Goal: Information Seeking & Learning: Check status

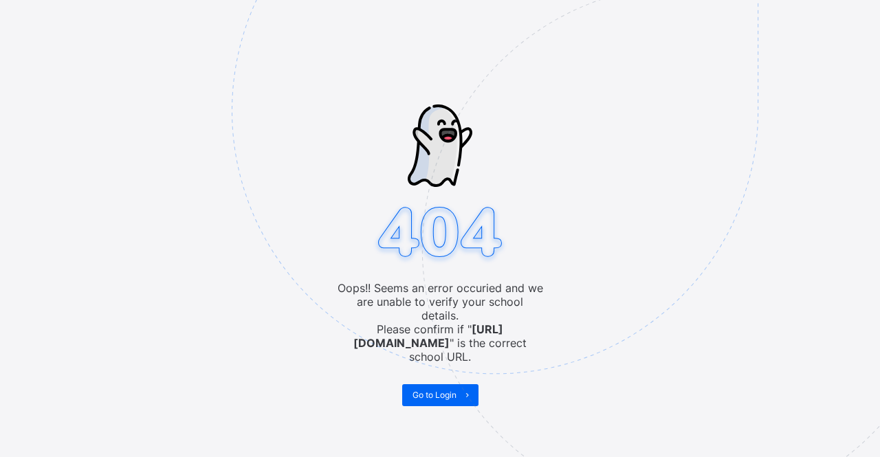
click at [454, 373] on img at bounding box center [590, 179] width 717 height 665
click at [455, 390] on span "Go to Login" at bounding box center [435, 395] width 44 height 10
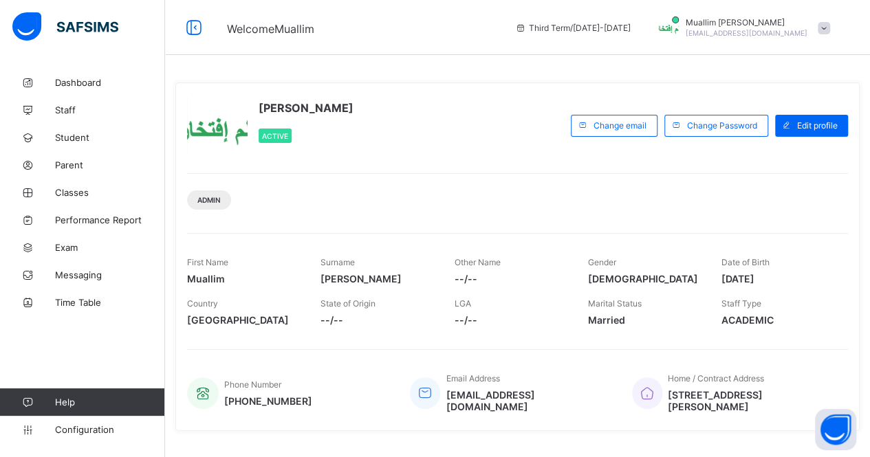
click at [802, 309] on span at bounding box center [778, 312] width 113 height 6
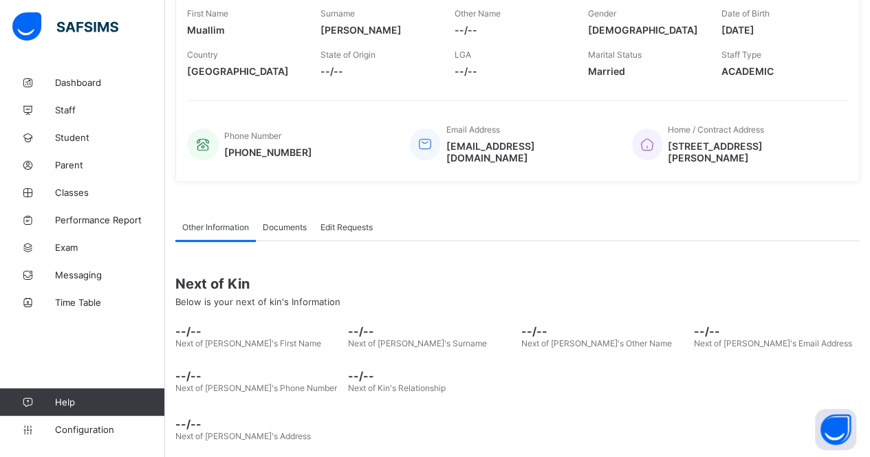
scroll to position [256, 0]
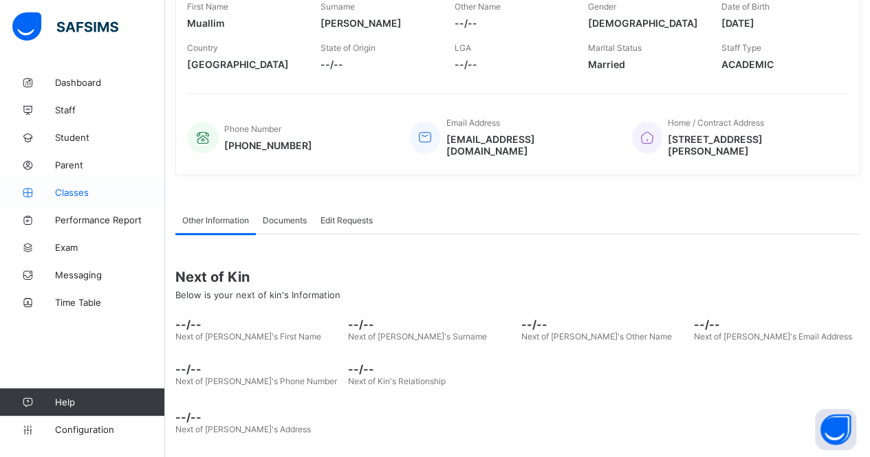
click at [77, 189] on span "Classes" at bounding box center [110, 192] width 110 height 11
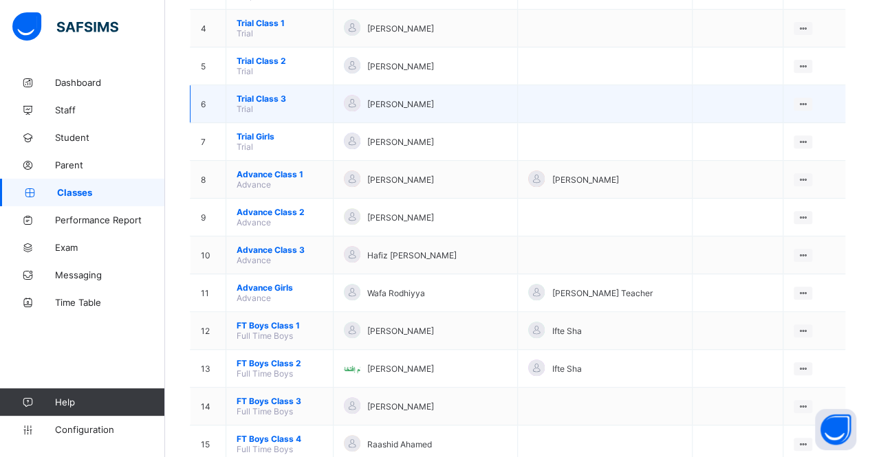
scroll to position [263, 0]
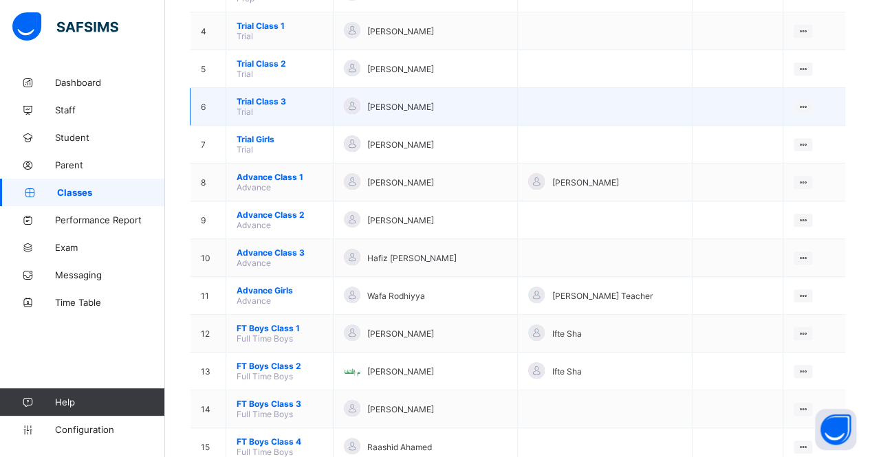
click at [264, 96] on span "Trial Class 3" at bounding box center [280, 101] width 86 height 10
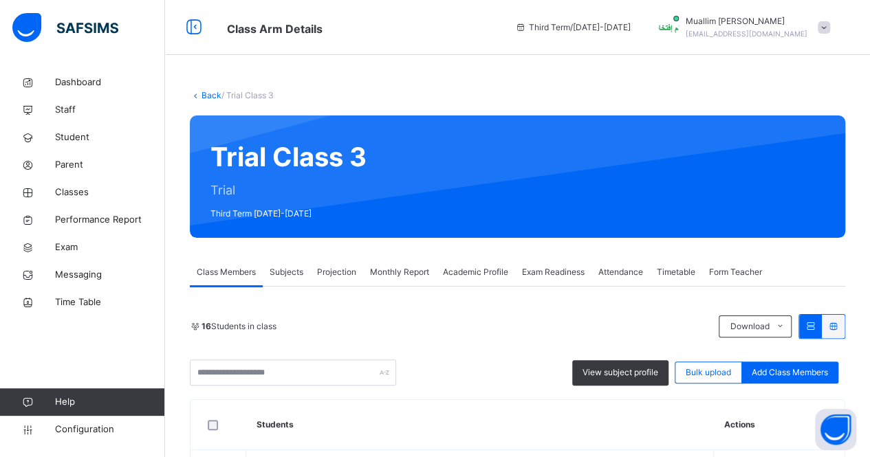
click at [343, 281] on div "Projection" at bounding box center [336, 273] width 53 height 28
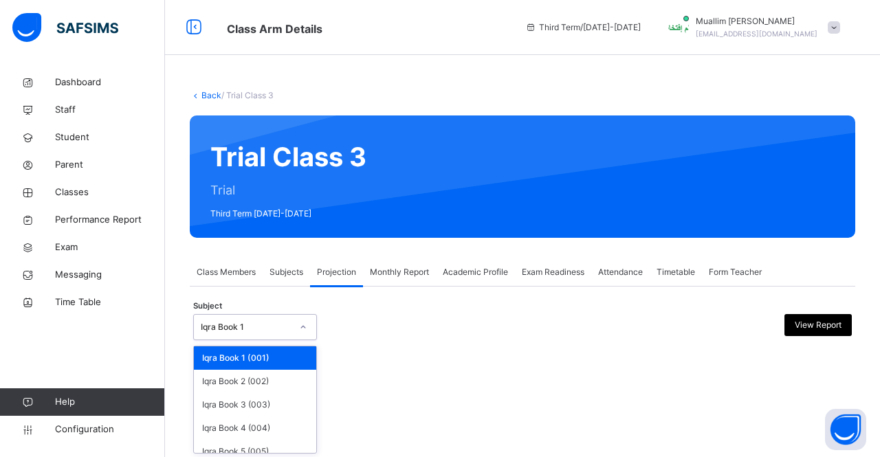
click at [285, 336] on div "Iqra Book 1" at bounding box center [242, 327] width 96 height 21
click at [258, 376] on div "Iqra Book 2 (002)" at bounding box center [255, 381] width 122 height 23
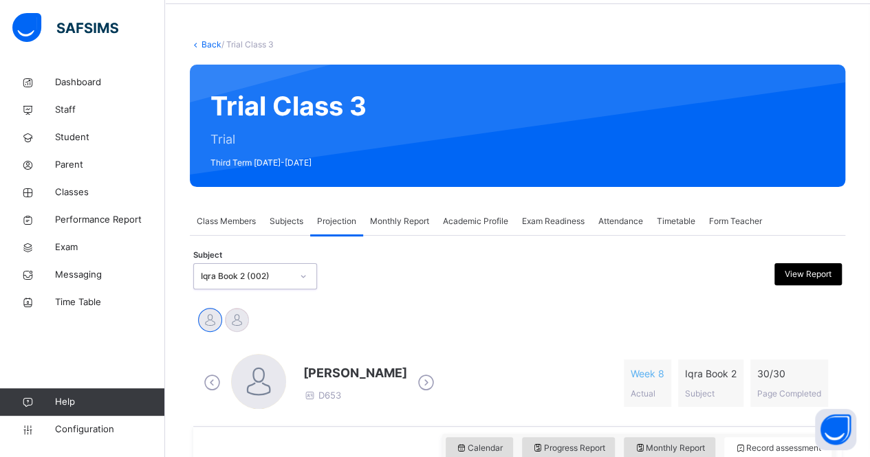
scroll to position [50, 0]
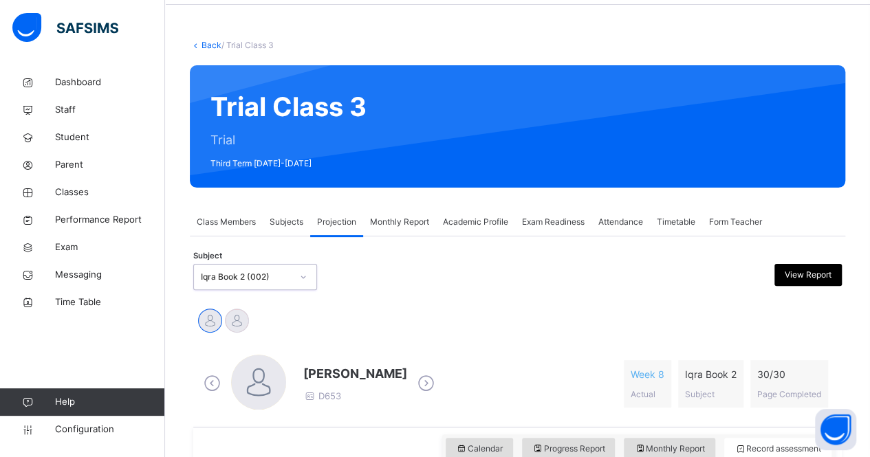
click at [407, 225] on span "Monthly Report" at bounding box center [399, 222] width 59 height 12
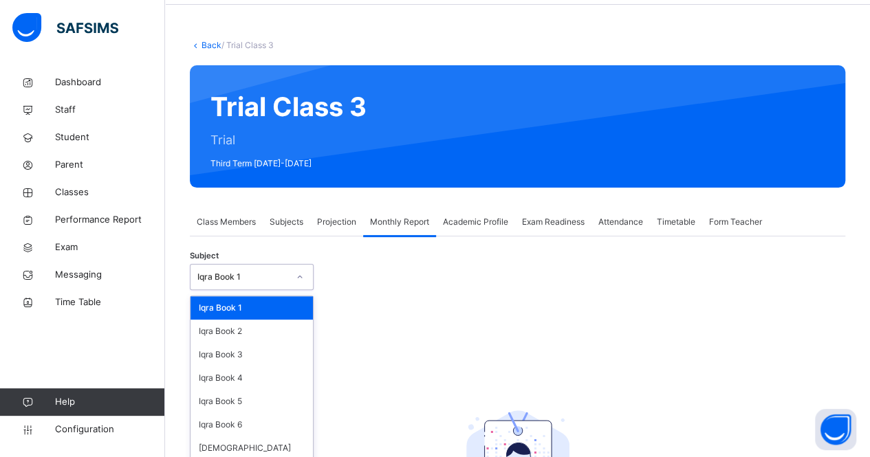
click at [235, 277] on div "option Iqra Book 1 focused, 1 of 8. 8 results available. Use Up and Down to cho…" at bounding box center [252, 277] width 124 height 26
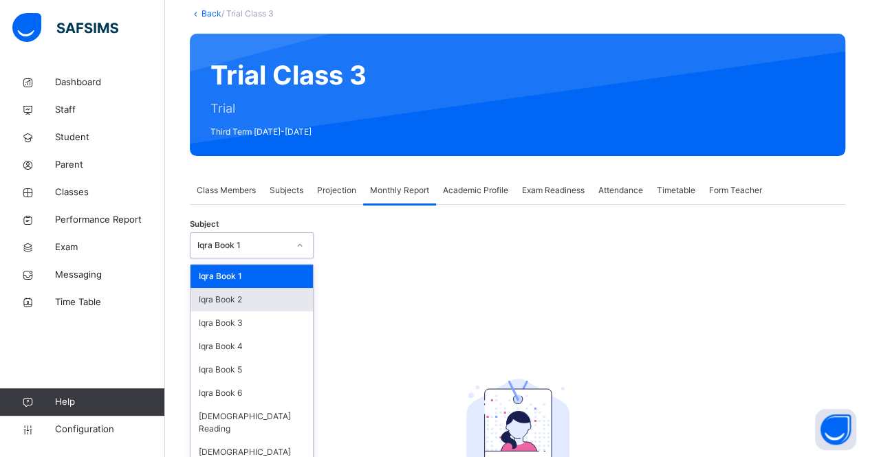
click at [241, 301] on div "Iqra Book 2" at bounding box center [252, 299] width 122 height 23
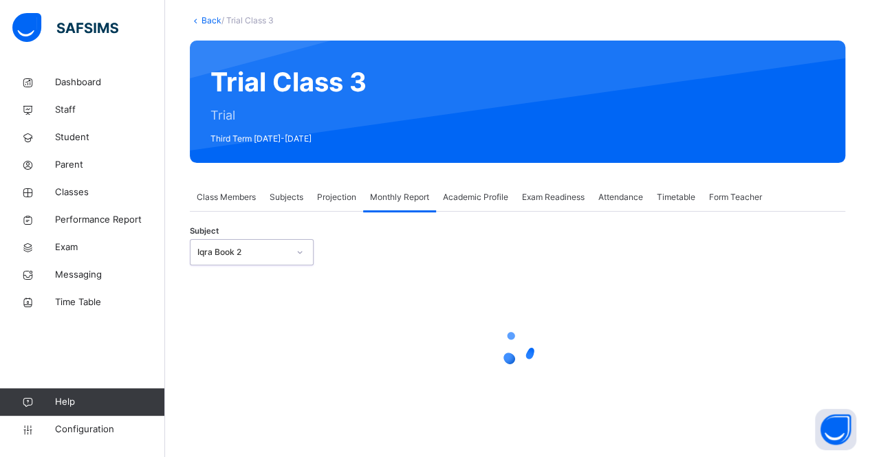
scroll to position [82, 0]
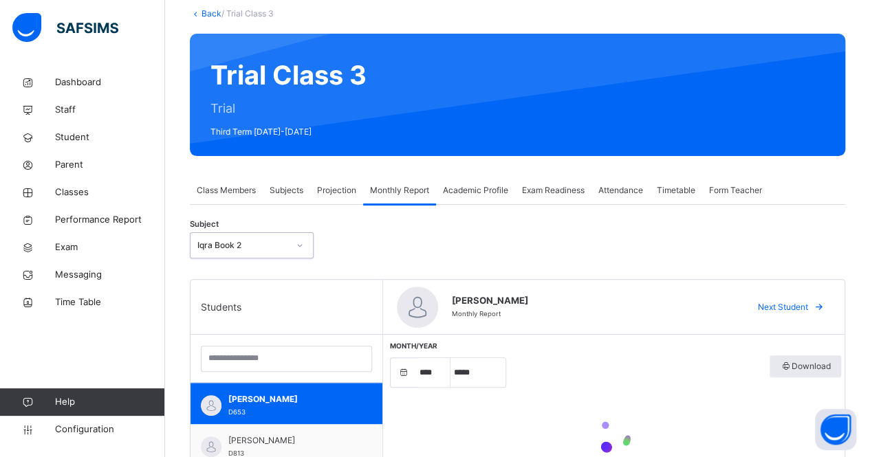
select select "****"
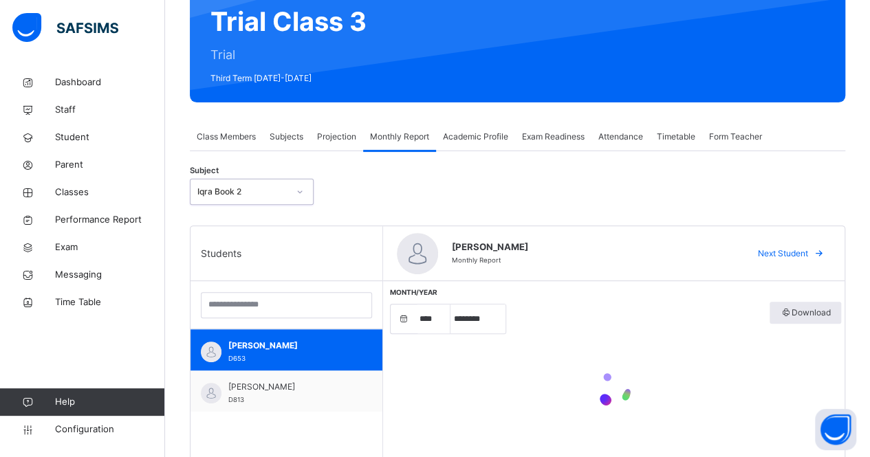
scroll to position [140, 0]
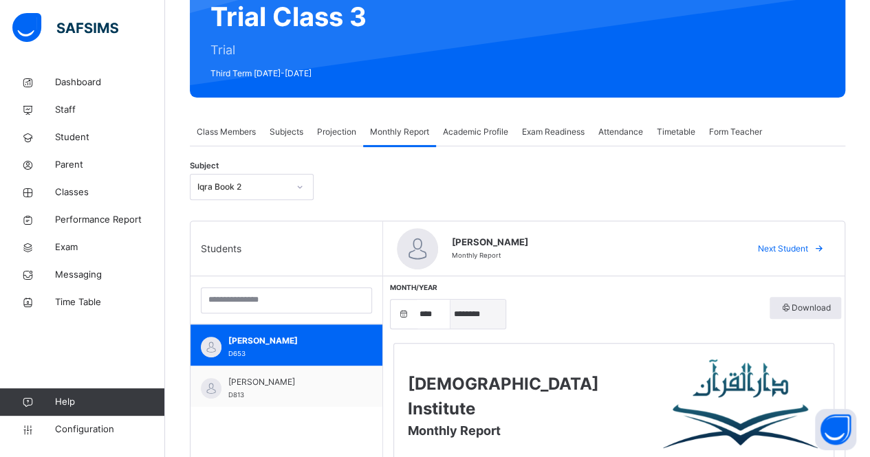
click at [469, 315] on select "***** ******** ***** ***** *** **** **** ****** ********* ******* ******** ****…" at bounding box center [478, 314] width 55 height 29
click at [451, 300] on select "***** ******** ***** ***** *** **** **** ****** ********* ******* ******** ****…" at bounding box center [478, 314] width 55 height 29
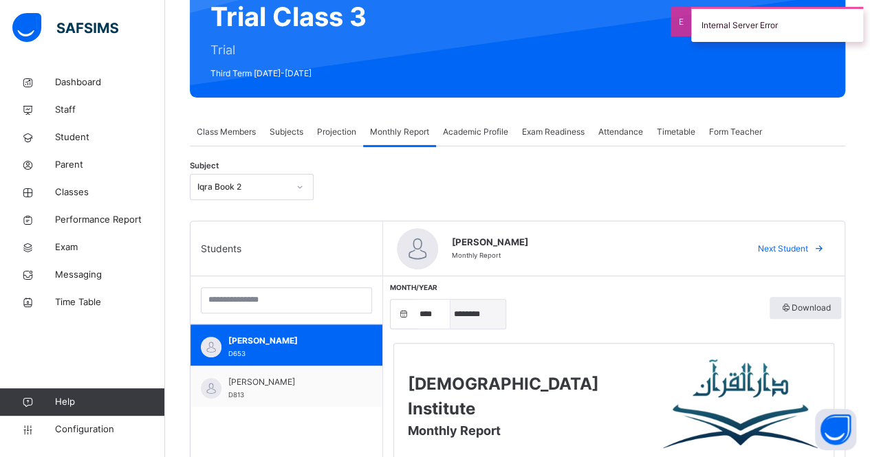
click at [473, 323] on select "***** ******** ***** ***** *** **** **** ****** ********* ******* ******** ****…" at bounding box center [478, 314] width 55 height 29
select select "*"
click at [451, 300] on select "***** ******** ***** ***** *** **** **** ****** ********* ******* ******** ****…" at bounding box center [478, 314] width 55 height 29
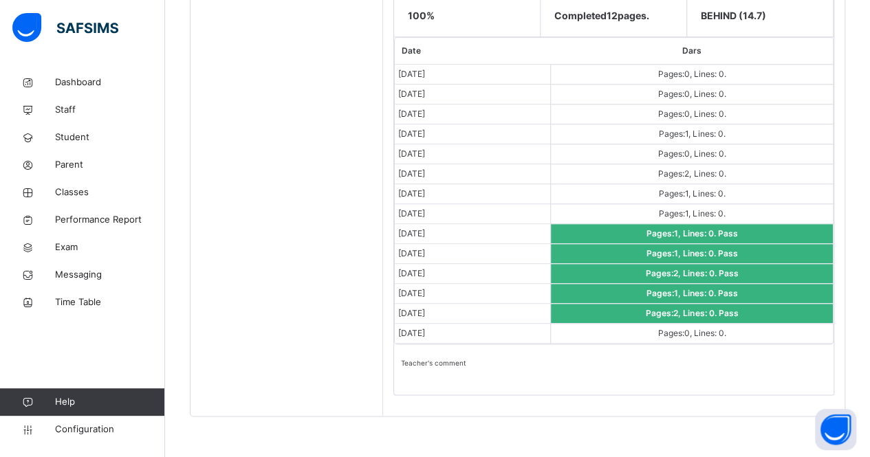
scroll to position [713, 0]
click at [682, 327] on span "Pages: 0 , Lines: 0 ." at bounding box center [692, 332] width 68 height 10
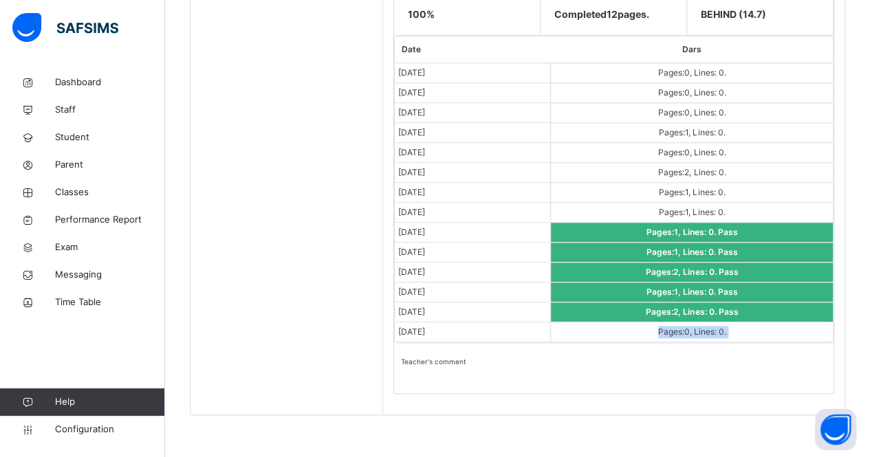
click at [682, 327] on span "Pages: 0 , Lines: 0 ." at bounding box center [692, 332] width 68 height 10
click at [670, 335] on td "Pages: 0 , Lines: 0 ." at bounding box center [692, 333] width 282 height 20
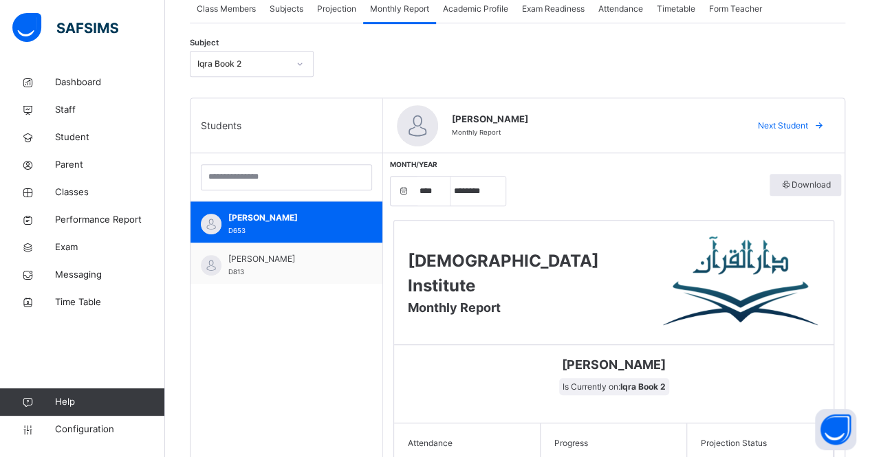
scroll to position [373, 0]
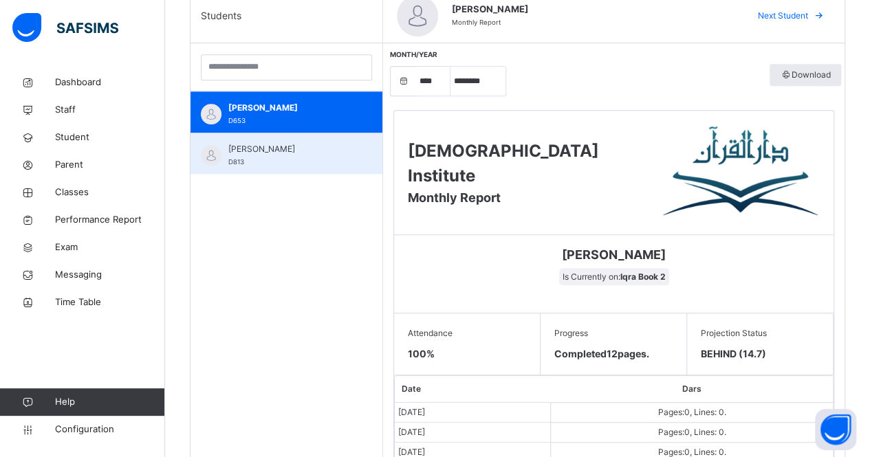
click at [297, 143] on span "[PERSON_NAME]" at bounding box center [289, 149] width 123 height 12
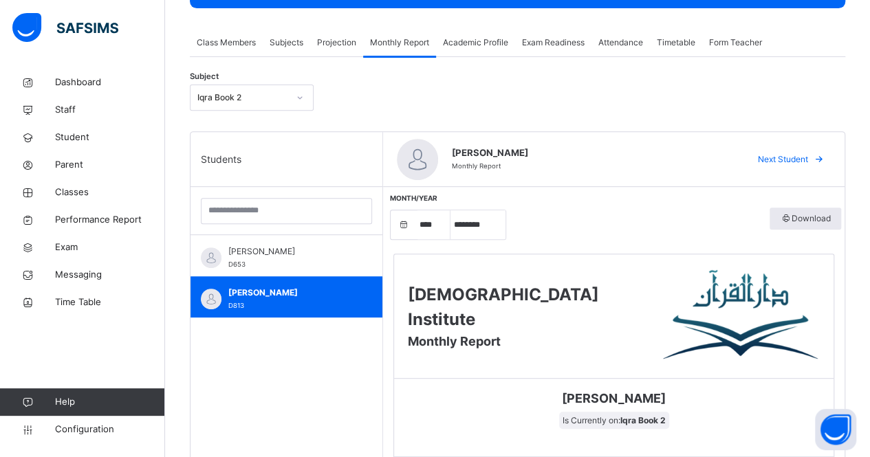
scroll to position [227, 0]
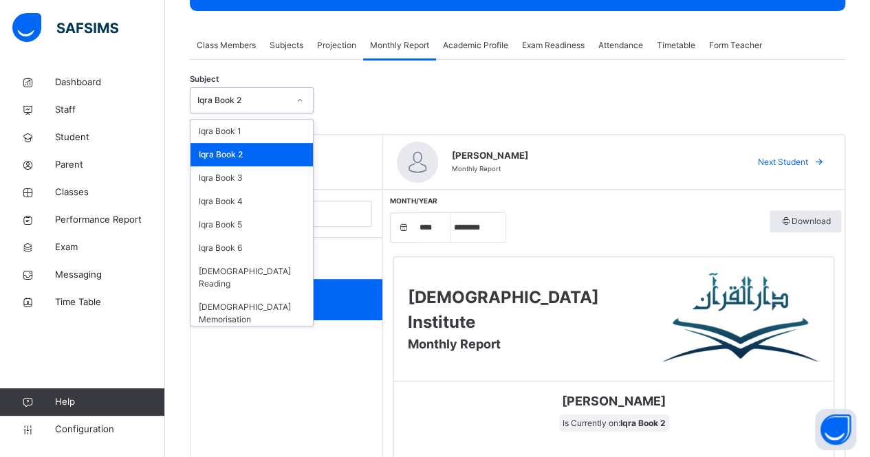
click at [234, 99] on div "Iqra Book 2" at bounding box center [242, 100] width 91 height 12
click at [254, 179] on div "Iqra Book 3" at bounding box center [252, 177] width 122 height 23
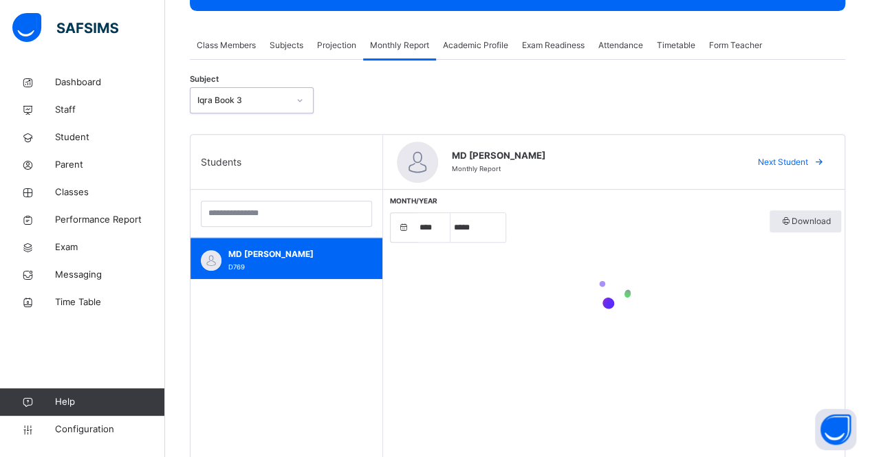
select select "****"
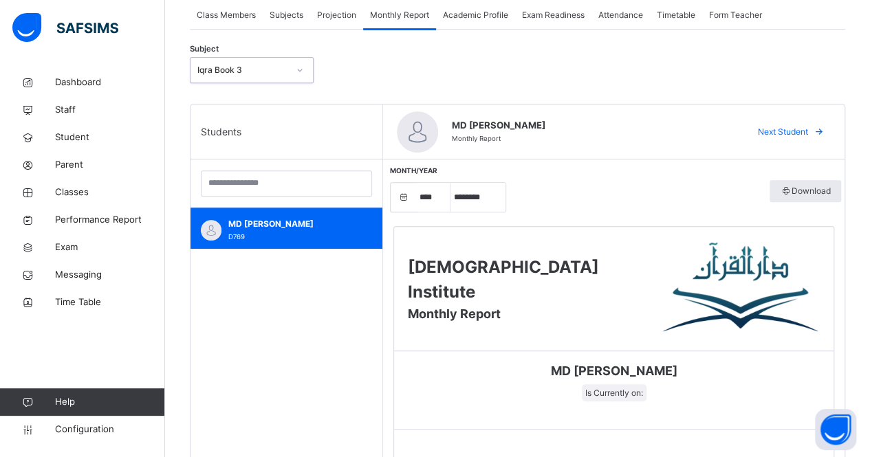
scroll to position [259, 0]
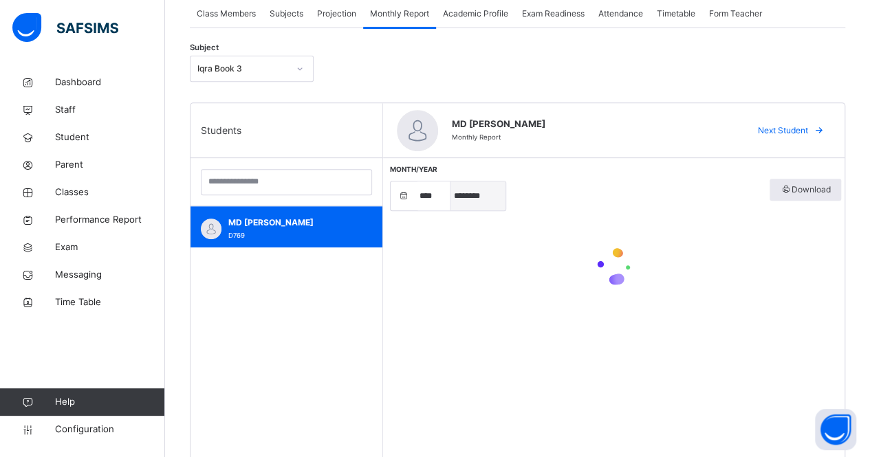
click at [475, 198] on select "***** ******** ***** ***** *** **** **** ****** ********* ******* ******** ****…" at bounding box center [478, 196] width 55 height 29
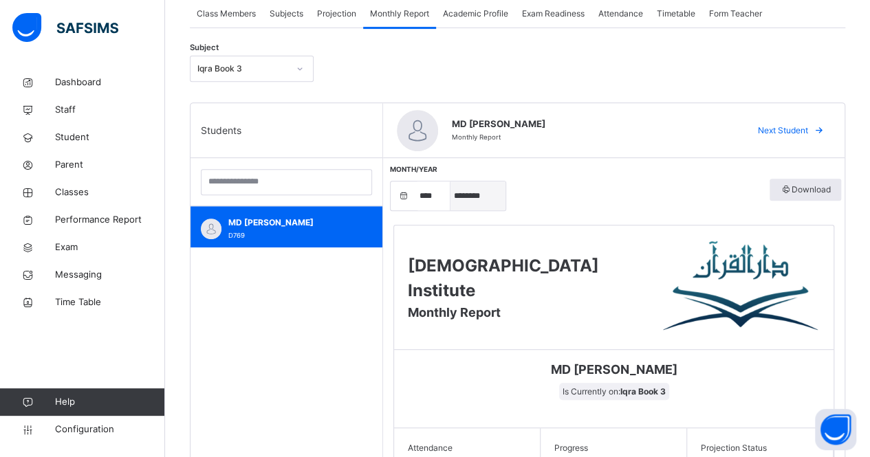
select select "*"
click at [451, 182] on select "***** ******** ***** ***** *** **** **** ****** ********* ******* ******** ****…" at bounding box center [478, 196] width 55 height 29
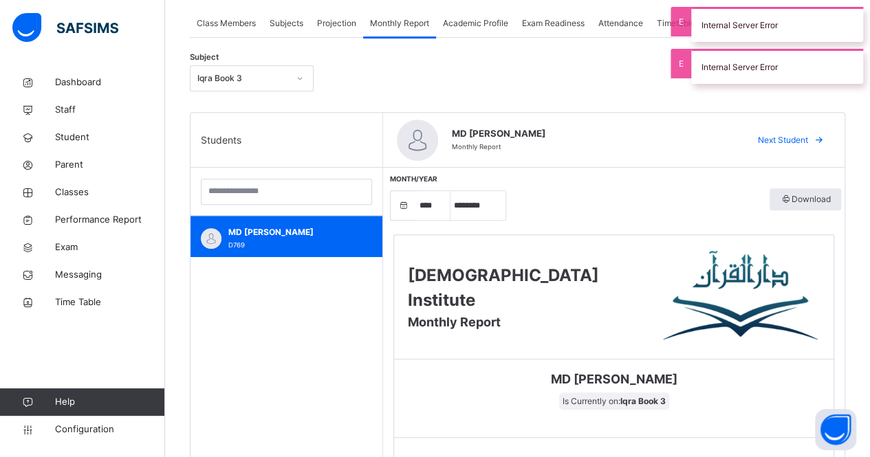
scroll to position [240, 0]
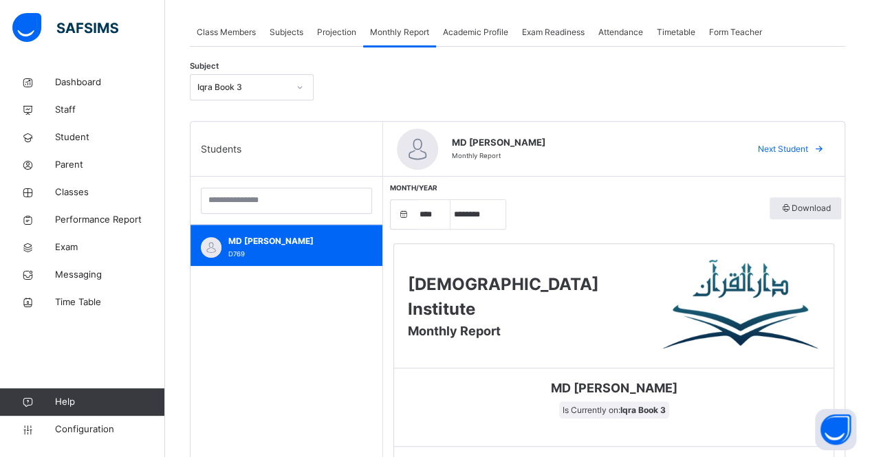
click at [252, 81] on div "Iqra Book 3" at bounding box center [242, 87] width 91 height 12
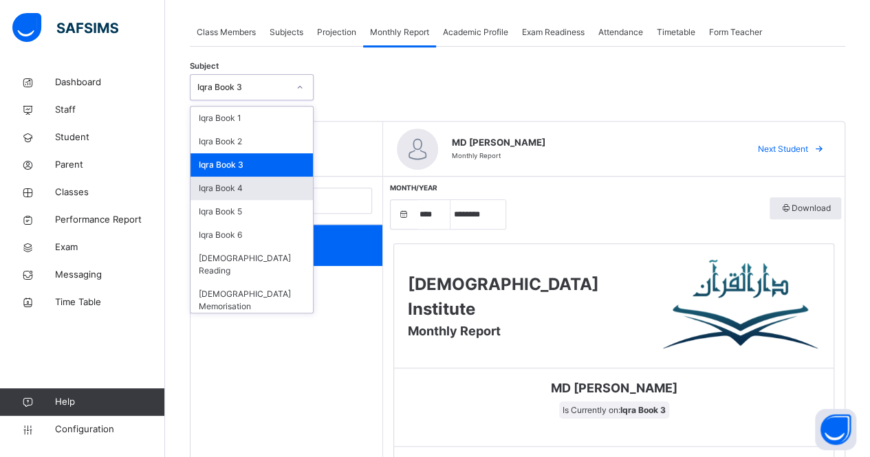
click at [257, 191] on div "Iqra Book 4" at bounding box center [252, 188] width 122 height 23
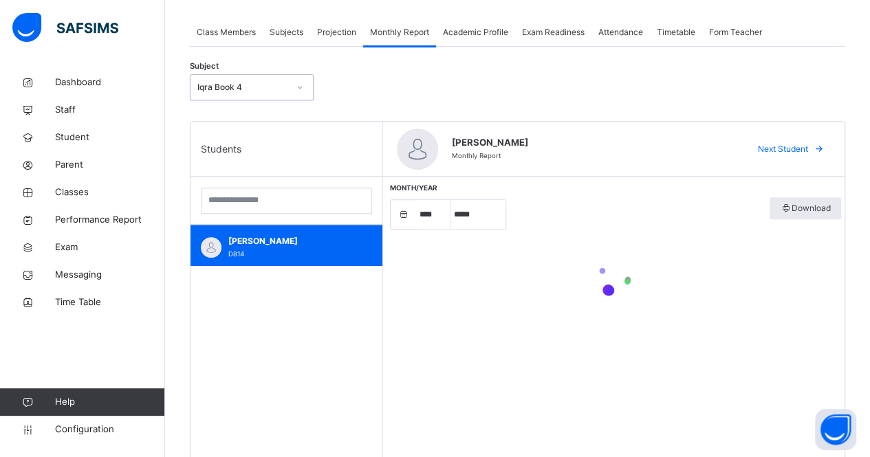
select select "****"
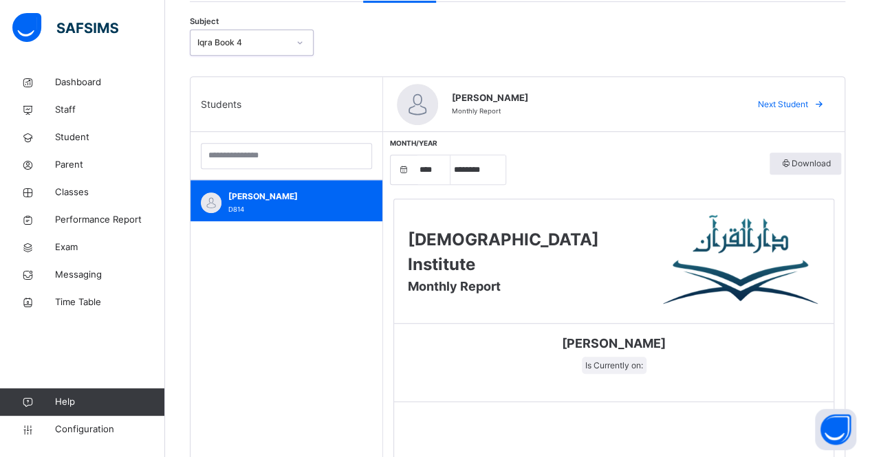
scroll to position [349, 0]
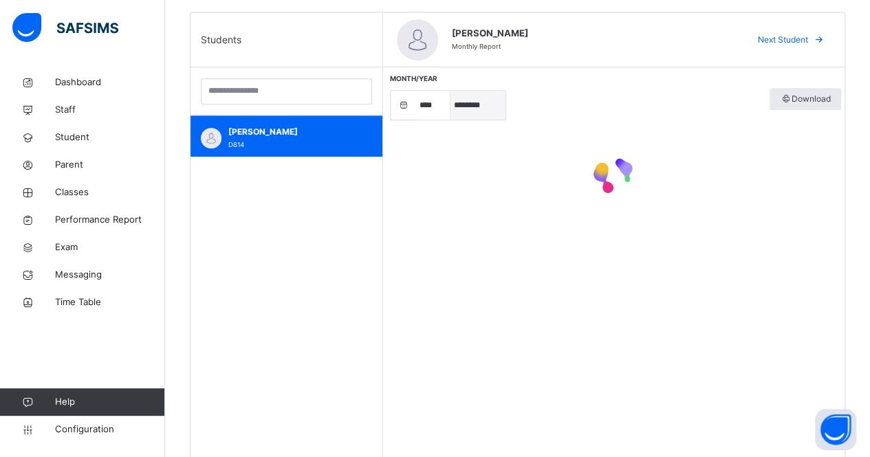
drag, startPoint x: 497, startPoint y: 90, endPoint x: 483, endPoint y: 116, distance: 29.3
click at [494, 98] on select "***** ******** ***** ***** *** **** **** ****** ********* ******* ******** ****…" at bounding box center [478, 105] width 55 height 29
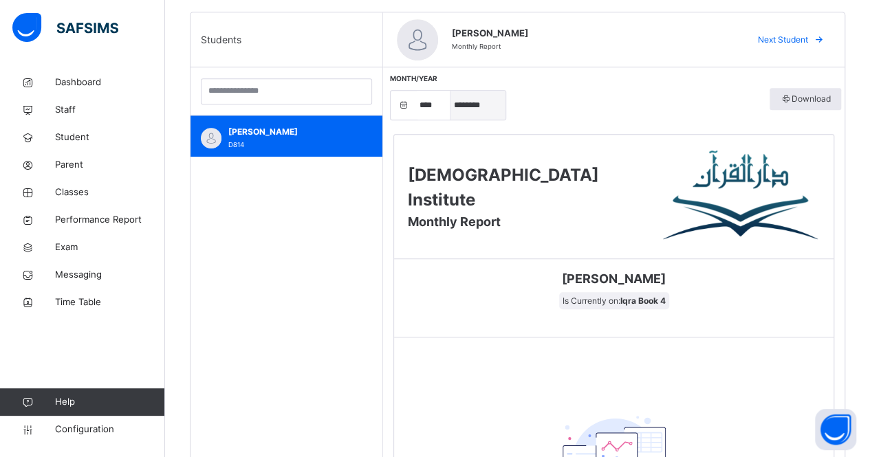
select select "*"
click at [451, 91] on select "***** ******** ***** ***** *** **** **** ****** ********* ******* ******** ****…" at bounding box center [478, 105] width 55 height 29
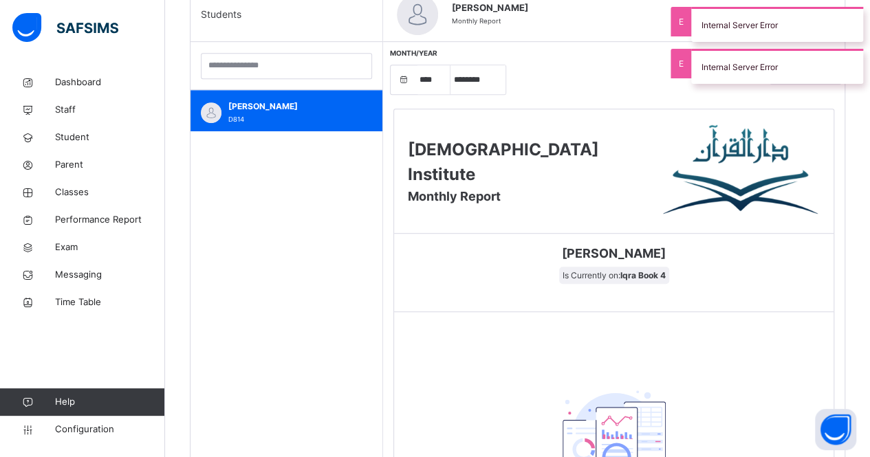
scroll to position [561, 0]
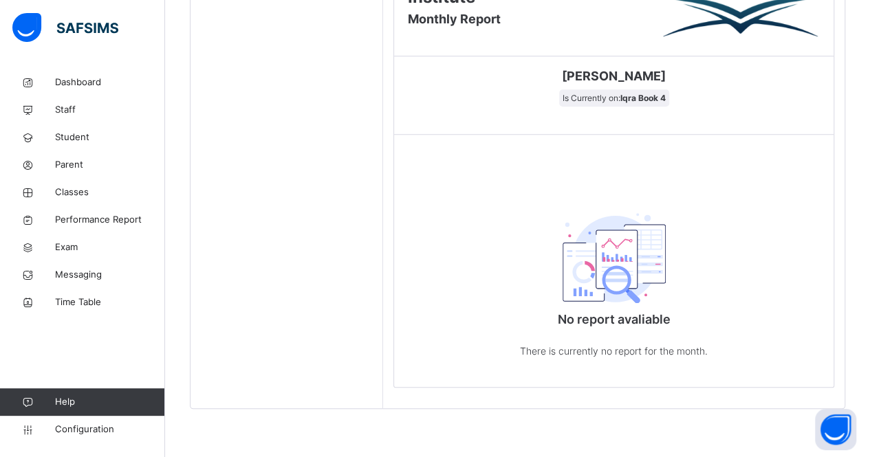
click at [467, 202] on div "No report avaliable There is currently no report for the month." at bounding box center [614, 281] width 440 height 213
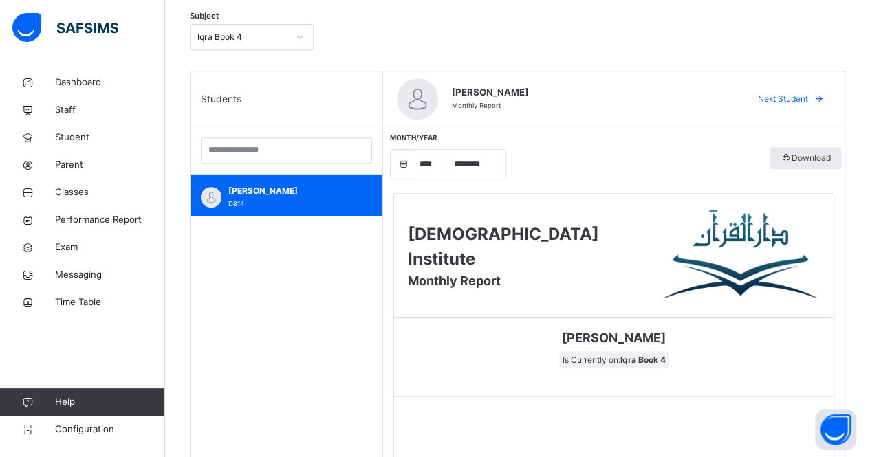
scroll to position [289, 0]
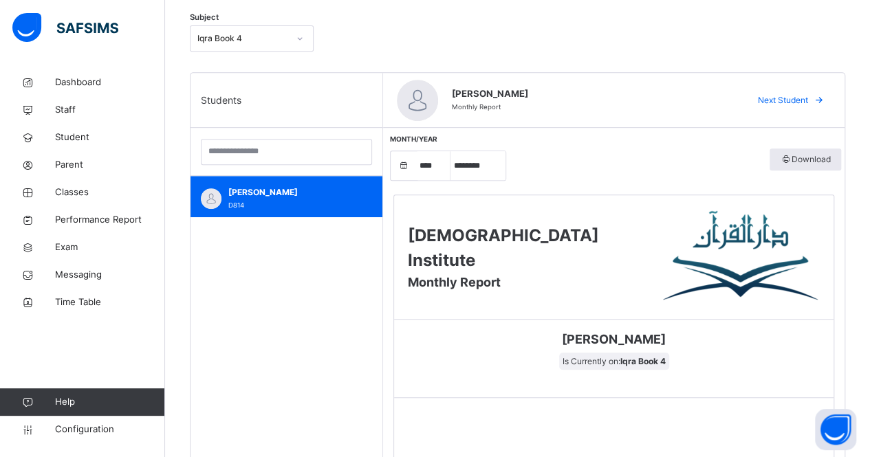
click at [245, 37] on div "Iqra Book 4" at bounding box center [242, 38] width 91 height 12
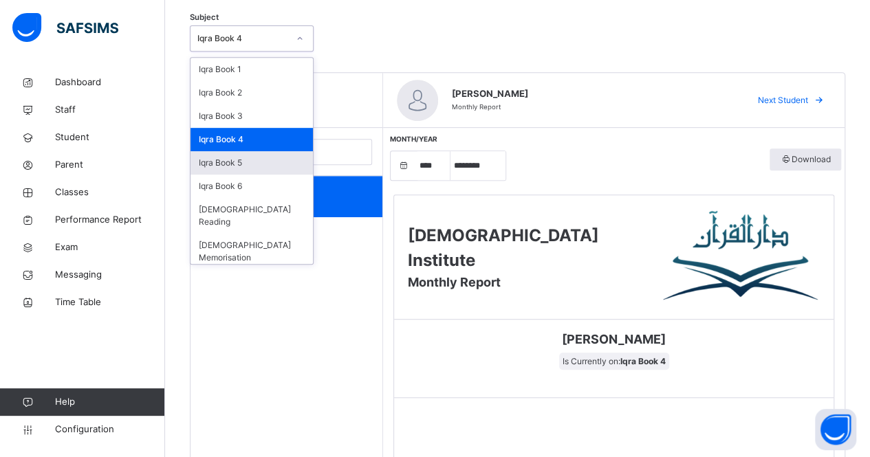
click at [257, 159] on div "Iqra Book 5" at bounding box center [252, 162] width 122 height 23
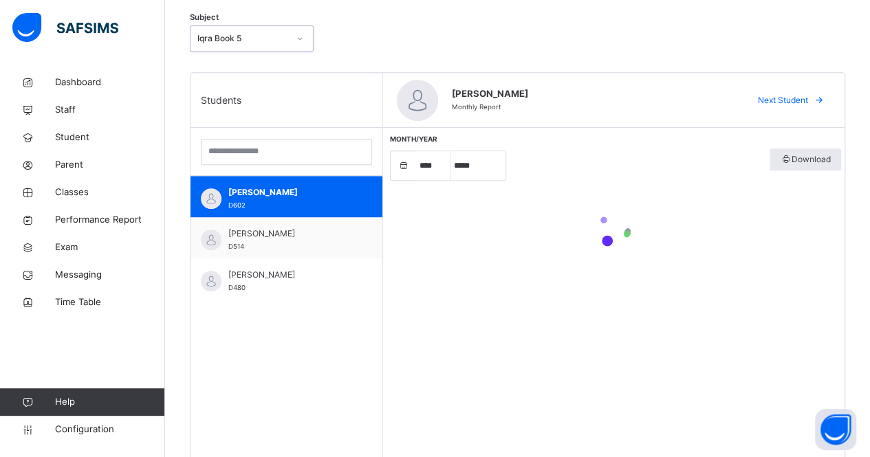
select select "****"
click at [471, 179] on div "**** **** **** **** **** **** **** ***** ******** ***** ***** *** **** **** ***…" at bounding box center [448, 166] width 116 height 30
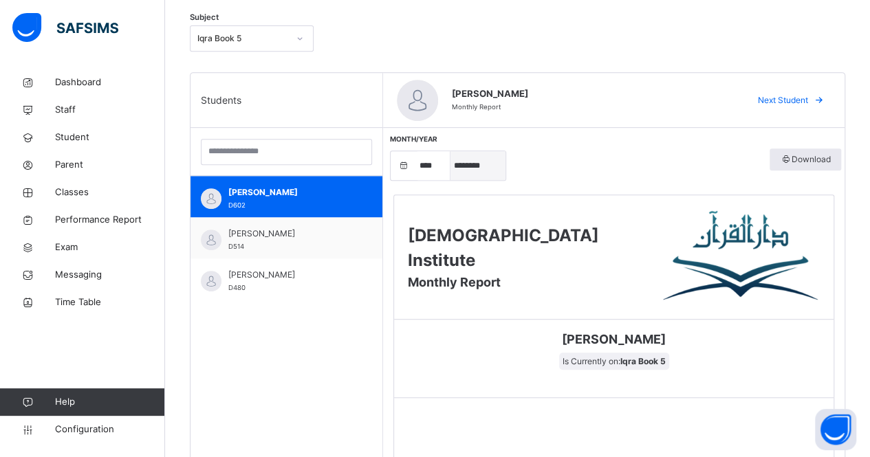
click at [471, 174] on select "***** ******** ***** ***** *** **** **** ****** ********* ******* ******** ****…" at bounding box center [478, 165] width 55 height 29
select select "*"
click at [451, 151] on select "***** ******** ***** ***** *** **** **** ****** ********* ******* ******** ****…" at bounding box center [478, 165] width 55 height 29
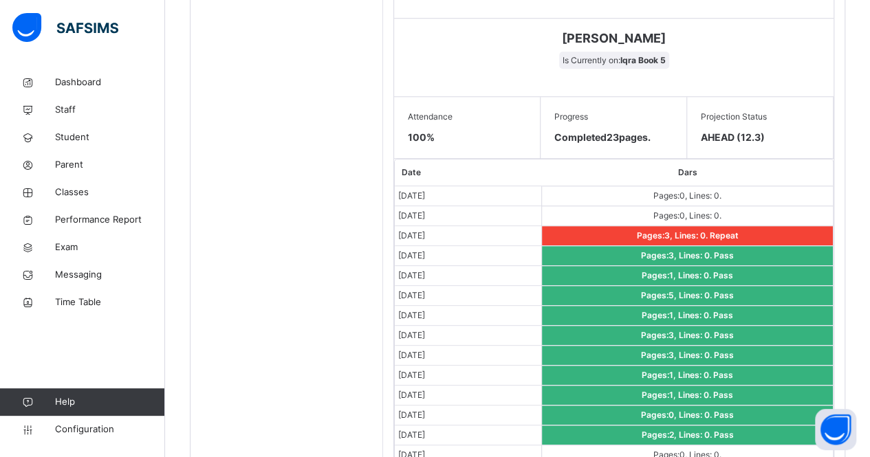
scroll to position [584, 0]
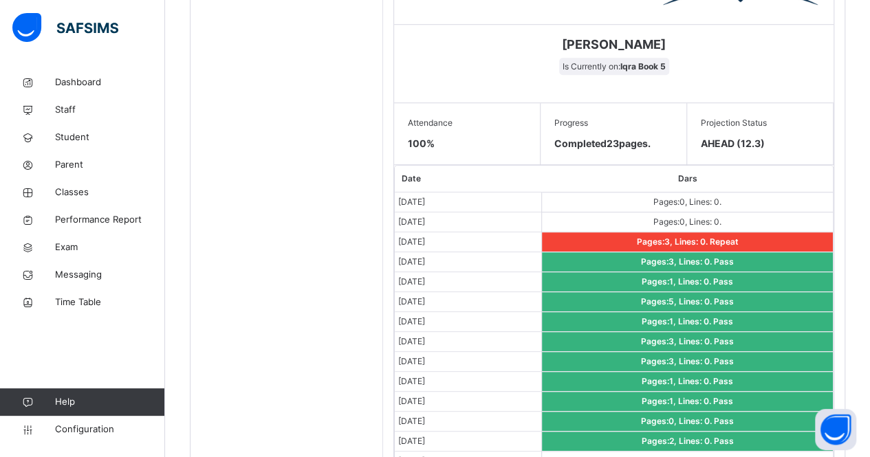
click at [589, 58] on span "Is Currently on: Iqra Book 5" at bounding box center [614, 66] width 110 height 17
click at [589, 67] on span "Is Currently on: Iqra Book 5" at bounding box center [614, 66] width 110 height 17
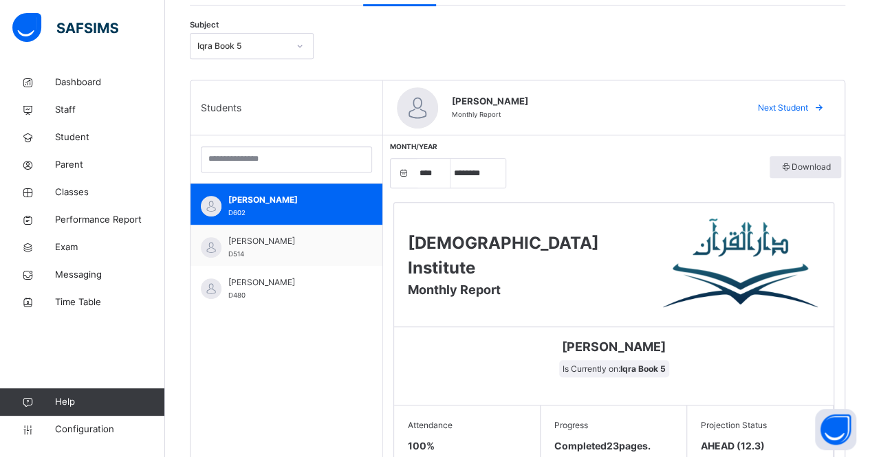
scroll to position [281, 0]
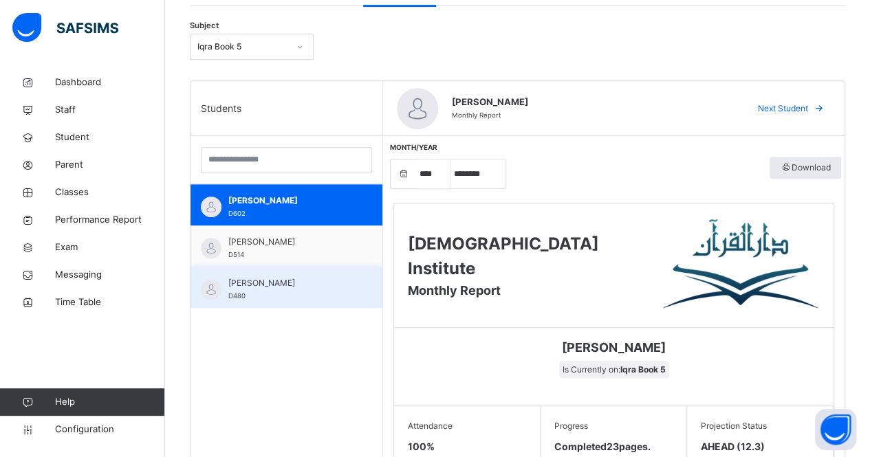
click at [295, 275] on div "[PERSON_NAME] D480" at bounding box center [287, 287] width 192 height 41
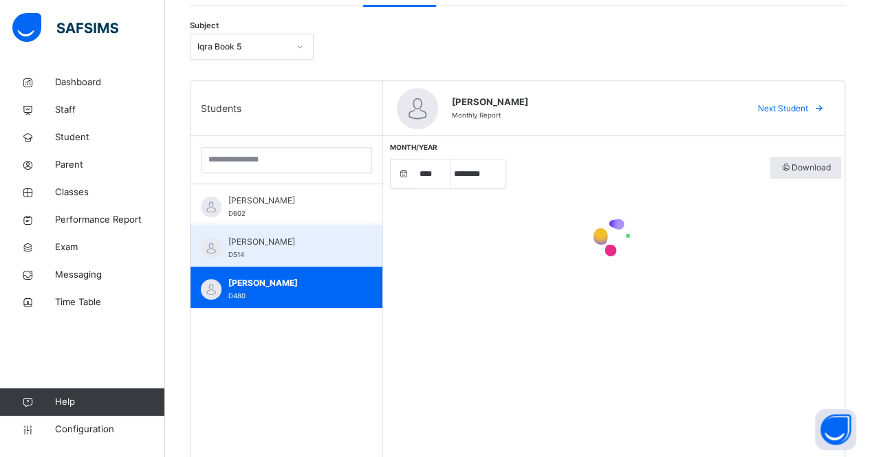
click at [293, 248] on div "[PERSON_NAME] D514" at bounding box center [289, 248] width 123 height 25
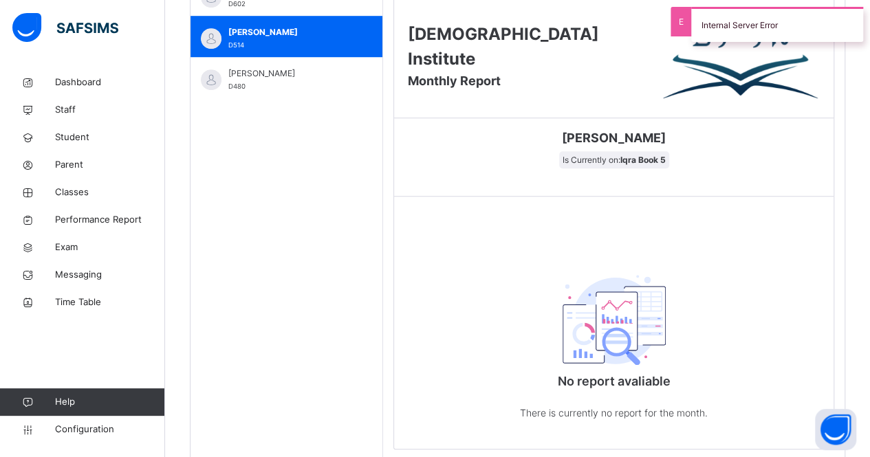
scroll to position [561, 0]
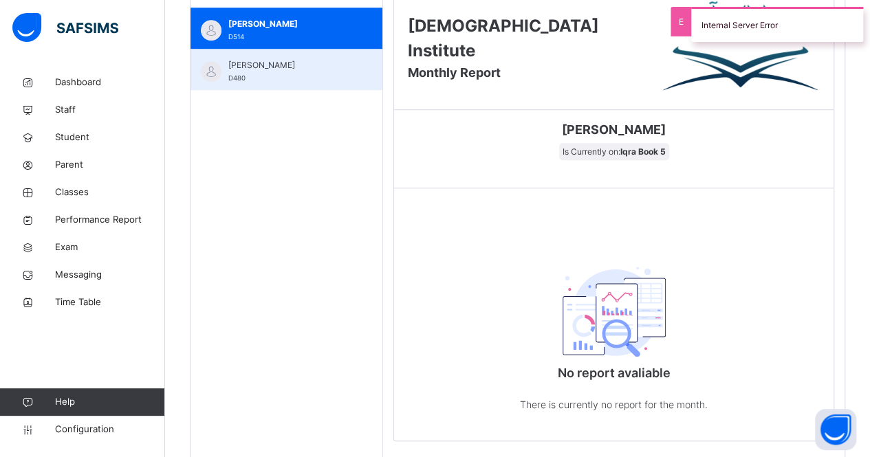
click at [259, 69] on span "[PERSON_NAME]" at bounding box center [289, 65] width 123 height 12
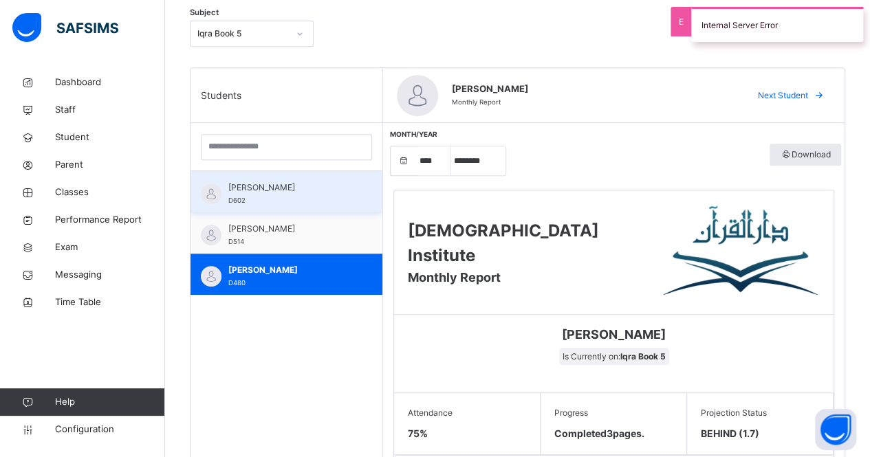
scroll to position [249, 0]
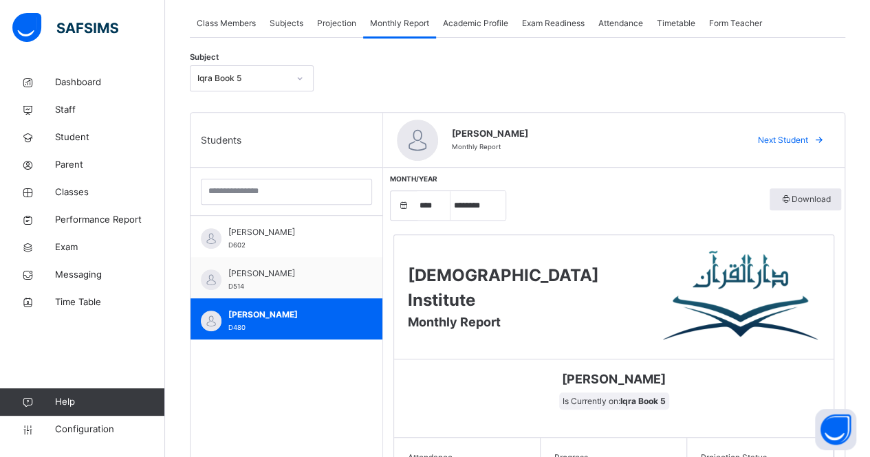
click at [232, 74] on div "Iqra Book 5" at bounding box center [242, 78] width 91 height 12
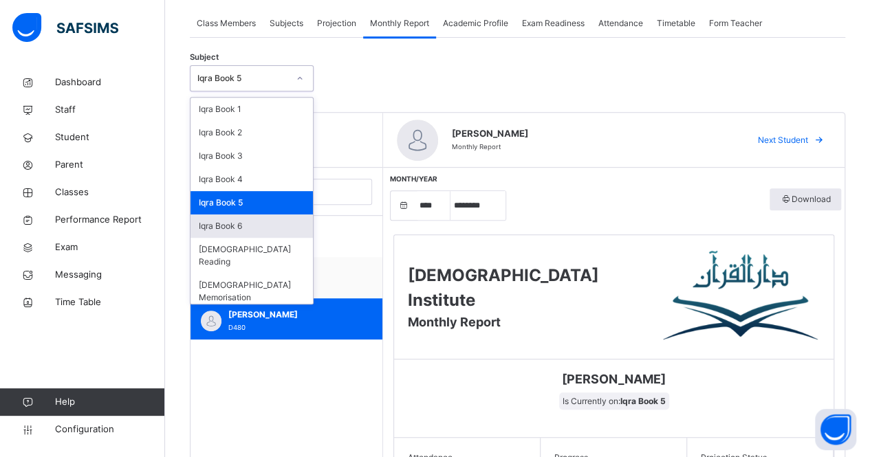
click at [282, 234] on div "Iqra Book 6" at bounding box center [252, 226] width 122 height 23
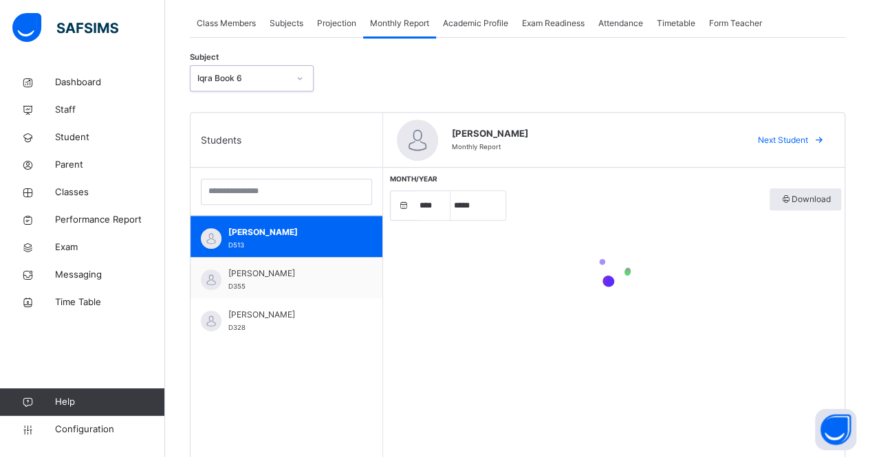
select select "****"
select select "*"
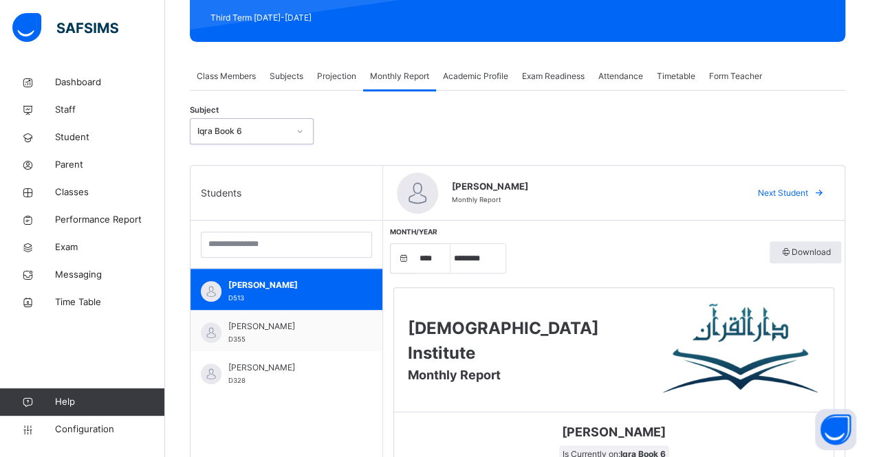
scroll to position [168, 0]
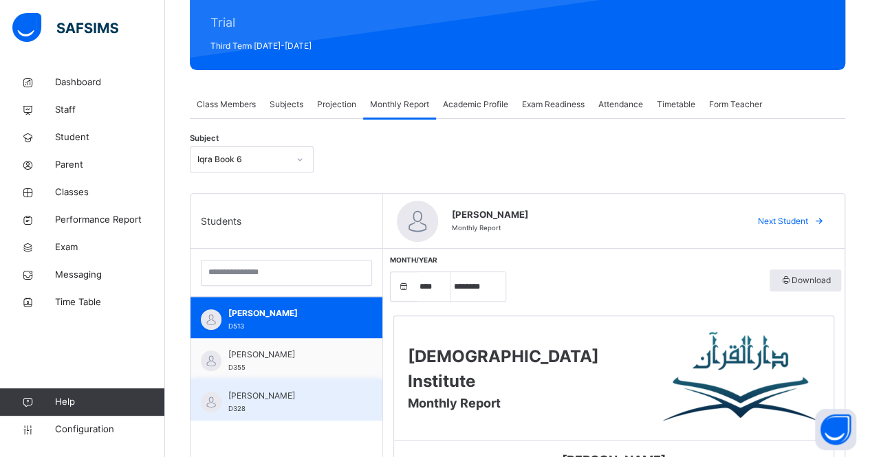
click at [283, 384] on div "[PERSON_NAME] D328" at bounding box center [287, 400] width 192 height 41
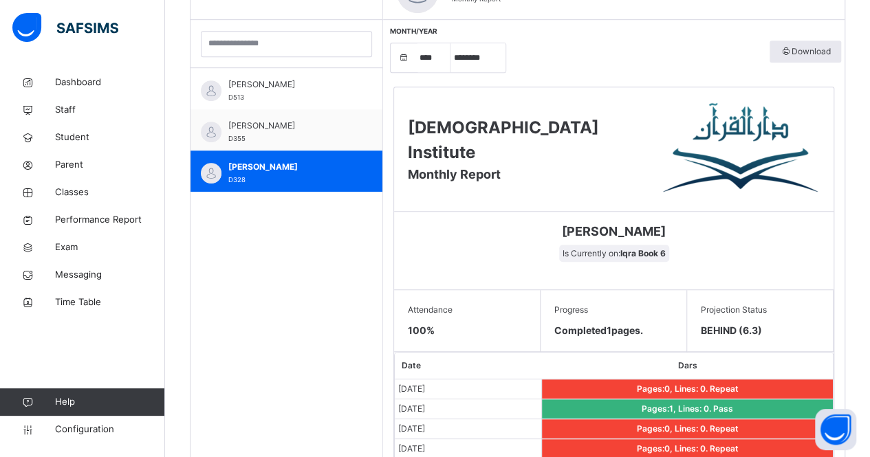
scroll to position [395, 0]
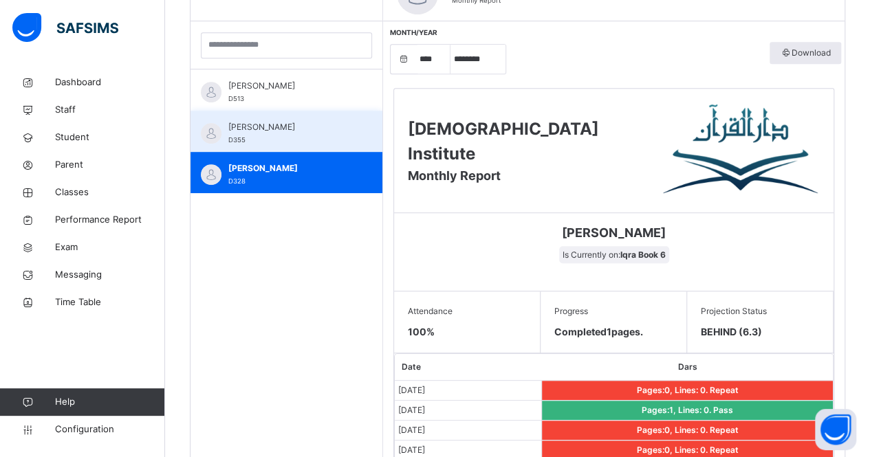
click at [270, 136] on div "[PERSON_NAME] D355" at bounding box center [289, 133] width 123 height 25
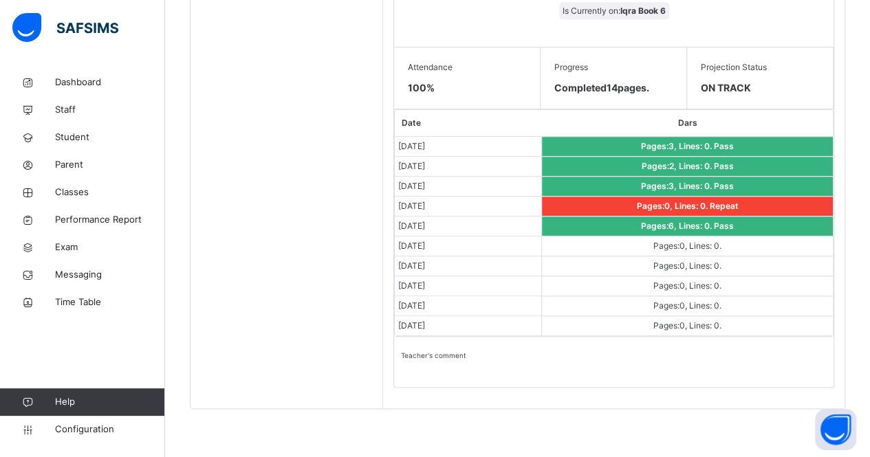
scroll to position [0, 0]
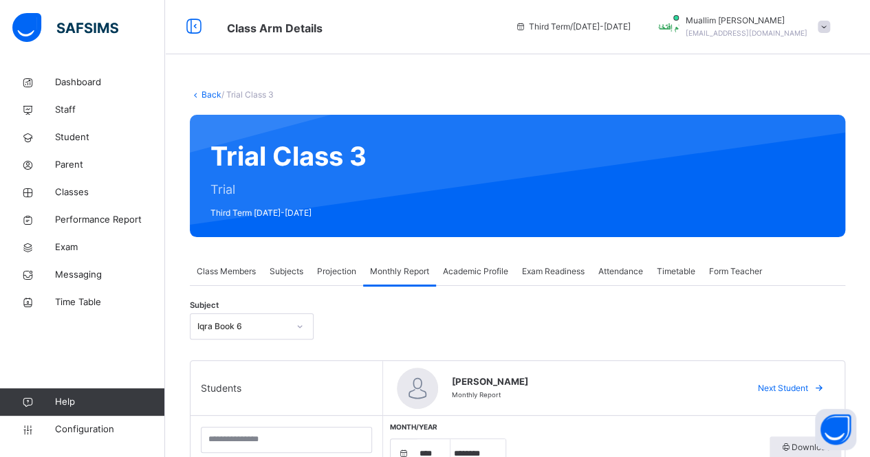
click at [259, 336] on div "Iqra Book 6" at bounding box center [252, 327] width 124 height 26
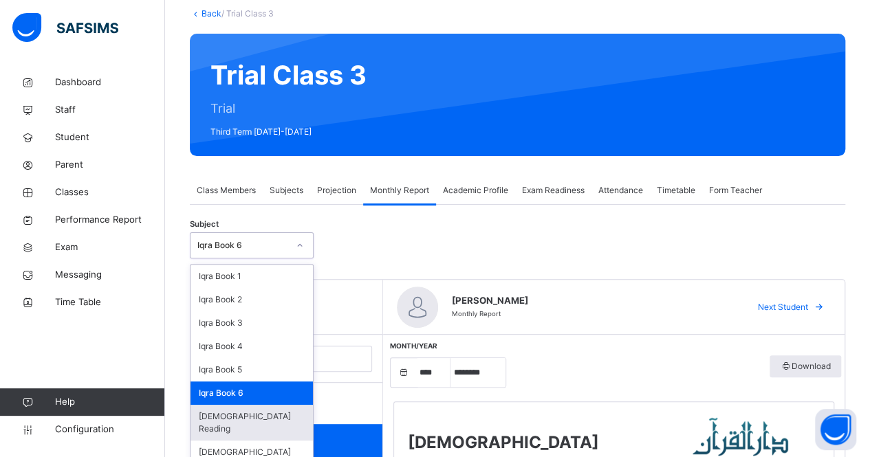
click at [263, 412] on div "[DEMOGRAPHIC_DATA] Reading" at bounding box center [252, 423] width 122 height 36
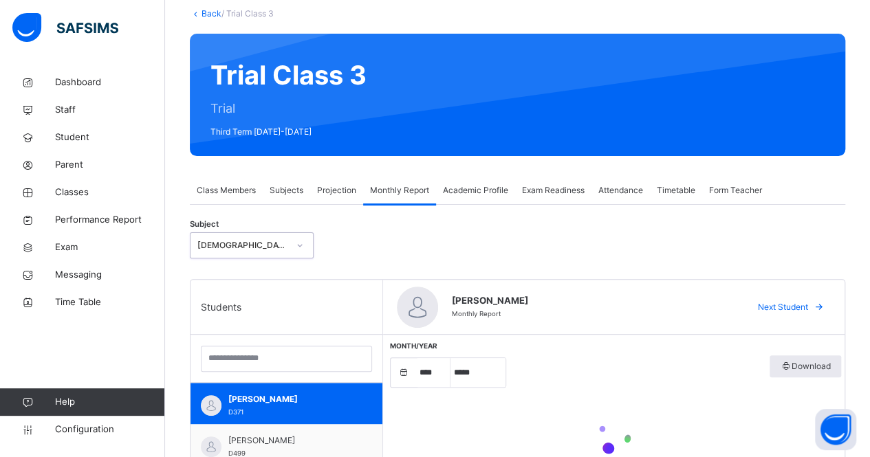
select select "****"
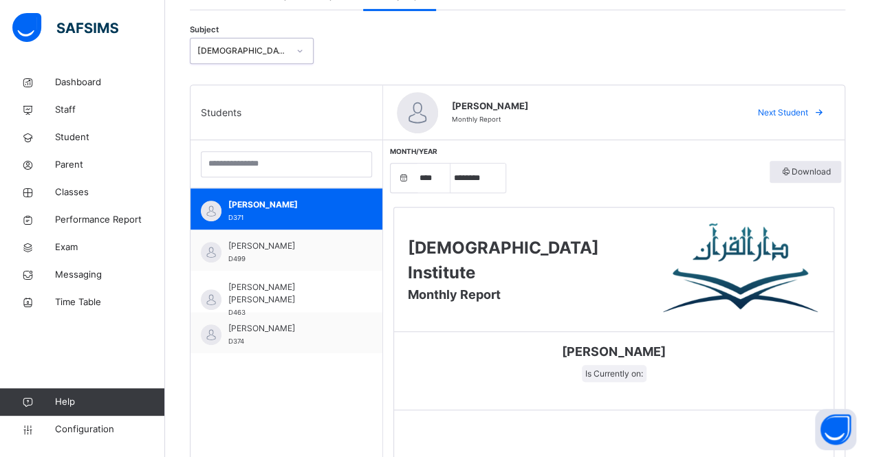
scroll to position [277, 0]
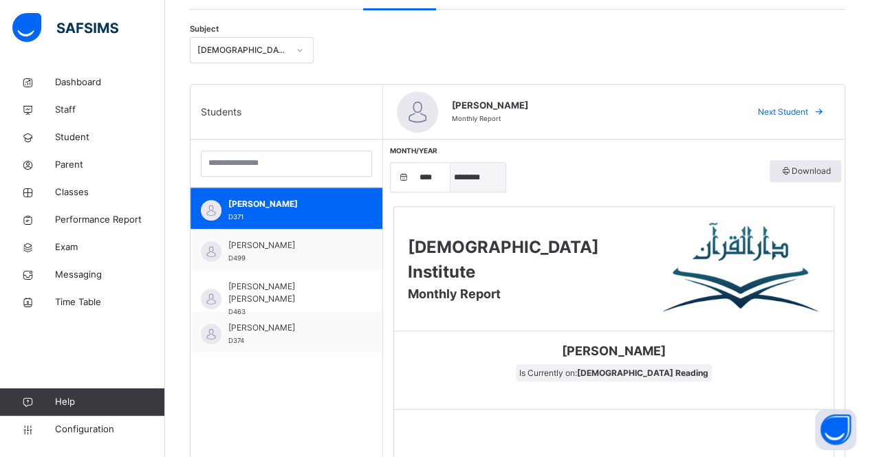
click at [483, 181] on select "***** ******** ***** ***** *** **** **** ****** ********* ******* ******** ****…" at bounding box center [478, 177] width 55 height 29
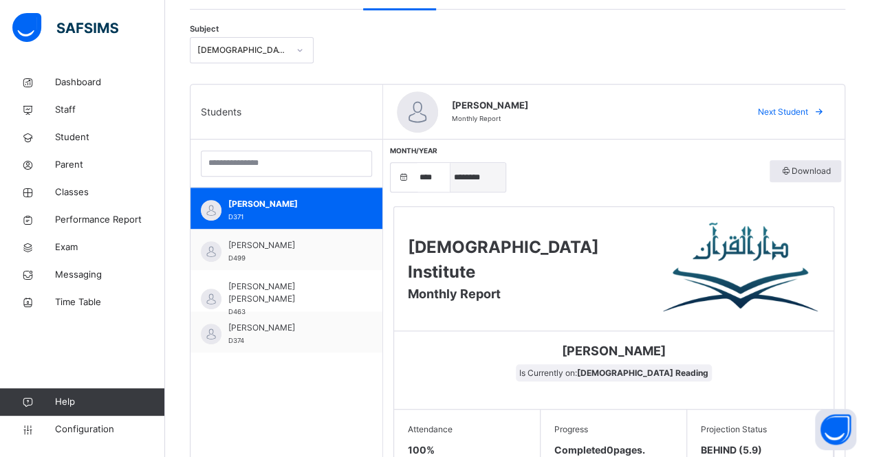
select select "*"
click at [451, 163] on select "***** ******** ***** ***** *** **** **** ****** ********* ******* ******** ****…" at bounding box center [478, 177] width 55 height 29
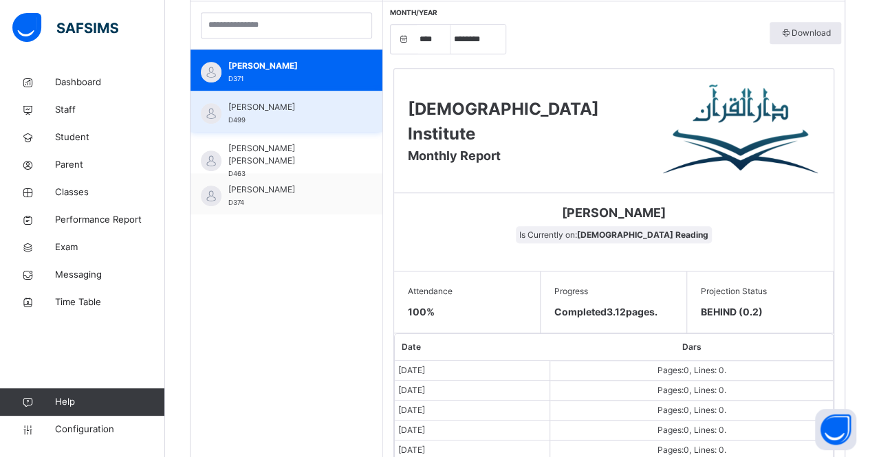
click at [287, 129] on div "[PERSON_NAME] D499" at bounding box center [287, 111] width 192 height 41
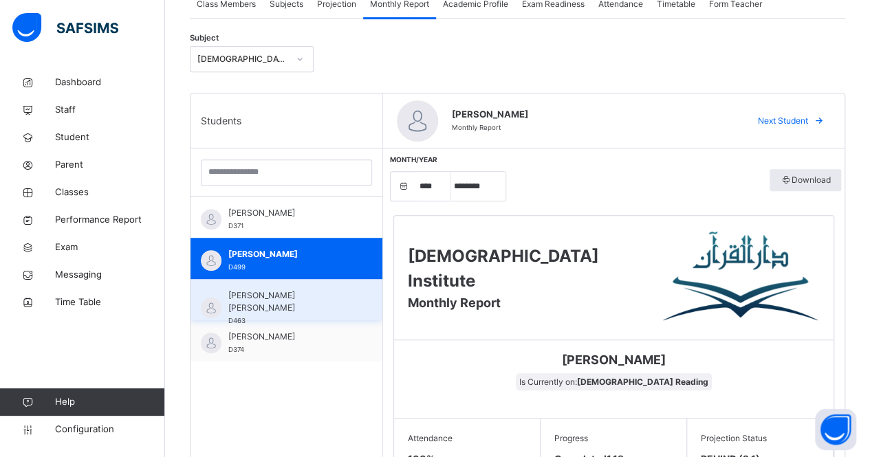
click at [299, 285] on div "[PERSON_NAME] [PERSON_NAME] D463" at bounding box center [287, 299] width 192 height 41
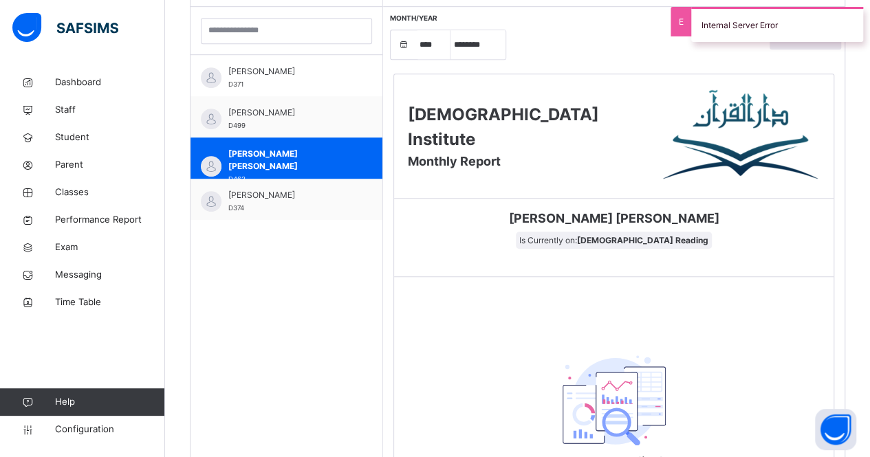
scroll to position [561, 0]
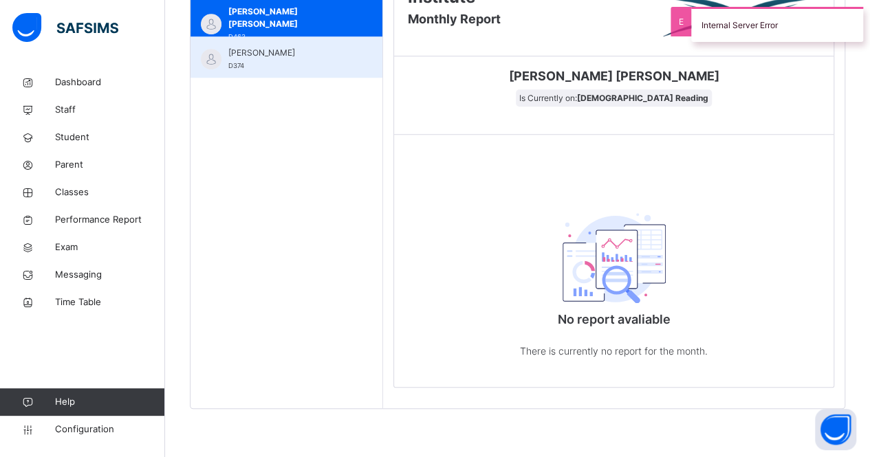
click at [272, 56] on div "[PERSON_NAME] D374" at bounding box center [289, 59] width 123 height 25
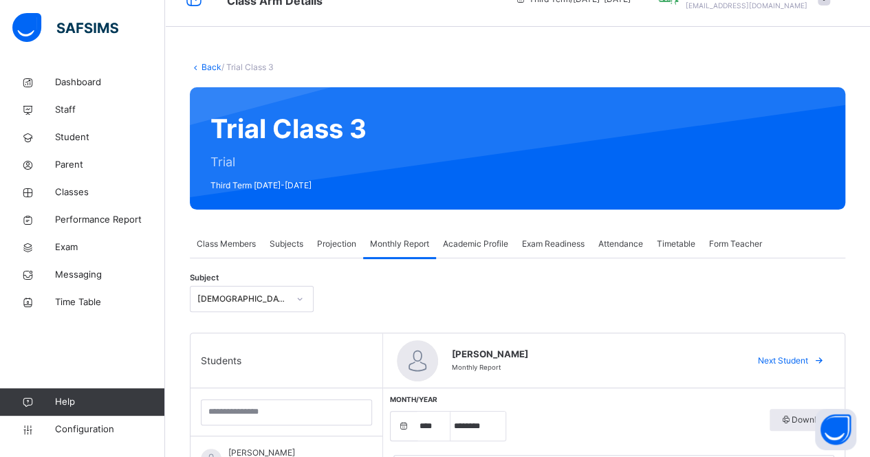
click at [281, 299] on div "[DEMOGRAPHIC_DATA] Reading" at bounding box center [252, 299] width 124 height 26
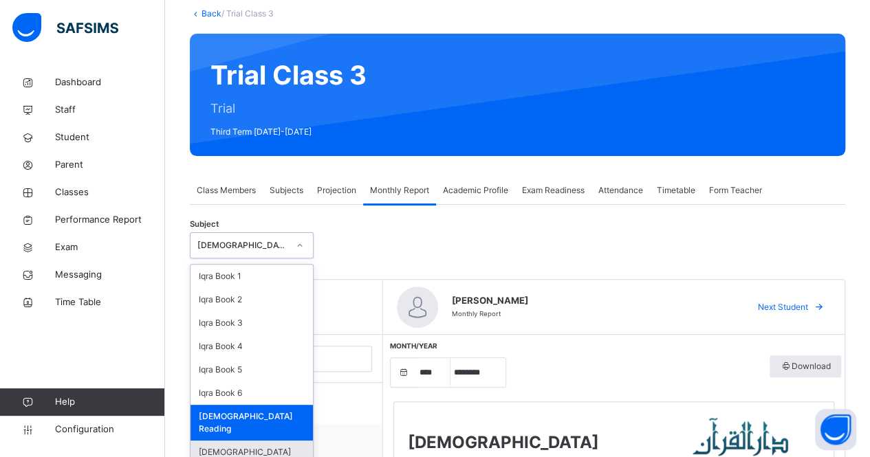
click at [277, 441] on div "[DEMOGRAPHIC_DATA] Memorisation" at bounding box center [252, 459] width 122 height 36
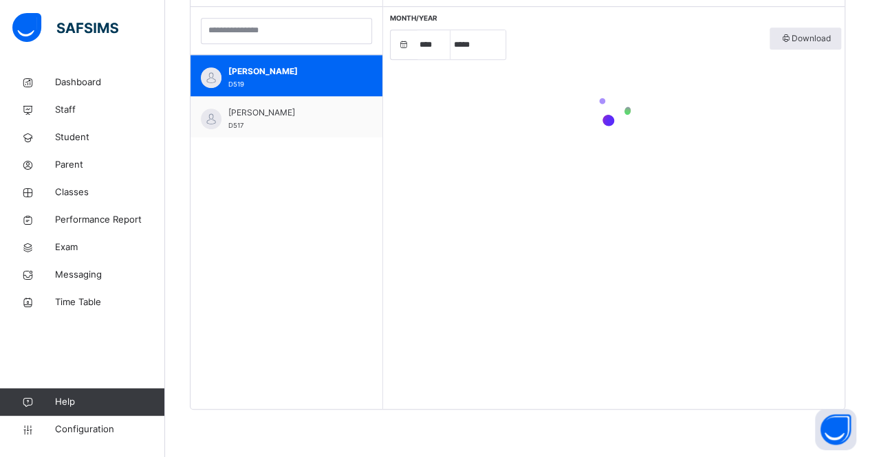
select select "****"
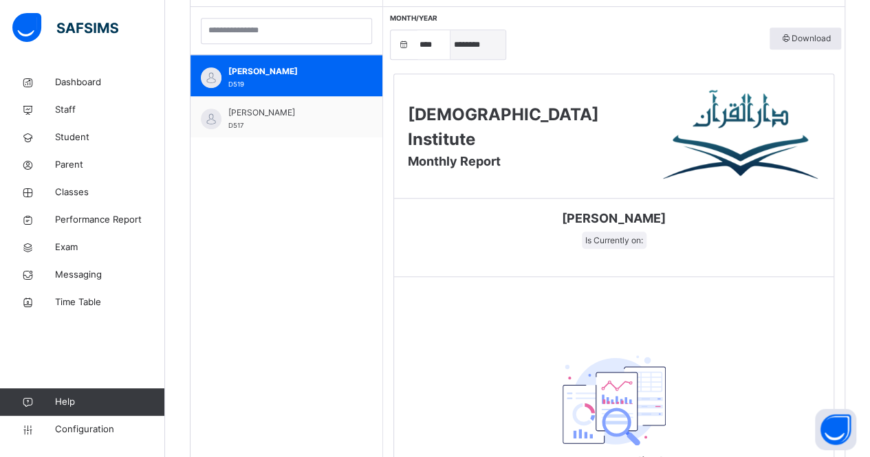
click at [469, 49] on select "***** ******** ***** ***** *** **** **** ****** ********* ******* ******** ****…" at bounding box center [478, 44] width 55 height 29
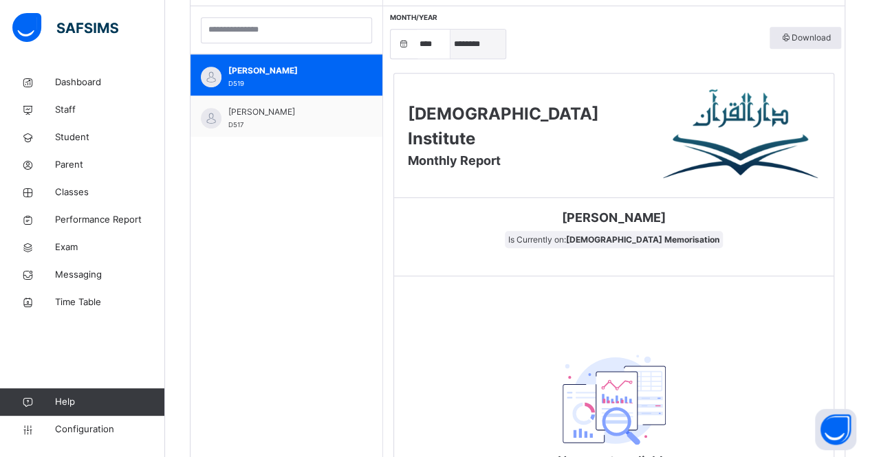
select select "*"
click at [451, 30] on select "***** ******** ***** ***** *** **** **** ****** ********* ******* ******** ****…" at bounding box center [478, 44] width 55 height 29
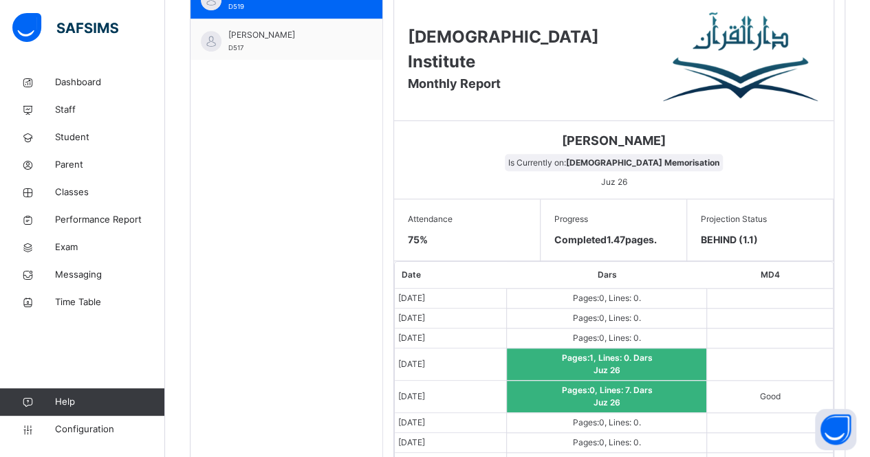
scroll to position [489, 0]
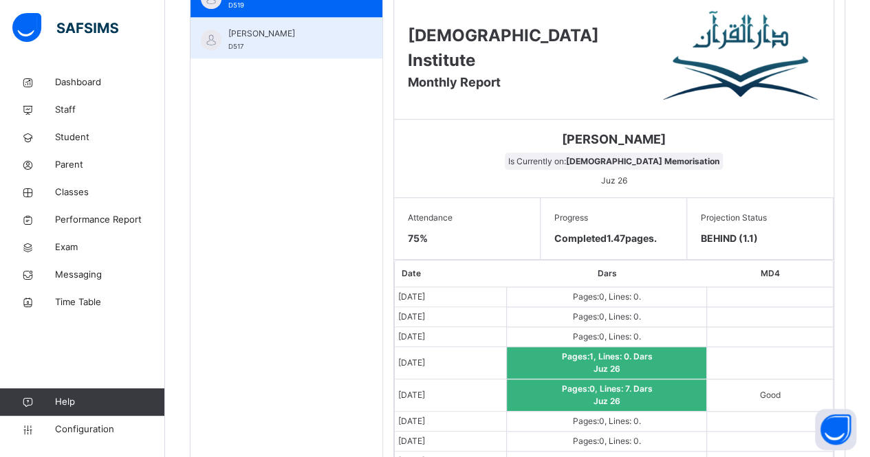
click at [250, 38] on span "[PERSON_NAME]" at bounding box center [289, 34] width 123 height 12
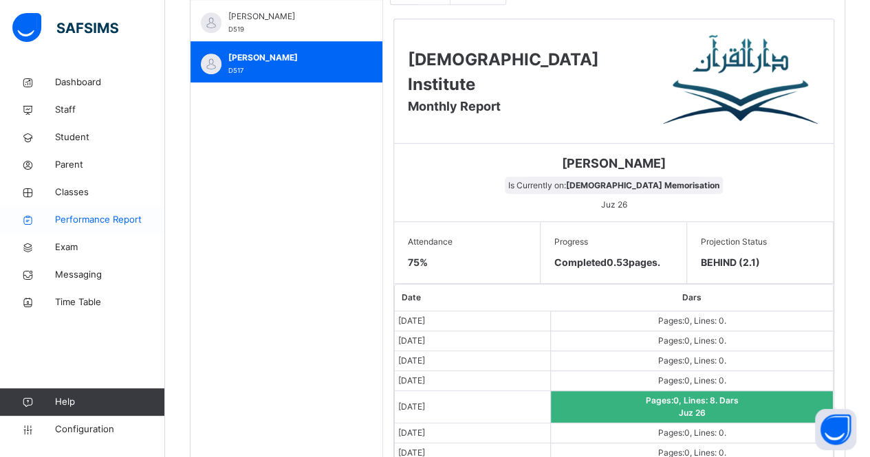
scroll to position [448, 0]
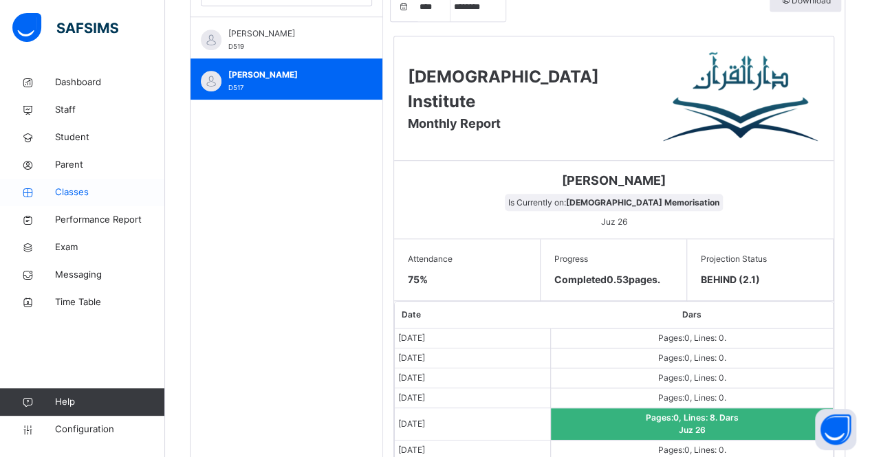
click at [56, 191] on span "Classes" at bounding box center [110, 193] width 110 height 14
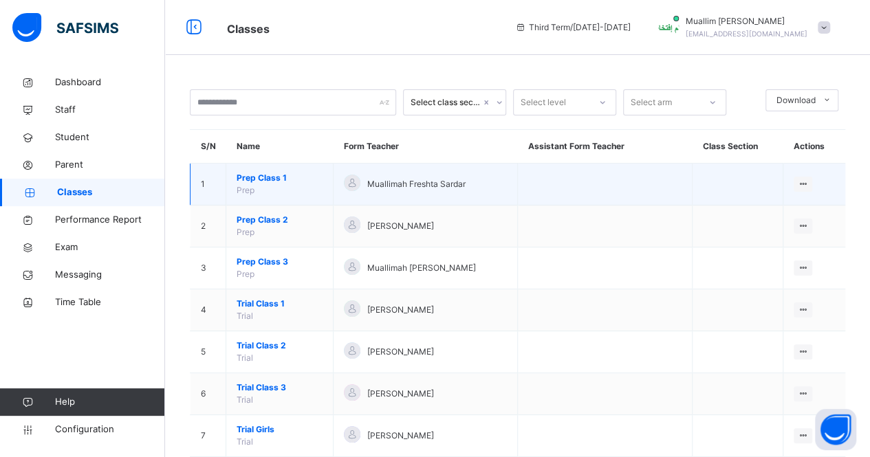
click at [252, 177] on span "Prep Class 1" at bounding box center [280, 178] width 86 height 12
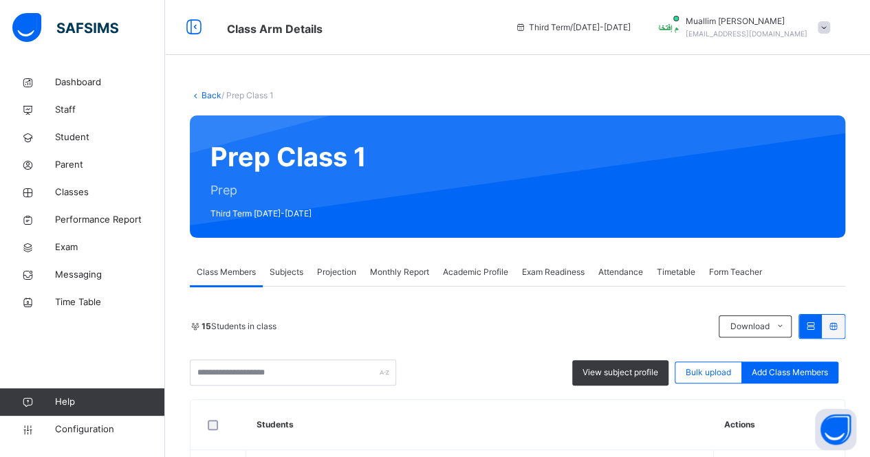
click at [366, 278] on div "Monthly Report" at bounding box center [399, 273] width 73 height 28
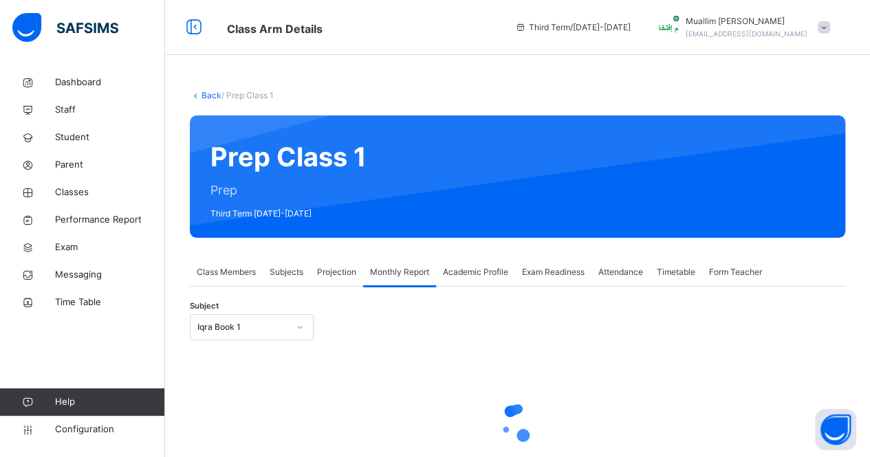
click at [466, 272] on span "Academic Profile" at bounding box center [475, 272] width 65 height 12
click at [413, 283] on div "Monthly Report" at bounding box center [399, 273] width 73 height 28
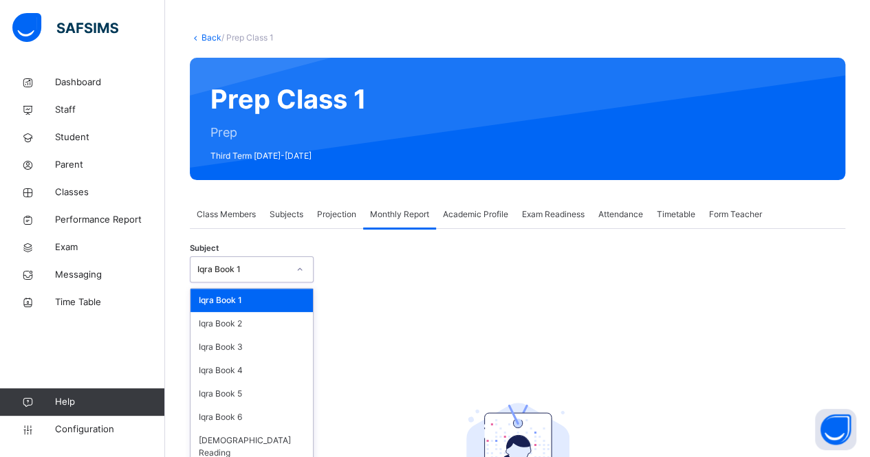
scroll to position [58, 0]
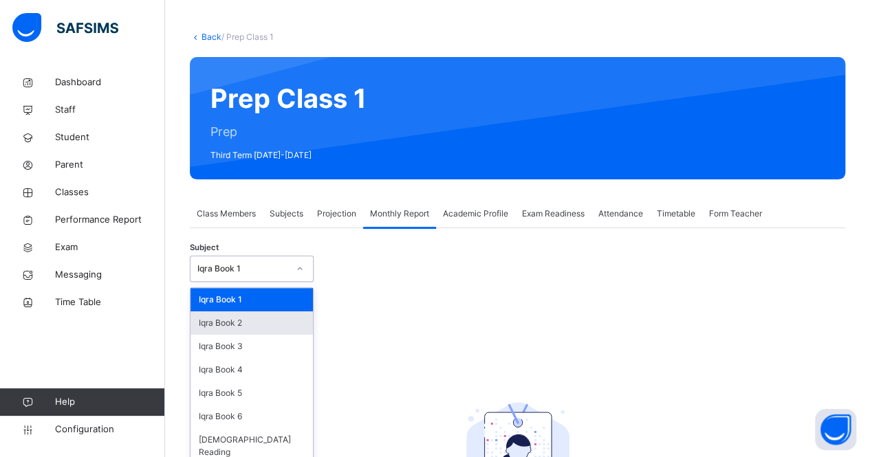
click at [267, 325] on div "Iqra Book 2" at bounding box center [252, 323] width 122 height 23
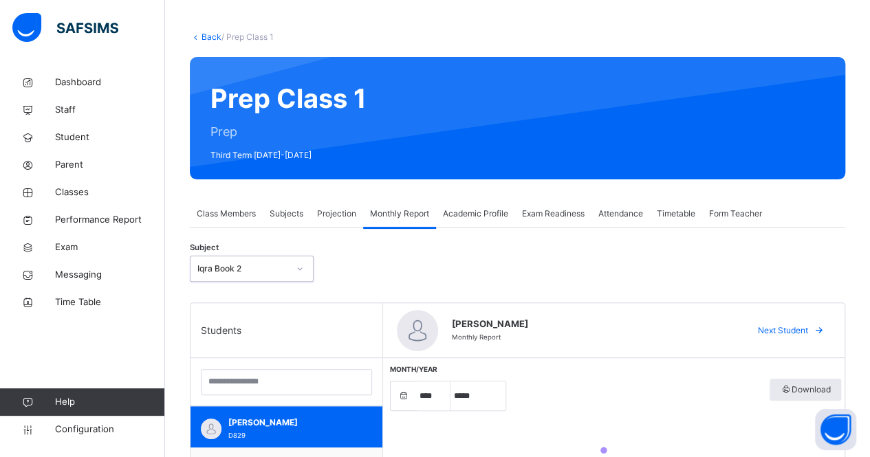
select select "****"
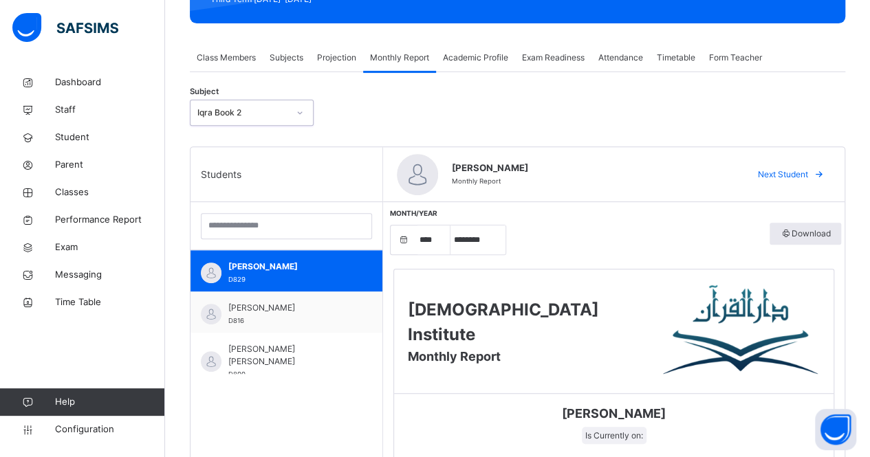
scroll to position [215, 0]
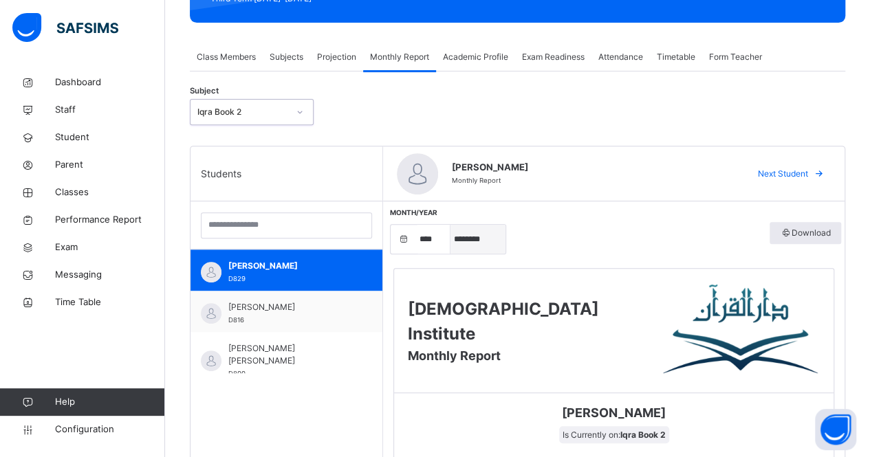
click at [469, 243] on select "***** ******** ***** ***** *** **** **** ****** ********* ******* ******** ****…" at bounding box center [478, 239] width 55 height 29
select select "*"
click at [451, 225] on select "***** ******** ***** ***** *** **** **** ****** ********* ******* ******** ****…" at bounding box center [478, 239] width 55 height 29
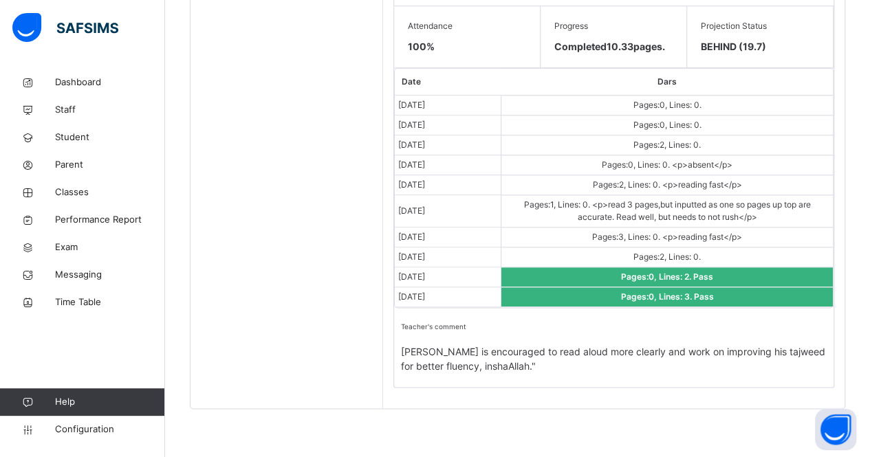
scroll to position [373, 0]
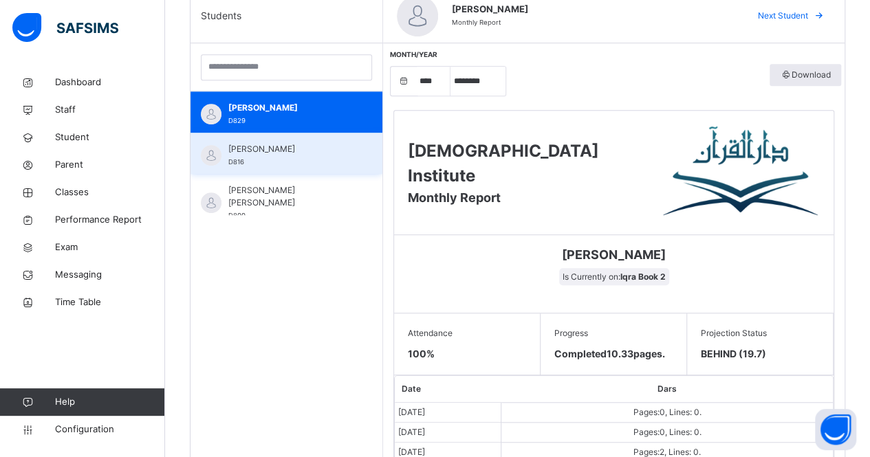
click at [232, 145] on span "[PERSON_NAME]" at bounding box center [289, 149] width 123 height 12
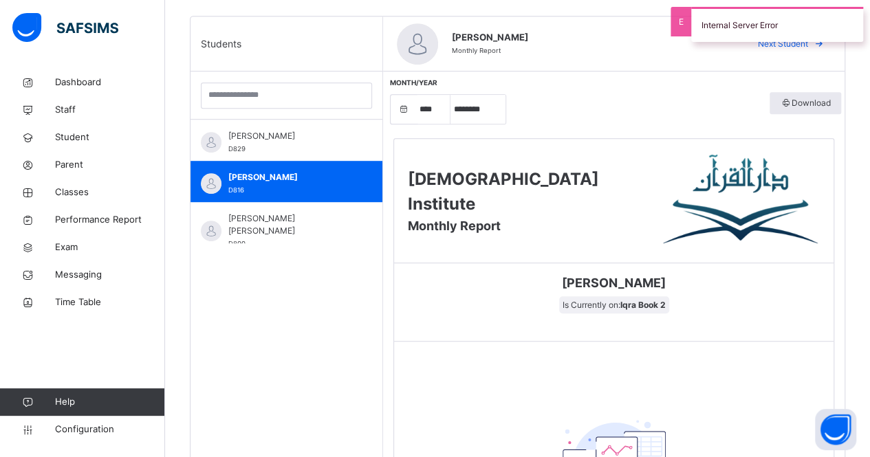
scroll to position [345, 0]
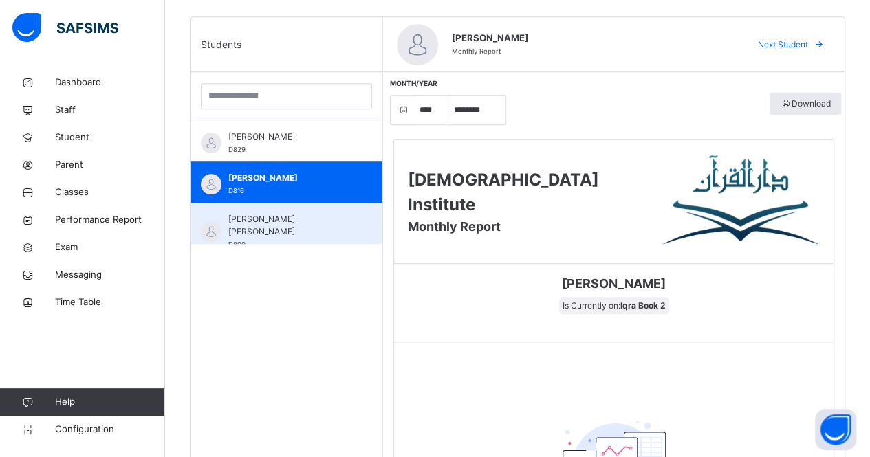
click at [267, 224] on span "[PERSON_NAME] [PERSON_NAME]" at bounding box center [289, 225] width 123 height 25
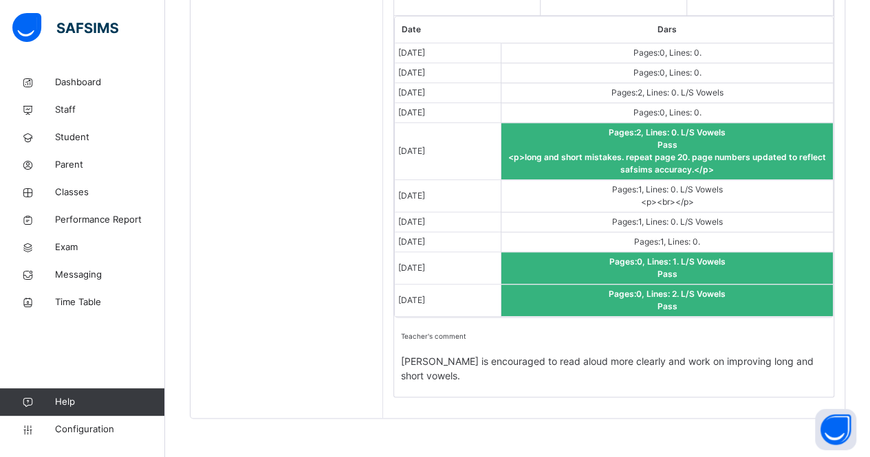
scroll to position [404, 0]
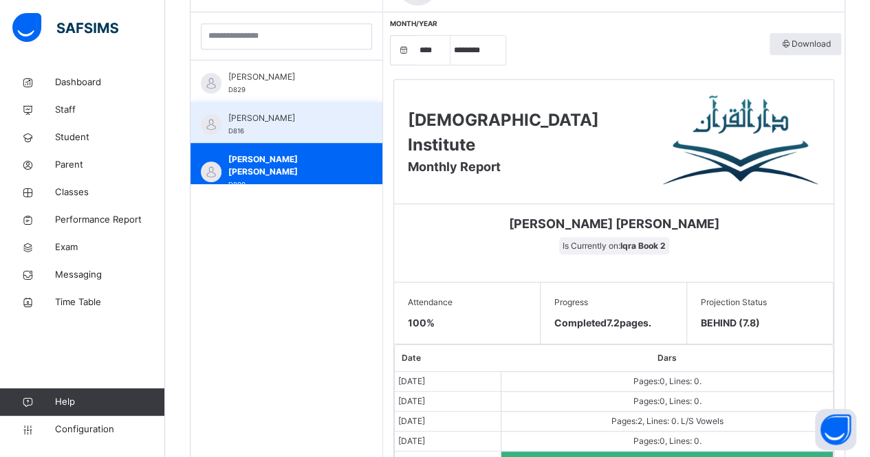
click at [261, 136] on div "[PERSON_NAME] D816" at bounding box center [289, 124] width 123 height 25
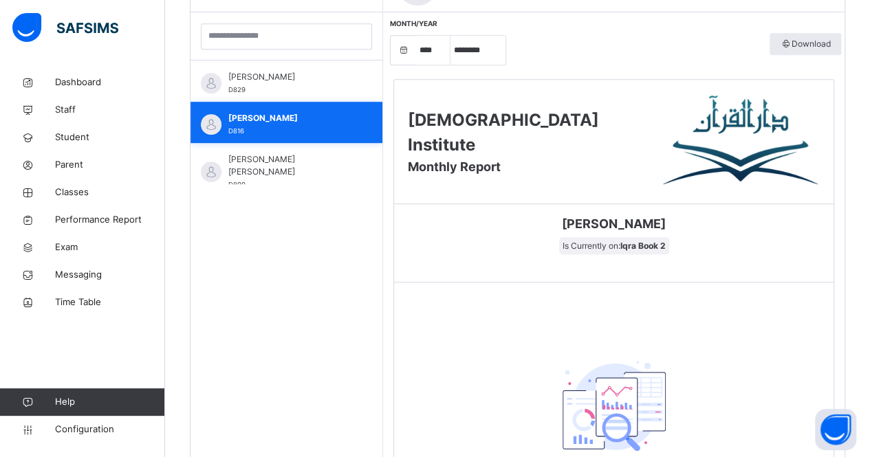
click at [261, 136] on div "[PERSON_NAME] D816" at bounding box center [289, 124] width 123 height 25
drag, startPoint x: 261, startPoint y: 136, endPoint x: 257, endPoint y: 129, distance: 7.1
click at [257, 129] on div "[PERSON_NAME] D816" at bounding box center [289, 124] width 123 height 25
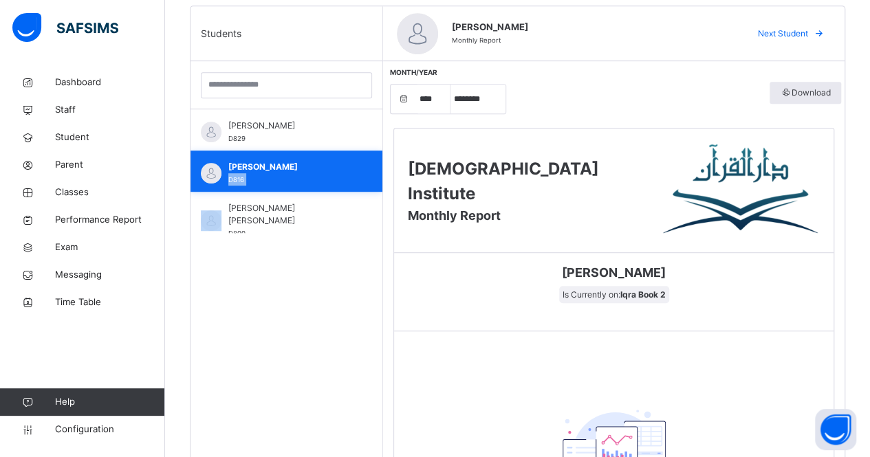
scroll to position [355, 0]
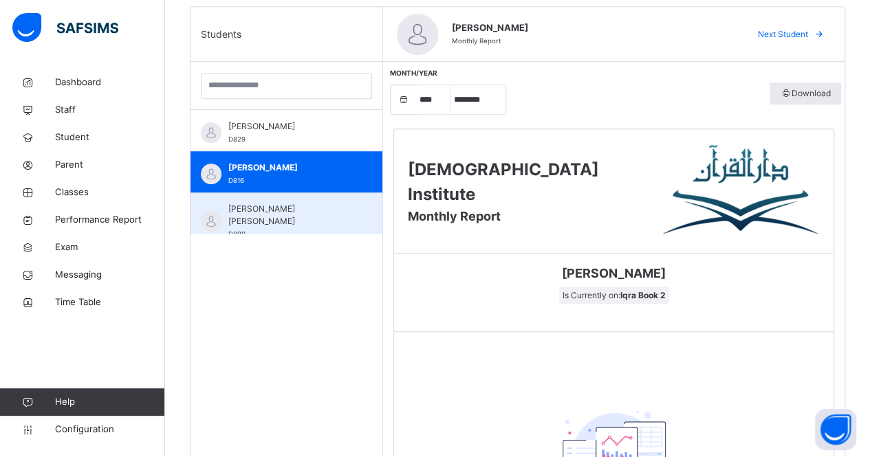
click at [260, 193] on div "[PERSON_NAME] [PERSON_NAME] D800" at bounding box center [287, 213] width 192 height 41
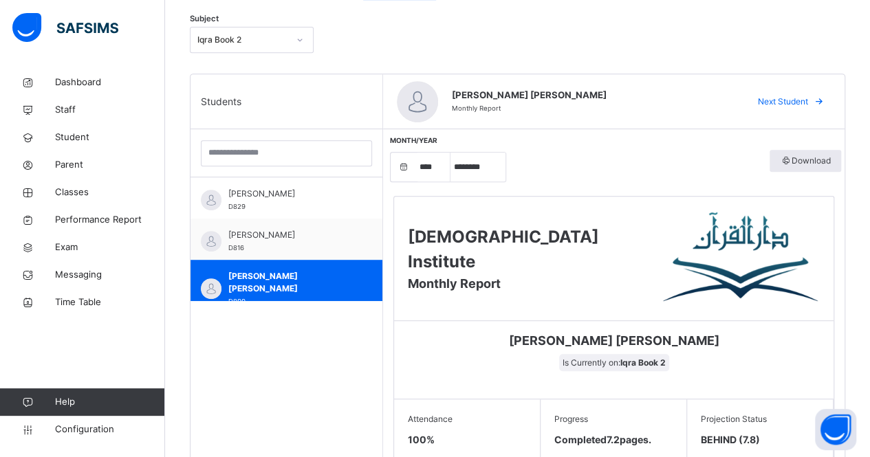
scroll to position [283, 0]
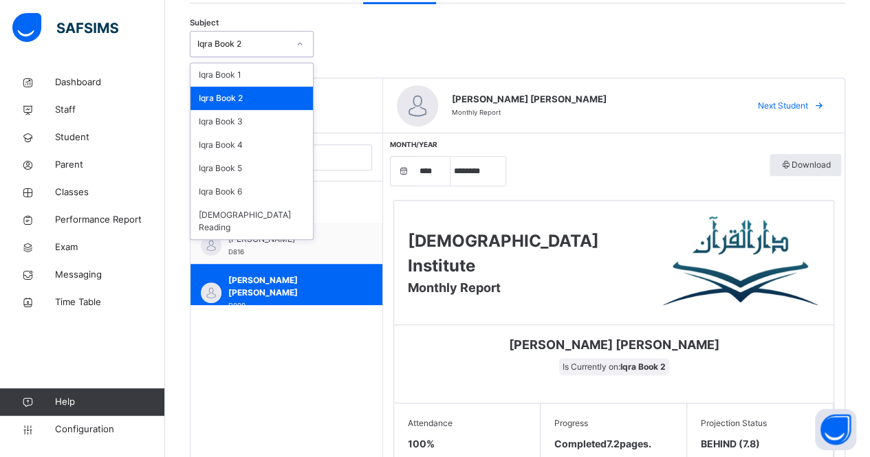
click at [248, 50] on div "Iqra Book 2" at bounding box center [239, 44] width 96 height 21
click at [258, 124] on div "Iqra Book 3" at bounding box center [252, 121] width 122 height 23
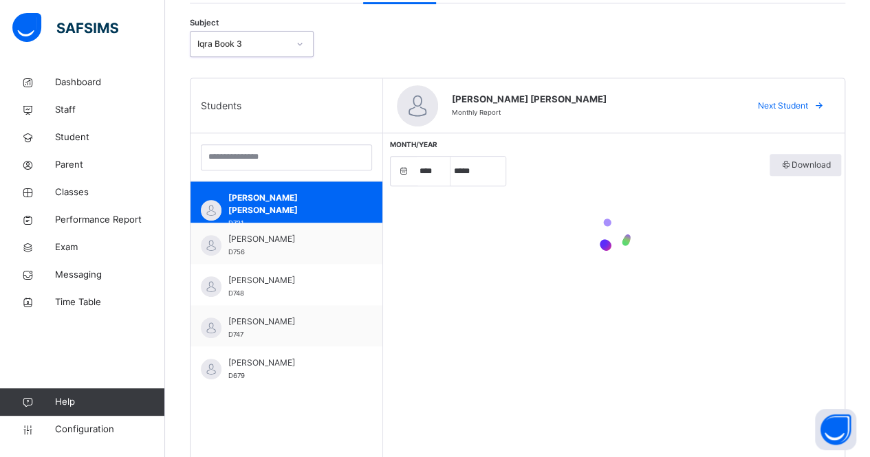
scroll to position [321, 0]
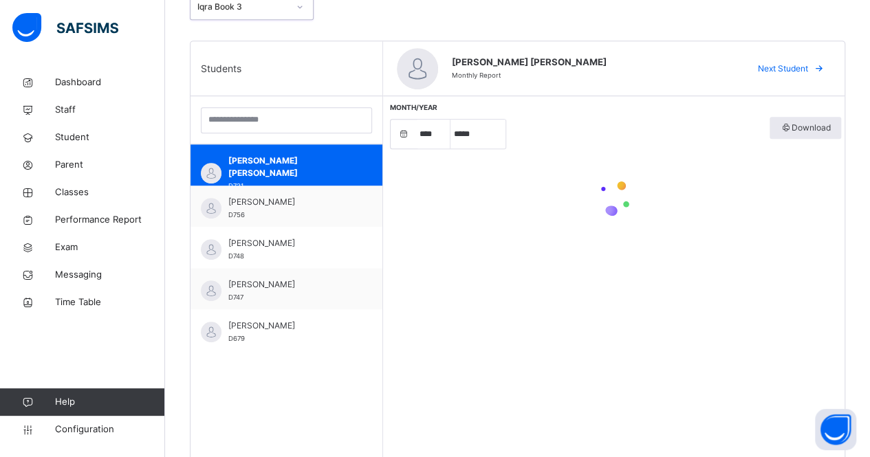
select select "****"
click at [500, 133] on select "***** ******** ***** ***** *** **** **** ****** ********* ******* ******** ****…" at bounding box center [478, 134] width 55 height 29
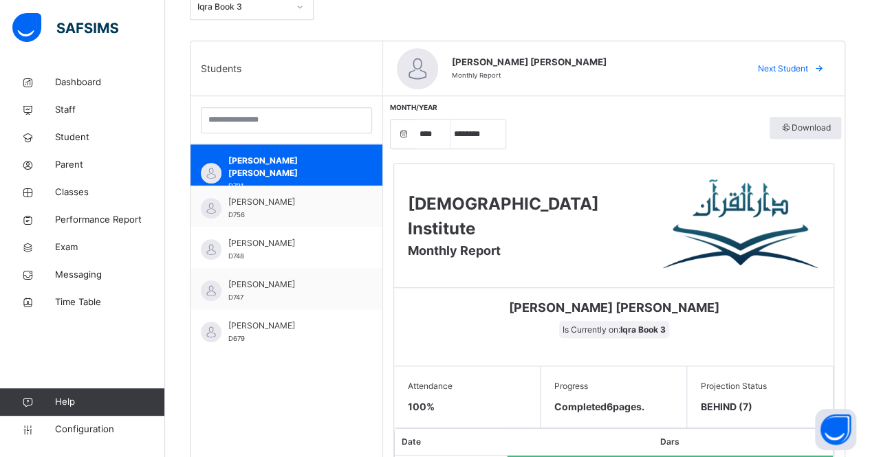
select select "*"
click at [451, 120] on select "***** ******** ***** ***** *** **** **** ****** ********* ******* ******** ****…" at bounding box center [478, 134] width 55 height 29
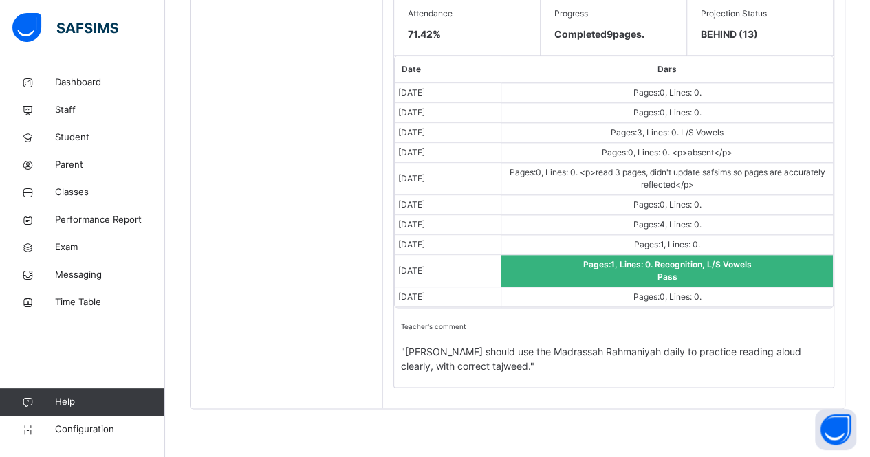
scroll to position [365, 0]
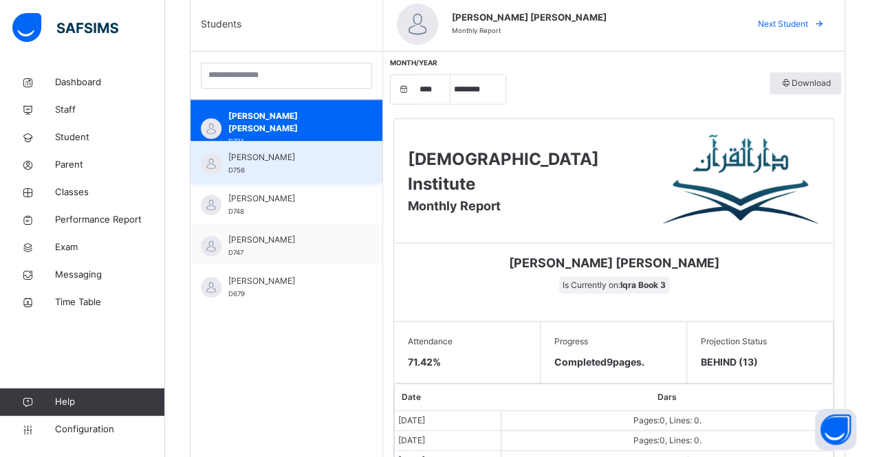
click at [286, 150] on div "[PERSON_NAME] D756" at bounding box center [287, 161] width 192 height 41
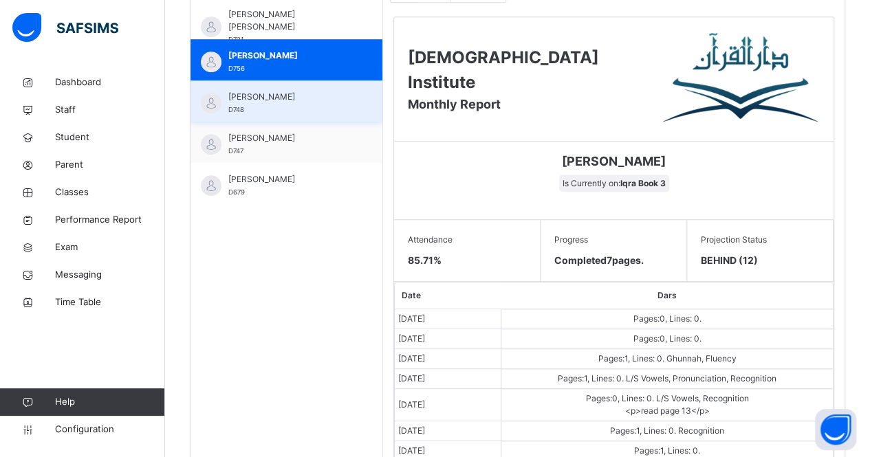
click at [336, 87] on div "[PERSON_NAME] D748" at bounding box center [287, 100] width 192 height 41
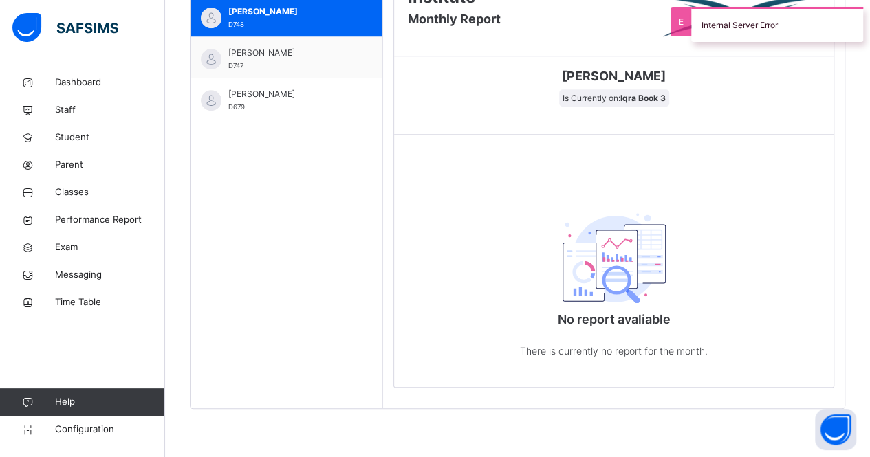
scroll to position [485, 0]
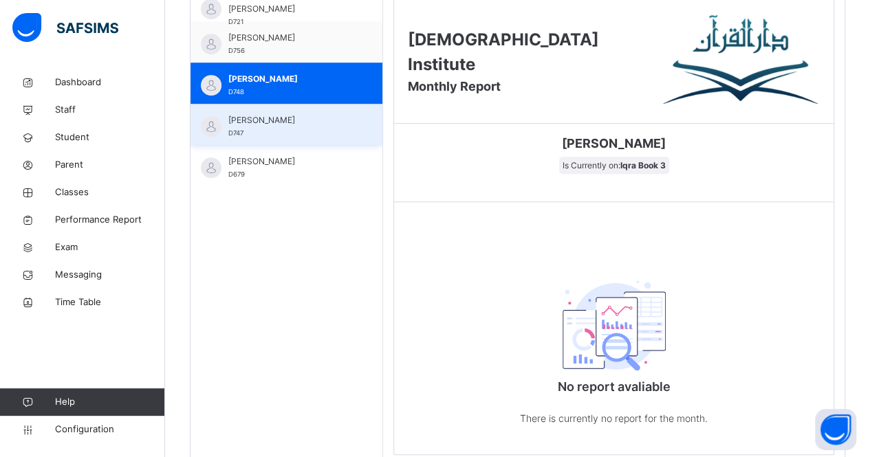
click at [290, 139] on div "[PERSON_NAME] D747" at bounding box center [287, 124] width 192 height 41
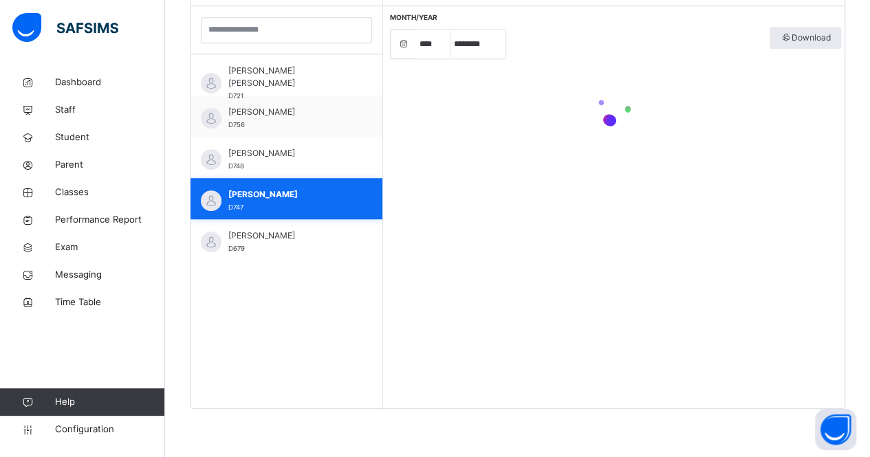
scroll to position [410, 0]
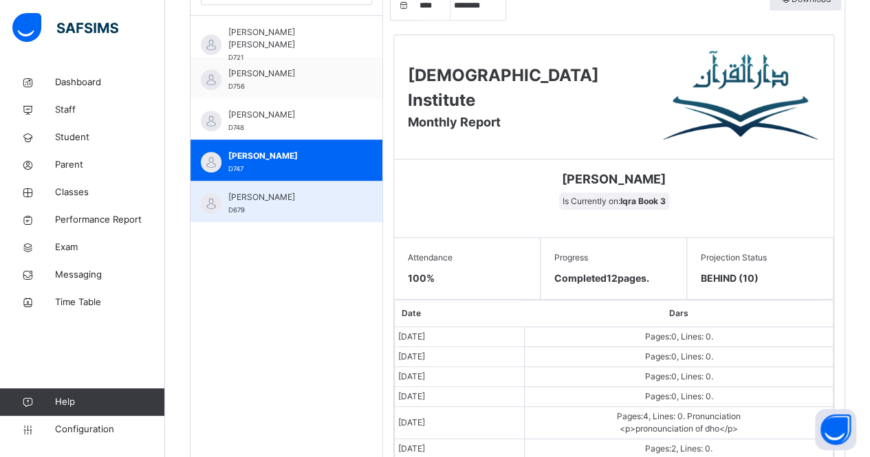
click at [317, 202] on span "[PERSON_NAME]" at bounding box center [289, 197] width 123 height 12
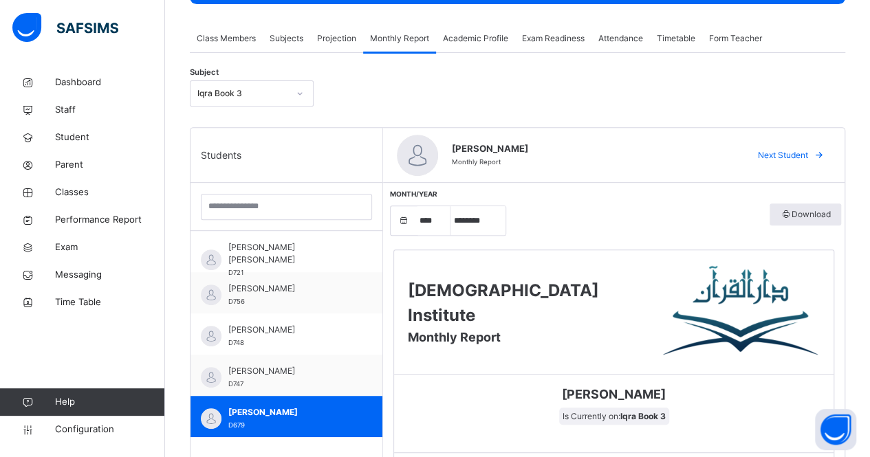
scroll to position [206, 0]
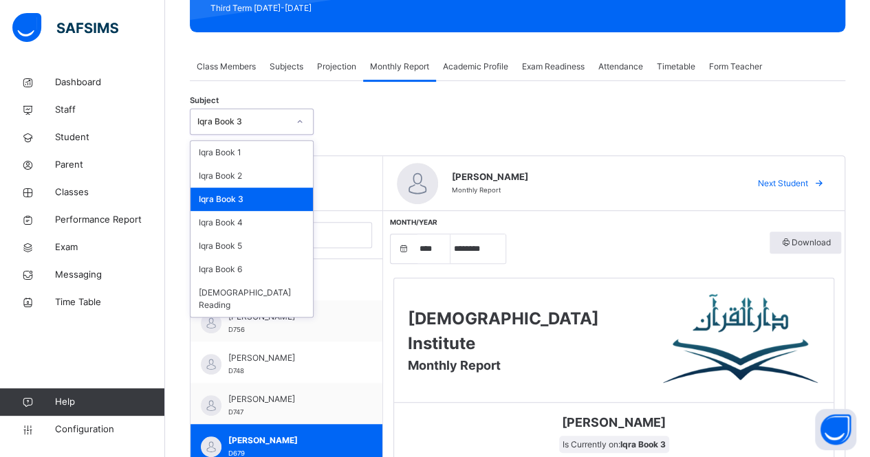
click at [250, 116] on div "Iqra Book 3" at bounding box center [242, 122] width 91 height 12
click at [259, 230] on div "Iqra Book 4" at bounding box center [252, 222] width 122 height 23
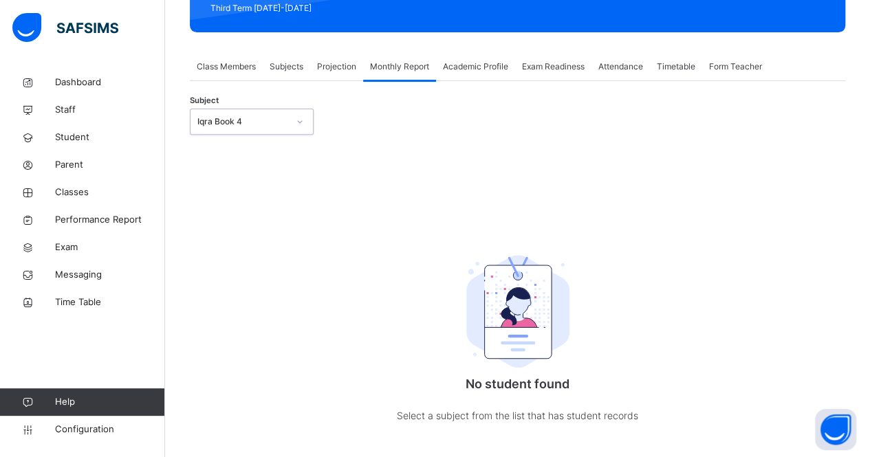
click at [217, 124] on div "Iqra Book 4" at bounding box center [242, 122] width 91 height 12
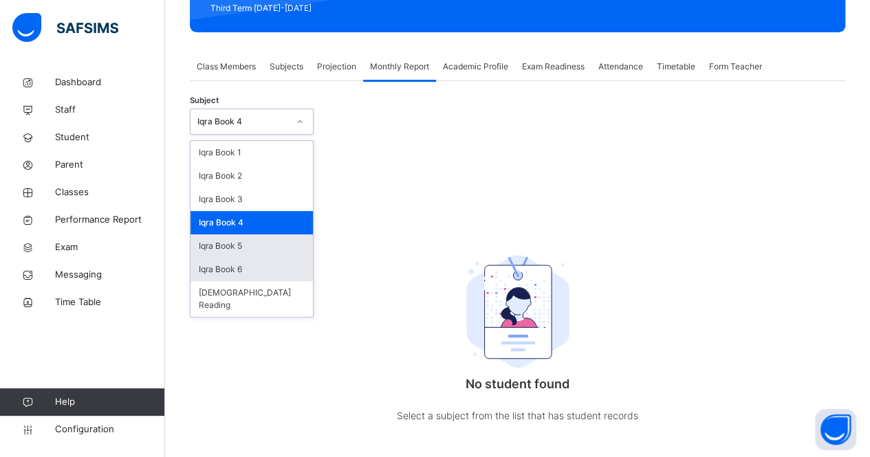
click at [259, 246] on div "Iqra Book 5" at bounding box center [252, 246] width 122 height 23
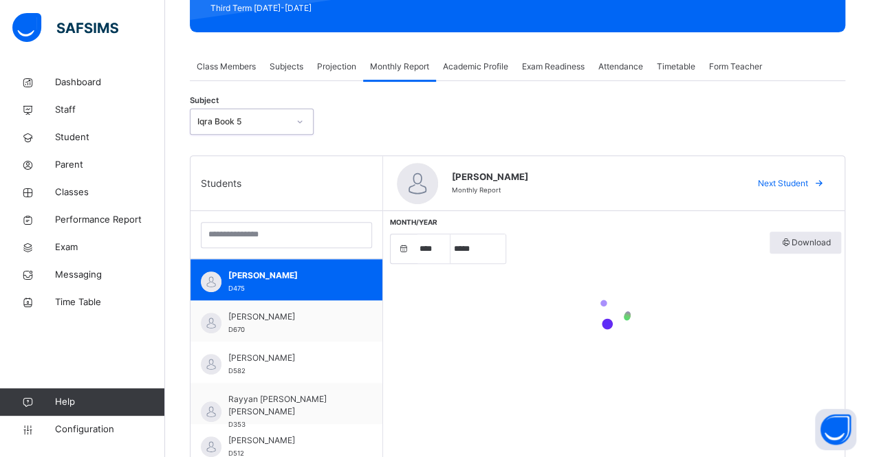
select select "****"
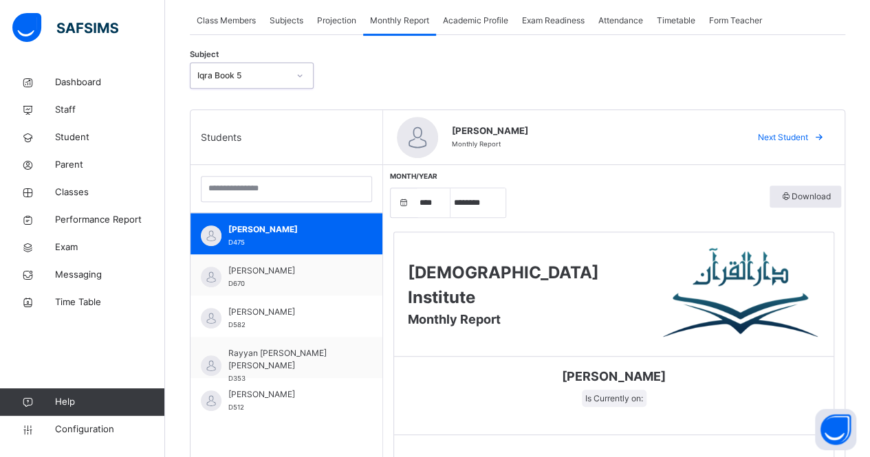
scroll to position [254, 0]
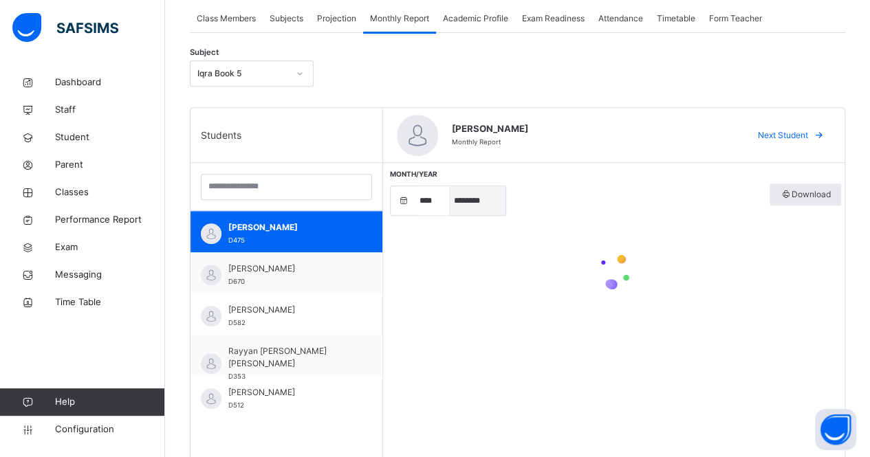
click at [473, 203] on select "***** ******** ***** ***** *** **** **** ****** ********* ******* ******** ****…" at bounding box center [478, 200] width 55 height 29
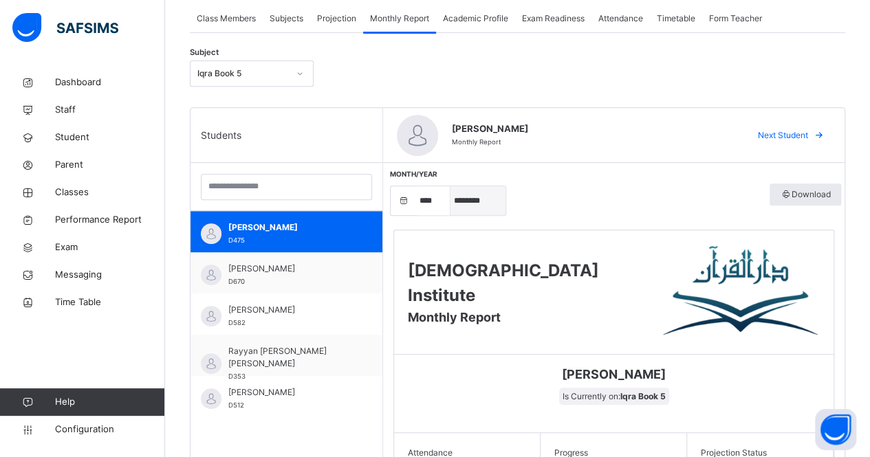
select select "*"
click at [451, 186] on select "***** ******** ***** ***** *** **** **** ****** ********* ******* ******** ****…" at bounding box center [478, 200] width 55 height 29
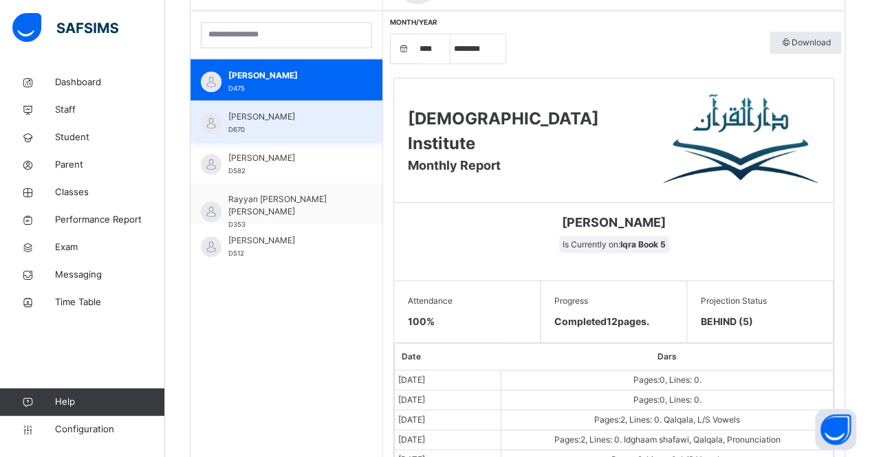
scroll to position [318, 0]
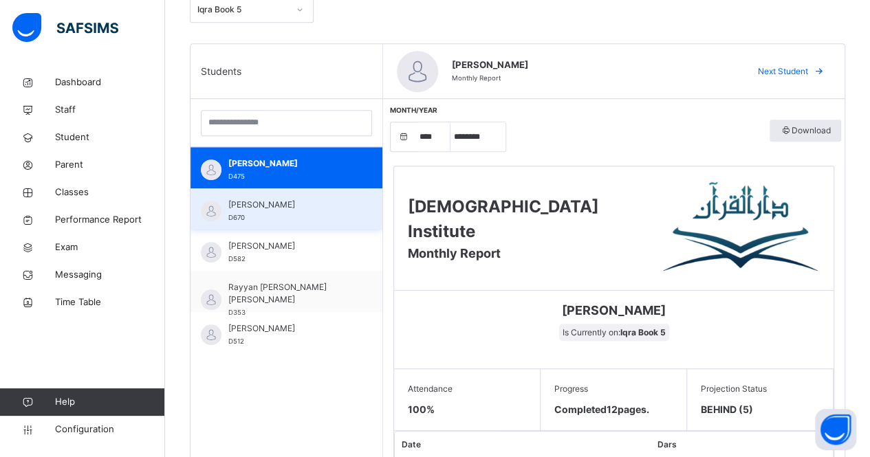
click at [323, 215] on div "[PERSON_NAME] D670" at bounding box center [289, 211] width 123 height 25
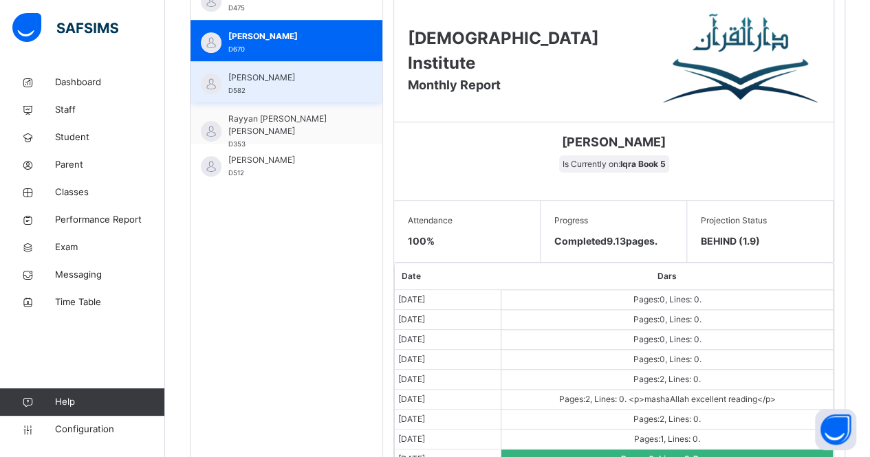
click at [296, 96] on div "[PERSON_NAME] D582" at bounding box center [287, 81] width 192 height 41
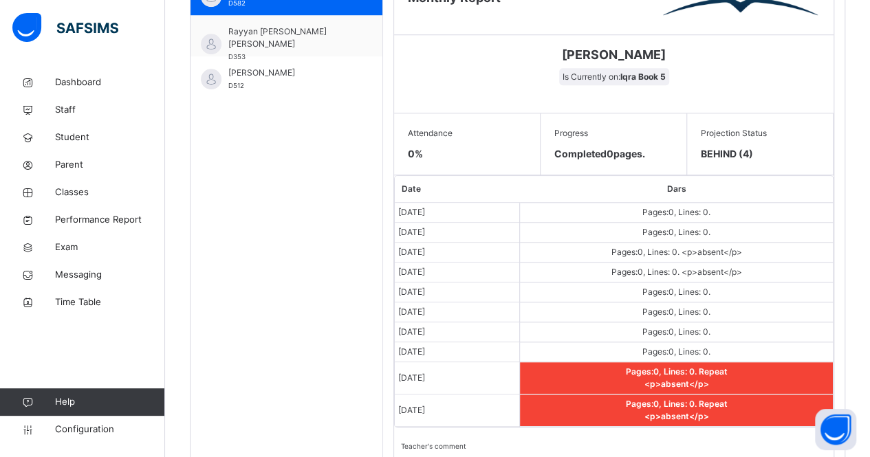
scroll to position [570, 0]
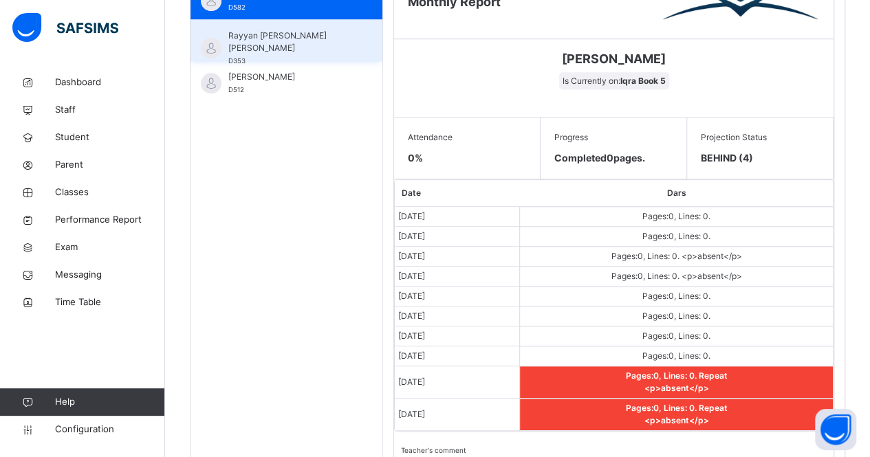
click at [311, 48] on span "Rayyan [PERSON_NAME] [PERSON_NAME]" at bounding box center [289, 42] width 123 height 25
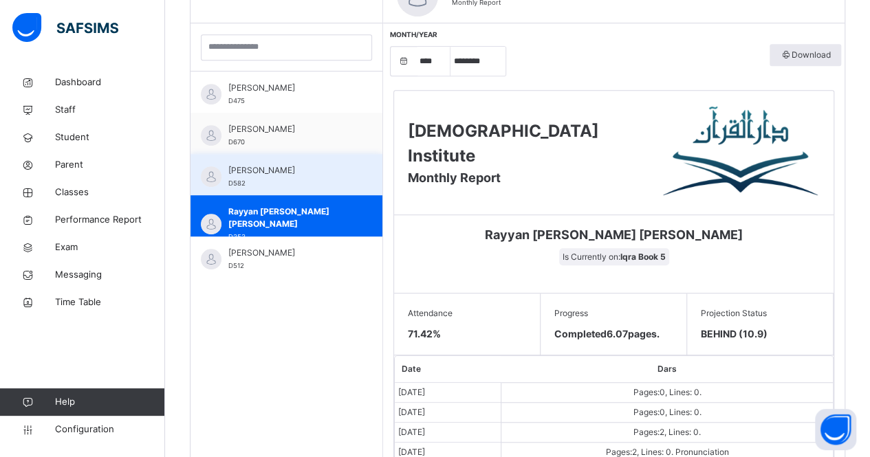
scroll to position [429, 0]
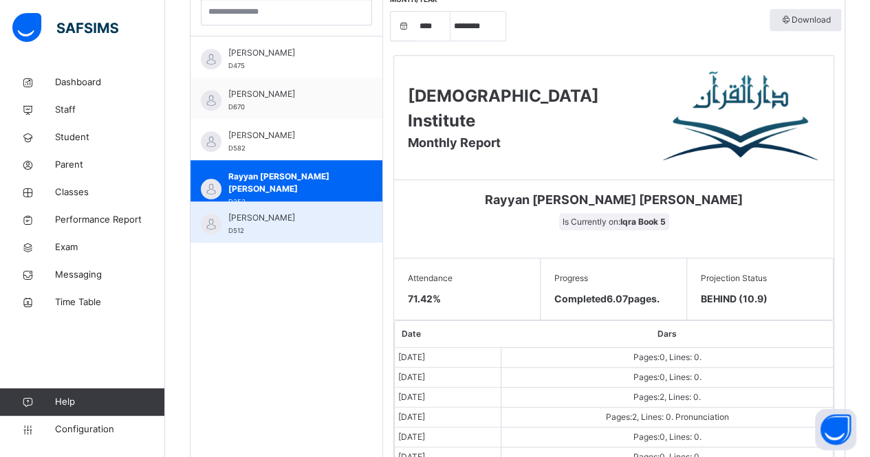
click at [263, 210] on div "[PERSON_NAME] D512" at bounding box center [287, 222] width 192 height 41
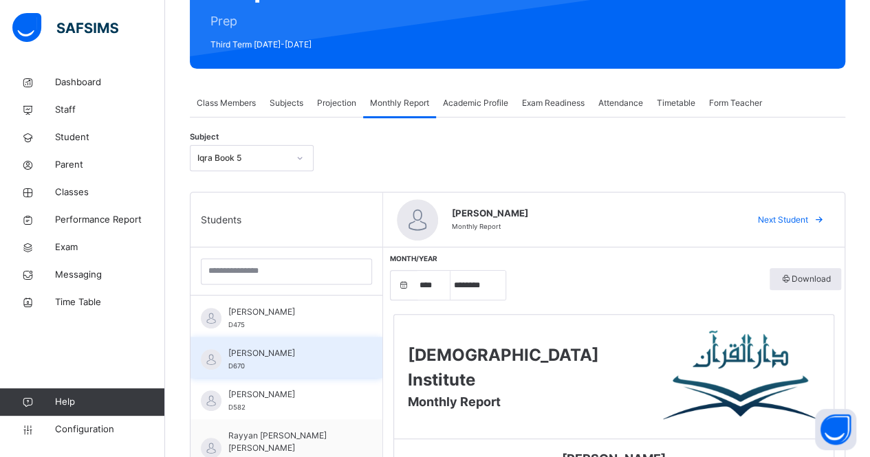
scroll to position [166, 0]
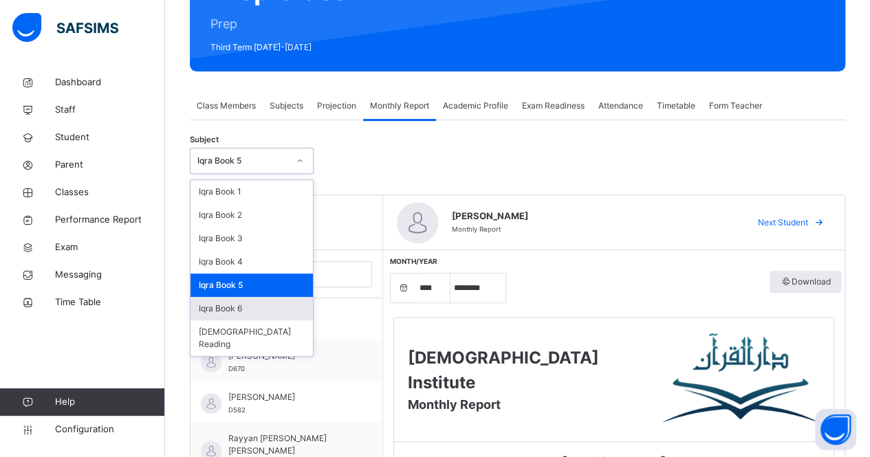
click at [263, 301] on div "Iqra Book 6" at bounding box center [252, 308] width 122 height 23
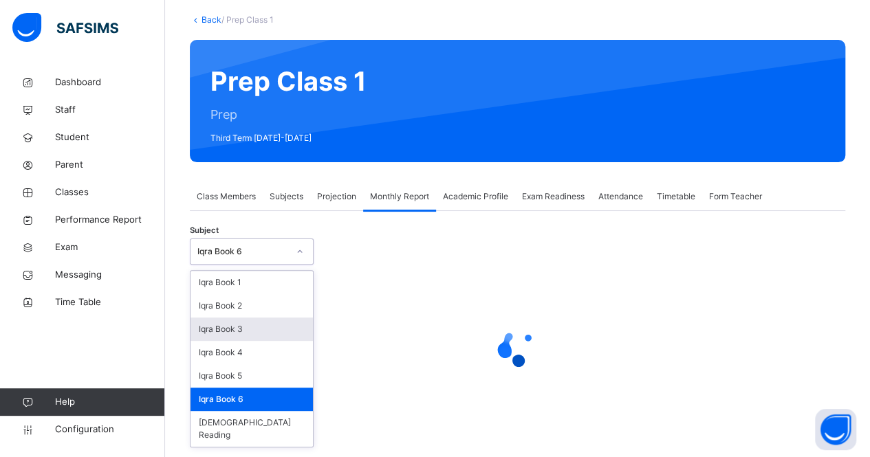
click at [271, 318] on div "Iqra Book 3" at bounding box center [252, 329] width 122 height 23
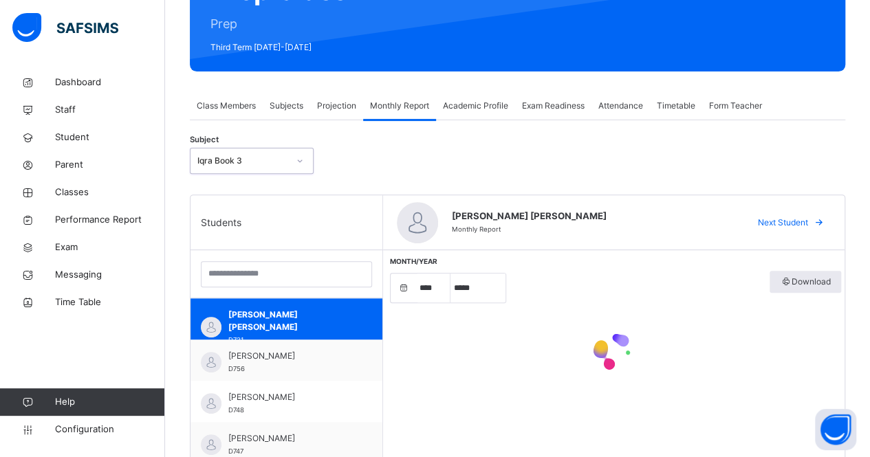
click at [281, 249] on div "Students" at bounding box center [287, 222] width 192 height 55
select select "****"
select select "*"
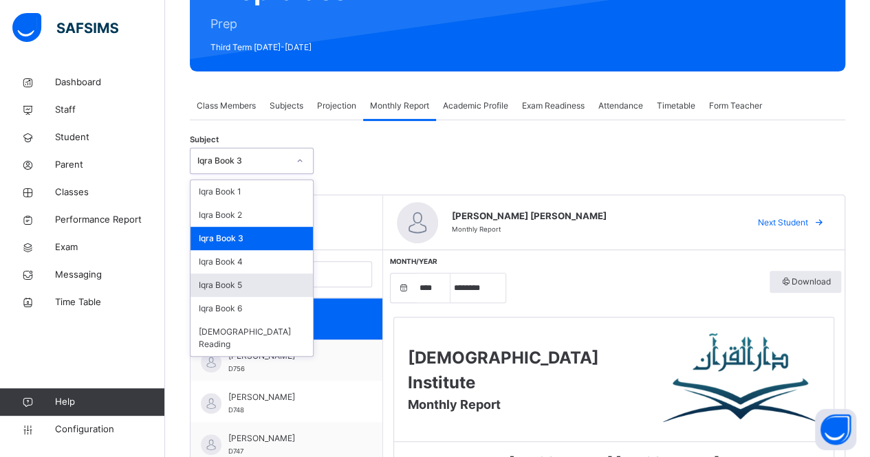
click at [275, 290] on div "Iqra Book 5" at bounding box center [252, 285] width 122 height 23
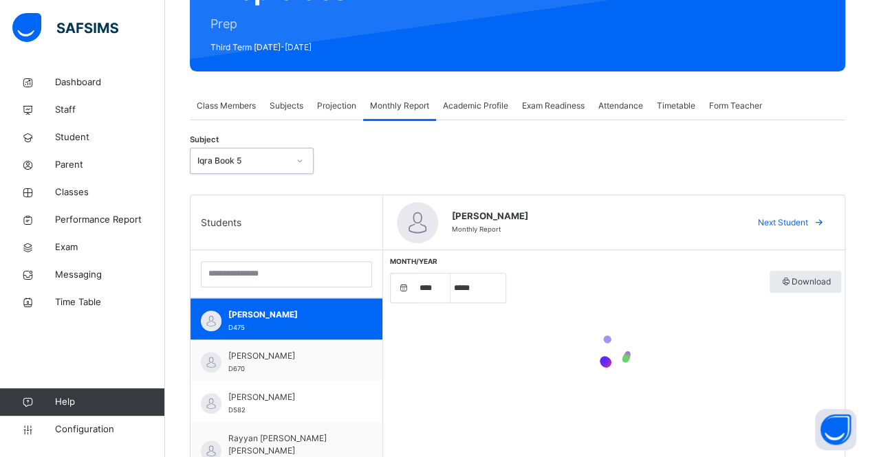
select select "****"
select select "*"
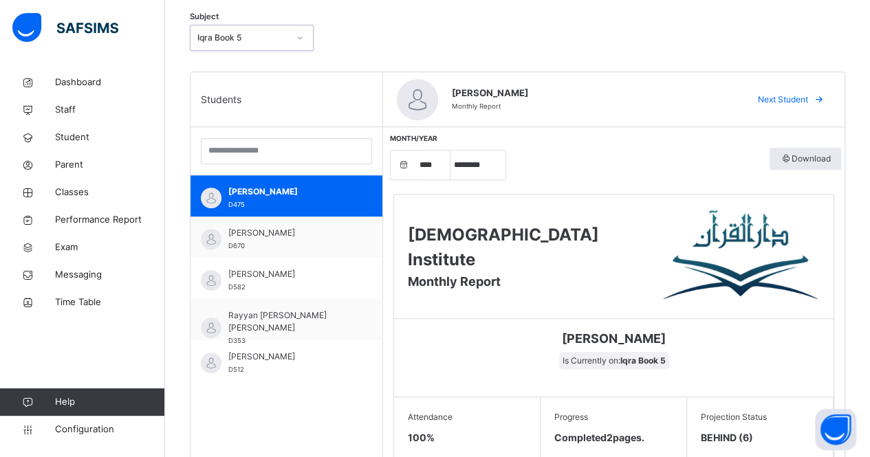
scroll to position [274, 0]
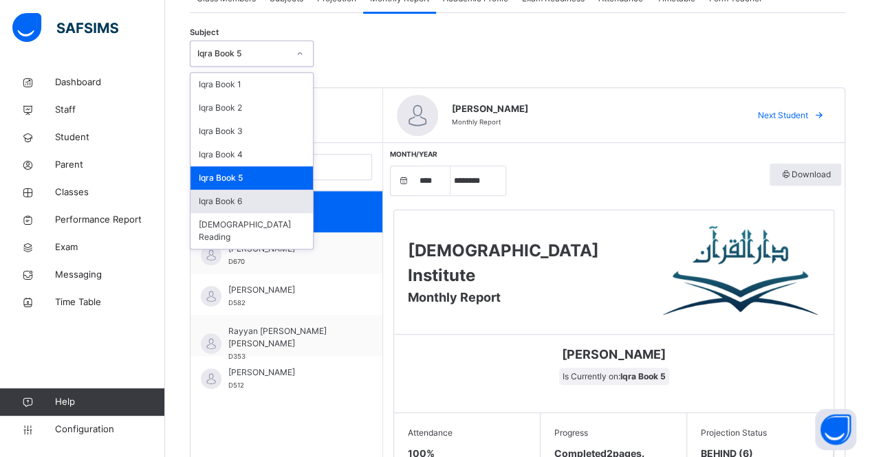
click at [282, 200] on div "Iqra Book 6" at bounding box center [252, 201] width 122 height 23
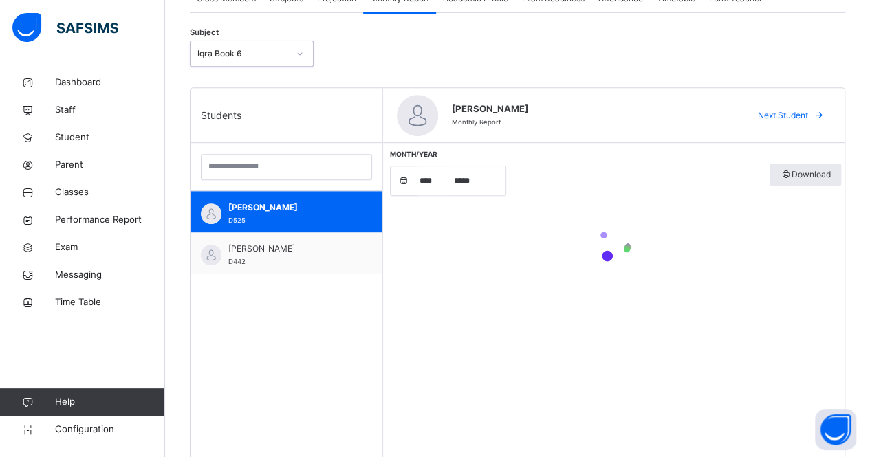
select select "****"
select select "*"
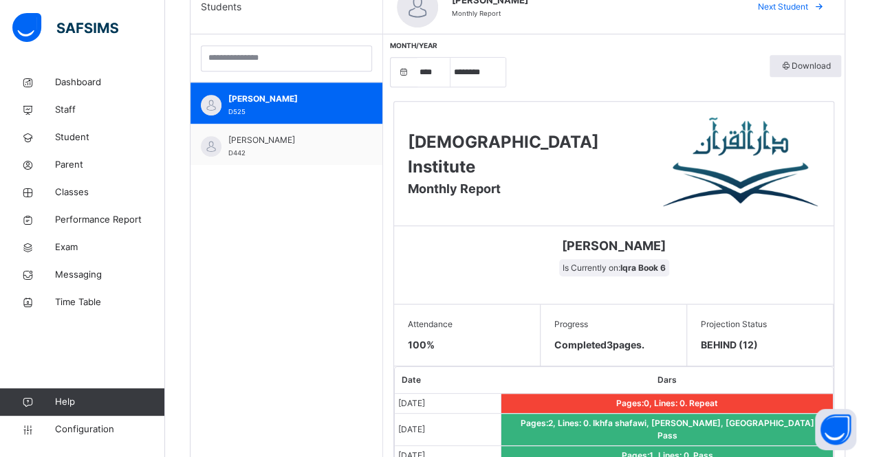
scroll to position [381, 0]
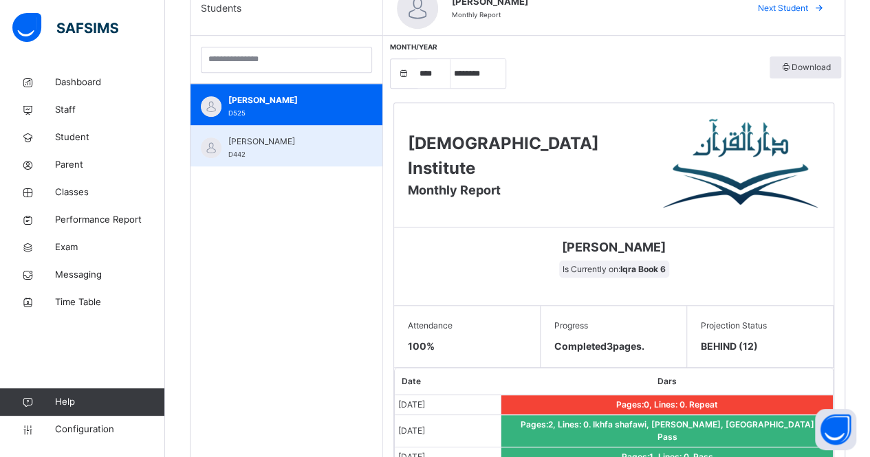
click at [271, 143] on span "[PERSON_NAME]" at bounding box center [289, 142] width 123 height 12
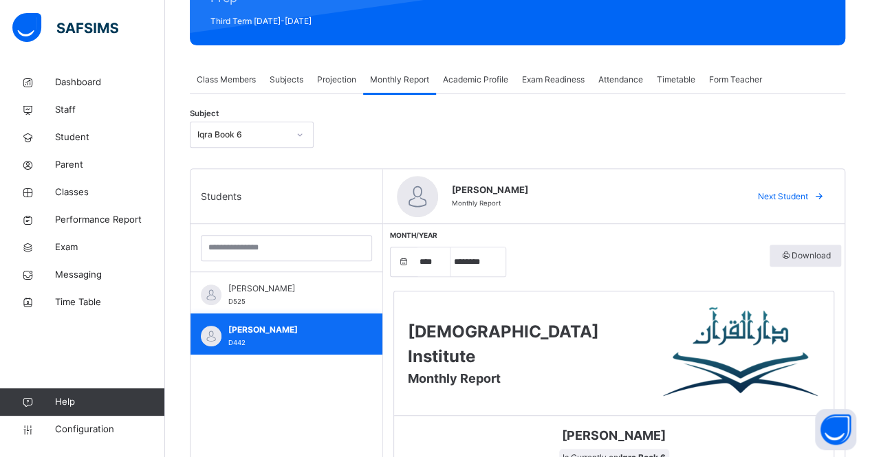
scroll to position [185, 0]
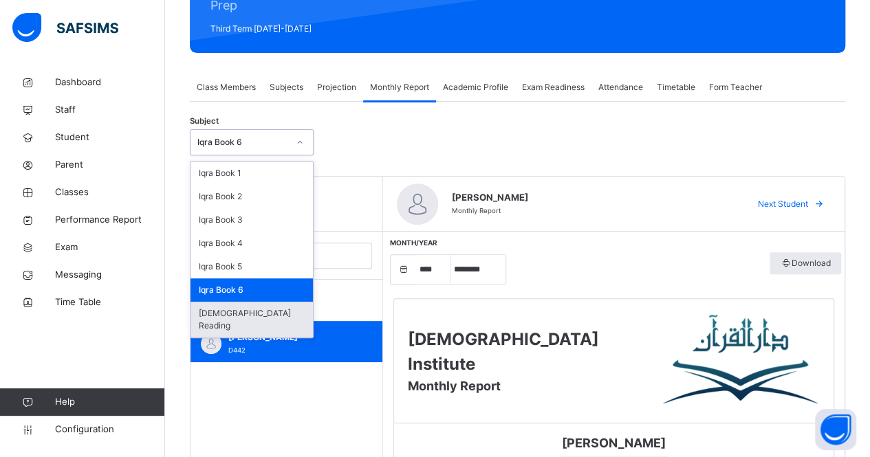
click at [257, 314] on div "[DEMOGRAPHIC_DATA] Reading" at bounding box center [252, 320] width 122 height 36
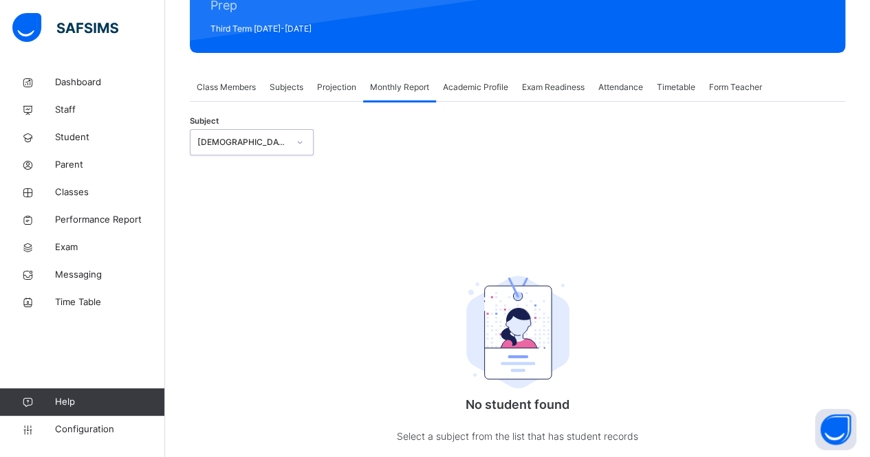
click at [393, 100] on div "Monthly Report" at bounding box center [399, 88] width 73 height 28
click at [104, 191] on span "Classes" at bounding box center [110, 193] width 110 height 14
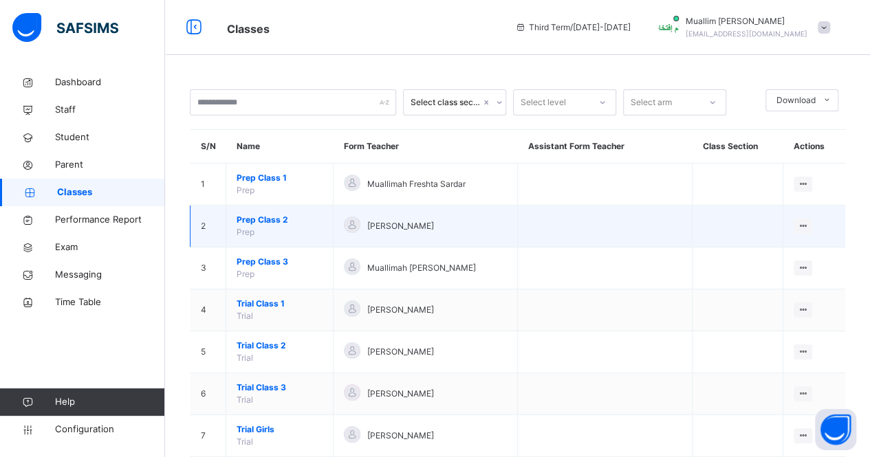
click at [261, 217] on span "Prep Class 2" at bounding box center [280, 220] width 86 height 12
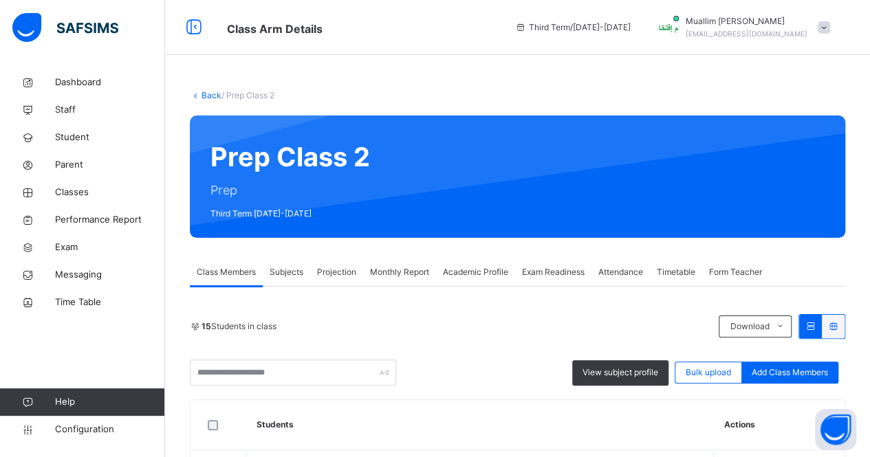
click at [412, 274] on span "Monthly Report" at bounding box center [399, 272] width 59 height 12
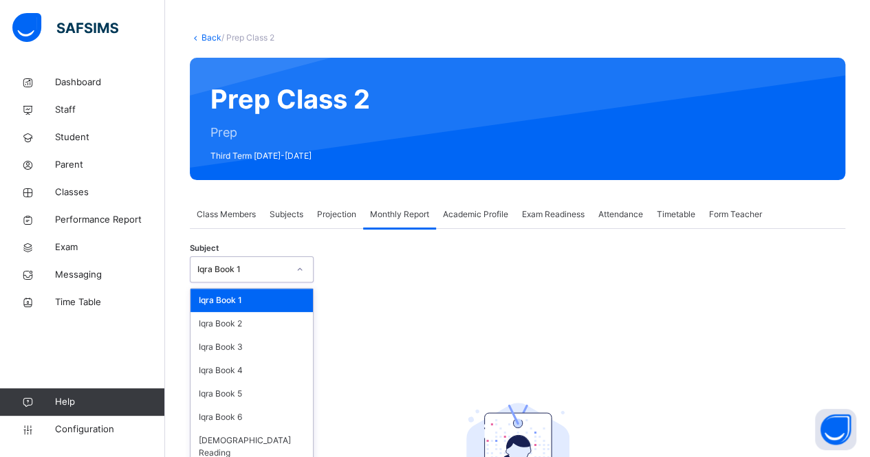
scroll to position [58, 0]
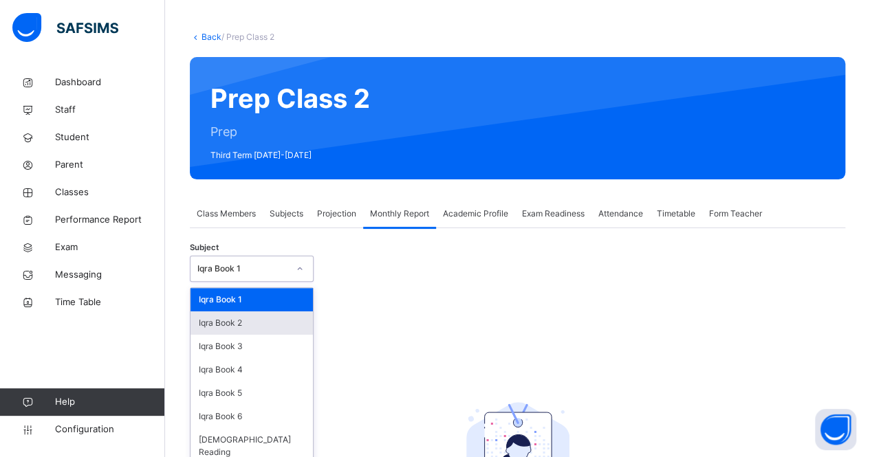
click at [273, 325] on div "Iqra Book 2" at bounding box center [252, 323] width 122 height 23
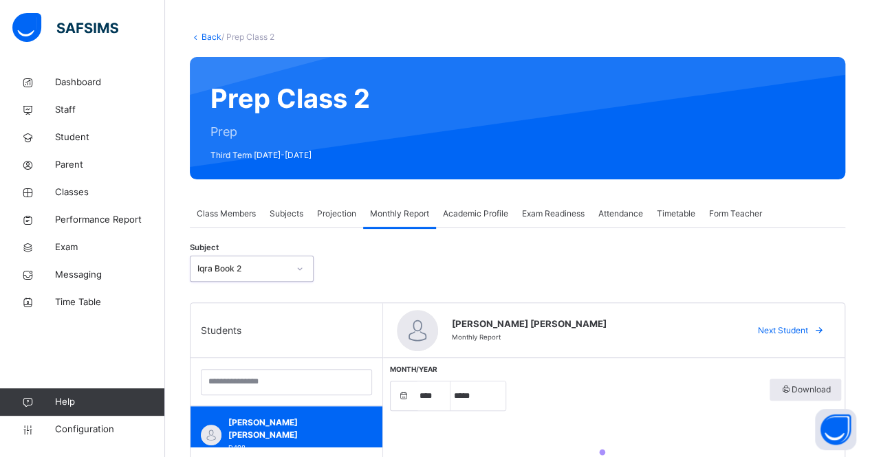
select select "****"
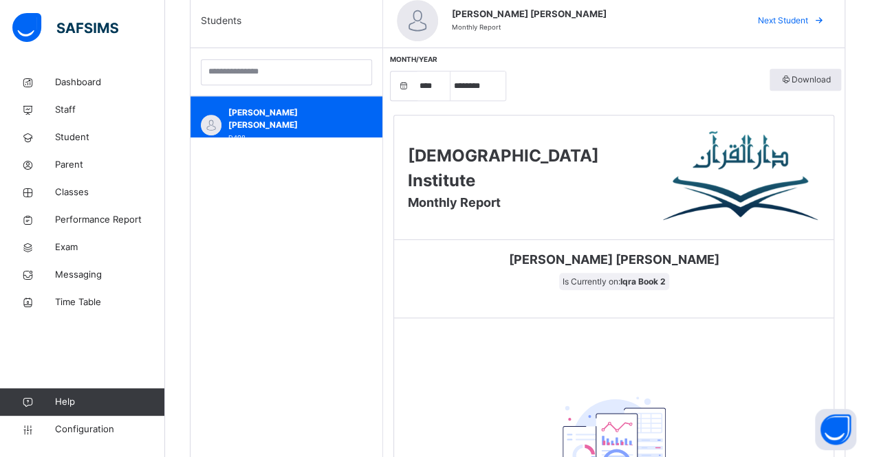
scroll to position [373, 0]
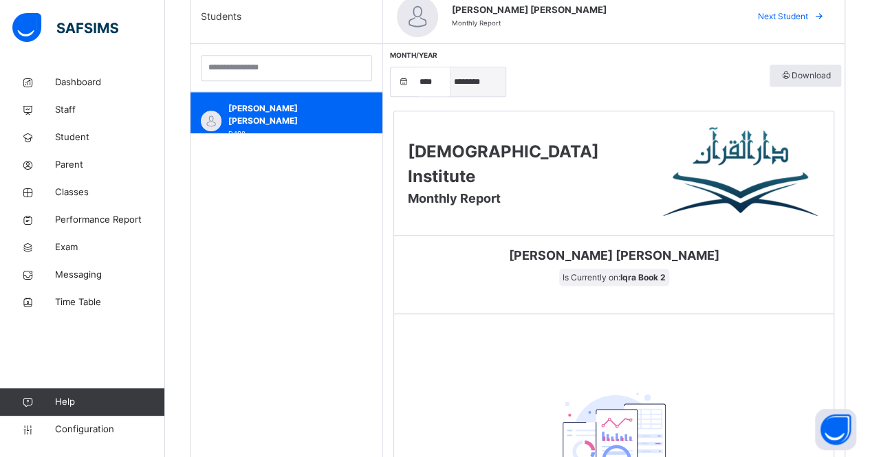
click at [464, 83] on select "***** ******** ***** ***** *** **** **** ****** ********* ******* ******** ****…" at bounding box center [478, 81] width 55 height 29
select select "*"
click at [451, 67] on select "***** ******** ***** ***** *** **** **** ****** ********* ******* ******** ****…" at bounding box center [478, 81] width 55 height 29
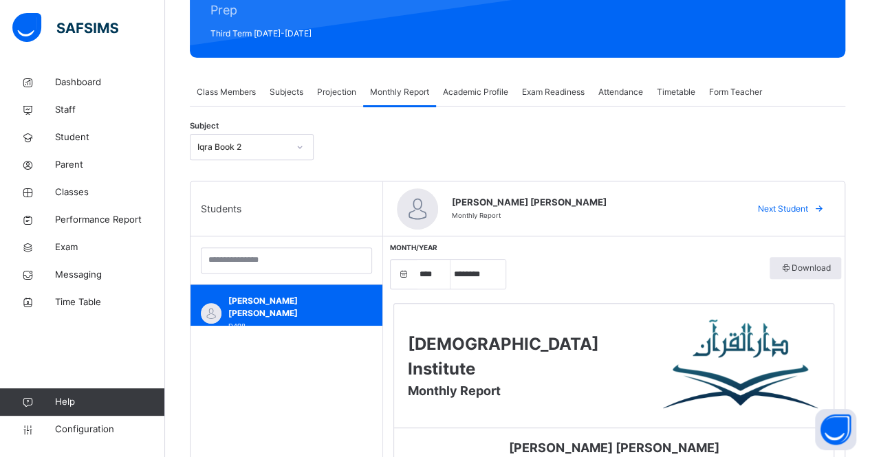
scroll to position [182, 0]
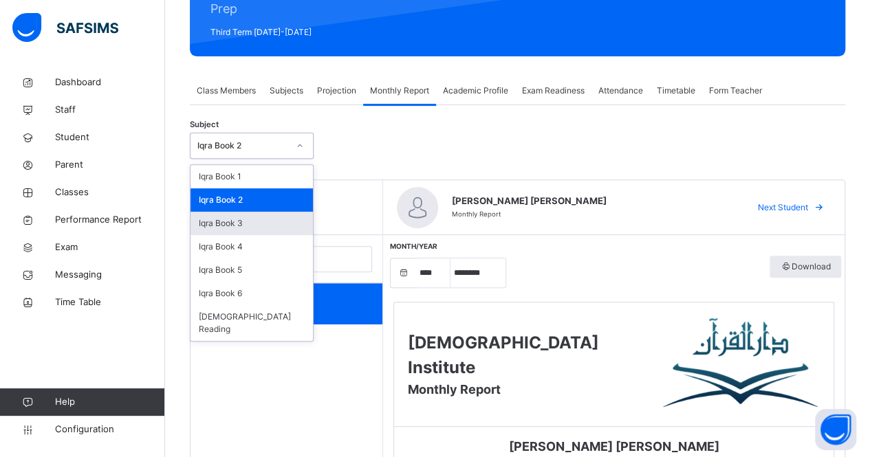
click at [270, 221] on div "Iqra Book 3" at bounding box center [252, 223] width 122 height 23
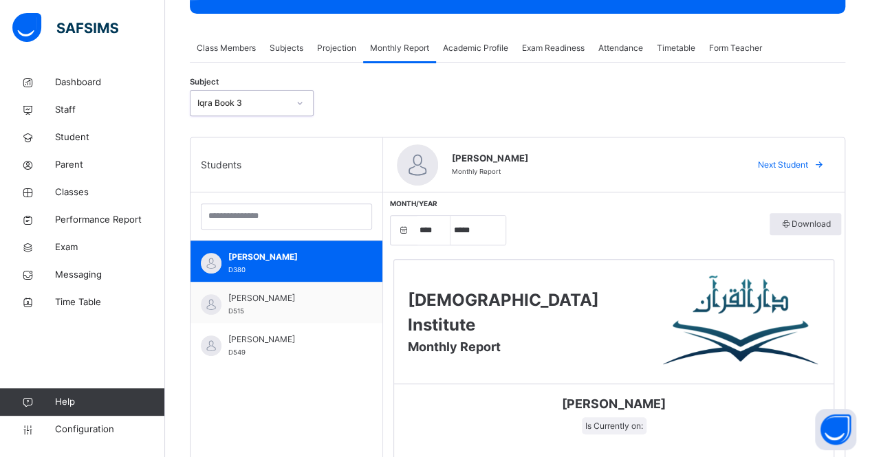
scroll to position [226, 0]
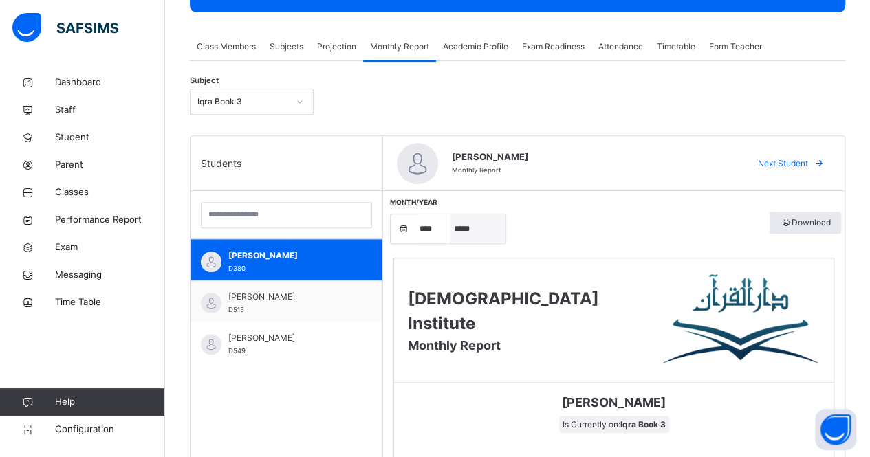
click at [465, 235] on select "***** ******** ***** ***** *** **** **** ****** ********* ******* ******** ****…" at bounding box center [478, 229] width 55 height 29
select select "*"
click at [451, 215] on select "***** ******** ***** ***** *** **** **** ****** ********* ******* ******** ****…" at bounding box center [478, 229] width 55 height 29
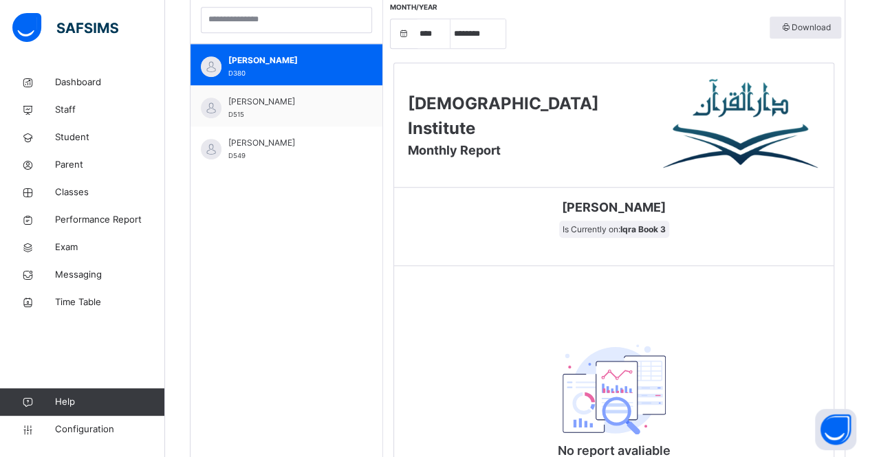
scroll to position [220, 0]
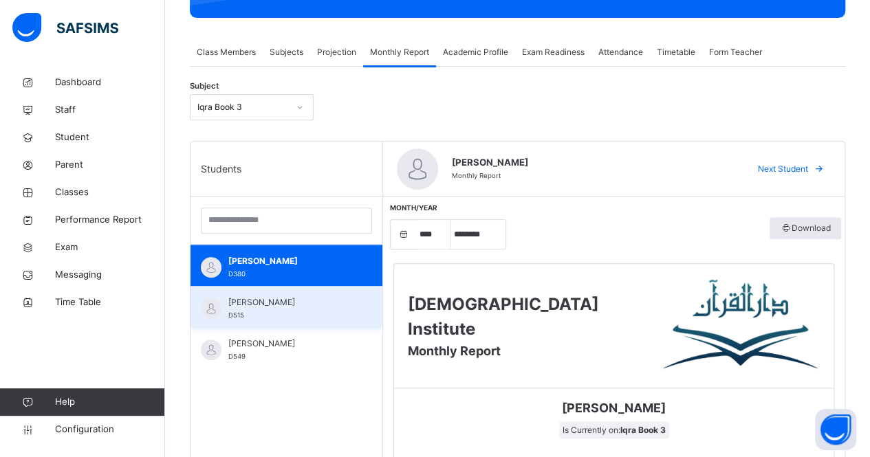
click at [283, 296] on span "[PERSON_NAME]" at bounding box center [289, 302] width 123 height 12
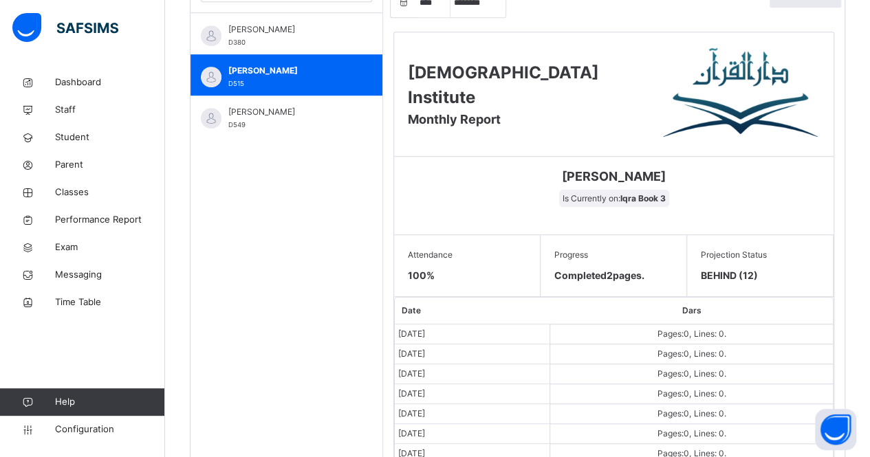
scroll to position [428, 0]
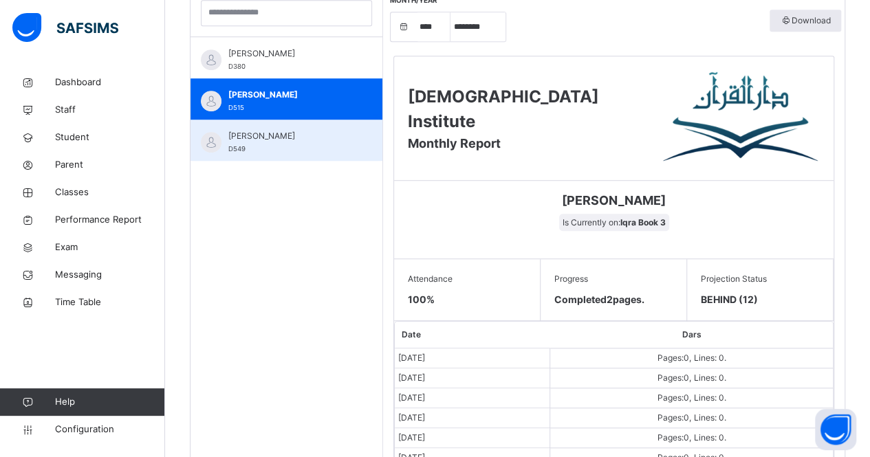
click at [311, 158] on div "[PERSON_NAME] D549" at bounding box center [287, 140] width 192 height 41
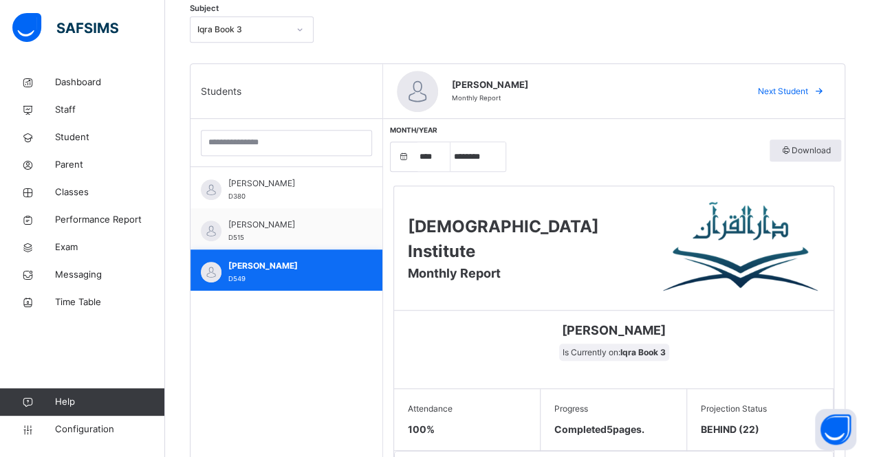
scroll to position [292, 0]
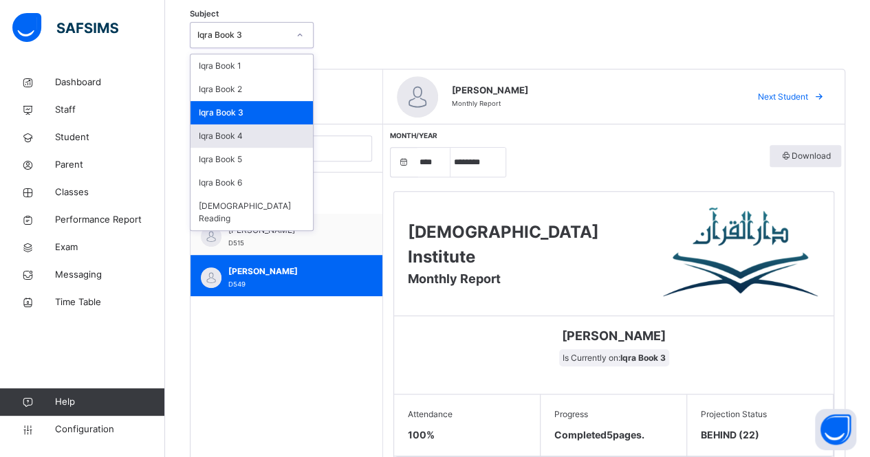
click at [272, 138] on div "Iqra Book 4" at bounding box center [252, 135] width 122 height 23
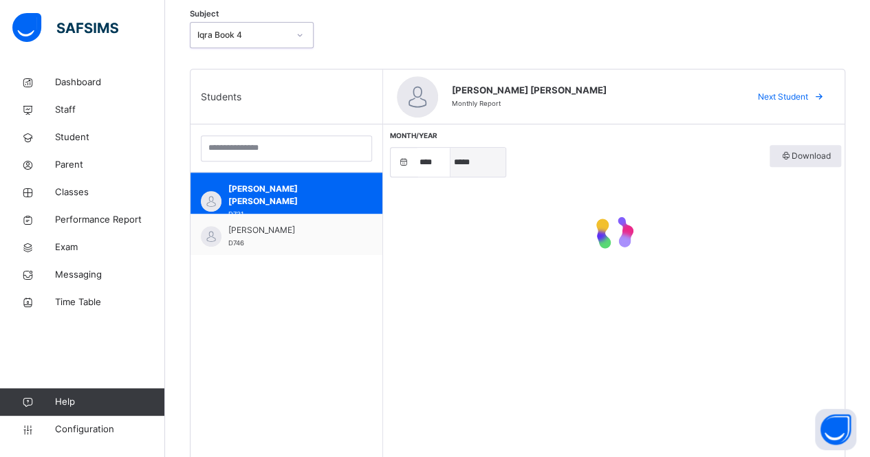
click at [470, 153] on select "***** ******** ***** ***** *** **** **** ****** ********* ******* ******** ****…" at bounding box center [478, 162] width 55 height 29
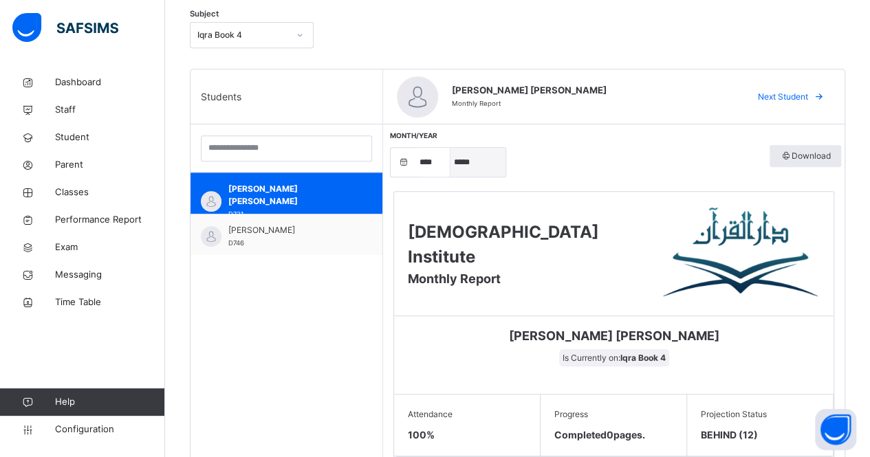
select select "*"
click at [451, 148] on select "***** ******** ***** ***** *** **** **** ****** ********* ******* ******** ****…" at bounding box center [478, 162] width 55 height 29
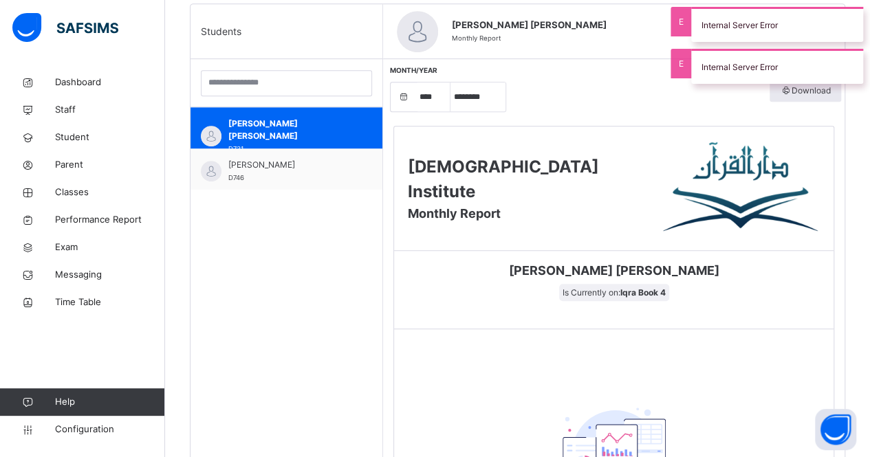
scroll to position [358, 0]
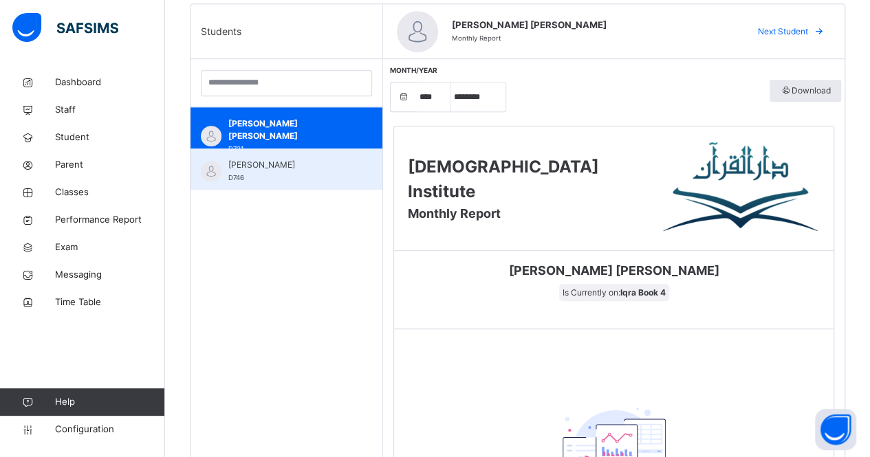
click at [294, 181] on div "[PERSON_NAME] D746" at bounding box center [289, 171] width 123 height 25
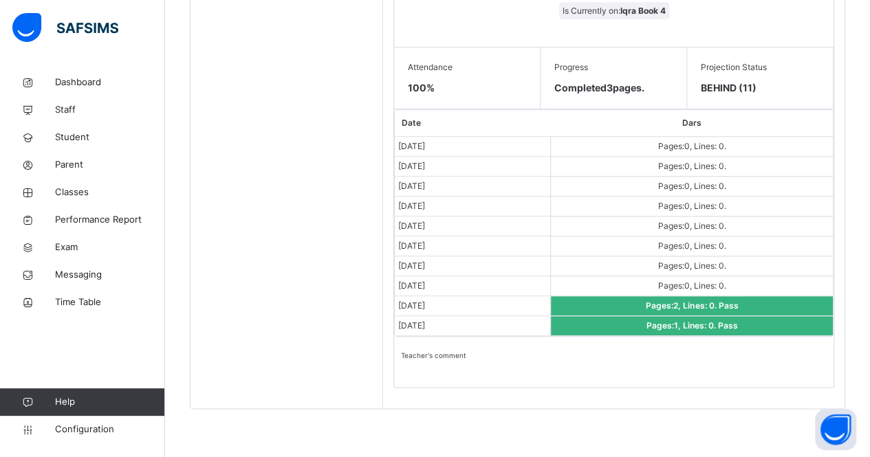
click at [770, 116] on th "Dars" at bounding box center [692, 123] width 282 height 27
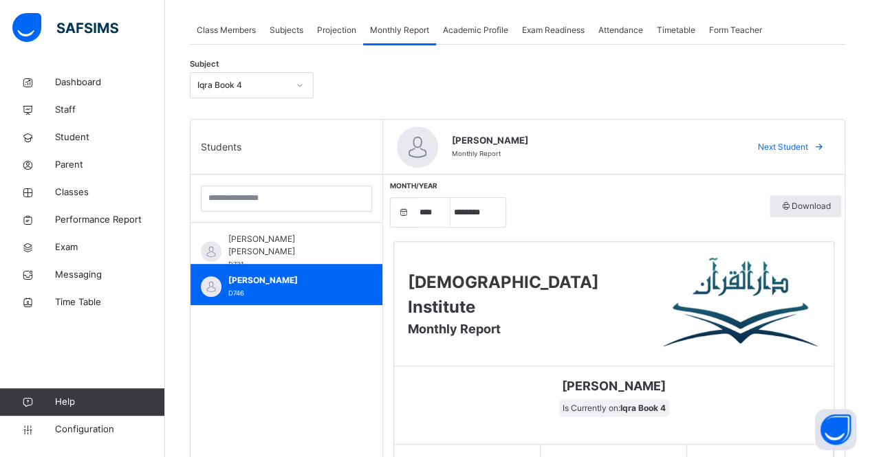
scroll to position [239, 0]
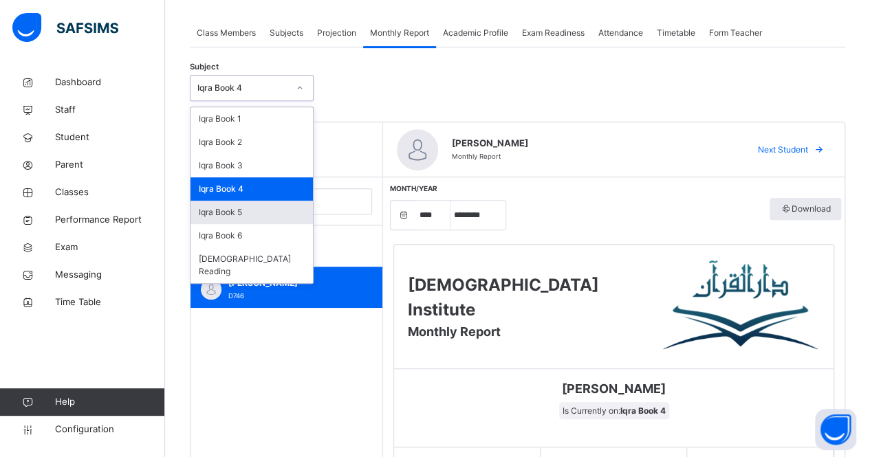
click at [272, 217] on div "Iqra Book 5" at bounding box center [252, 212] width 122 height 23
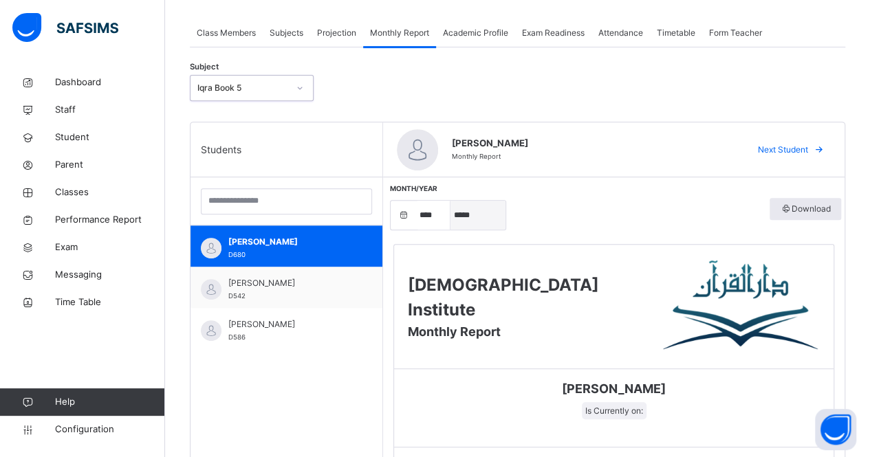
click at [476, 215] on select "***** ******** ***** ***** *** **** **** ****** ********* ******* ******** ****…" at bounding box center [478, 215] width 55 height 29
select select "*"
click at [451, 201] on select "***** ******** ***** ***** *** **** **** ****** ********* ******* ******** ****…" at bounding box center [478, 215] width 55 height 29
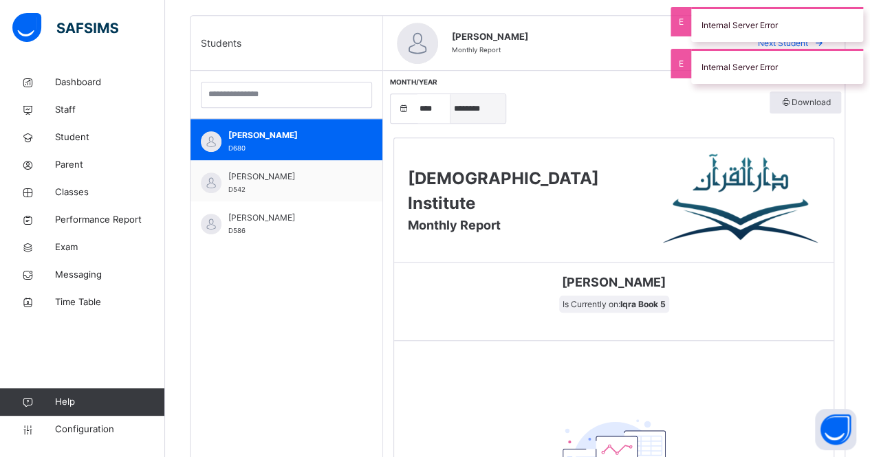
scroll to position [348, 0]
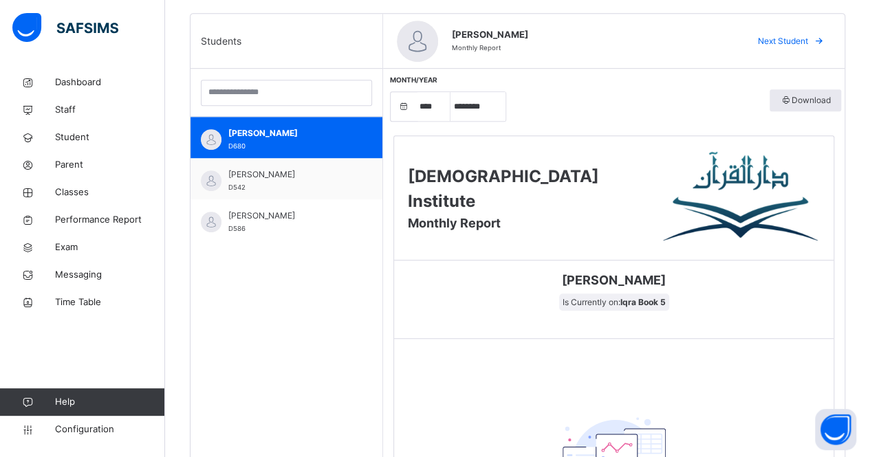
drag, startPoint x: 476, startPoint y: 215, endPoint x: 221, endPoint y: 408, distance: 320.1
click at [221, 408] on div "Students [PERSON_NAME] D680 [PERSON_NAME] D542 [PERSON_NAME] D586" at bounding box center [287, 313] width 193 height 599
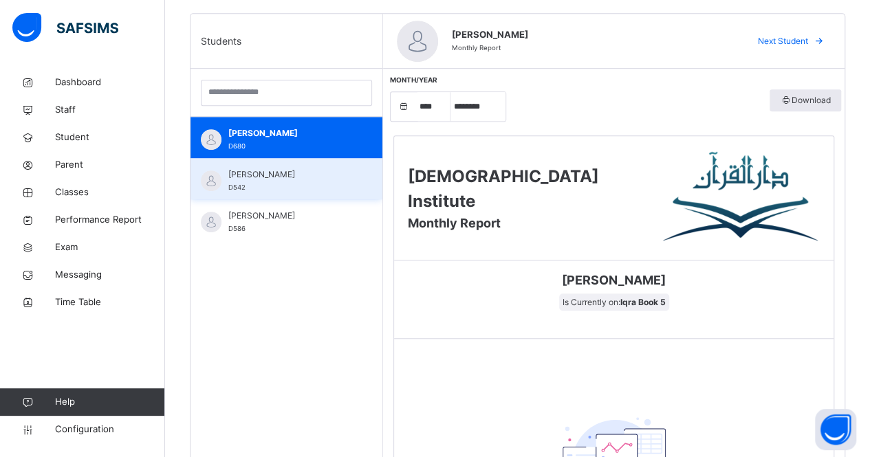
click at [316, 188] on div "[PERSON_NAME] D542" at bounding box center [289, 181] width 123 height 25
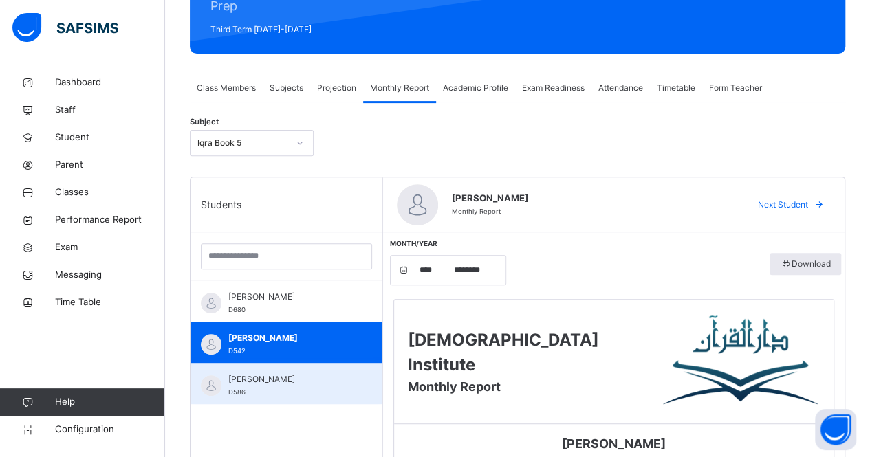
scroll to position [261, 0]
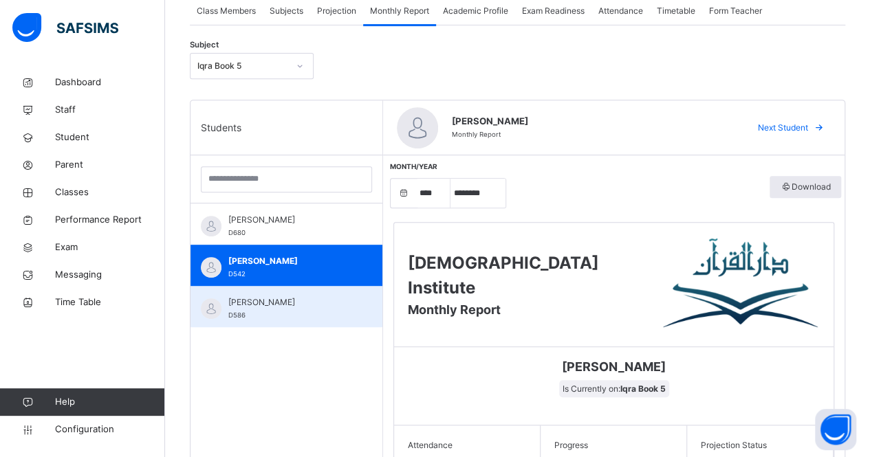
click at [299, 323] on div "[PERSON_NAME] D586" at bounding box center [287, 306] width 192 height 41
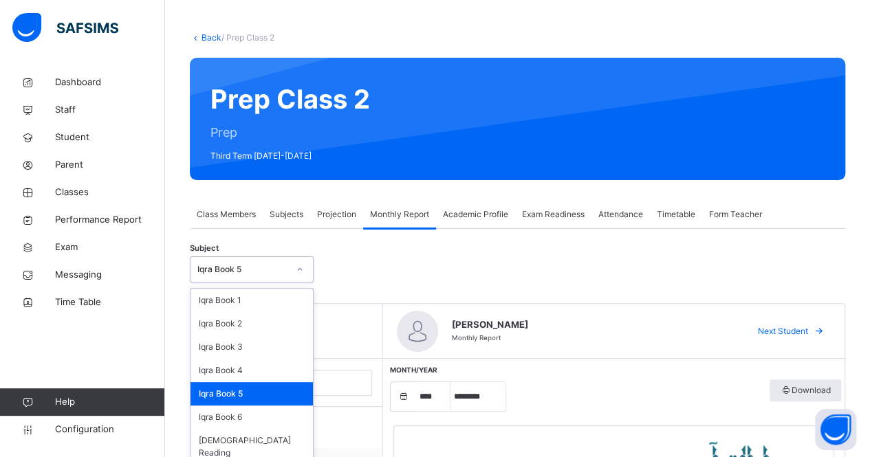
scroll to position [58, 0]
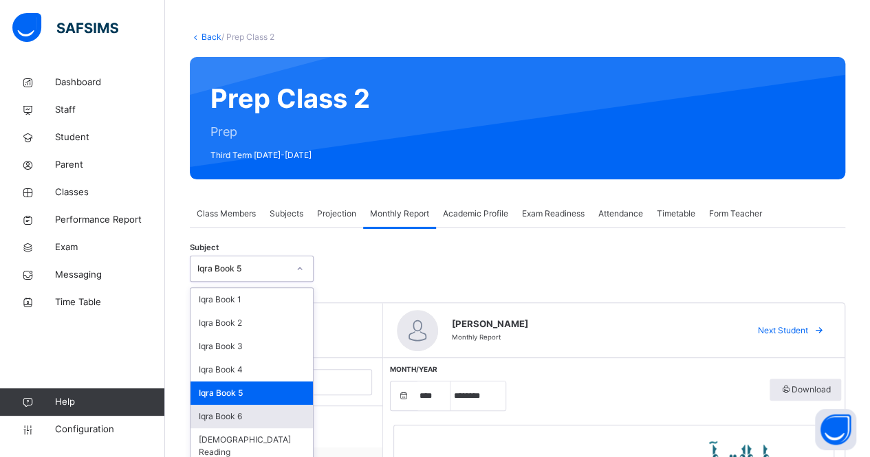
click at [292, 420] on div "Iqra Book 6" at bounding box center [252, 416] width 122 height 23
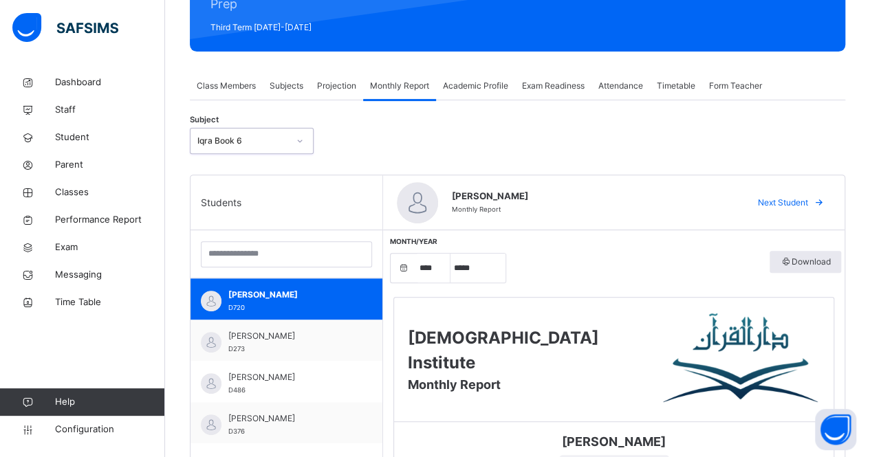
scroll to position [264, 0]
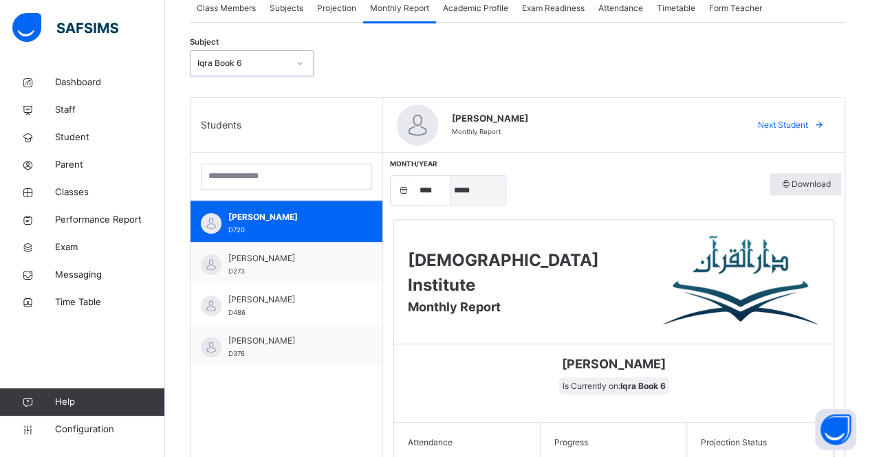
click at [488, 188] on select "***** ******** ***** ***** *** **** **** ****** ********* ******* ******** ****…" at bounding box center [478, 190] width 55 height 29
select select "*"
click at [451, 176] on select "***** ******** ***** ***** *** **** **** ****** ********* ******* ******** ****…" at bounding box center [478, 190] width 55 height 29
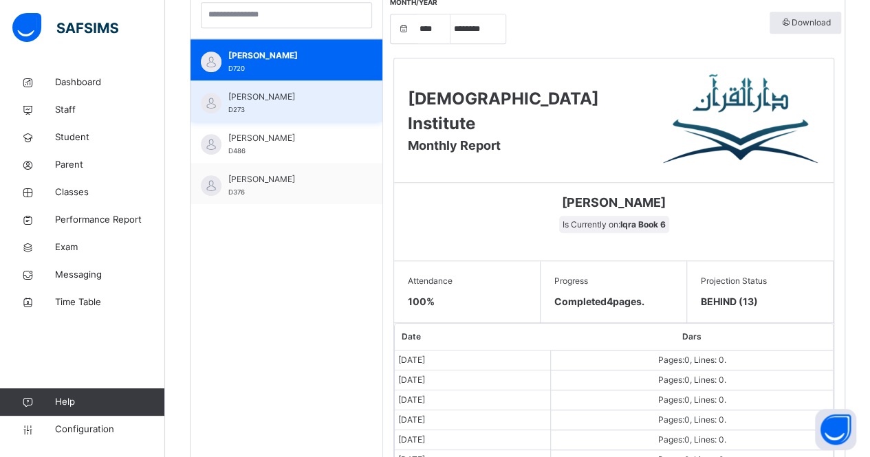
click at [331, 102] on div "[PERSON_NAME] D273" at bounding box center [289, 103] width 123 height 25
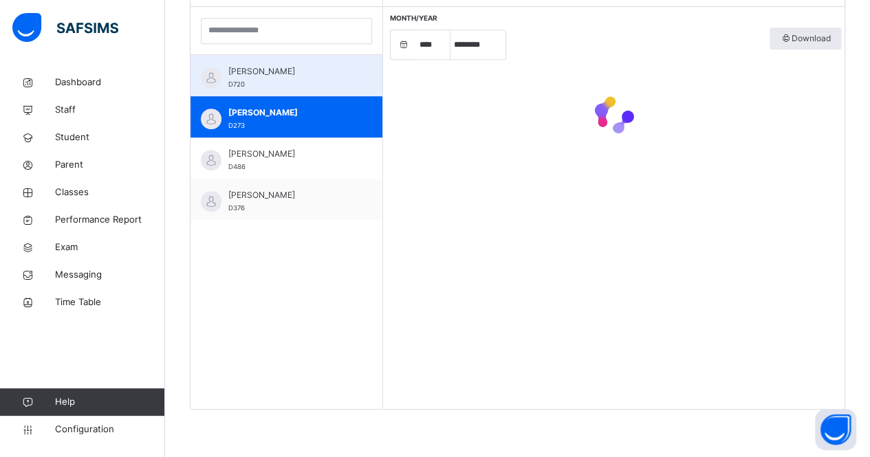
click at [325, 85] on div "[PERSON_NAME] D720" at bounding box center [289, 77] width 123 height 25
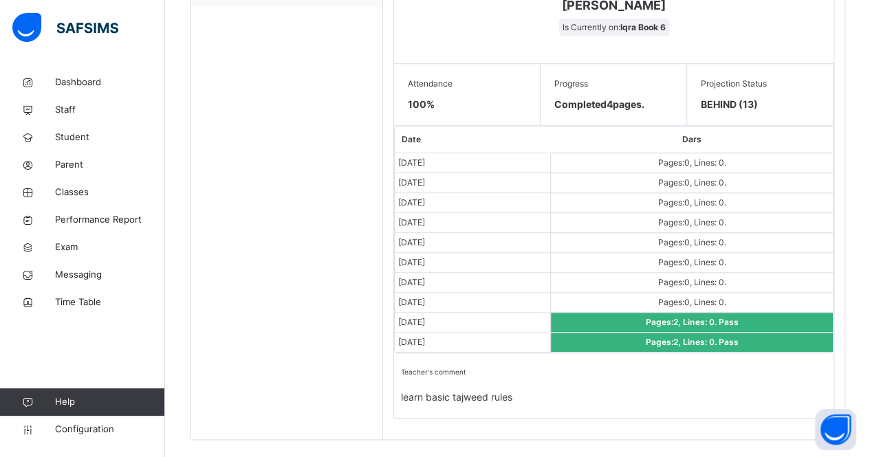
scroll to position [659, 0]
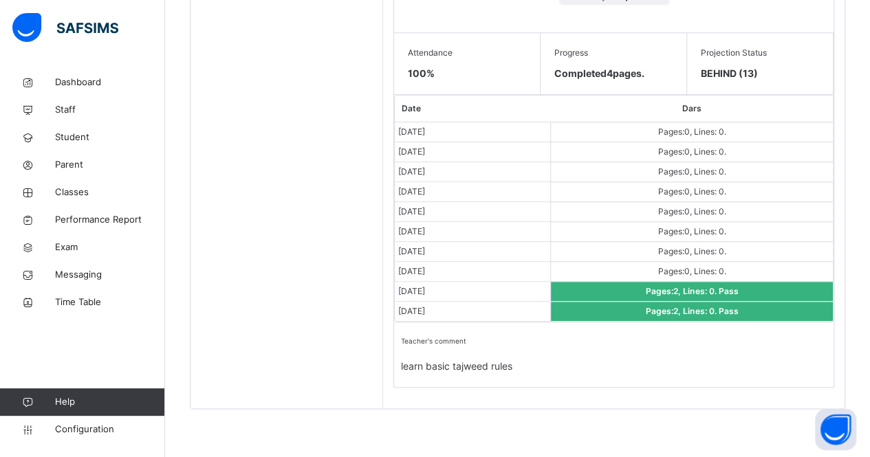
click at [809, 282] on td "Pages: 2 , Lines: 0 . Pass" at bounding box center [692, 292] width 282 height 20
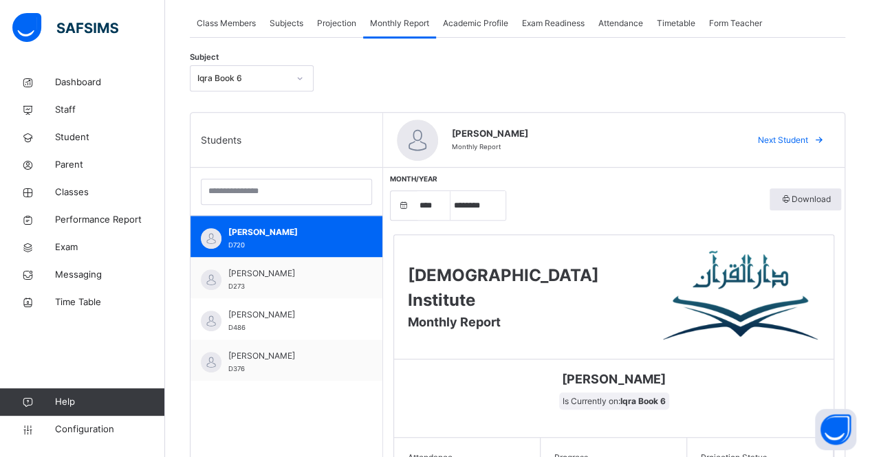
scroll to position [248, 0]
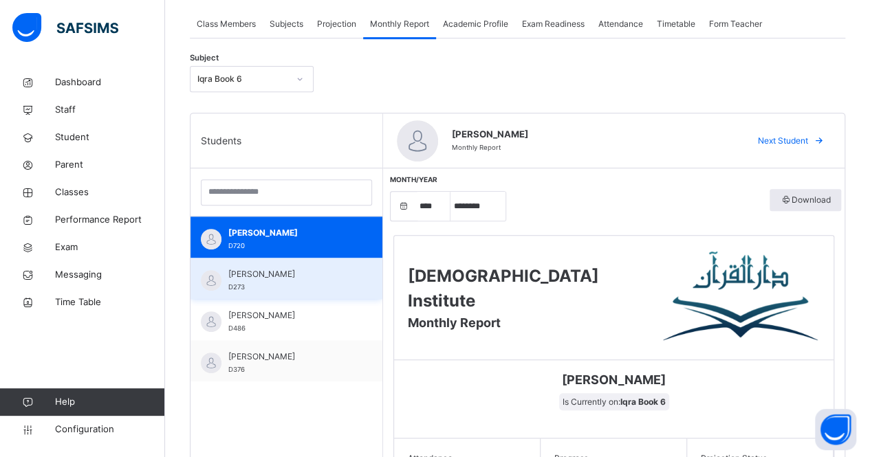
click at [319, 274] on span "[PERSON_NAME]" at bounding box center [289, 274] width 123 height 12
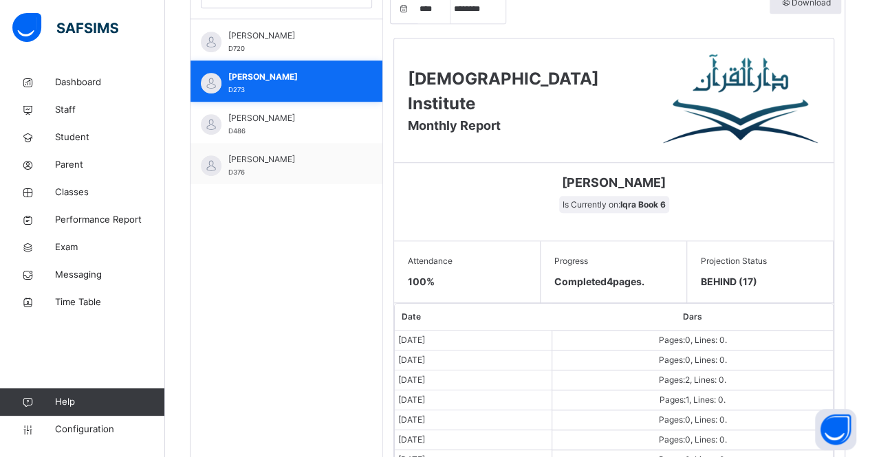
scroll to position [274, 0]
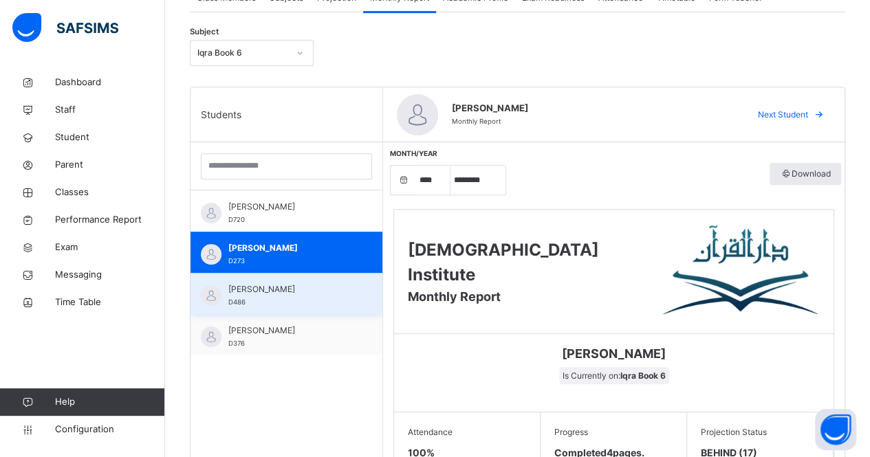
click at [330, 310] on div "[PERSON_NAME] D486" at bounding box center [287, 293] width 192 height 41
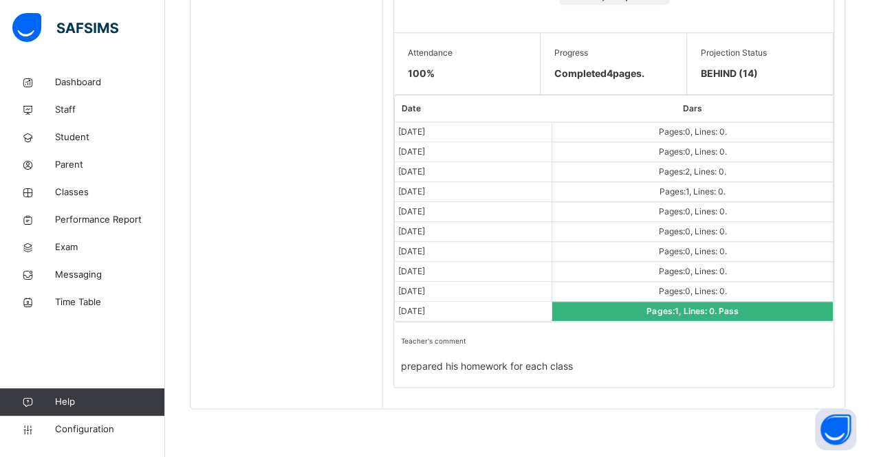
click at [660, 206] on td "Pages: 0 , Lines: 0 ." at bounding box center [692, 212] width 281 height 20
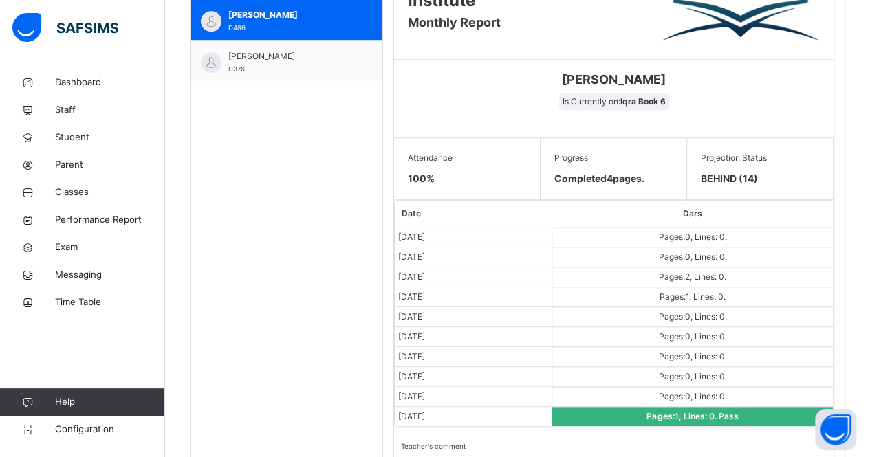
scroll to position [352, 0]
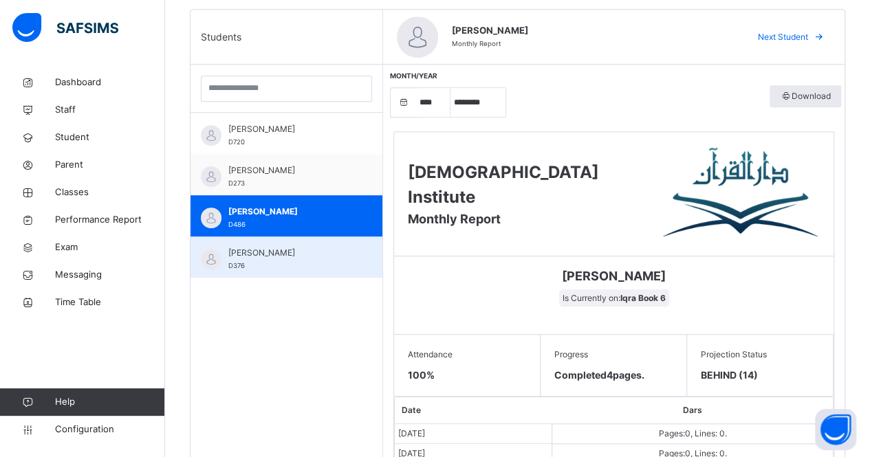
click at [332, 270] on div "[PERSON_NAME] D376" at bounding box center [289, 259] width 123 height 25
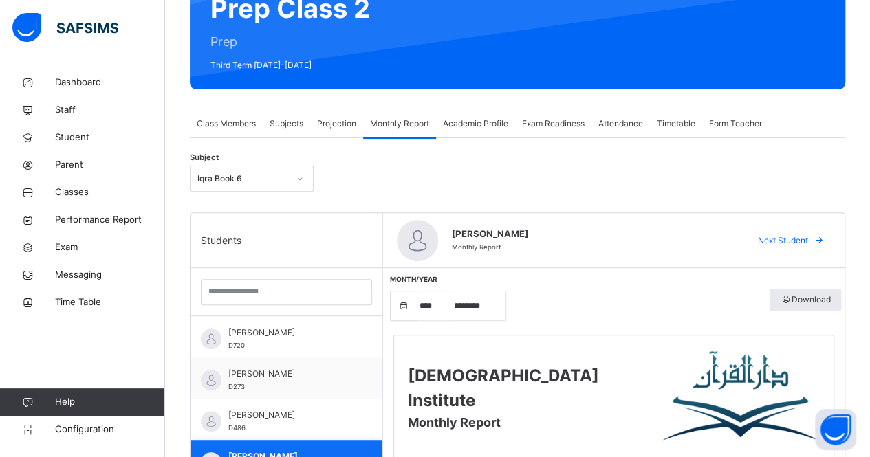
scroll to position [146, 0]
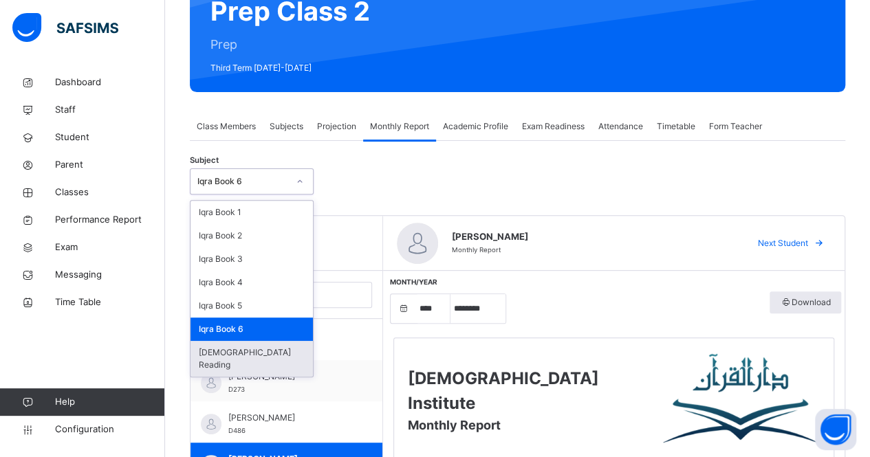
click at [269, 360] on div "[DEMOGRAPHIC_DATA] Reading" at bounding box center [252, 359] width 122 height 36
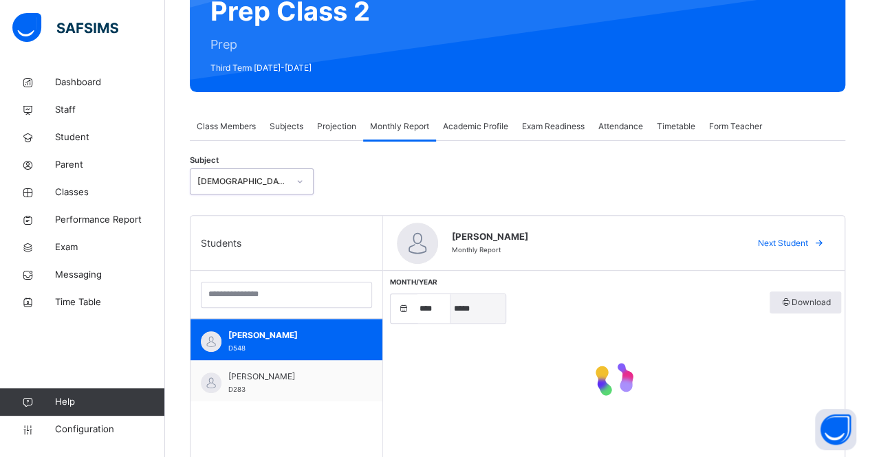
click at [461, 317] on select "***** ******** ***** ***** *** **** **** ****** ********* ******* ******** ****…" at bounding box center [478, 308] width 55 height 29
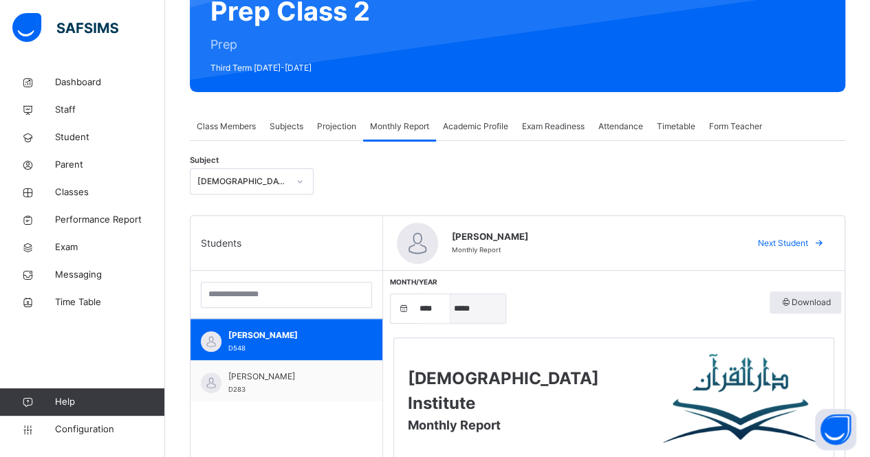
select select "*"
click at [451, 294] on select "***** ******** ***** ***** *** **** **** ****** ********* ******* ******** ****…" at bounding box center [478, 308] width 55 height 29
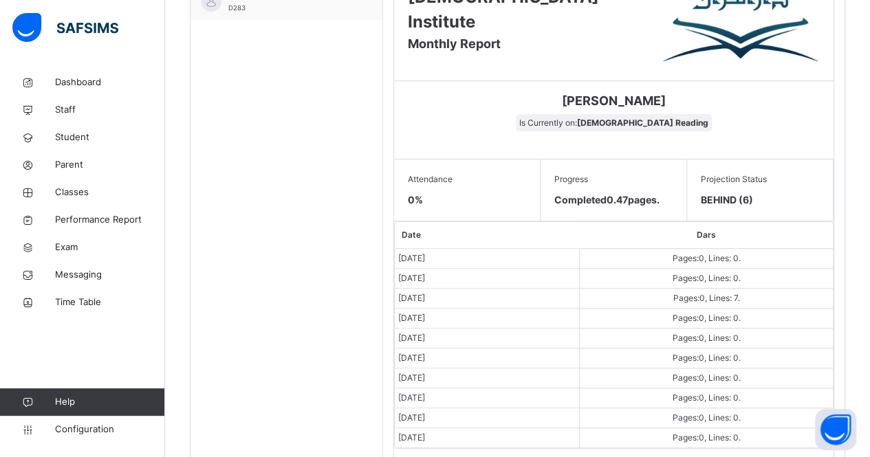
click at [648, 226] on th "Dars" at bounding box center [706, 235] width 253 height 27
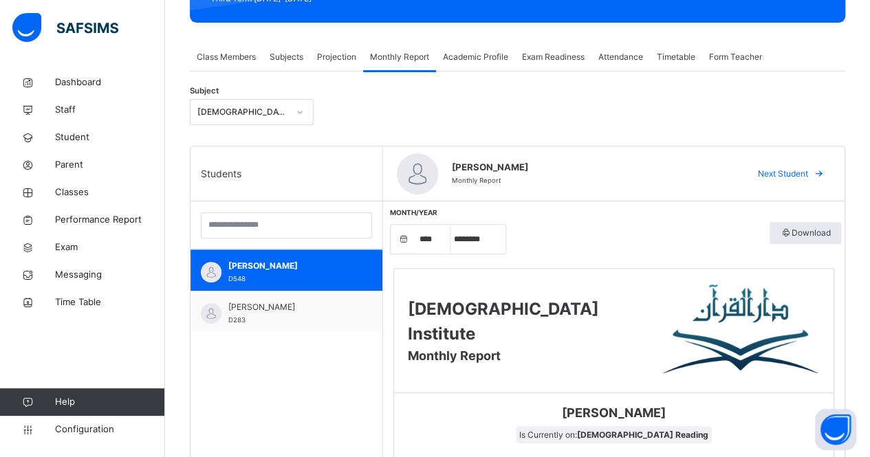
scroll to position [0, 0]
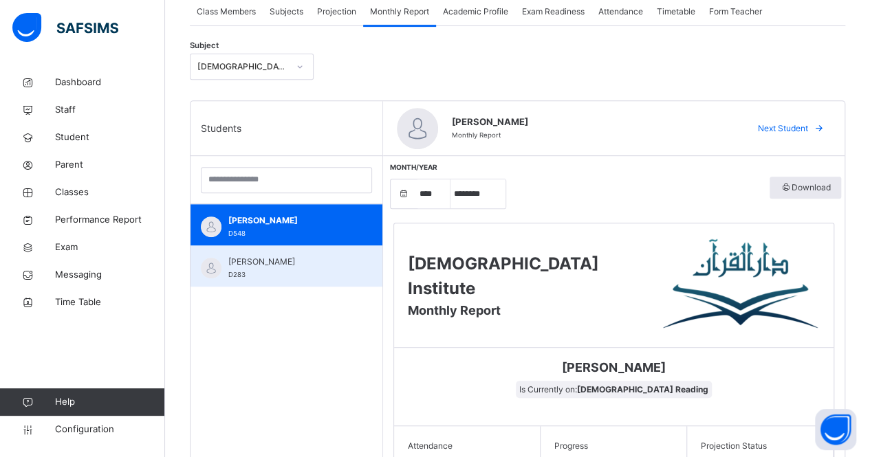
click at [311, 279] on div "[PERSON_NAME] D283" at bounding box center [289, 268] width 123 height 25
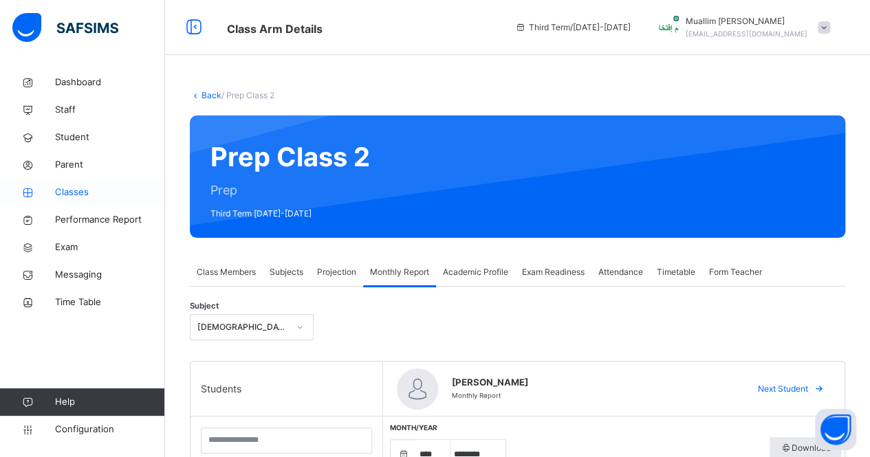
click at [107, 188] on span "Classes" at bounding box center [110, 193] width 110 height 14
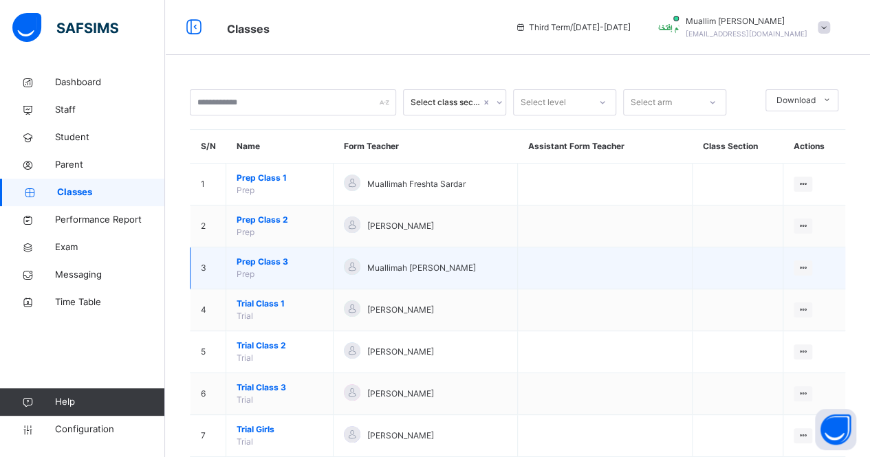
click at [268, 264] on span "Prep Class 3" at bounding box center [280, 262] width 86 height 12
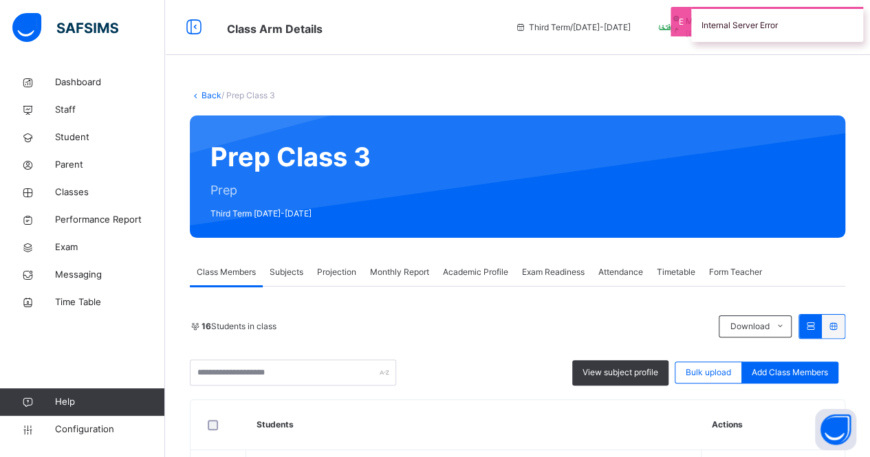
click at [221, 408] on th at bounding box center [218, 425] width 55 height 50
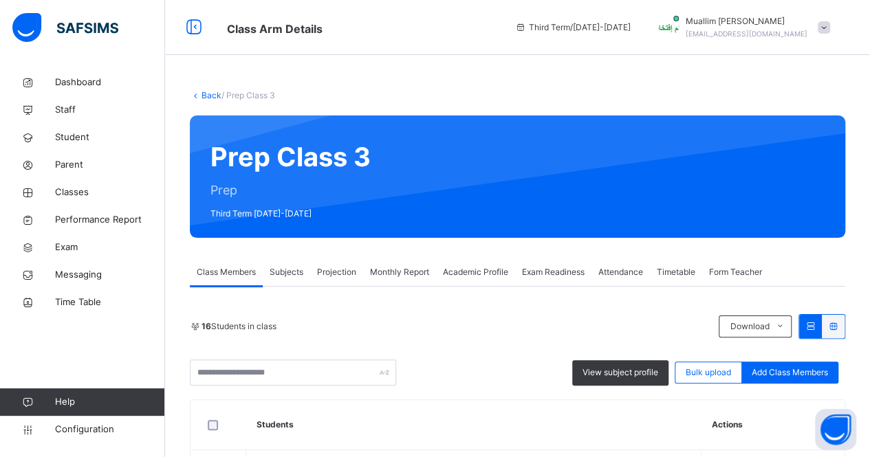
click at [404, 272] on span "Monthly Report" at bounding box center [399, 272] width 59 height 12
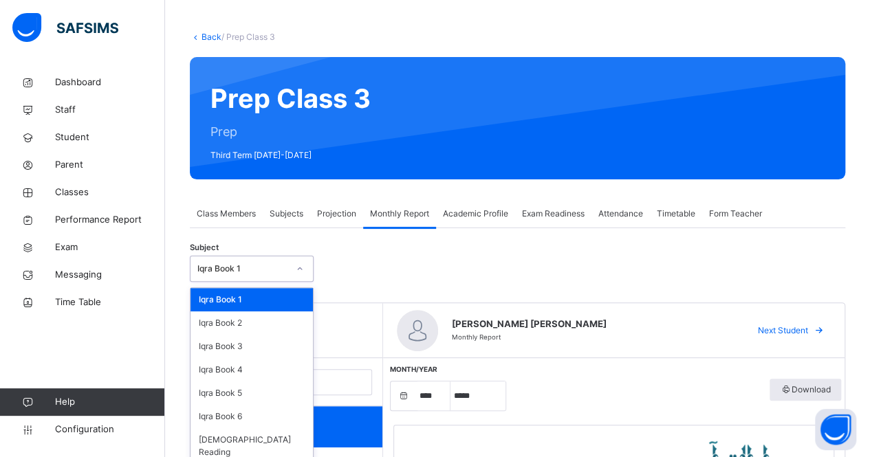
click at [487, 270] on div "Subject option Iqra Book 1 focused, 1 of 7. 7 results available. Use Up and Dow…" at bounding box center [517, 269] width 655 height 40
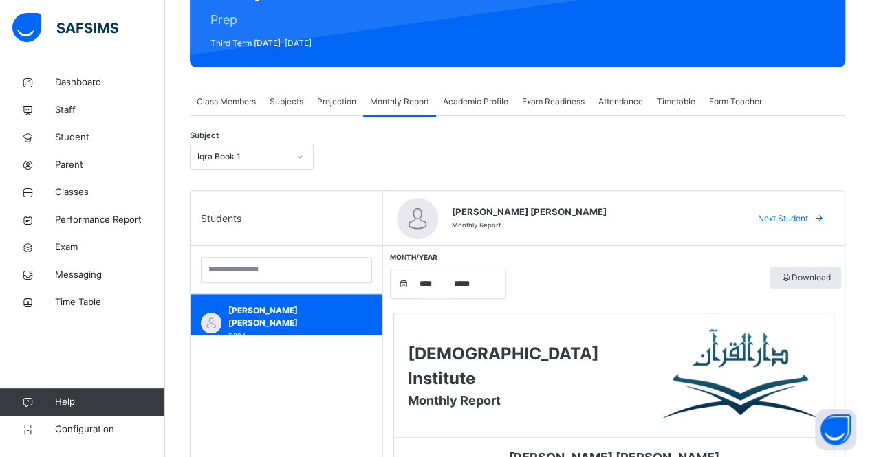
scroll to position [171, 0]
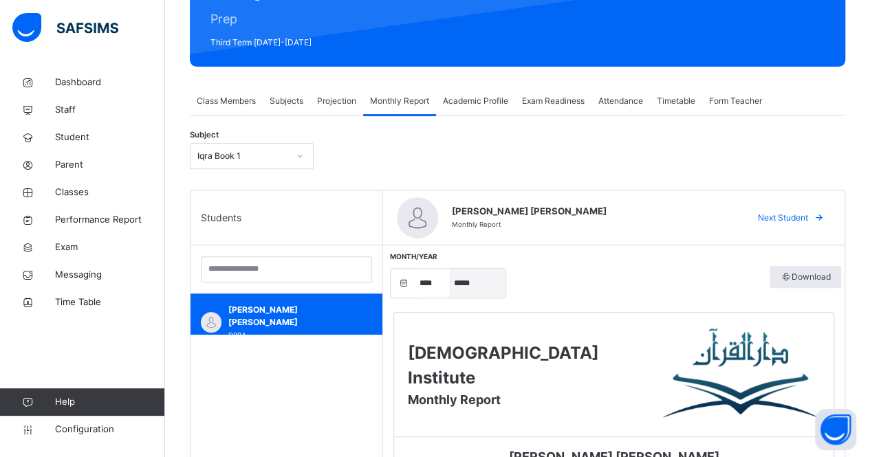
click at [461, 288] on select "***** ******** ***** ***** *** **** **** ****** ********* ******* ******** ****…" at bounding box center [478, 283] width 55 height 29
select select "*"
click at [451, 269] on select "***** ******** ***** ***** *** **** **** ****** ********* ******* ******** ****…" at bounding box center [478, 283] width 55 height 29
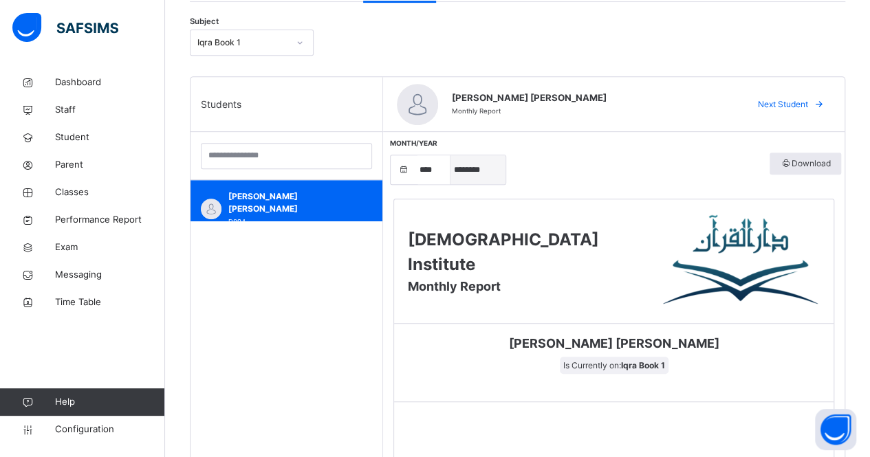
scroll to position [281, 0]
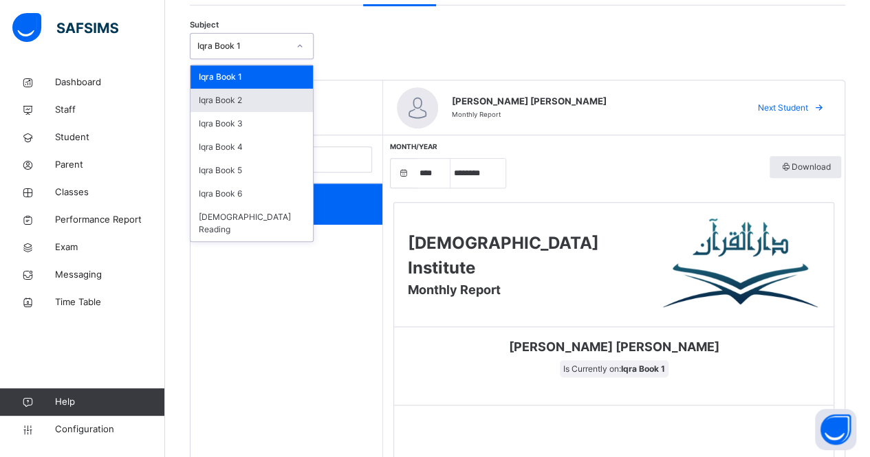
click at [272, 100] on div "Iqra Book 2" at bounding box center [252, 100] width 122 height 23
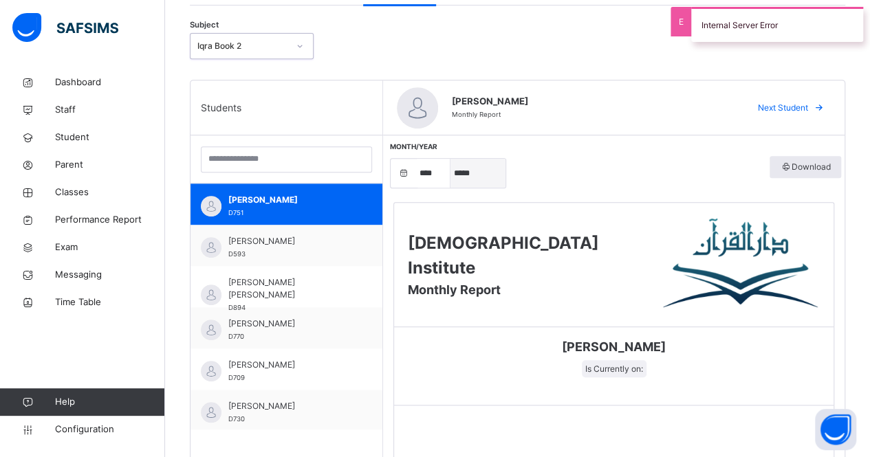
click at [468, 182] on select "***** ******** ***** ***** *** **** **** ****** ********* ******* ******** ****…" at bounding box center [478, 173] width 55 height 29
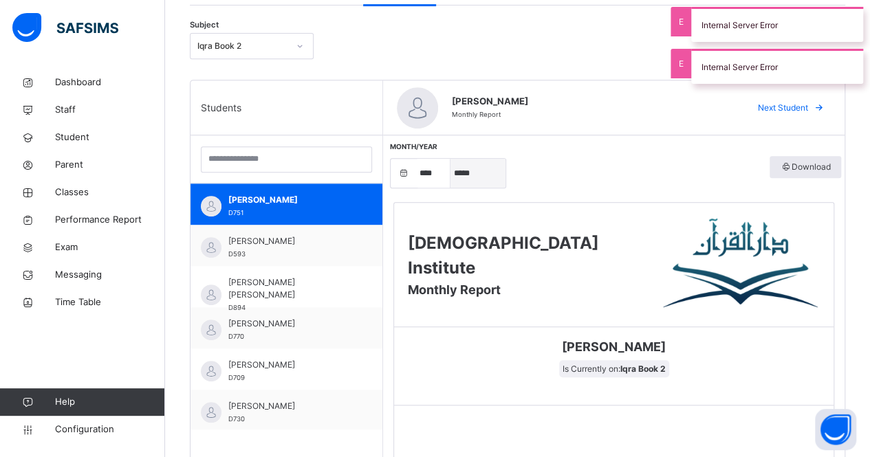
select select "*"
click at [451, 159] on select "***** ******** ***** ***** *** **** **** ****** ********* ******* ******** ****…" at bounding box center [478, 173] width 55 height 29
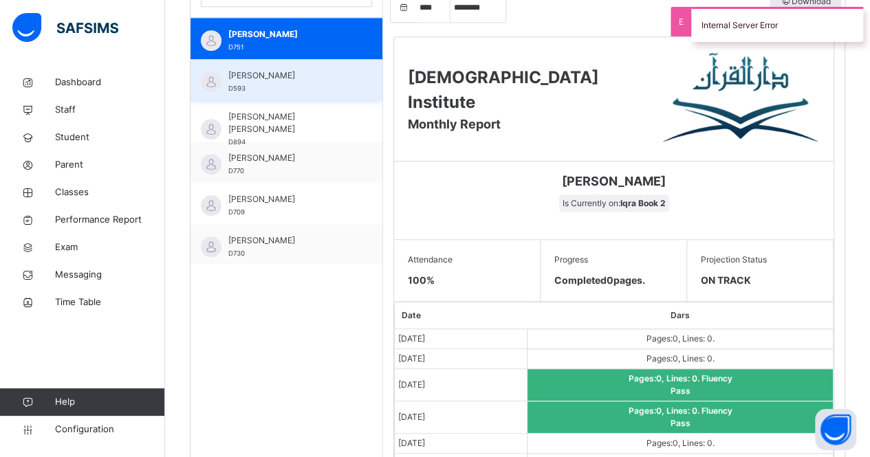
click at [299, 74] on span "[PERSON_NAME]" at bounding box center [289, 75] width 123 height 12
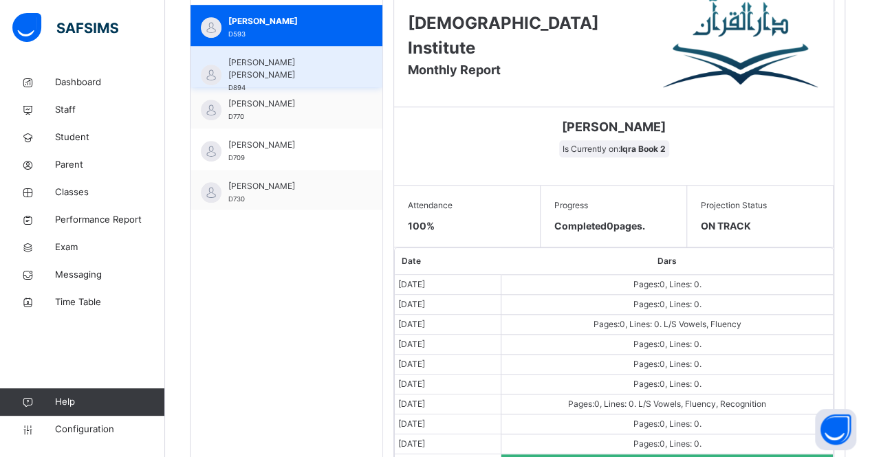
click at [316, 61] on span "[PERSON_NAME] [PERSON_NAME]" at bounding box center [289, 68] width 123 height 25
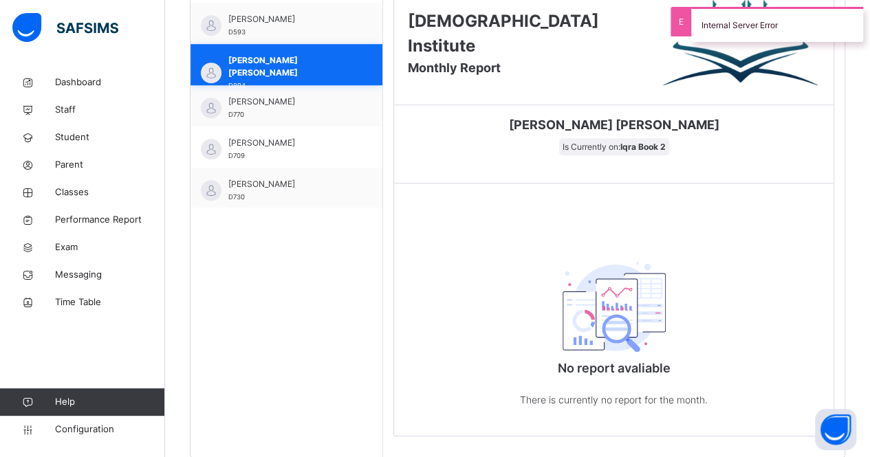
scroll to position [502, 0]
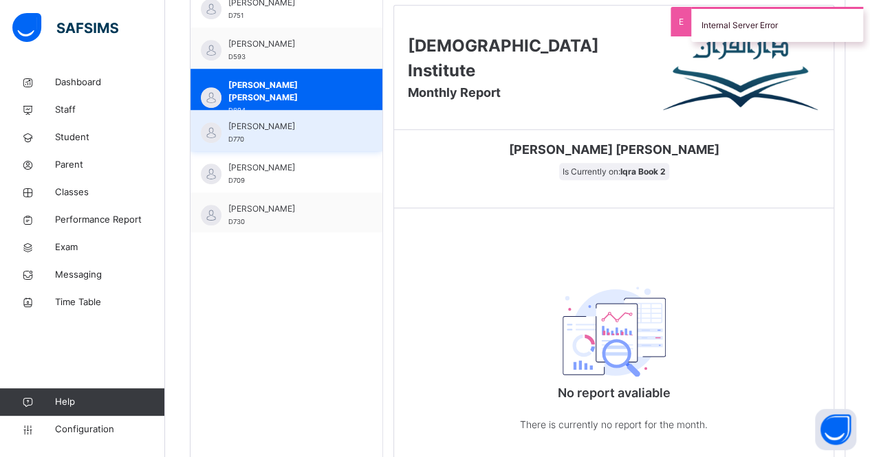
click at [312, 143] on div "[PERSON_NAME] D770" at bounding box center [289, 132] width 123 height 25
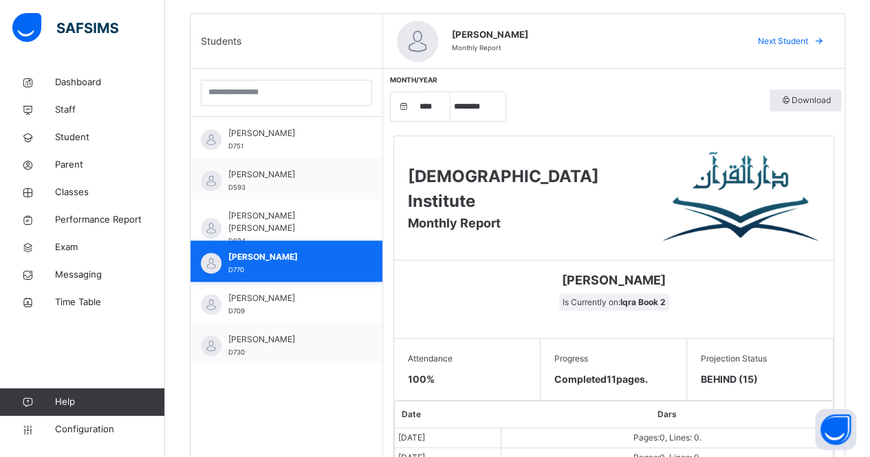
scroll to position [343, 0]
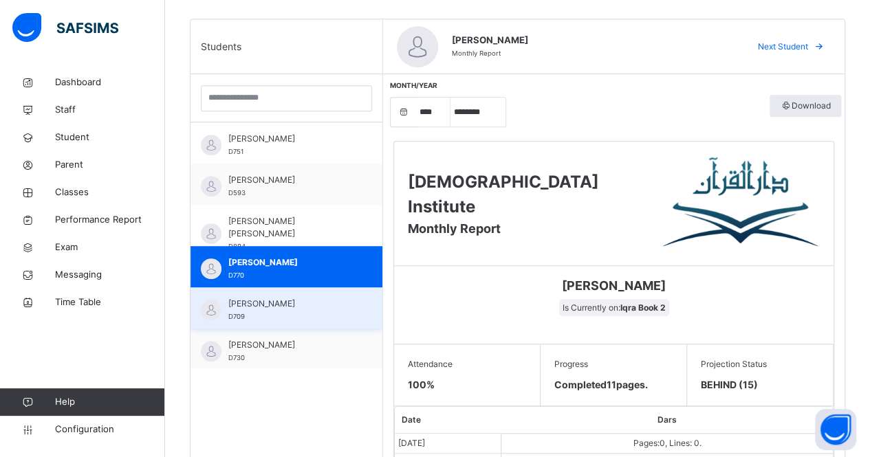
click at [317, 310] on div "[PERSON_NAME] D709" at bounding box center [289, 310] width 123 height 25
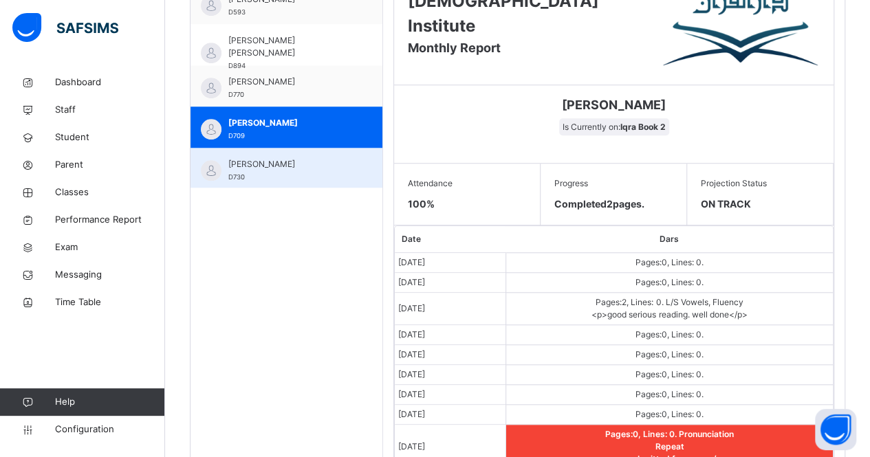
click at [316, 164] on span "[PERSON_NAME]" at bounding box center [289, 164] width 123 height 12
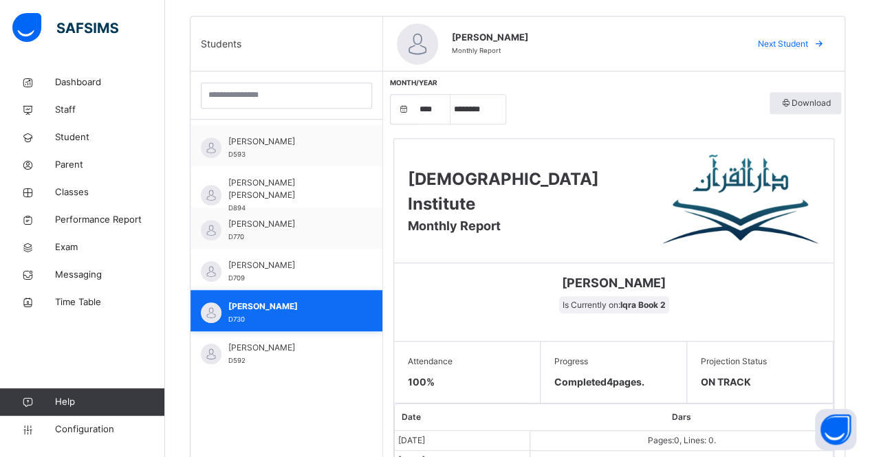
scroll to position [42, 0]
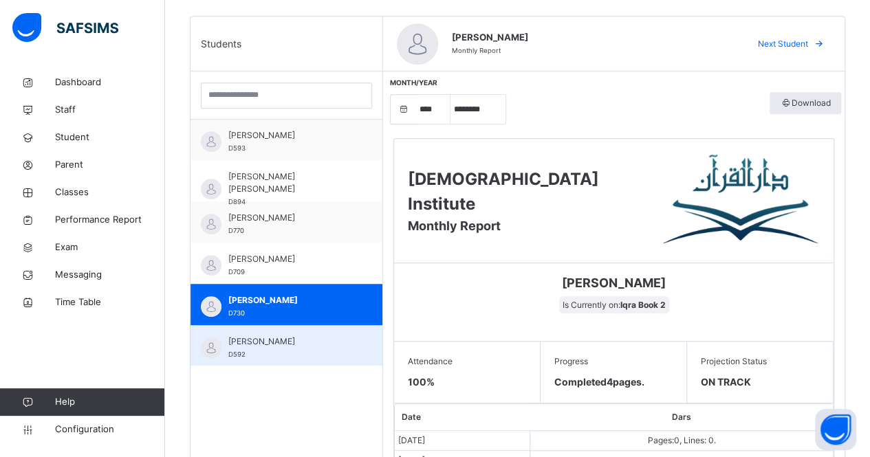
click at [275, 341] on span "[PERSON_NAME]" at bounding box center [289, 342] width 123 height 12
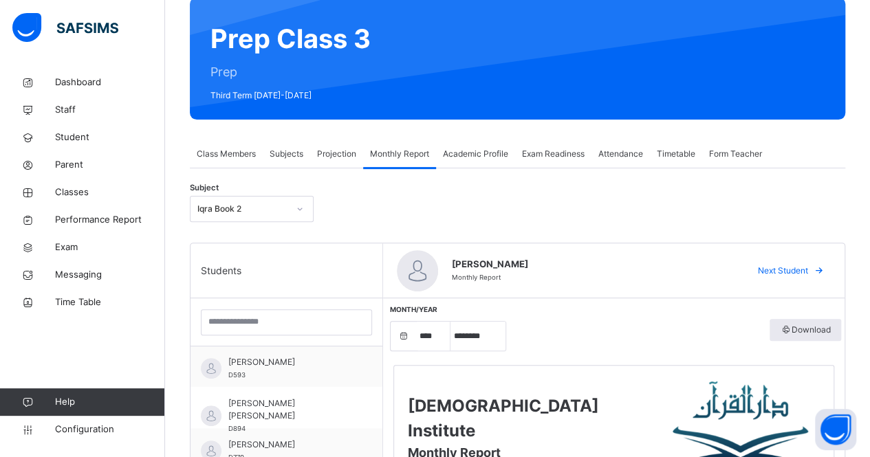
scroll to position [122, 0]
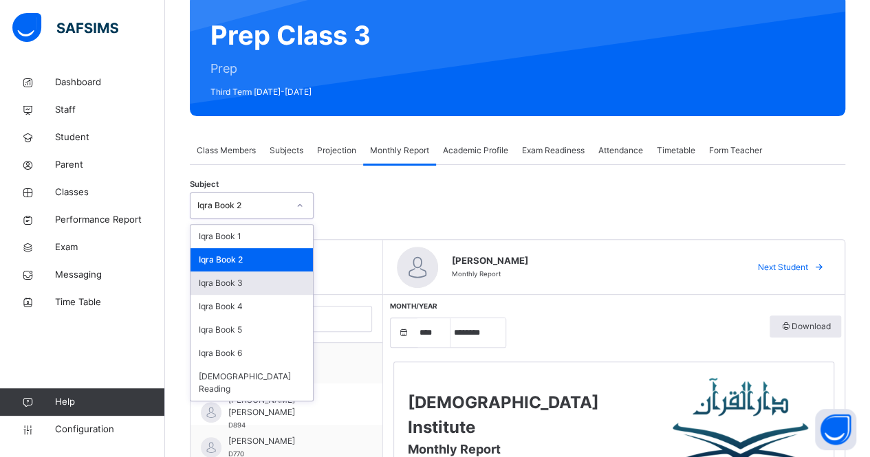
click at [275, 285] on div "Iqra Book 3" at bounding box center [252, 283] width 122 height 23
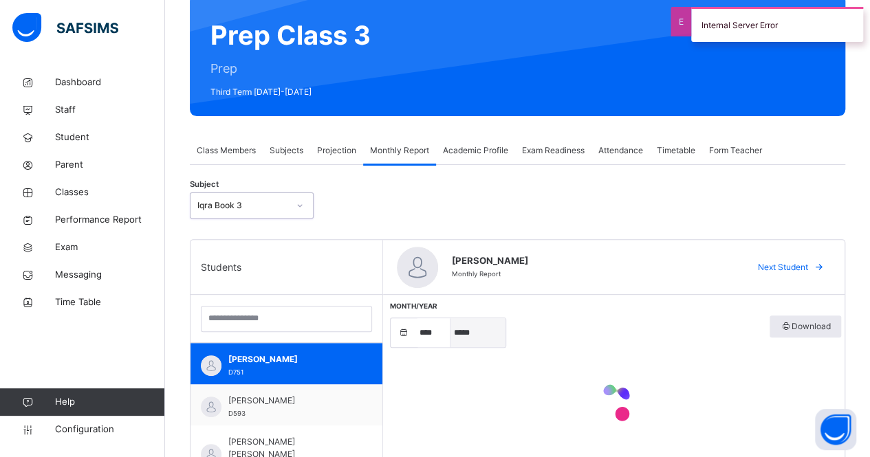
click at [484, 344] on select "***** ******** ***** ***** *** **** **** ****** ********* ******* ******** ****…" at bounding box center [478, 332] width 55 height 29
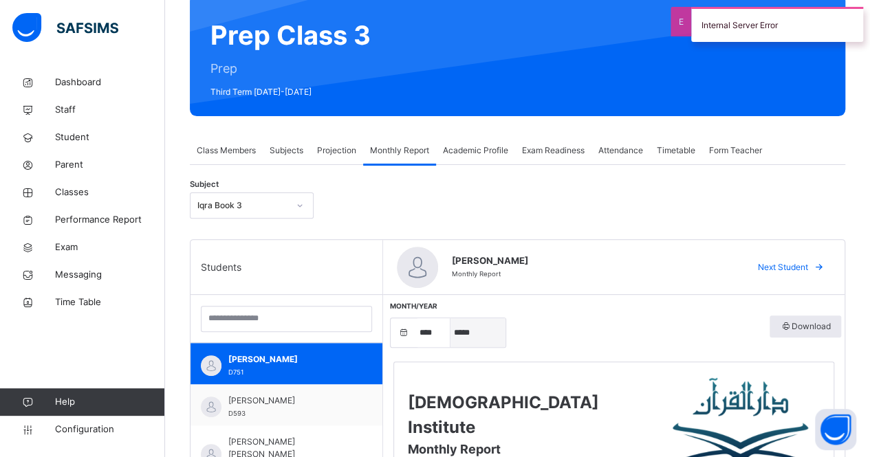
select select "*"
click at [451, 318] on select "***** ******** ***** ***** *** **** **** ****** ********* ******* ******** ****…" at bounding box center [478, 332] width 55 height 29
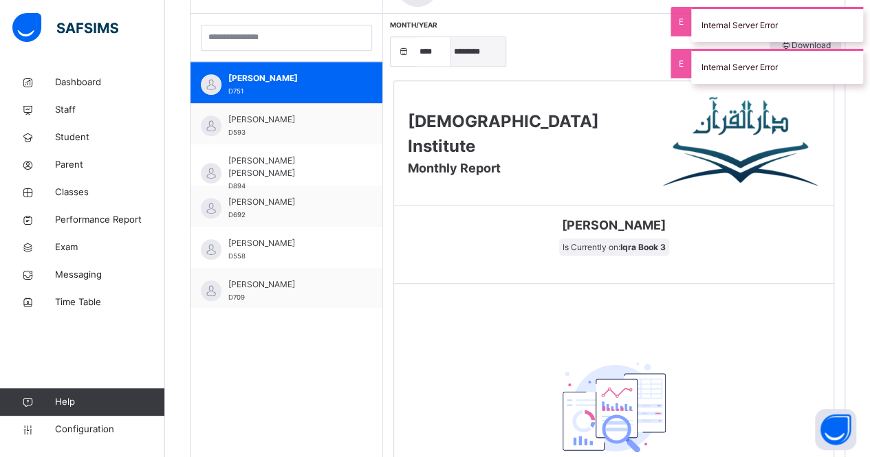
scroll to position [404, 0]
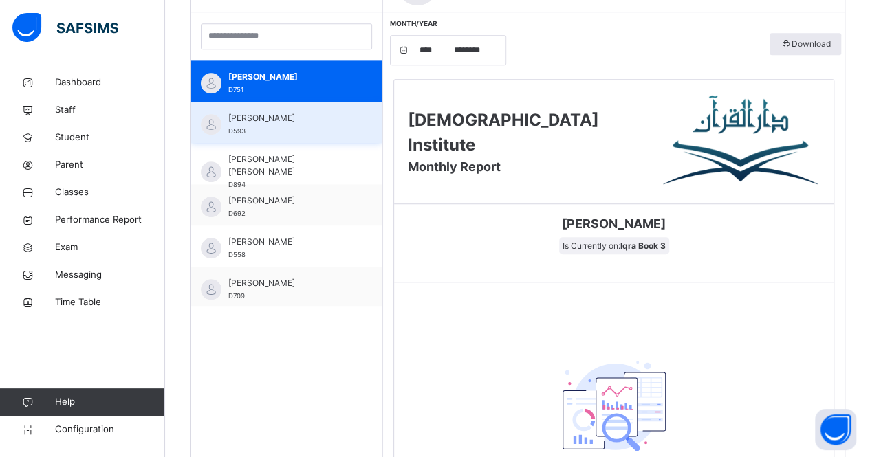
click at [315, 117] on span "[PERSON_NAME]" at bounding box center [289, 118] width 123 height 12
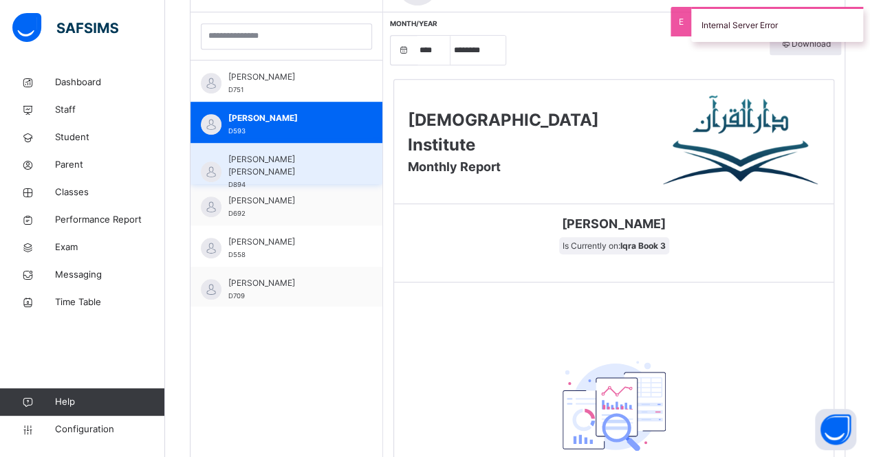
click at [333, 171] on div "[PERSON_NAME] [PERSON_NAME] D894" at bounding box center [289, 171] width 123 height 37
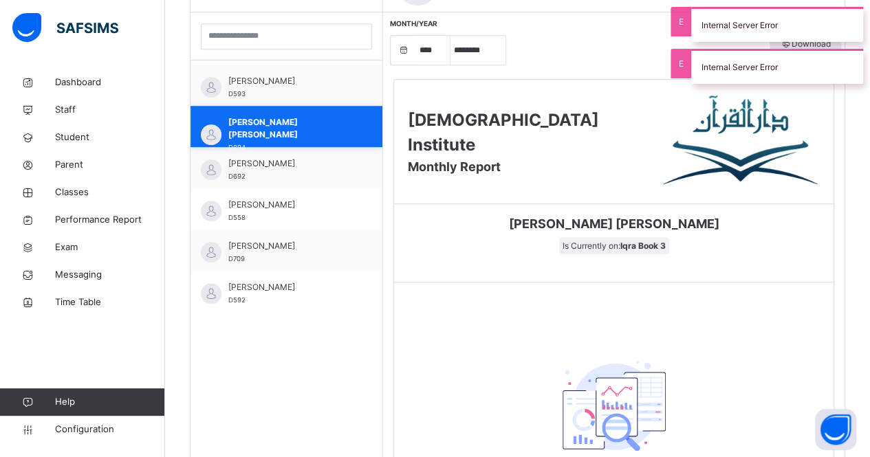
scroll to position [42, 0]
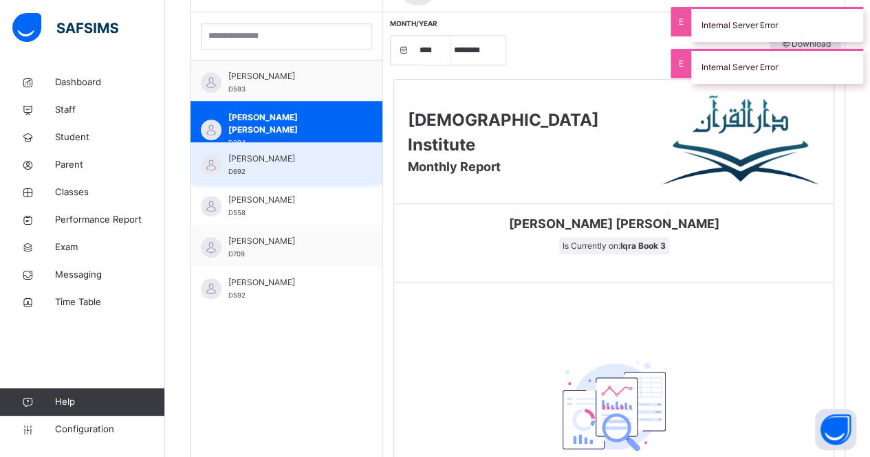
click at [334, 158] on span "[PERSON_NAME]" at bounding box center [289, 159] width 123 height 12
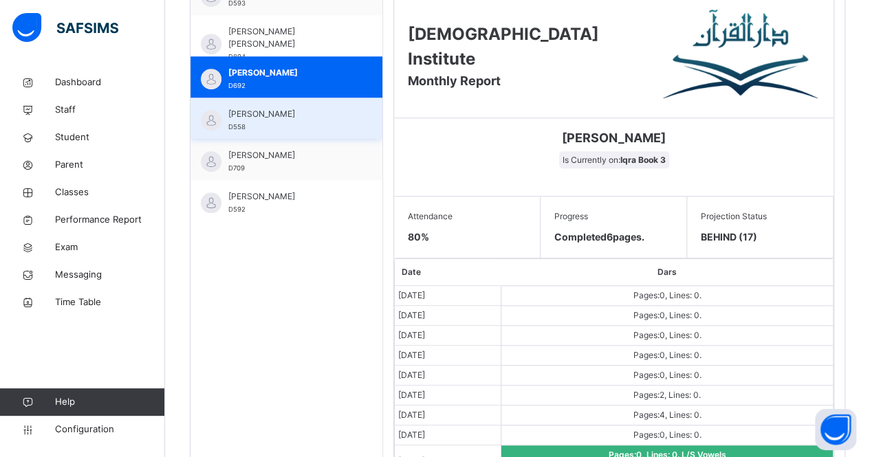
click at [316, 126] on div "[PERSON_NAME] D558" at bounding box center [289, 120] width 123 height 25
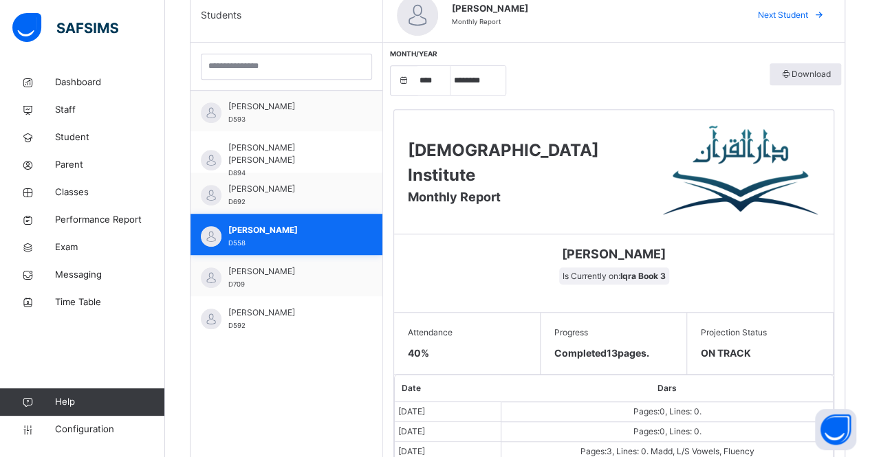
scroll to position [369, 0]
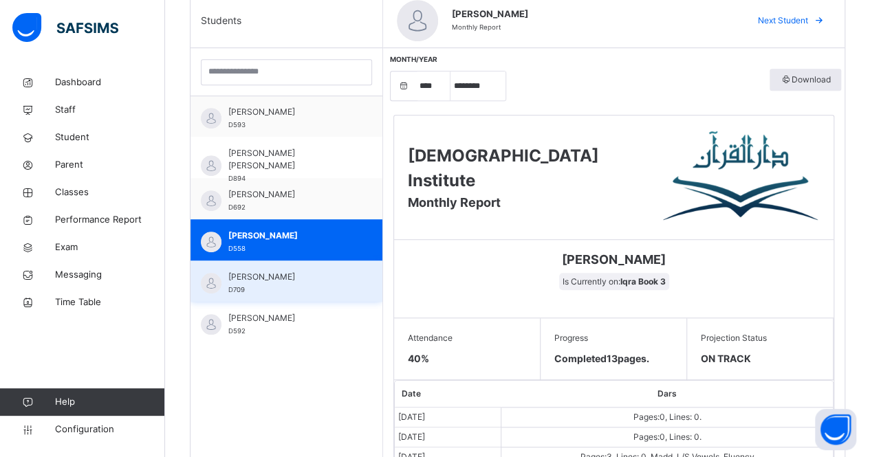
click at [296, 295] on div "[PERSON_NAME] D709" at bounding box center [287, 281] width 192 height 41
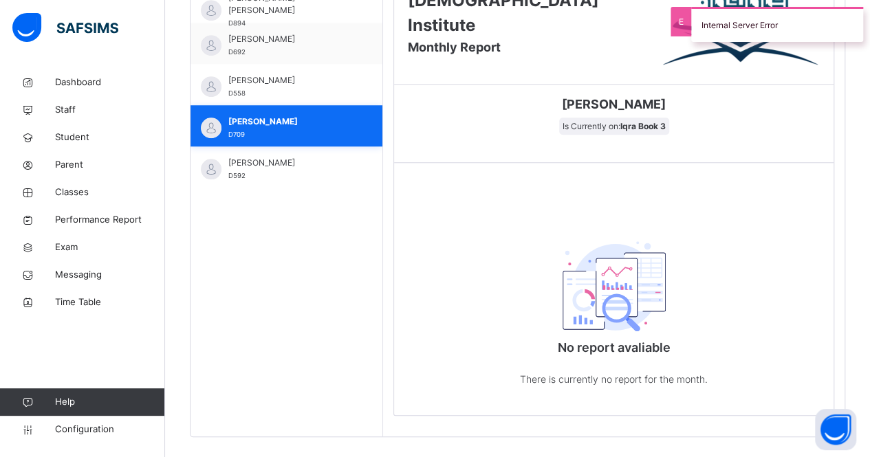
scroll to position [505, 0]
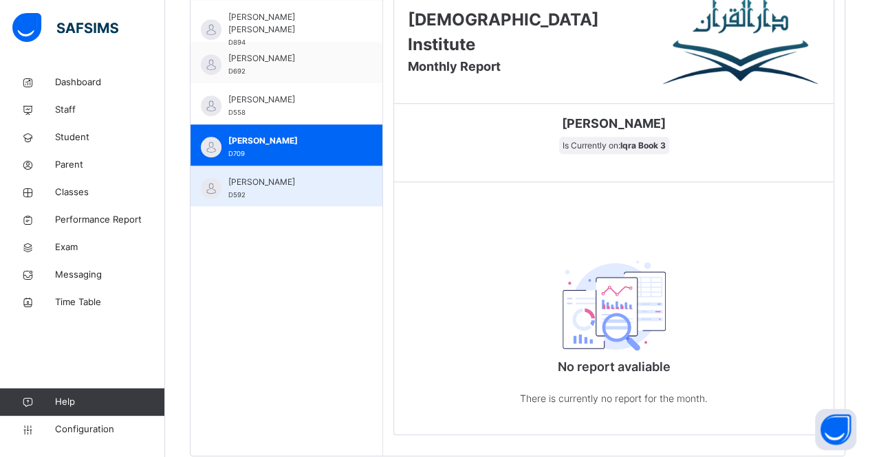
click at [290, 182] on span "[PERSON_NAME]" at bounding box center [289, 182] width 123 height 12
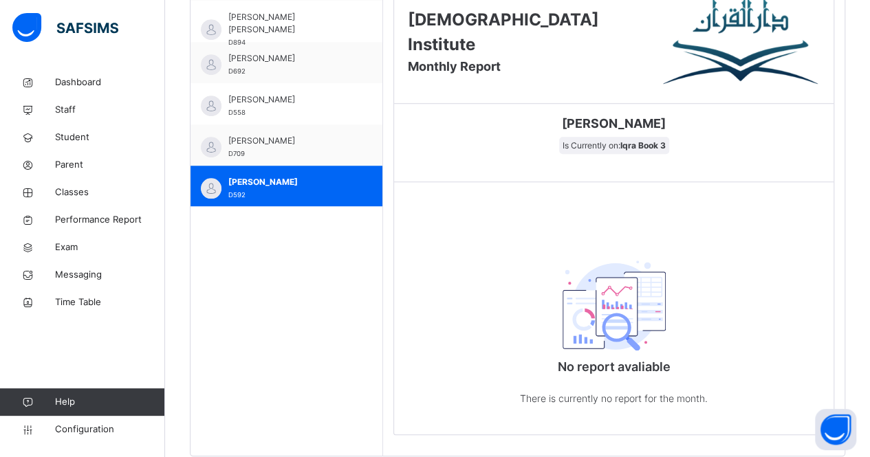
scroll to position [0, 0]
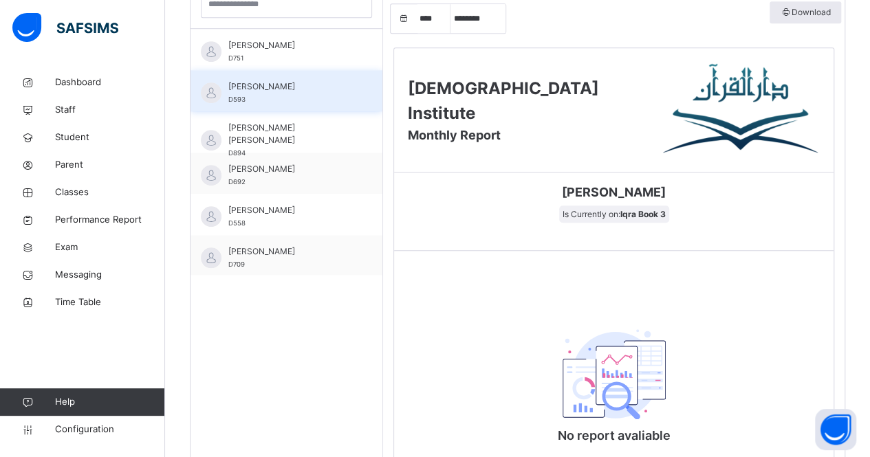
click at [325, 84] on span "[PERSON_NAME]" at bounding box center [289, 86] width 123 height 12
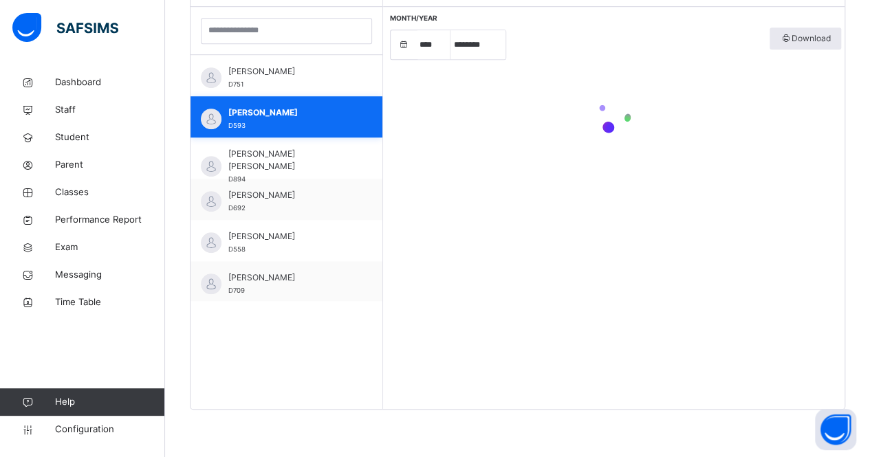
scroll to position [436, 0]
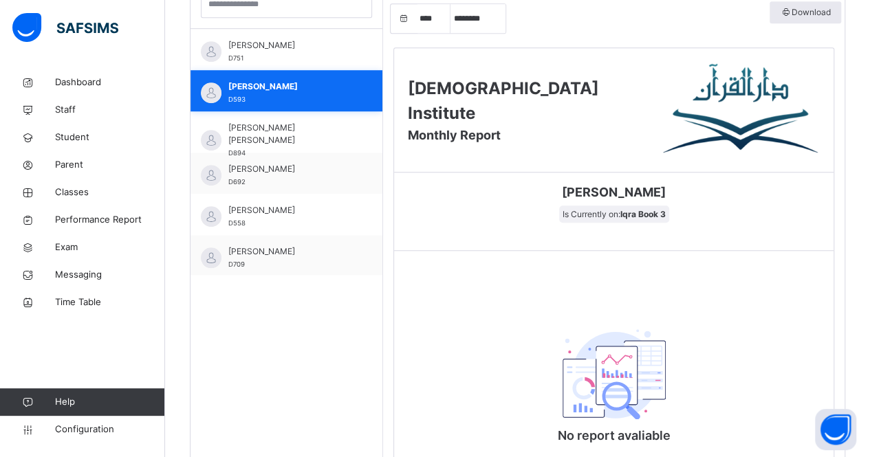
click at [219, 418] on div "Students [PERSON_NAME] D751 [PERSON_NAME] D593 [PERSON_NAME] [PERSON_NAME] D894…" at bounding box center [287, 225] width 193 height 599
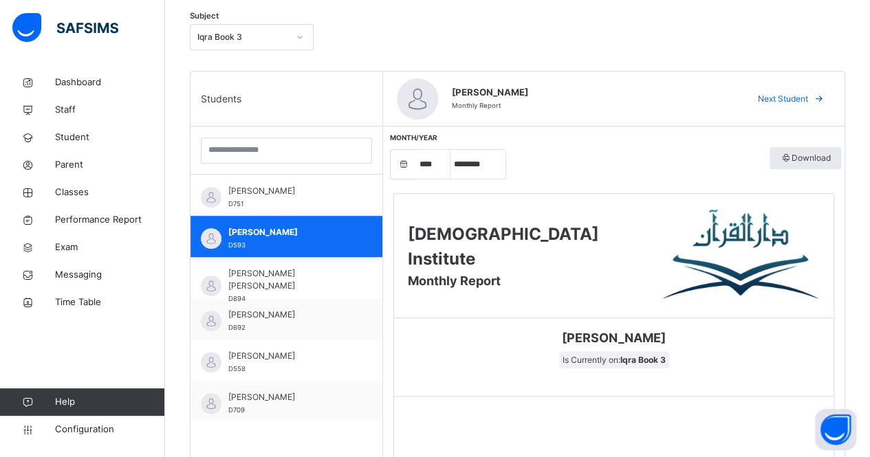
scroll to position [290, 0]
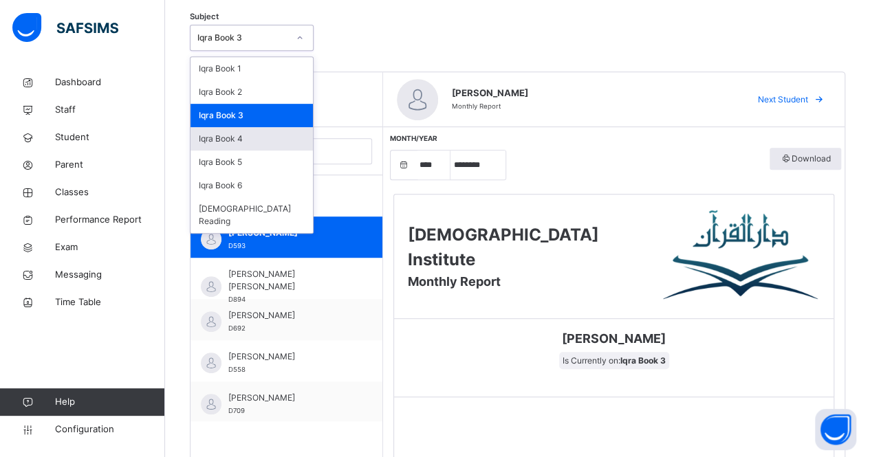
click at [277, 136] on div "Iqra Book 4" at bounding box center [252, 138] width 122 height 23
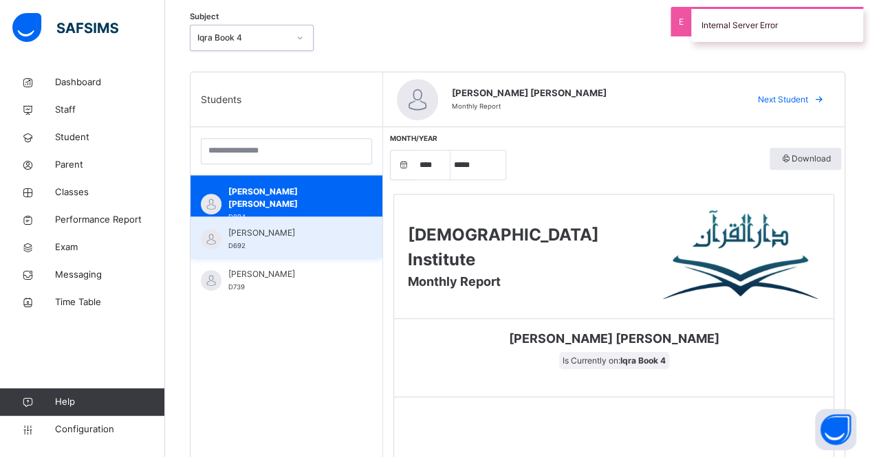
click at [327, 250] on div "[PERSON_NAME] D692" at bounding box center [289, 239] width 123 height 25
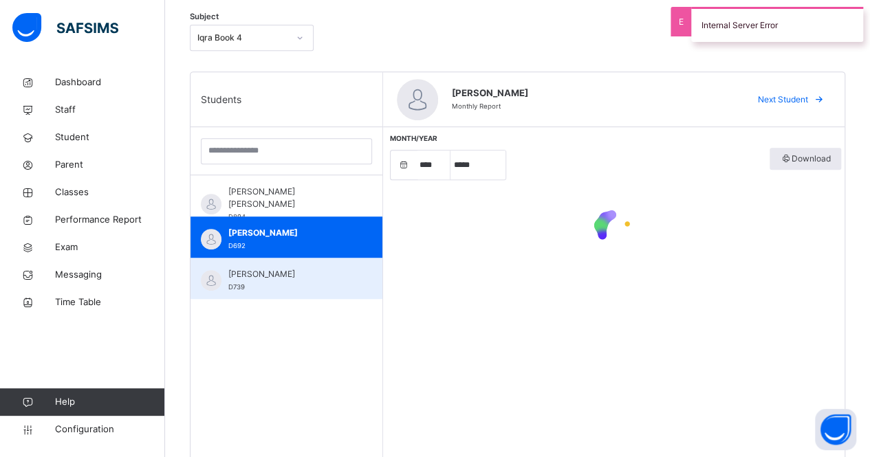
click at [307, 289] on div "[PERSON_NAME] D739" at bounding box center [289, 280] width 123 height 25
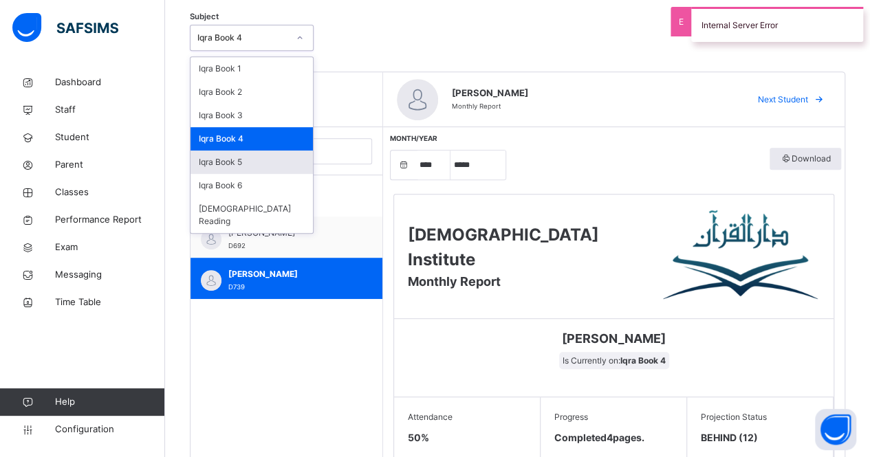
click at [259, 154] on div "Iqra Book 5" at bounding box center [252, 162] width 122 height 23
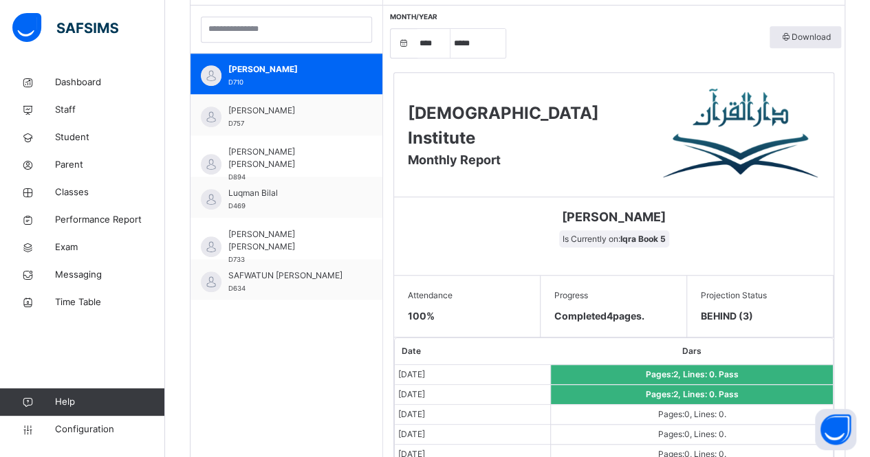
scroll to position [0, 0]
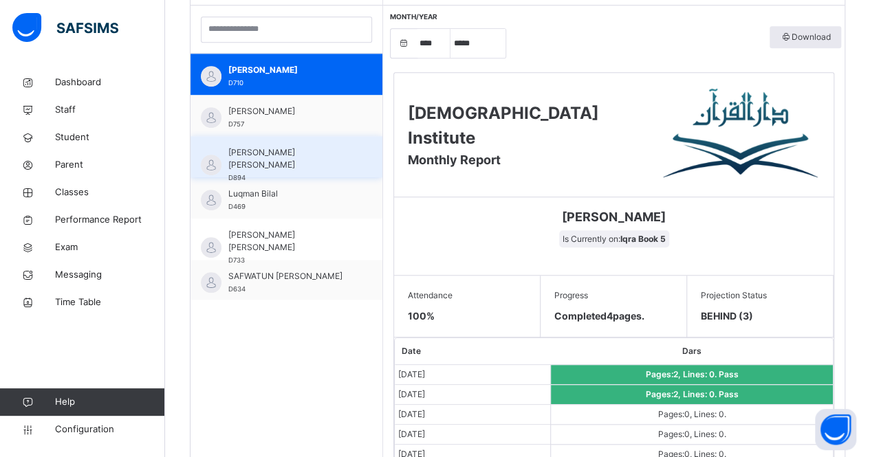
click at [313, 142] on div "[PERSON_NAME] [PERSON_NAME] D894" at bounding box center [287, 156] width 192 height 41
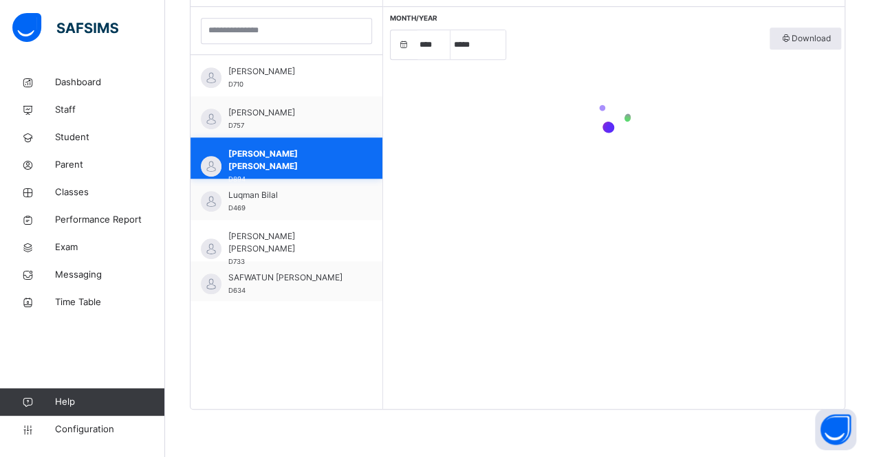
scroll to position [411, 0]
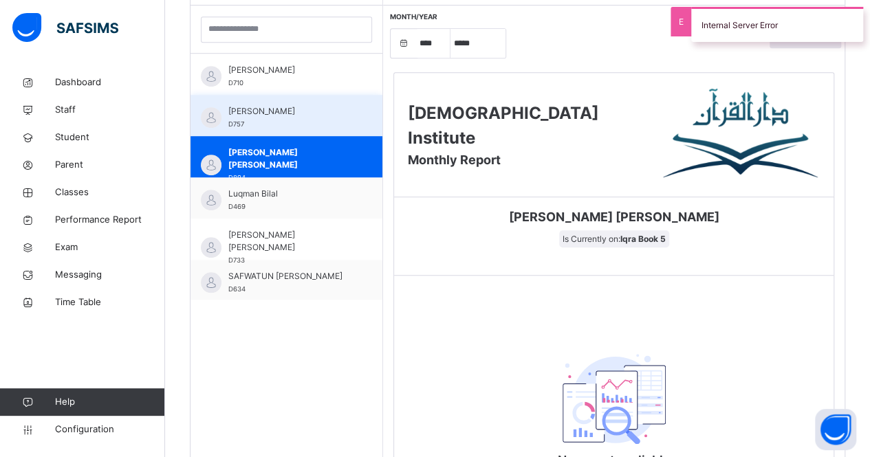
click at [325, 131] on div "[PERSON_NAME] D757" at bounding box center [287, 115] width 192 height 41
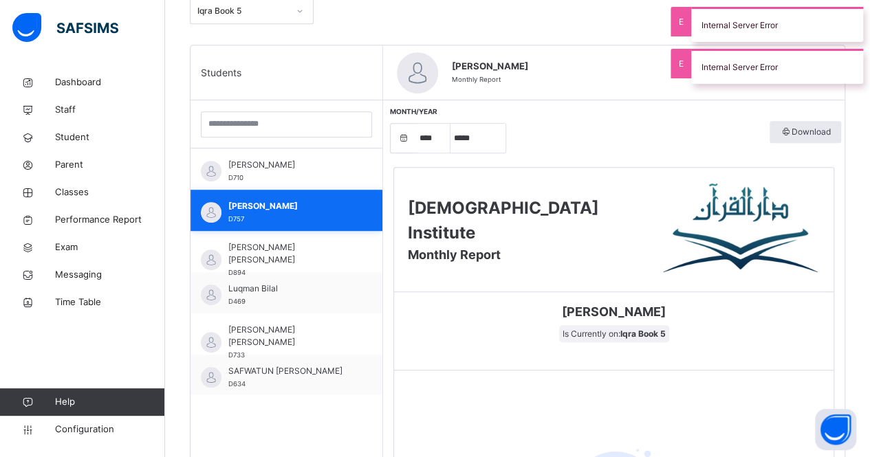
scroll to position [308, 0]
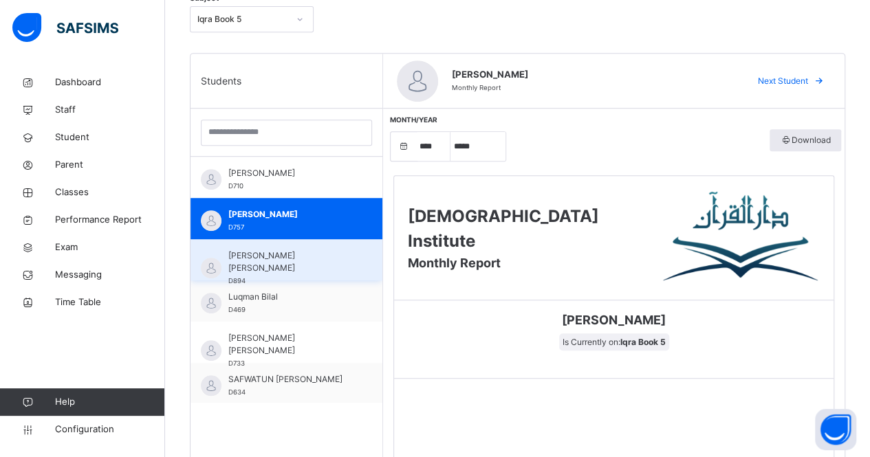
click at [259, 268] on div "[PERSON_NAME] [PERSON_NAME] D894" at bounding box center [289, 268] width 123 height 37
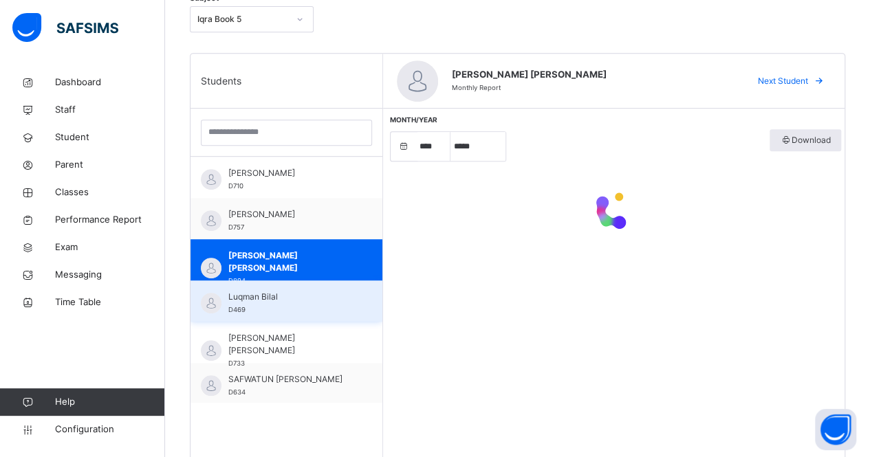
click at [281, 304] on div "Luqman Bilal D469" at bounding box center [289, 303] width 123 height 25
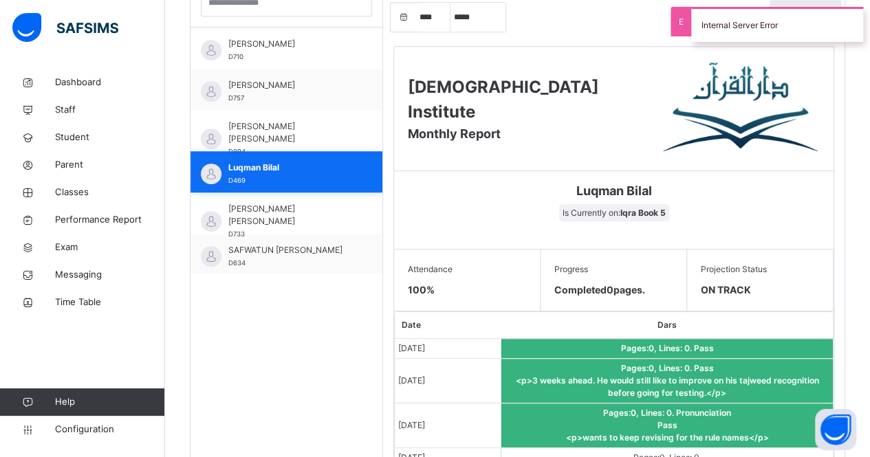
scroll to position [615, 0]
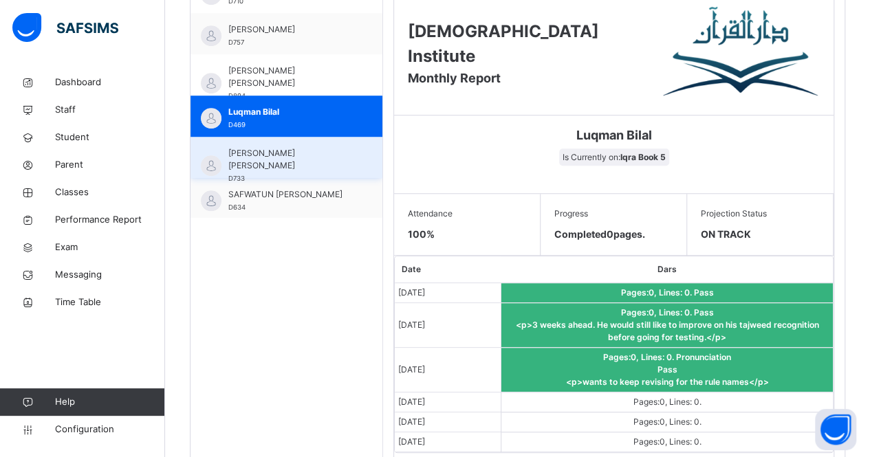
click at [323, 165] on div "[PERSON_NAME] [PERSON_NAME] D733" at bounding box center [289, 165] width 123 height 37
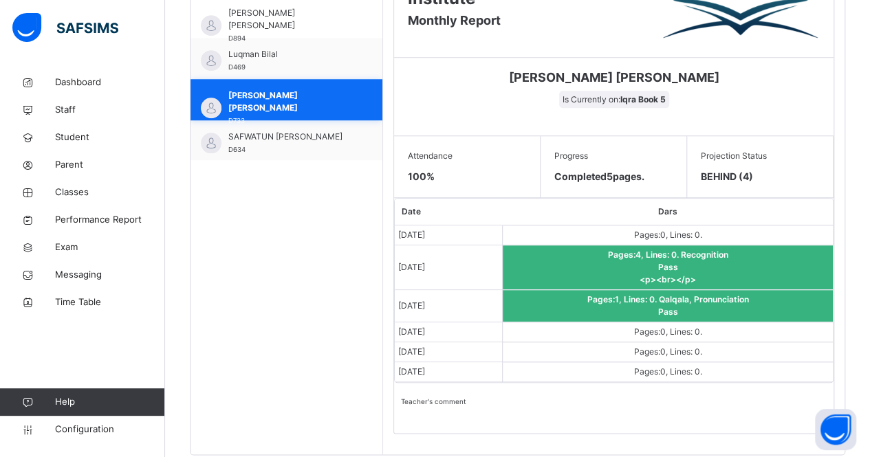
scroll to position [549, 0]
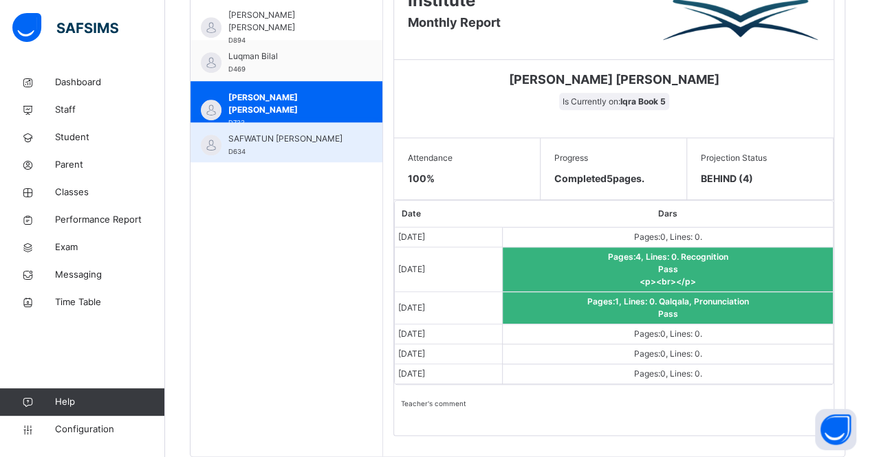
click at [283, 149] on div "SAFWATUN [PERSON_NAME] D634" at bounding box center [289, 145] width 123 height 25
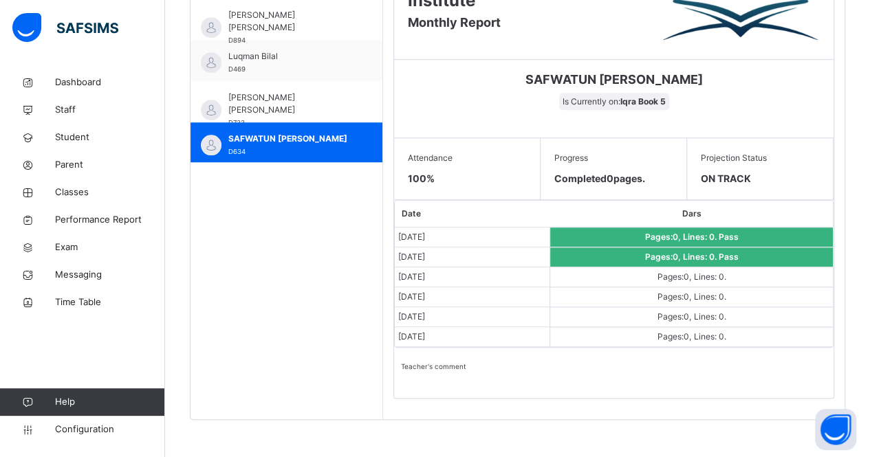
click at [358, 296] on div "Students [PERSON_NAME] D710 [PERSON_NAME] D757 [PERSON_NAME] [PERSON_NAME] D894…" at bounding box center [287, 116] width 193 height 607
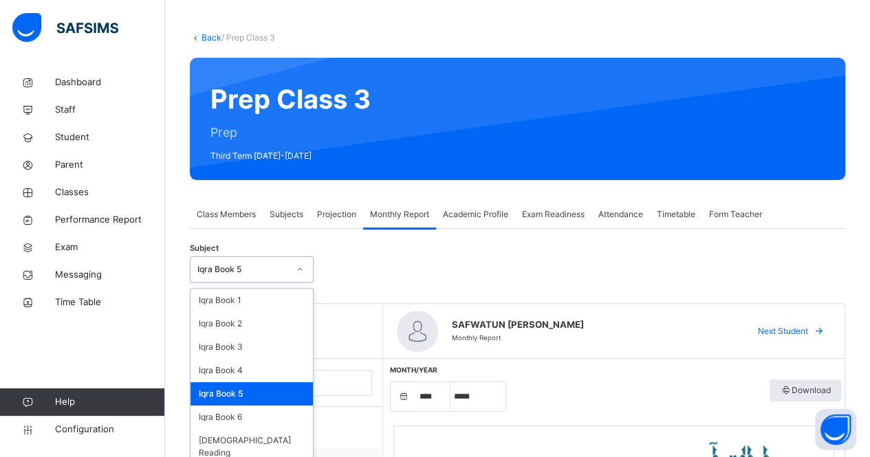
scroll to position [58, 0]
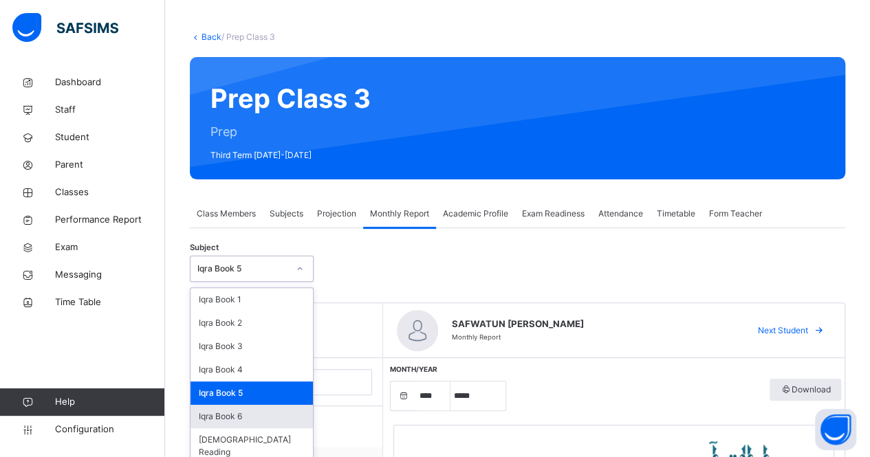
click at [252, 415] on div "Iqra Book 6" at bounding box center [252, 416] width 122 height 23
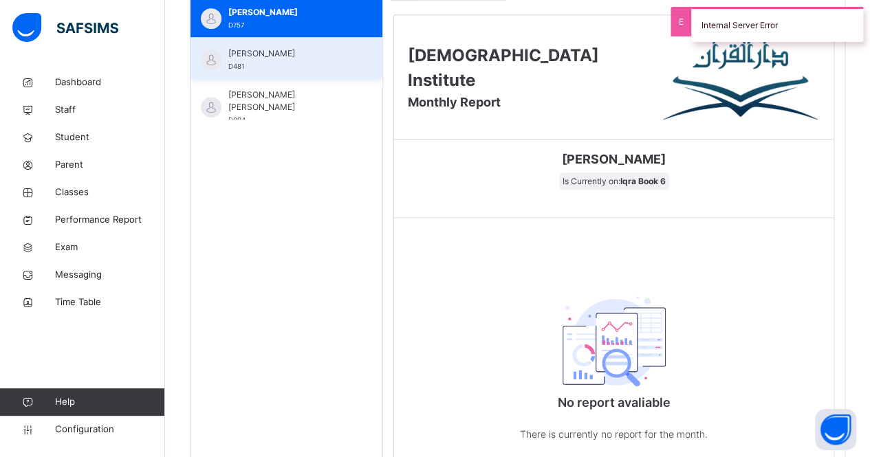
click at [308, 55] on span "[PERSON_NAME]" at bounding box center [289, 53] width 123 height 12
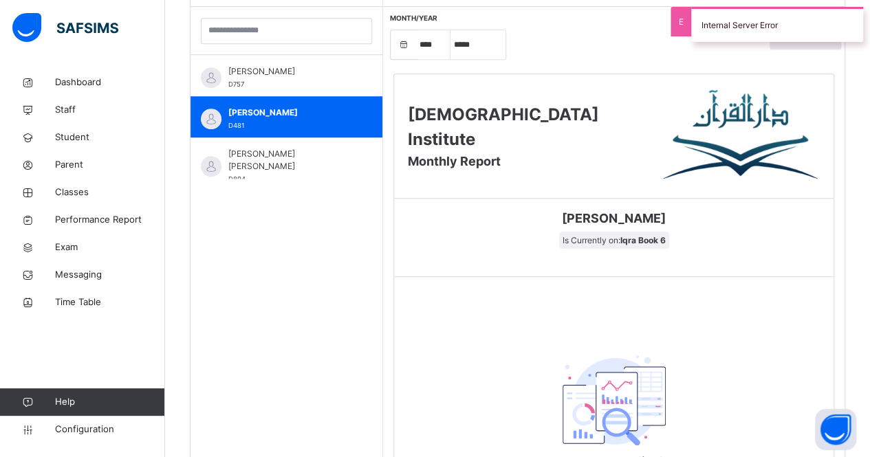
click at [307, 159] on div "Students [PERSON_NAME] D757 [PERSON_NAME] D481 [PERSON_NAME] [PERSON_NAME] D894" at bounding box center [287, 251] width 193 height 599
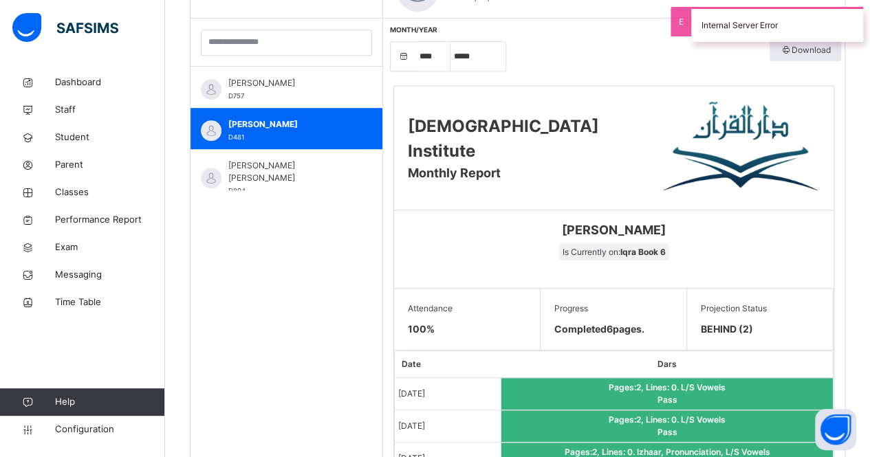
scroll to position [403, 0]
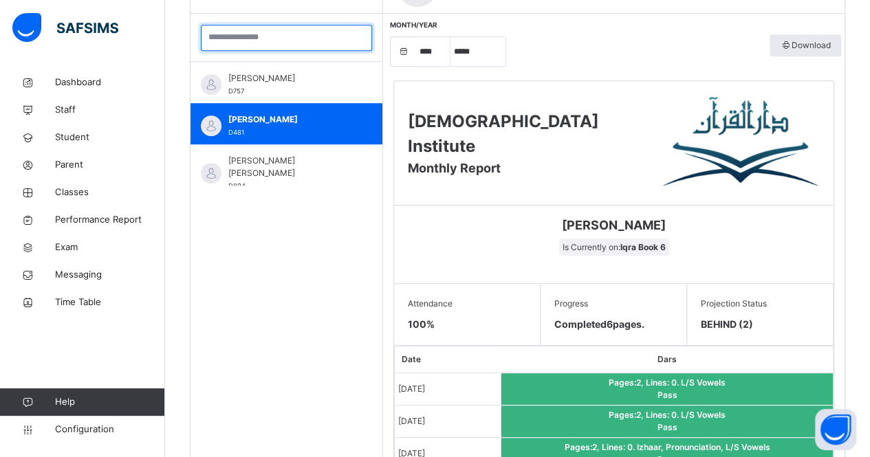
click at [292, 39] on input "search" at bounding box center [286, 38] width 171 height 26
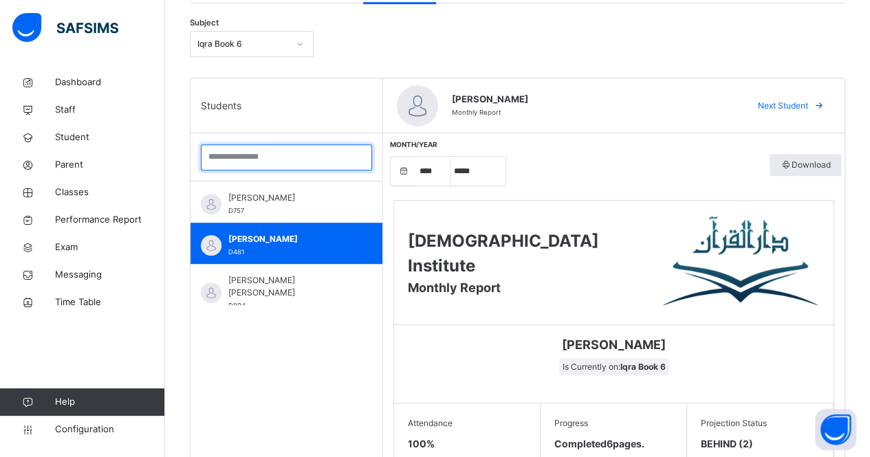
scroll to position [278, 0]
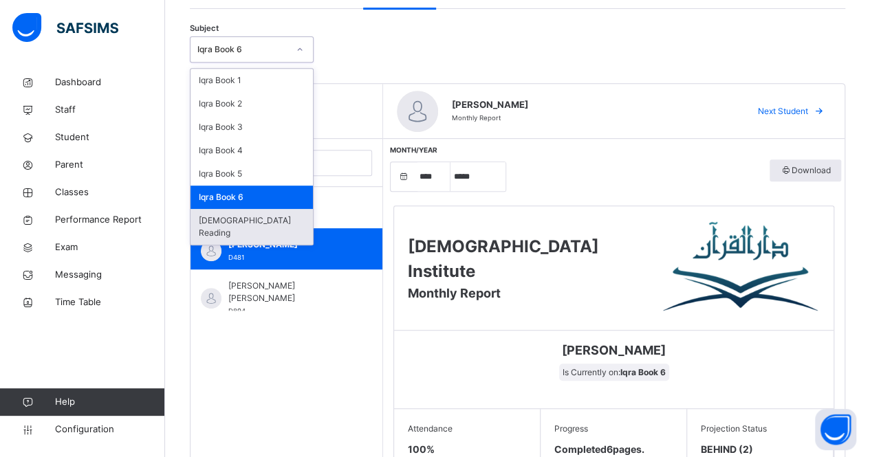
click at [268, 219] on div "[DEMOGRAPHIC_DATA] Reading" at bounding box center [252, 227] width 122 height 36
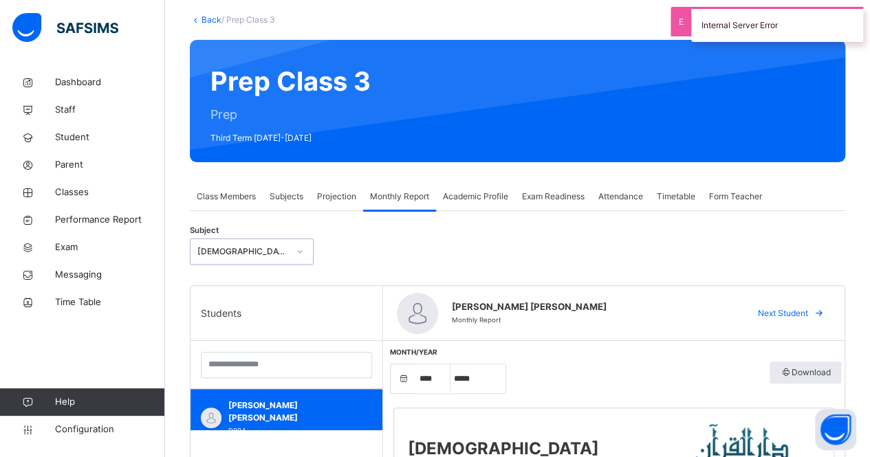
scroll to position [73, 0]
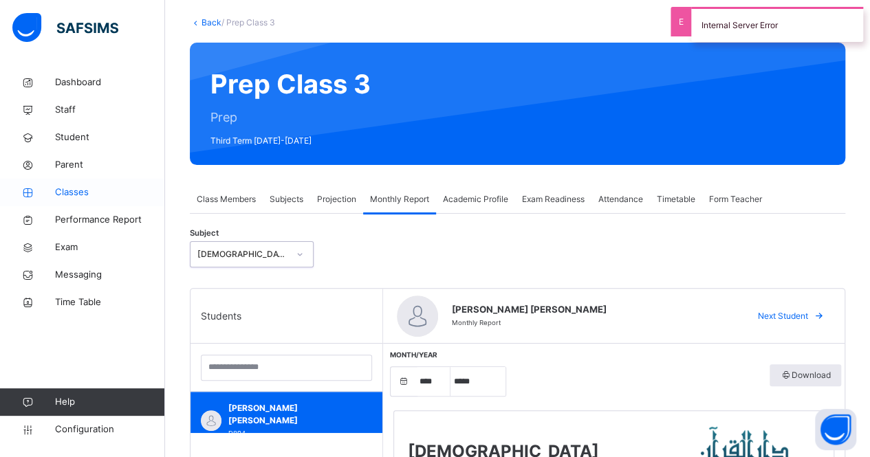
click at [118, 200] on link "Classes" at bounding box center [82, 193] width 165 height 28
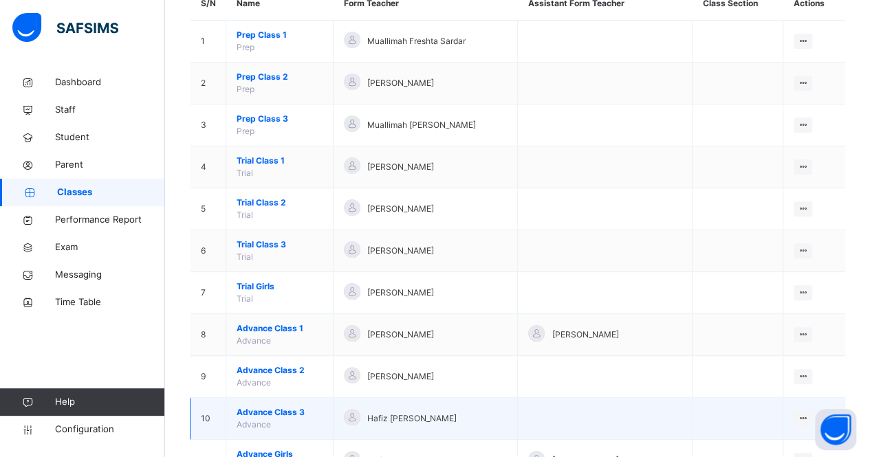
scroll to position [140, 0]
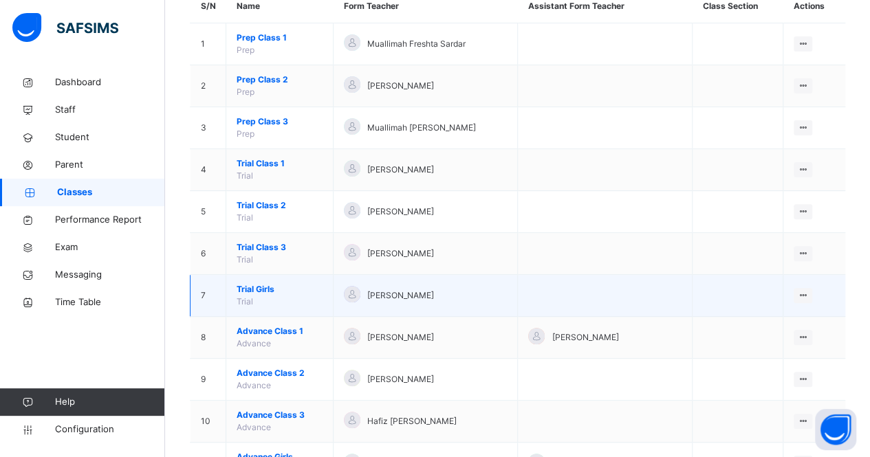
click at [273, 289] on span "Trial Girls" at bounding box center [280, 289] width 86 height 12
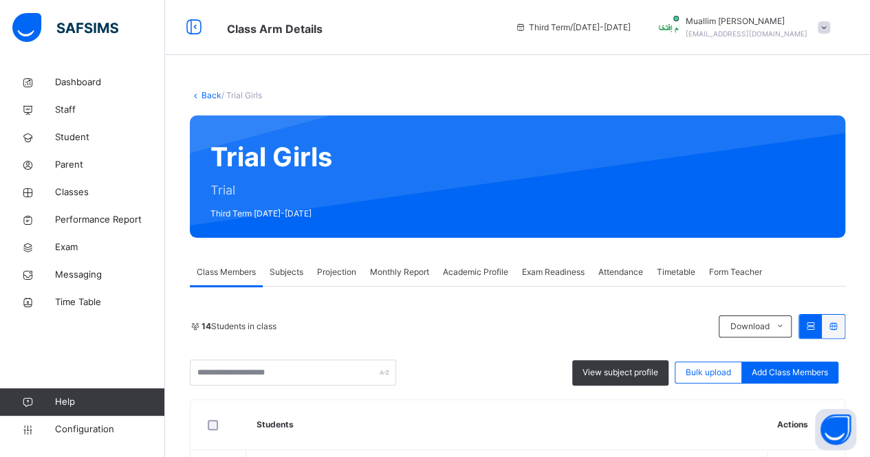
click at [397, 283] on div "Monthly Report" at bounding box center [399, 273] width 73 height 28
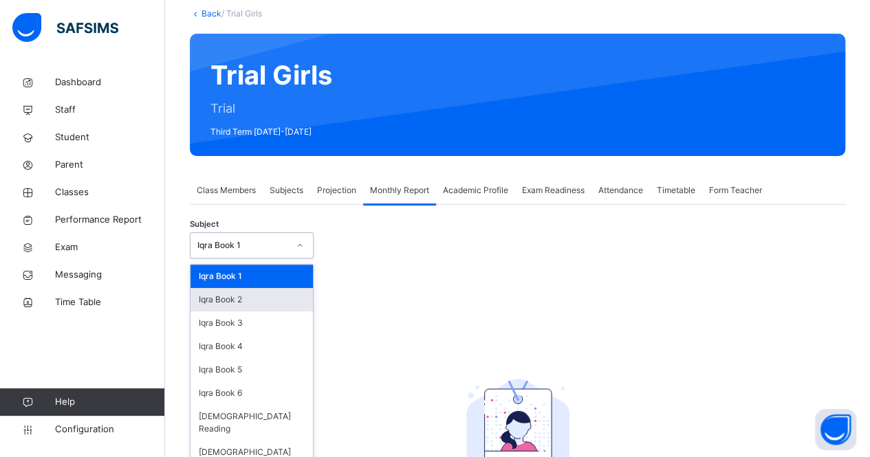
click at [275, 306] on div "Iqra Book 2" at bounding box center [252, 299] width 122 height 23
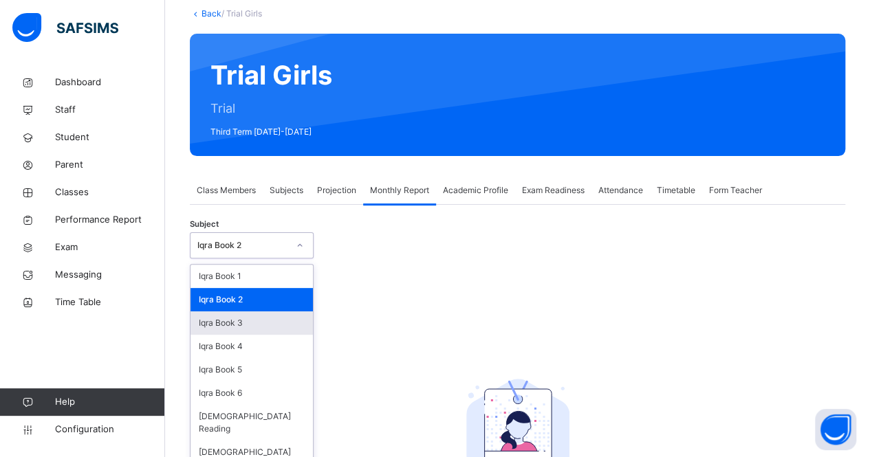
click at [247, 323] on div "Iqra Book 3" at bounding box center [252, 323] width 122 height 23
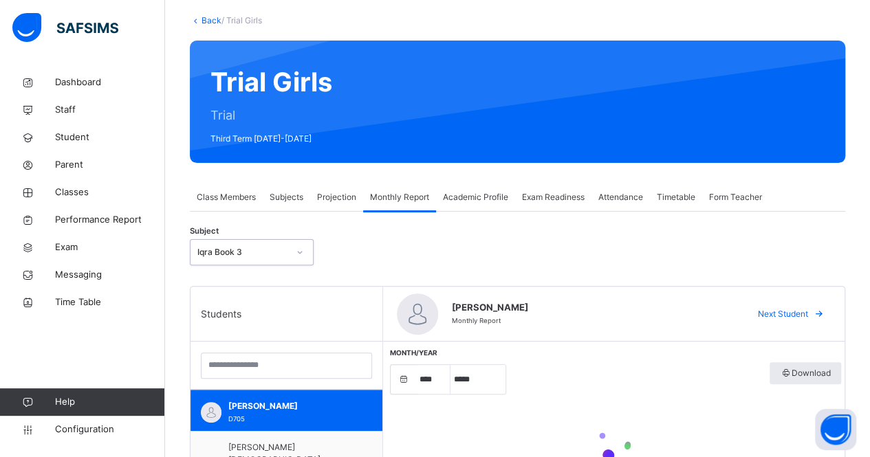
scroll to position [82, 0]
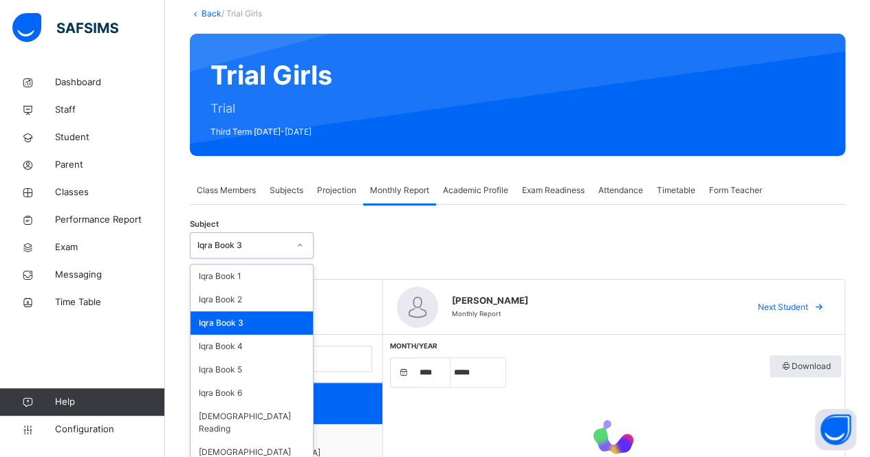
click at [404, 243] on div "Subject option Iqra Book 3, selected. option Iqra Book 3 focused, 3 of 8. 8 res…" at bounding box center [517, 246] width 655 height 40
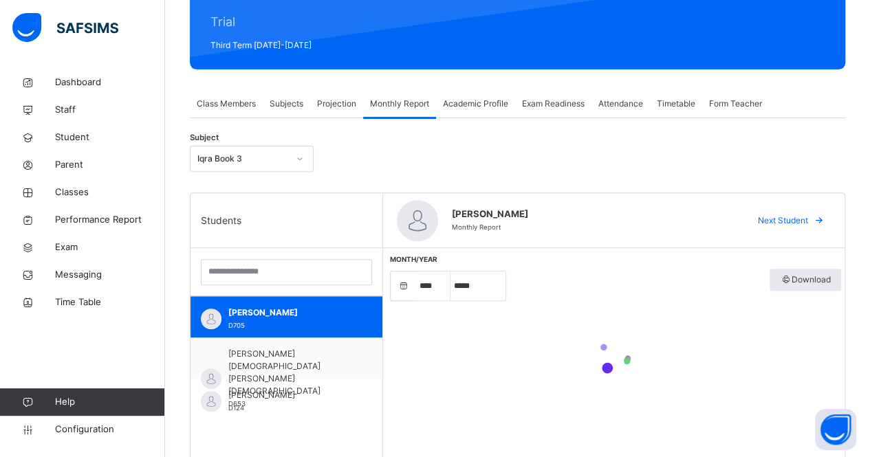
scroll to position [168, 0]
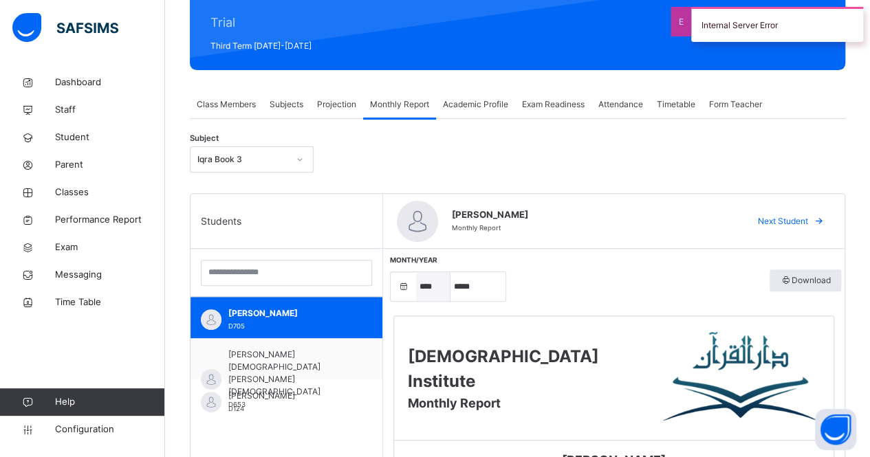
click at [420, 293] on select "**** **** **** **** **** **** ****" at bounding box center [433, 286] width 34 height 29
click at [473, 296] on select "***** ******** ***** ***** *** **** **** ****** ********* ******* ******** ****…" at bounding box center [478, 286] width 55 height 29
select select "*"
click at [451, 272] on select "***** ******** ***** ***** *** **** **** ****** ********* ******* ******** ****…" at bounding box center [478, 286] width 55 height 29
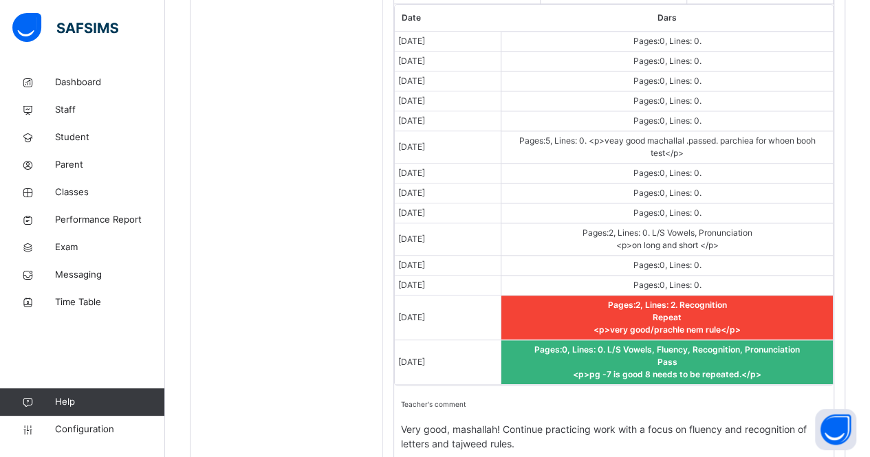
scroll to position [827, 0]
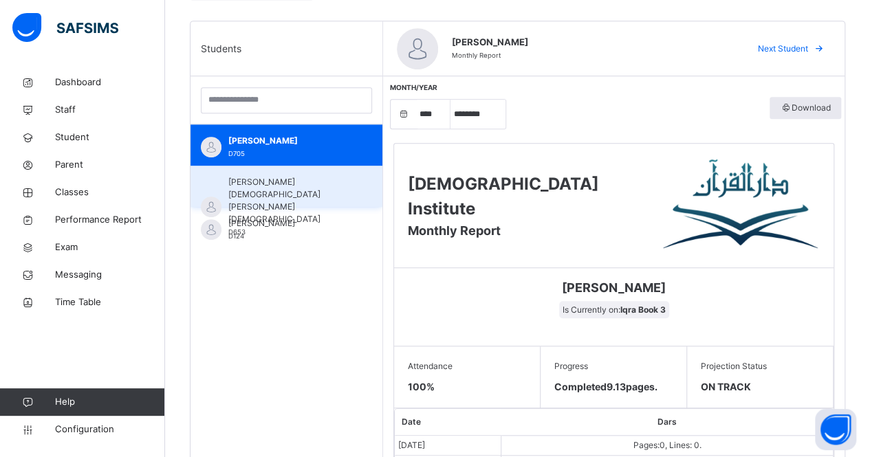
click at [316, 195] on div "[PERSON_NAME] [PERSON_NAME] D653" at bounding box center [289, 207] width 123 height 62
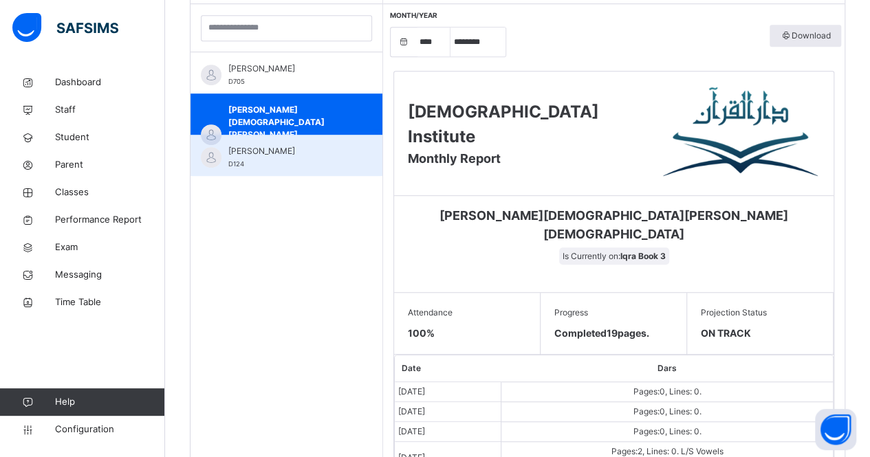
click at [276, 166] on div "[PERSON_NAME] D124" at bounding box center [289, 157] width 123 height 25
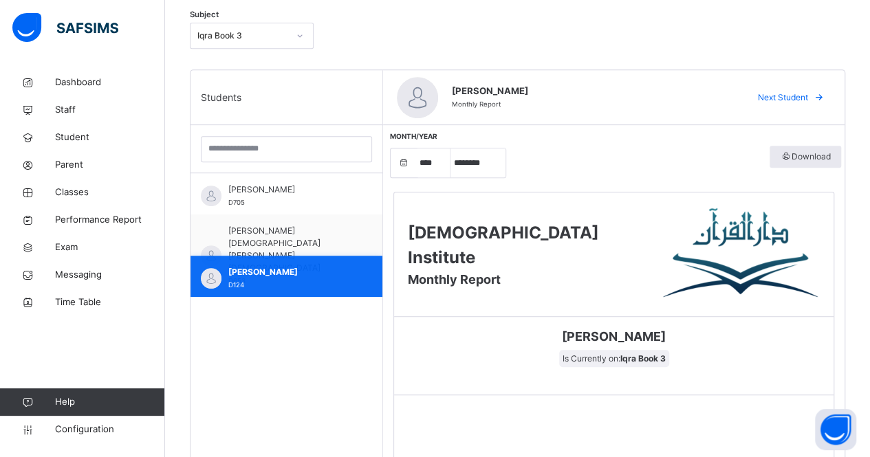
scroll to position [284, 0]
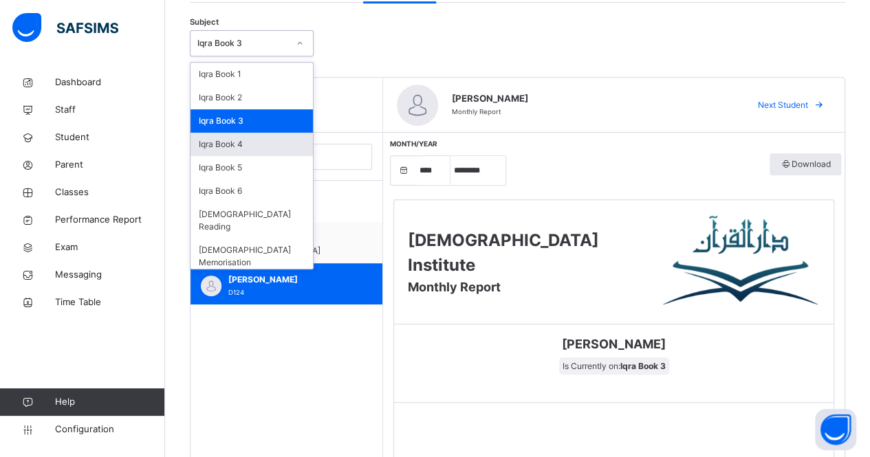
click at [270, 148] on div "Iqra Book 4" at bounding box center [252, 144] width 122 height 23
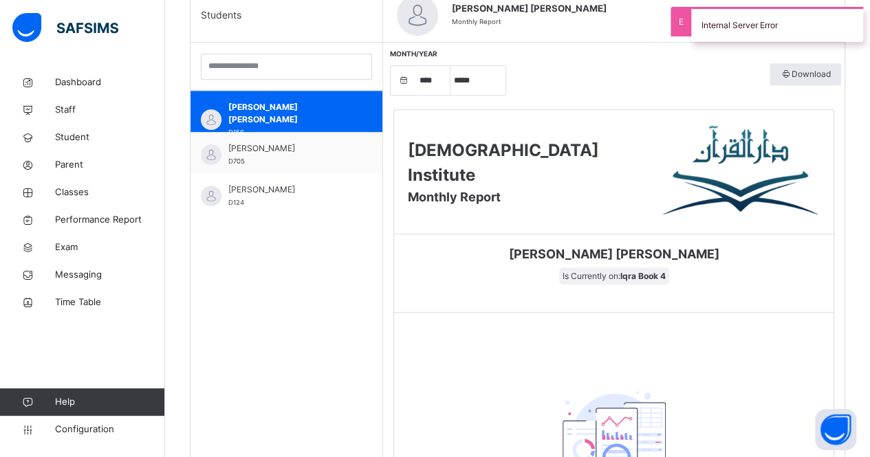
click at [338, 362] on div "Students [PERSON_NAME] [PERSON_NAME] D156 [PERSON_NAME] D705 Zaha [PERSON_NAME]…" at bounding box center [287, 287] width 193 height 599
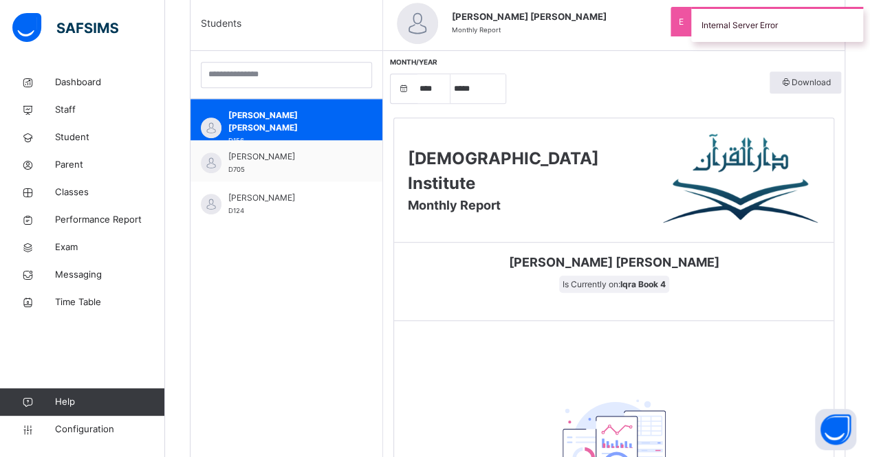
scroll to position [356, 0]
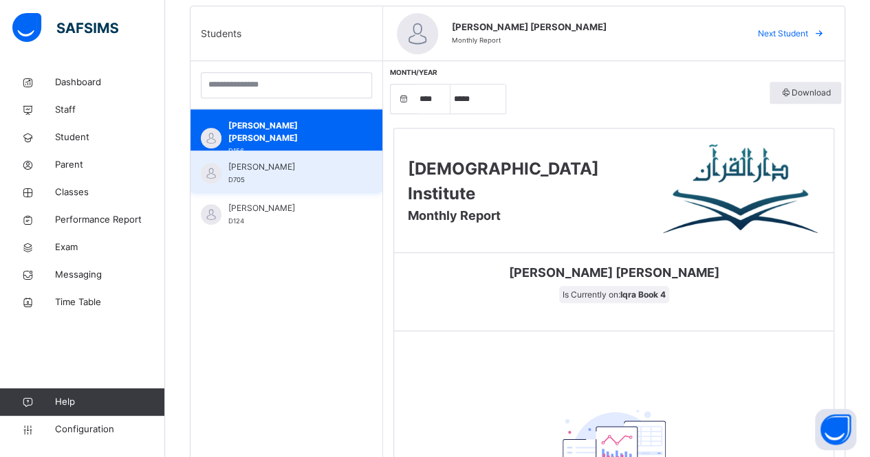
click at [289, 166] on span "[PERSON_NAME]" at bounding box center [289, 167] width 123 height 12
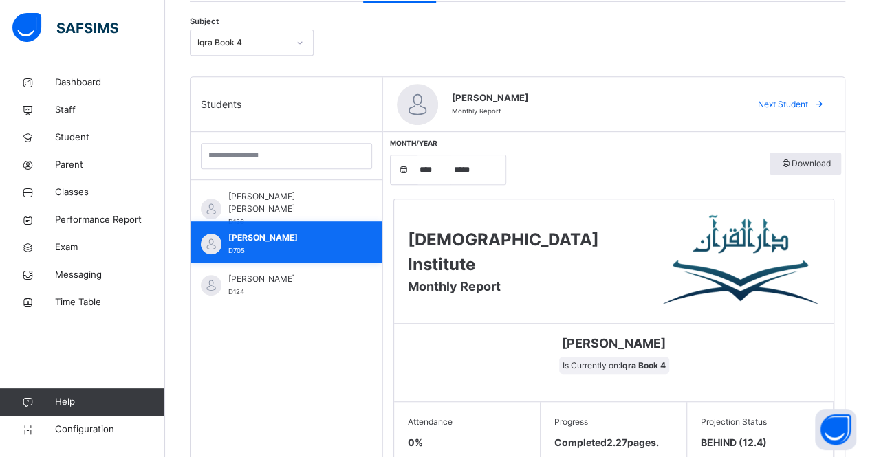
scroll to position [300, 0]
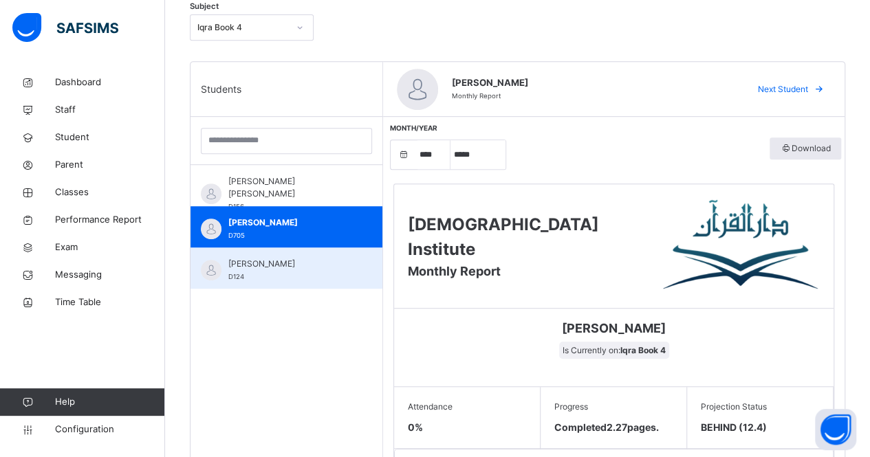
click at [256, 266] on span "[PERSON_NAME]" at bounding box center [289, 264] width 123 height 12
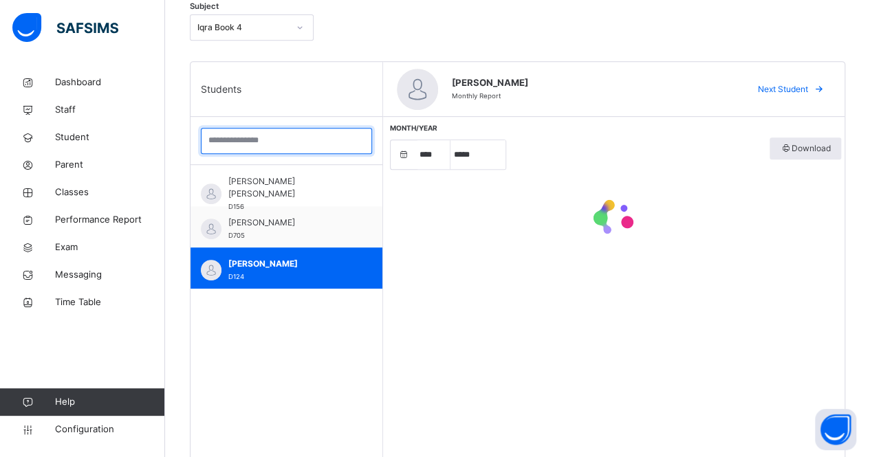
click at [264, 144] on input "search" at bounding box center [286, 141] width 171 height 26
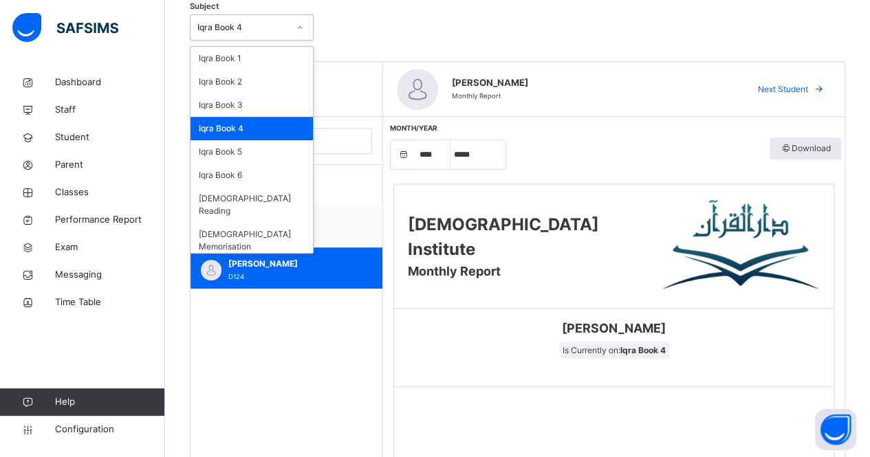
click at [259, 145] on div "Iqra Book 5" at bounding box center [252, 151] width 122 height 23
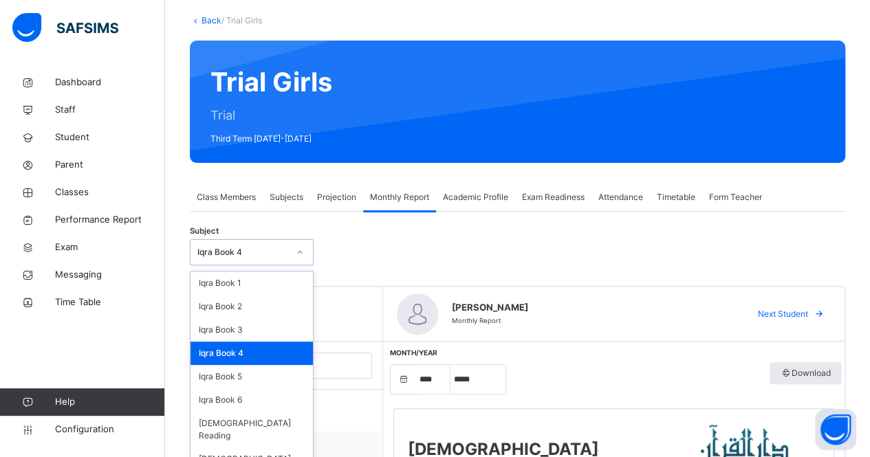
click at [263, 142] on span "Third Term [DATE]-[DATE]" at bounding box center [271, 139] width 122 height 12
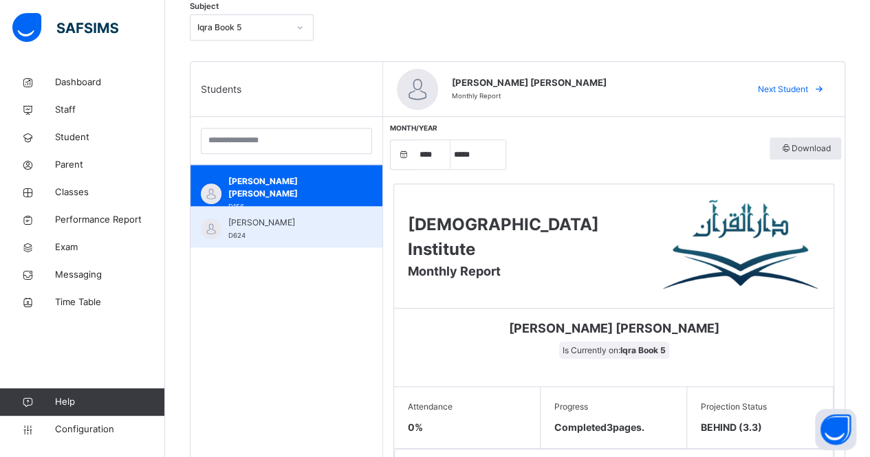
scroll to position [297, 0]
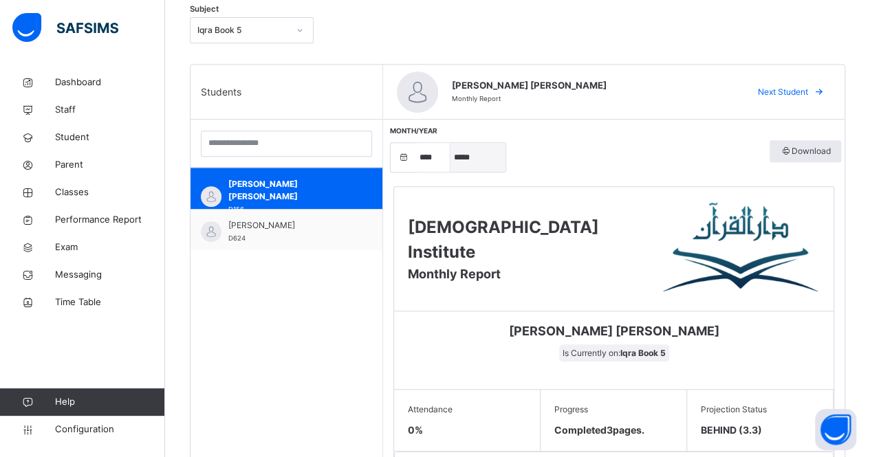
click at [469, 160] on select "***** ******** ***** ***** *** **** **** ****** ********* ******* ******** ****…" at bounding box center [478, 157] width 55 height 29
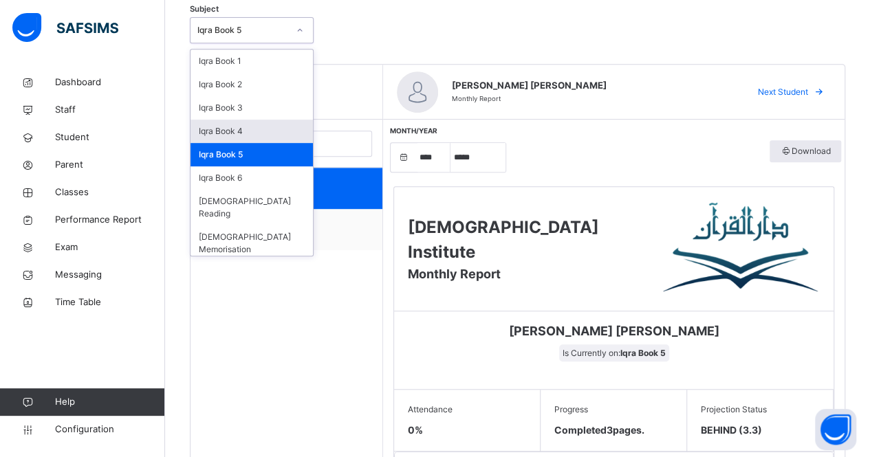
click at [276, 135] on div "Iqra Book 4" at bounding box center [252, 131] width 122 height 23
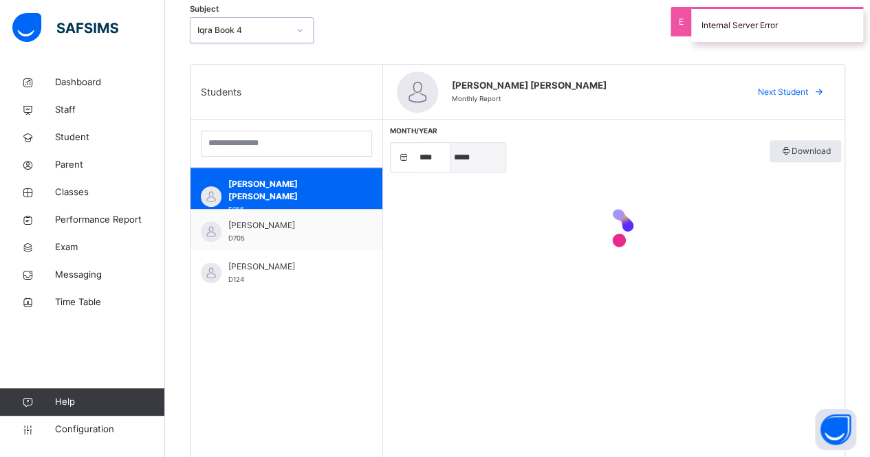
click at [483, 165] on select "***** ******** ***** ***** *** **** **** ****** ********* ******* ******** ****…" at bounding box center [478, 157] width 55 height 29
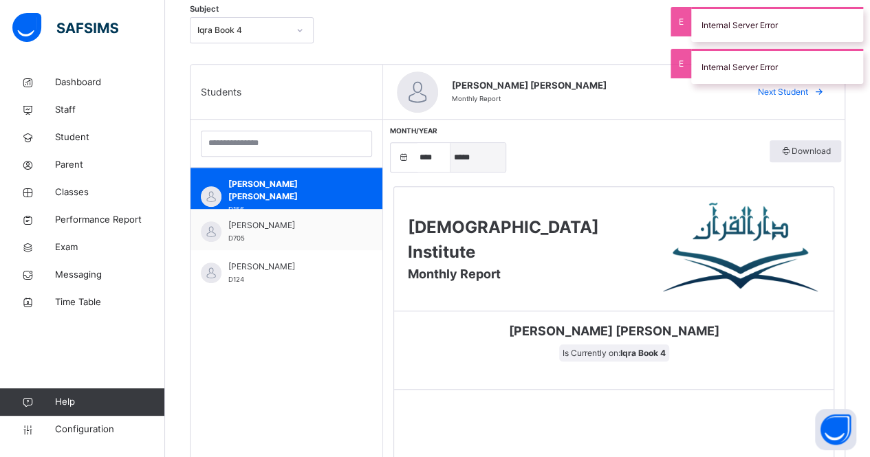
select select "*"
click at [451, 143] on select "***** ******** ***** ***** *** **** **** ****** ********* ******* ******** ****…" at bounding box center [478, 157] width 55 height 29
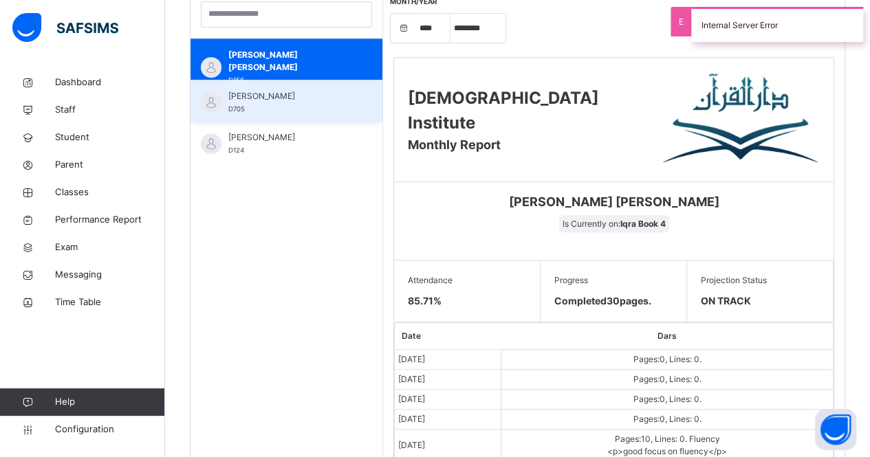
click at [318, 107] on div "[PERSON_NAME] D705" at bounding box center [289, 102] width 123 height 25
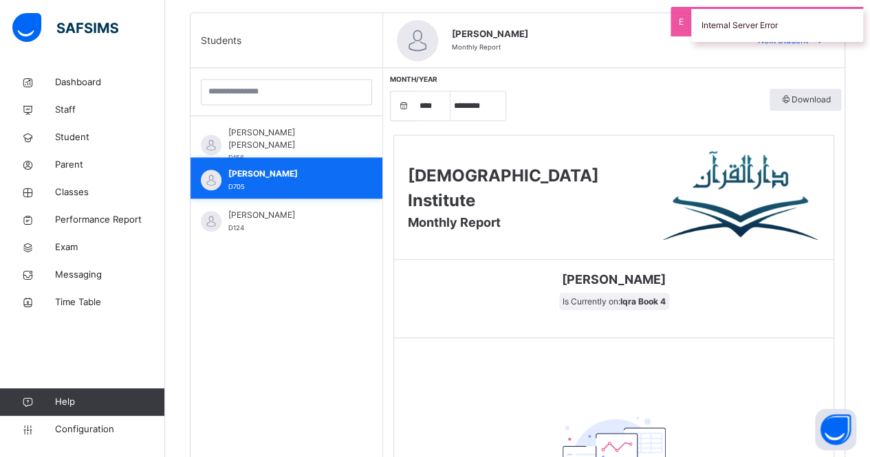
scroll to position [308, 0]
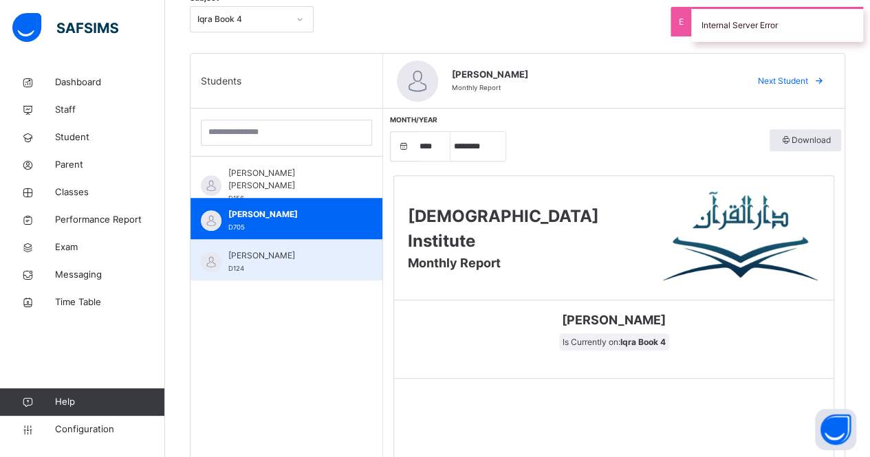
click at [331, 259] on span "[PERSON_NAME]" at bounding box center [289, 256] width 123 height 12
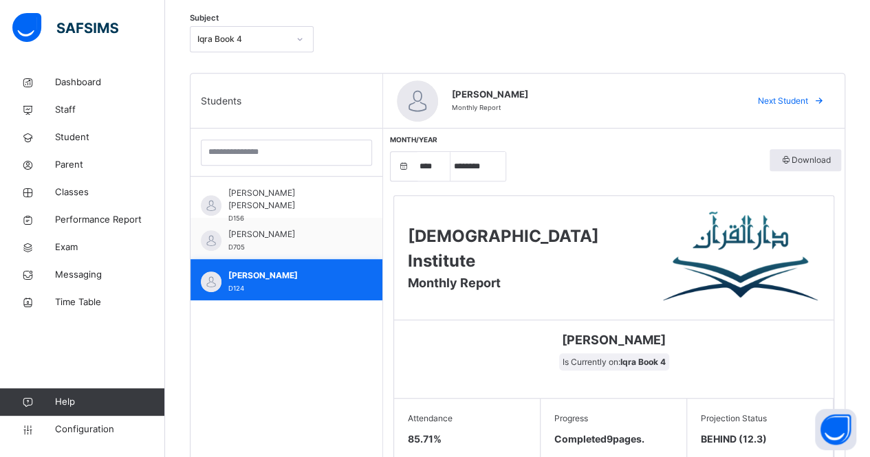
scroll to position [285, 0]
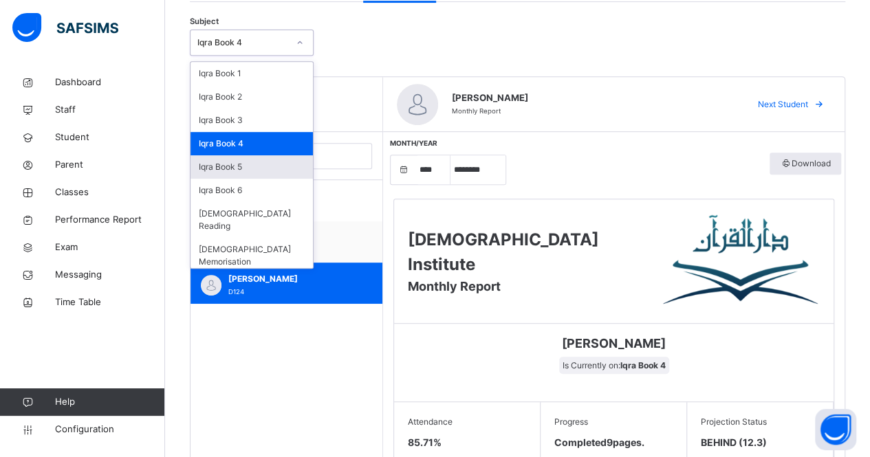
click at [275, 174] on div "Iqra Book 5" at bounding box center [252, 166] width 122 height 23
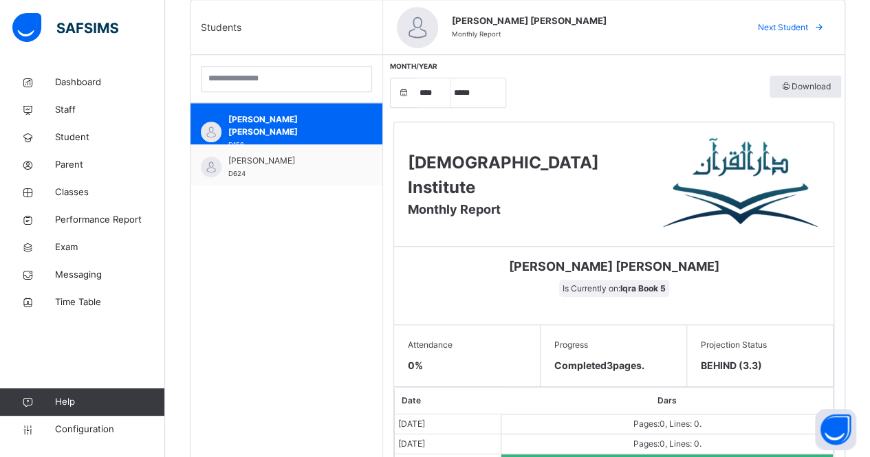
scroll to position [359, 0]
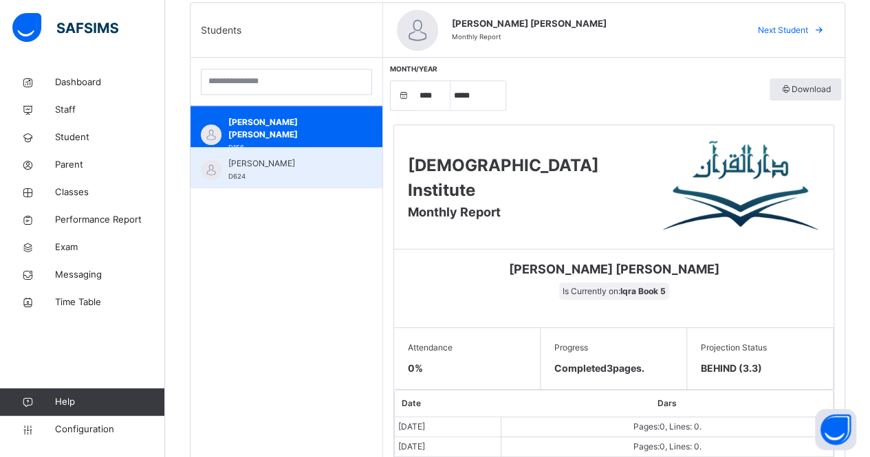
click at [296, 171] on div "Toaryibar Idris D624" at bounding box center [289, 170] width 123 height 25
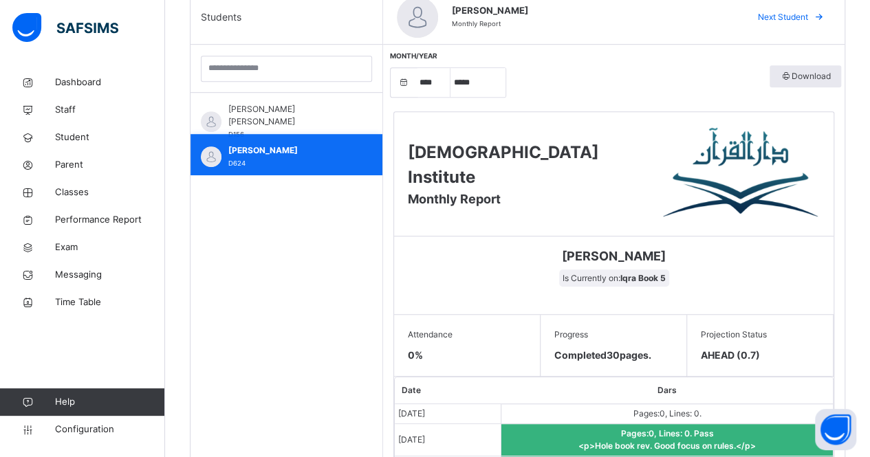
scroll to position [371, 0]
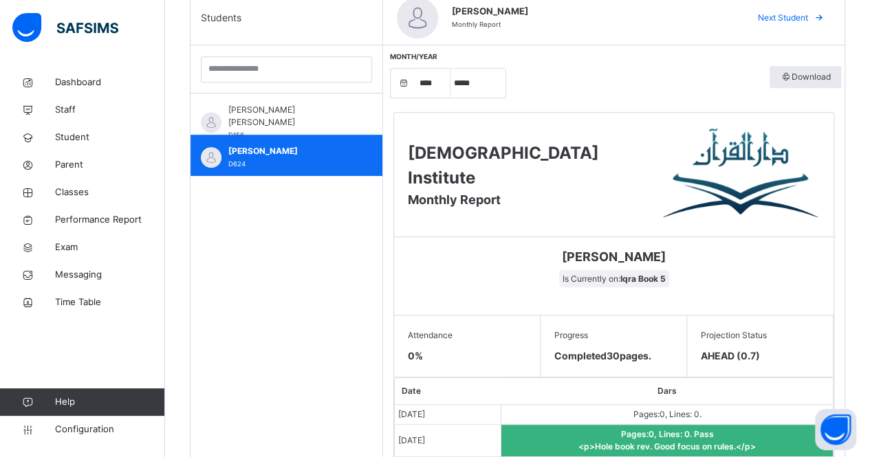
click at [268, 140] on div "Toaryibar Idris D624" at bounding box center [287, 155] width 192 height 41
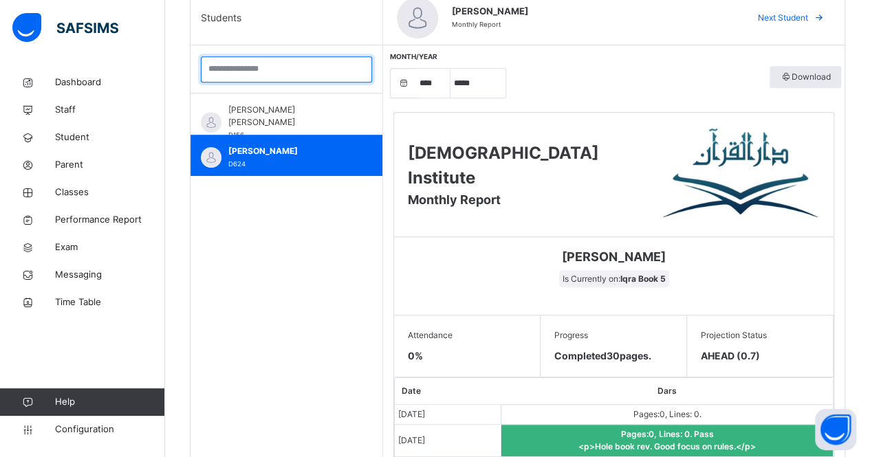
click at [323, 68] on input "search" at bounding box center [286, 69] width 171 height 26
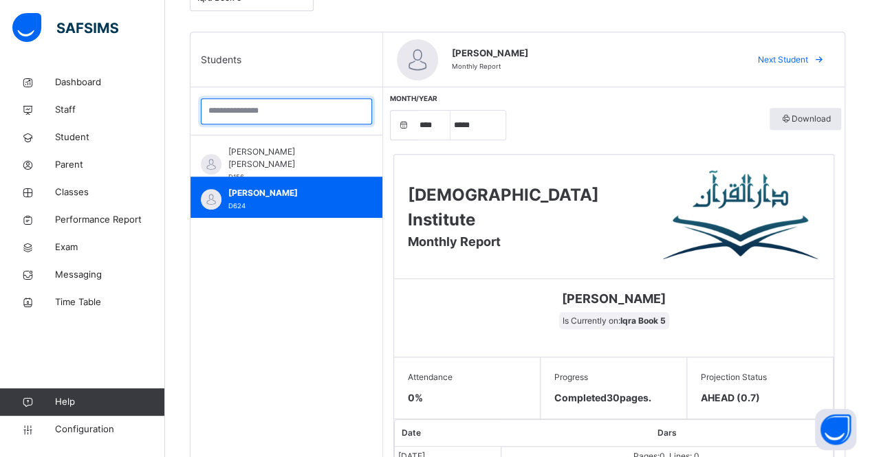
scroll to position [288, 0]
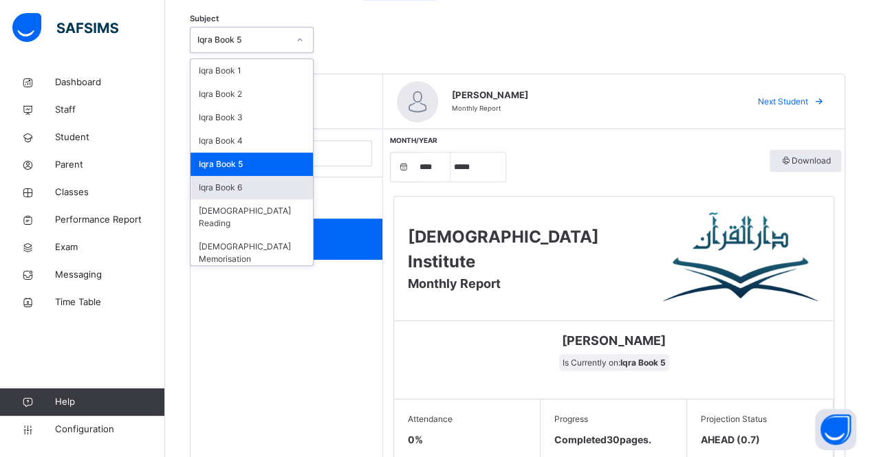
click at [268, 188] on div "Iqra Book 6" at bounding box center [252, 187] width 122 height 23
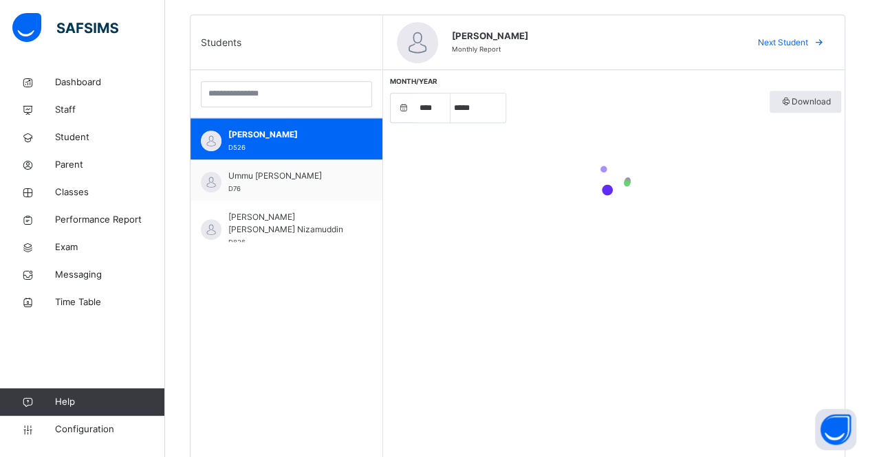
scroll to position [351, 0]
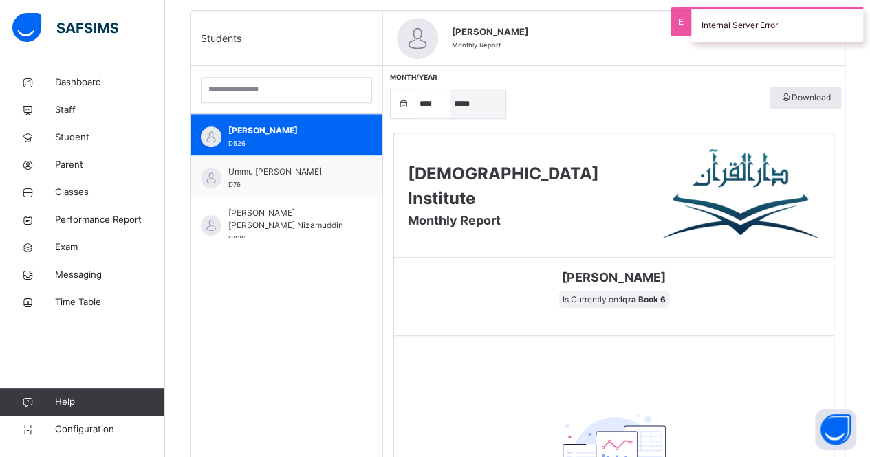
click at [477, 106] on select "***** ******** ***** ***** *** **** **** ****** ********* ******* ******** ****…" at bounding box center [478, 103] width 55 height 29
select select "*"
click at [451, 89] on select "***** ******** ***** ***** *** **** **** ****** ********* ******* ******** ****…" at bounding box center [478, 103] width 55 height 29
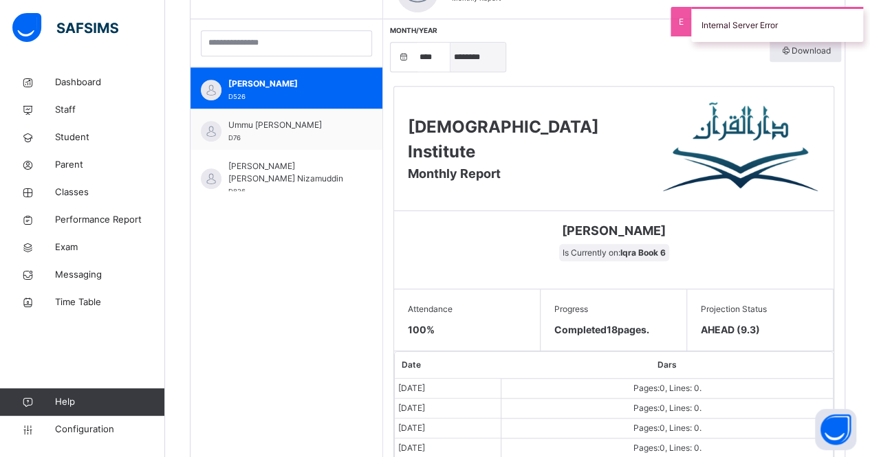
scroll to position [396, 0]
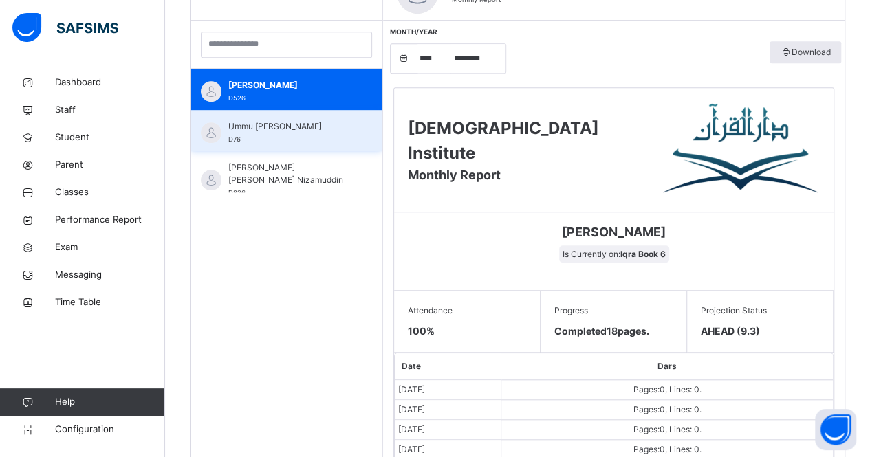
click at [296, 134] on div "Ummu Sulaim Abdulsalam D76" at bounding box center [289, 132] width 123 height 25
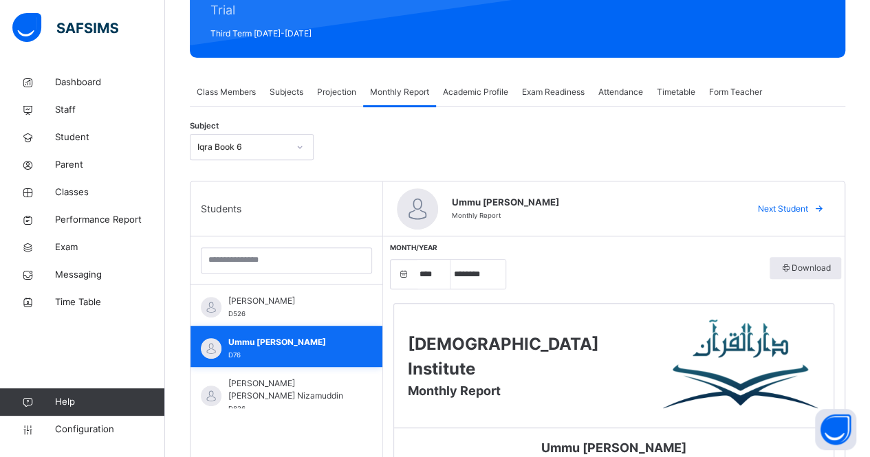
scroll to position [182, 0]
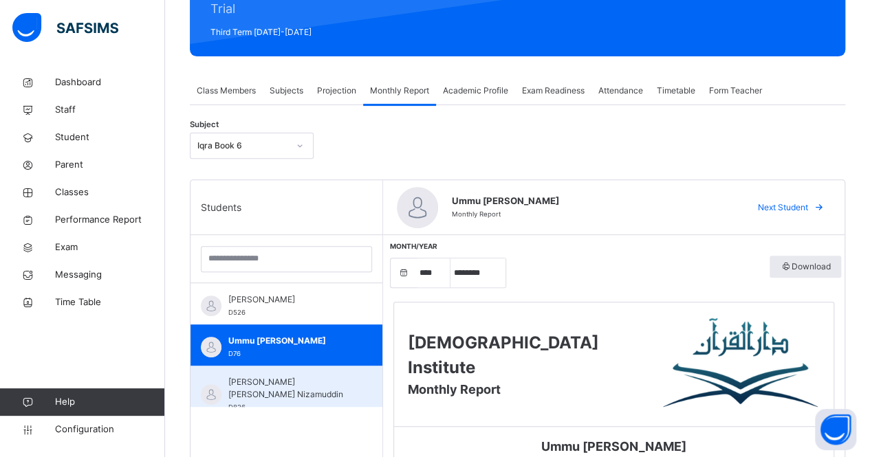
click at [321, 384] on span "[PERSON_NAME] [PERSON_NAME] Nizamuddin" at bounding box center [289, 388] width 123 height 25
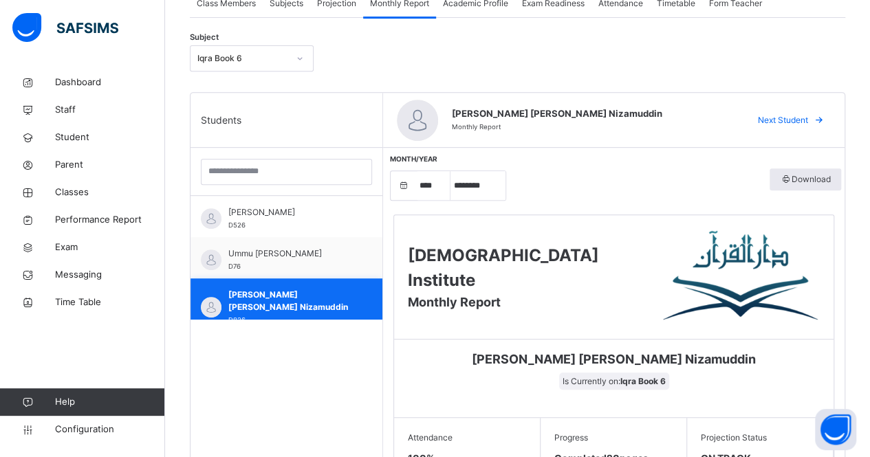
scroll to position [268, 0]
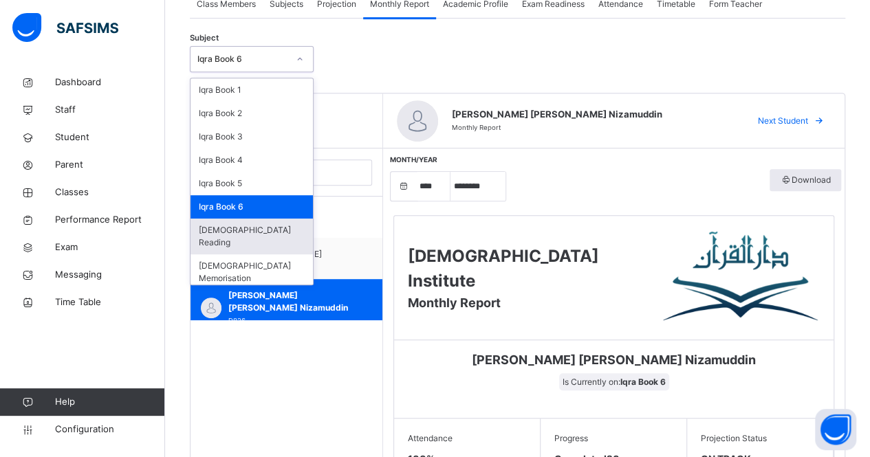
click at [271, 231] on div "[DEMOGRAPHIC_DATA] Reading" at bounding box center [252, 237] width 122 height 36
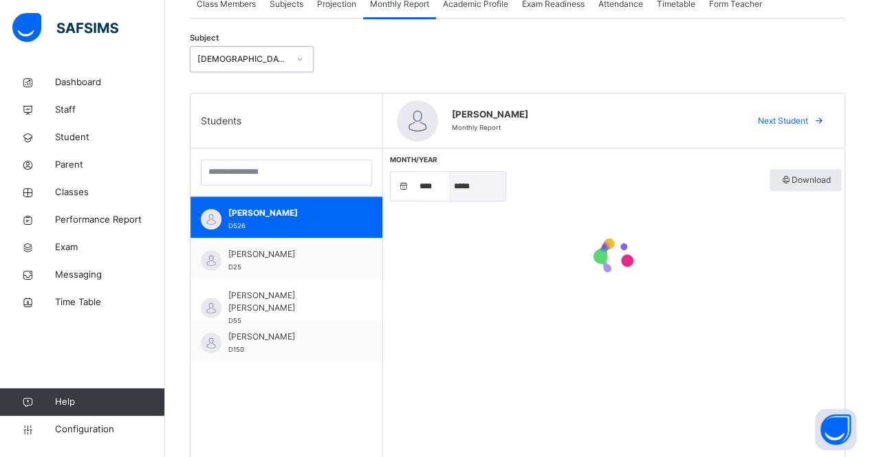
click at [480, 188] on select "***** ******** ***** ***** *** **** **** ****** ********* ******* ******** ****…" at bounding box center [478, 186] width 55 height 29
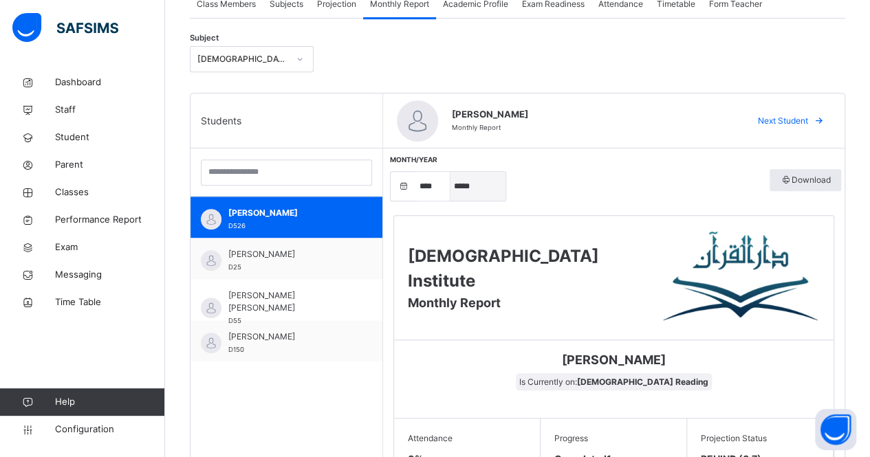
select select "*"
click at [451, 172] on select "***** ******** ***** ***** *** **** **** ****** ********* ******* ******** ****…" at bounding box center [478, 186] width 55 height 29
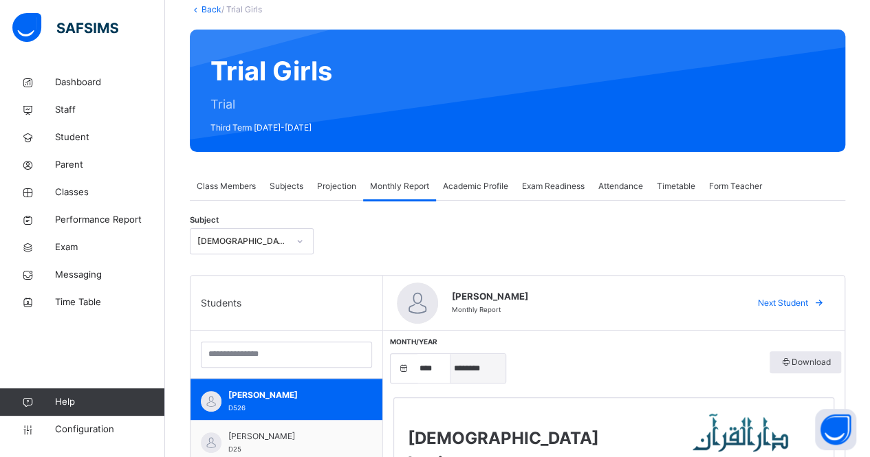
scroll to position [0, 0]
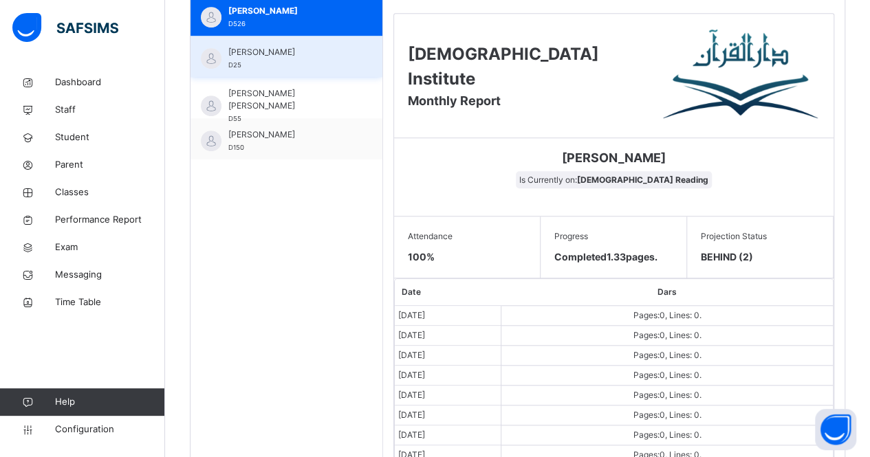
click at [311, 67] on div "[PERSON_NAME] D25" at bounding box center [289, 58] width 123 height 25
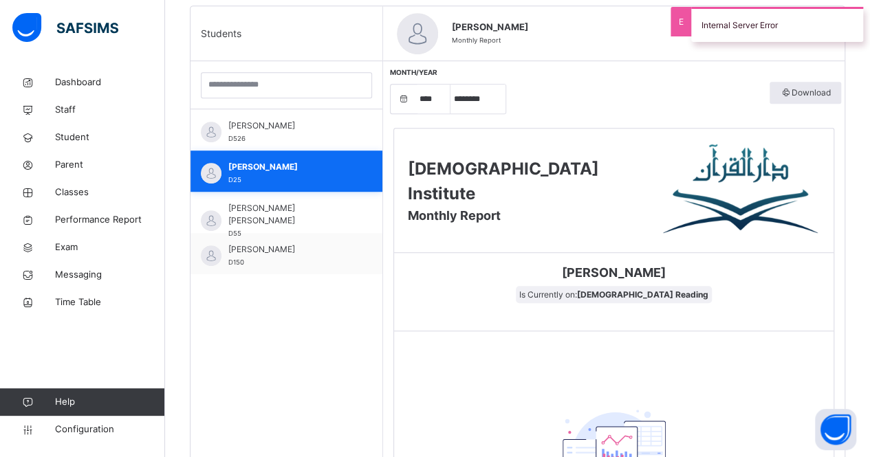
scroll to position [359, 0]
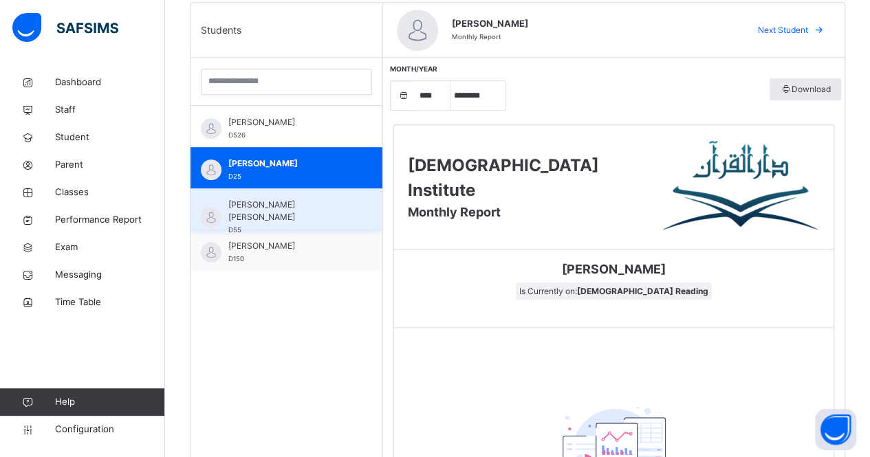
click at [283, 223] on div "[PERSON_NAME] [PERSON_NAME] D55" at bounding box center [289, 217] width 123 height 37
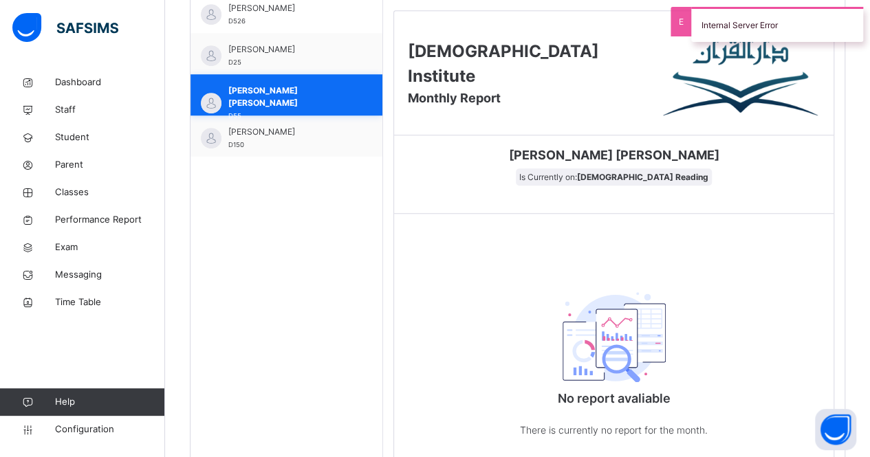
scroll to position [472, 0]
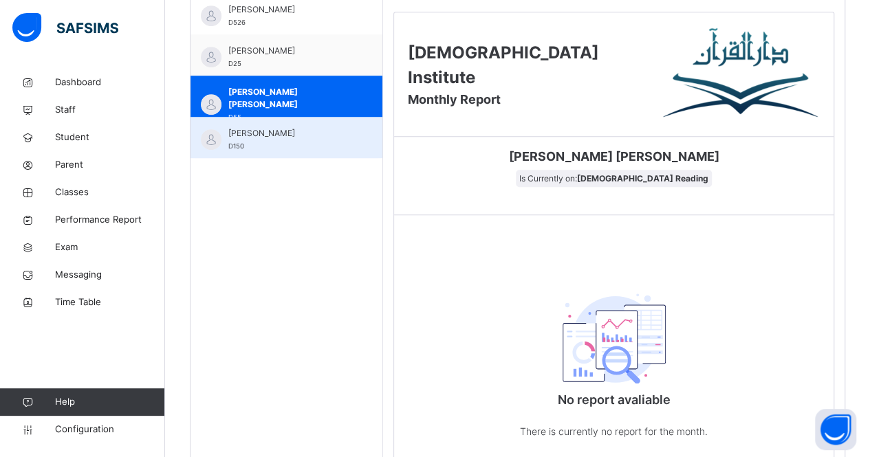
click at [301, 142] on div "[PERSON_NAME] D150" at bounding box center [289, 139] width 123 height 25
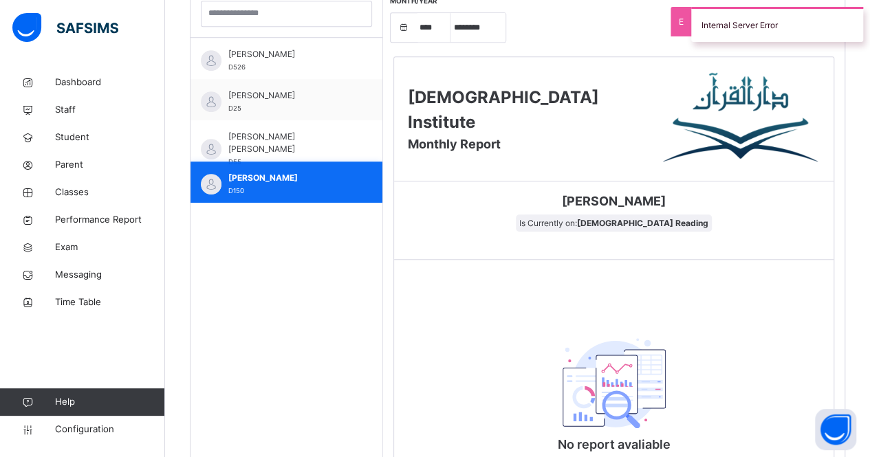
scroll to position [391, 0]
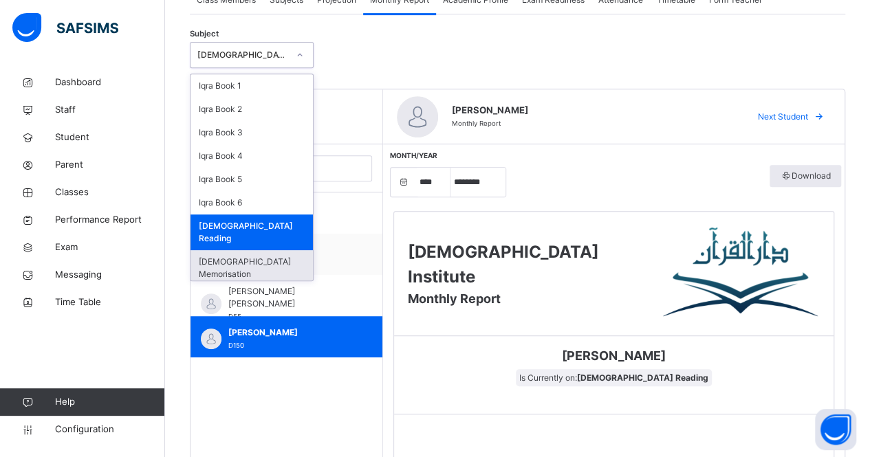
click at [257, 250] on div "[DEMOGRAPHIC_DATA] Memorisation" at bounding box center [252, 268] width 122 height 36
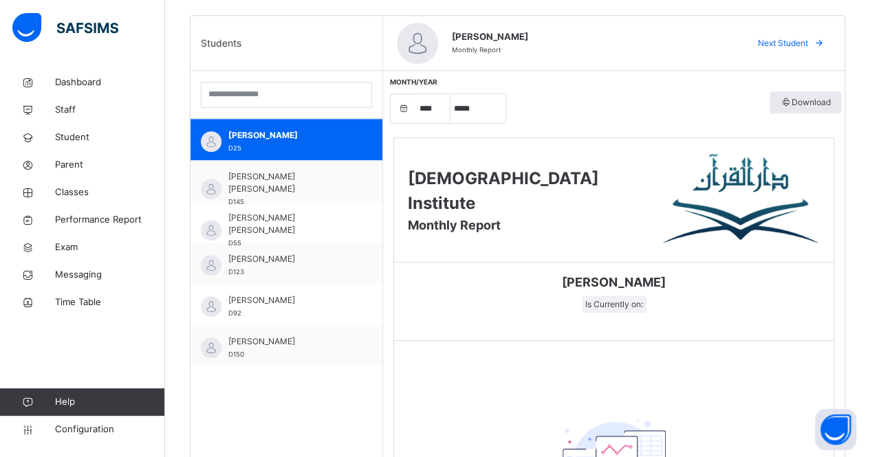
scroll to position [343, 0]
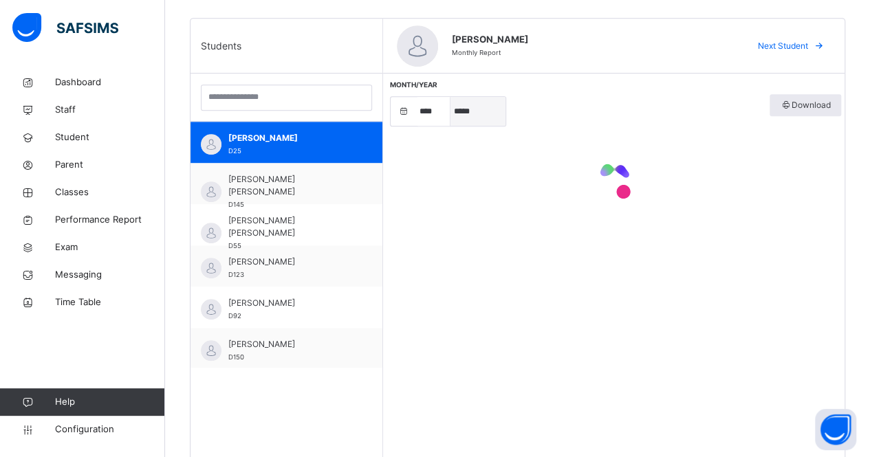
click at [481, 121] on select "***** ******** ***** ***** *** **** **** ****** ********* ******* ******** ****…" at bounding box center [478, 111] width 55 height 29
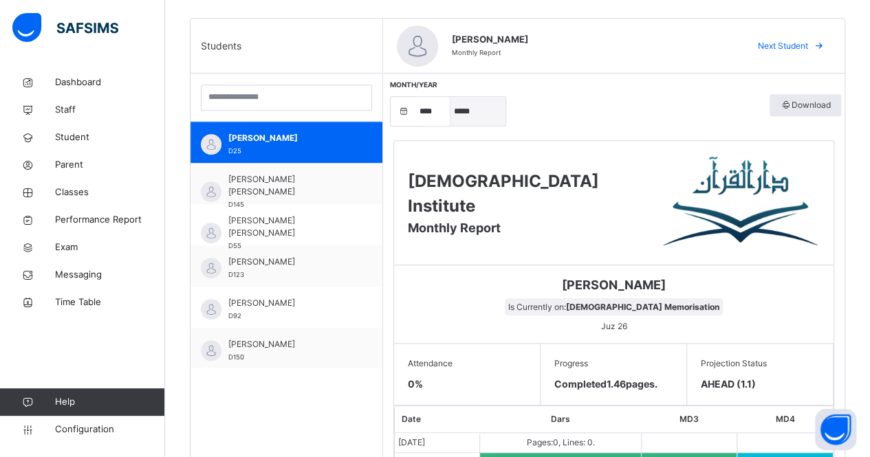
select select "*"
click at [451, 97] on select "***** ******** ***** ***** *** **** **** ****** ********* ******* ******** ****…" at bounding box center [478, 111] width 55 height 29
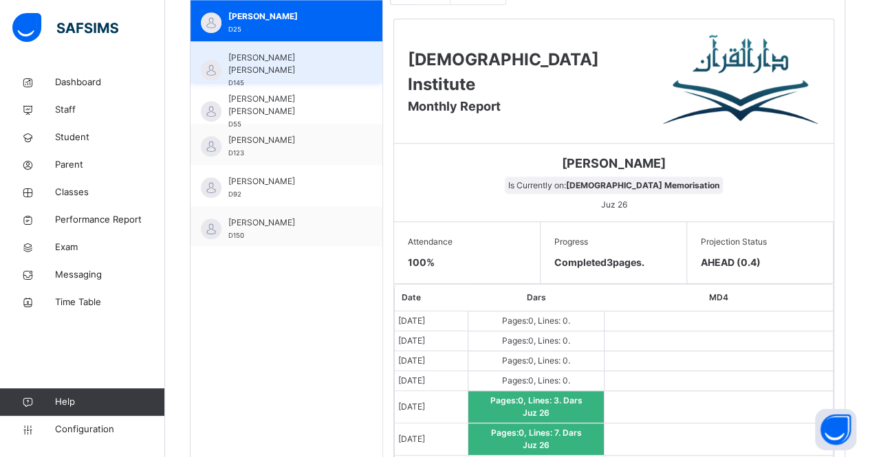
click at [304, 63] on span "[PERSON_NAME] [PERSON_NAME]" at bounding box center [289, 64] width 123 height 25
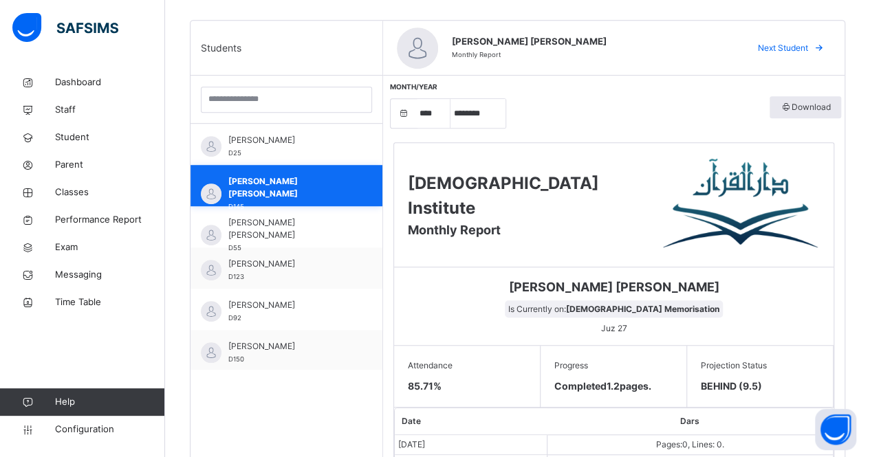
scroll to position [296, 0]
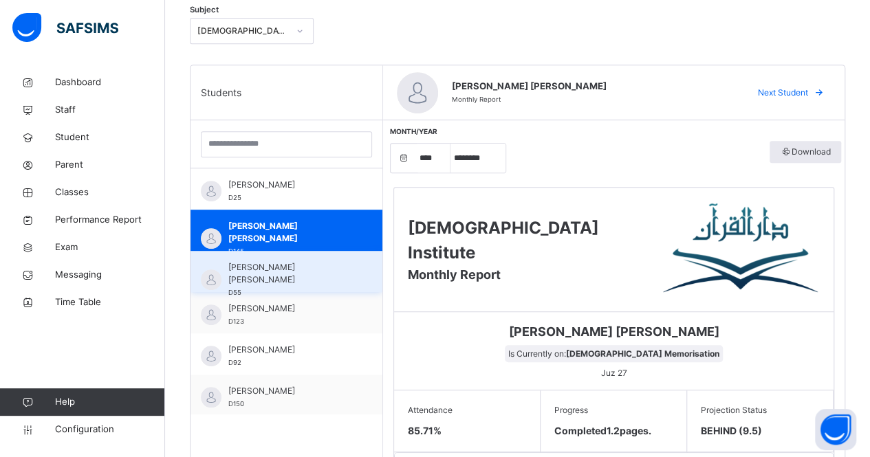
click at [305, 263] on span "[PERSON_NAME] [PERSON_NAME]" at bounding box center [289, 273] width 123 height 25
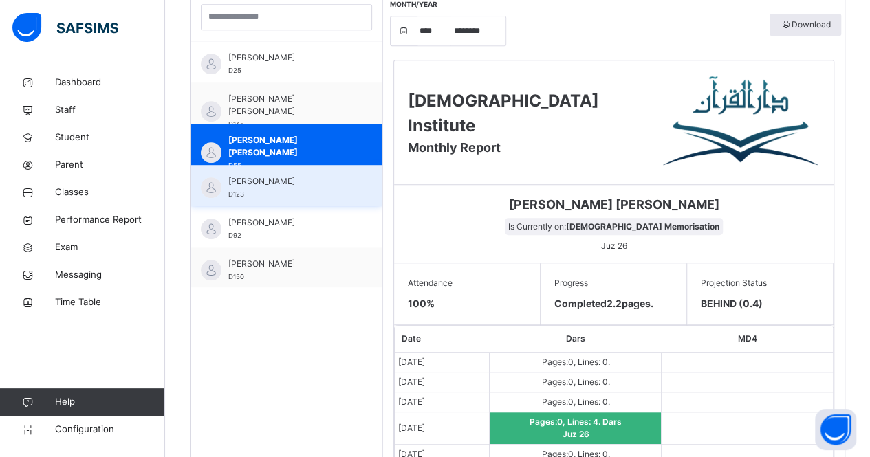
click at [323, 193] on div "[PERSON_NAME] D123" at bounding box center [289, 187] width 123 height 25
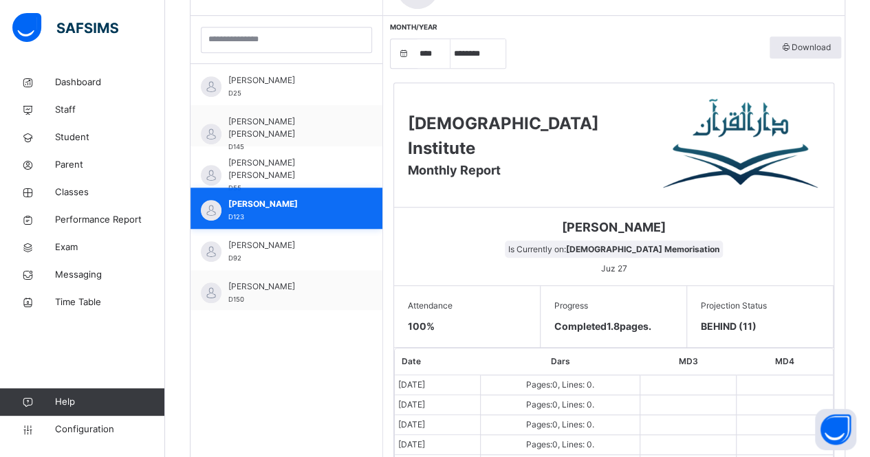
scroll to position [1, 0]
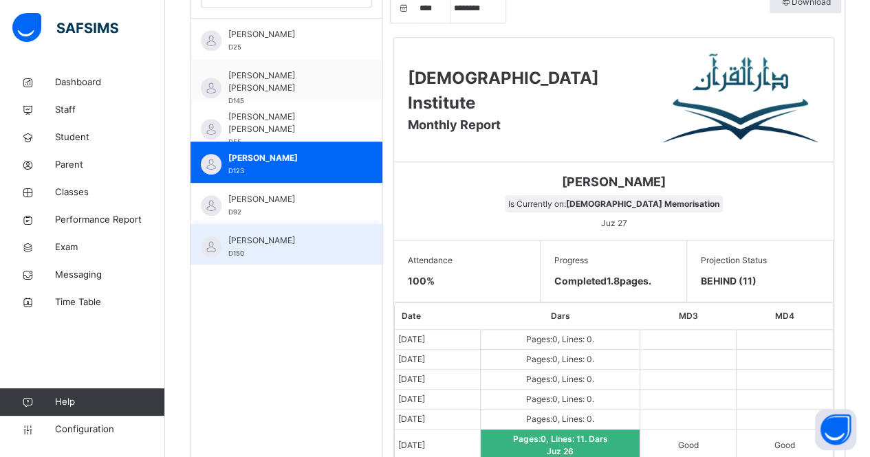
click at [325, 228] on div "[PERSON_NAME] D150" at bounding box center [287, 244] width 192 height 41
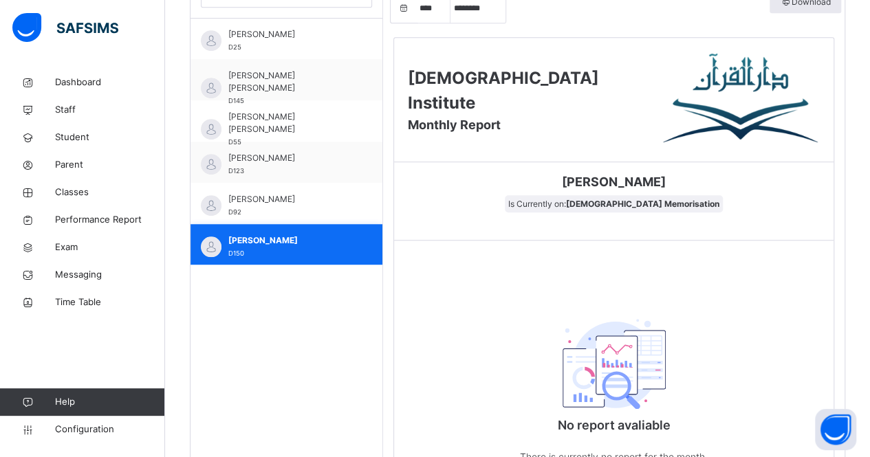
click at [317, 243] on span "[PERSON_NAME]" at bounding box center [289, 241] width 123 height 12
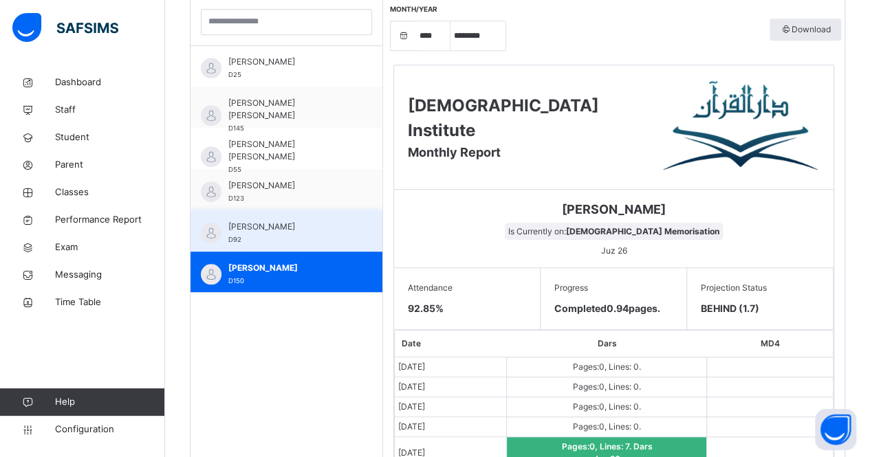
click at [297, 238] on div "[PERSON_NAME] D92" at bounding box center [289, 233] width 123 height 25
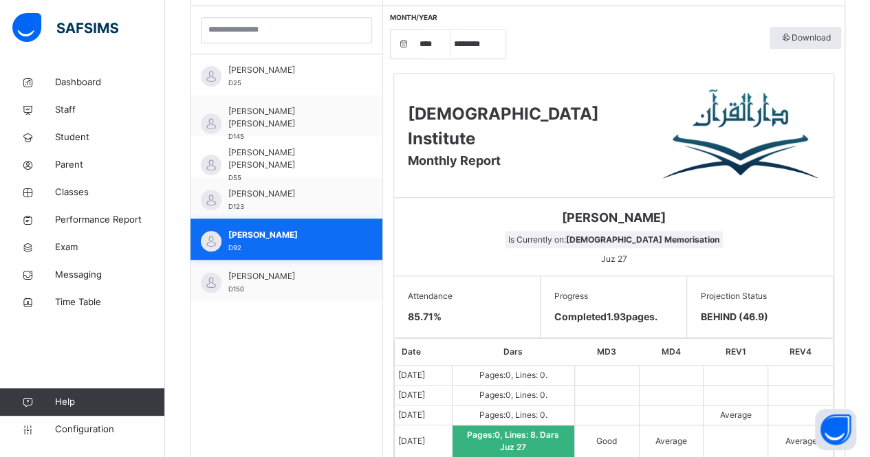
scroll to position [0, 0]
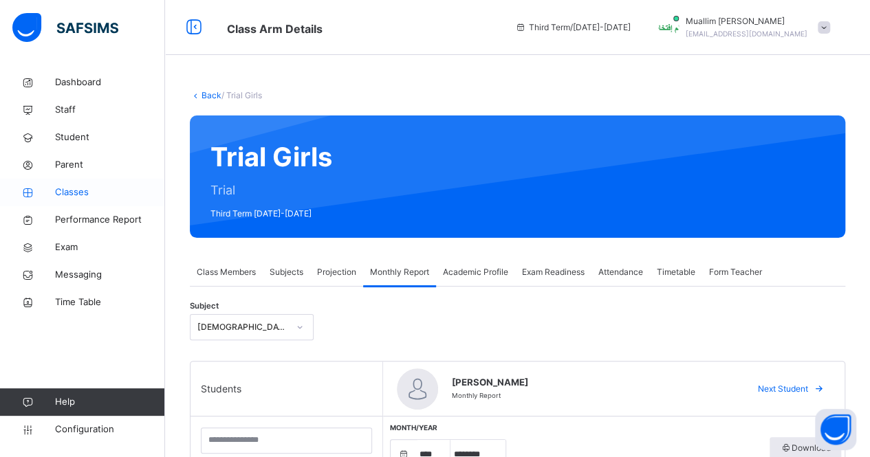
click at [98, 189] on span "Classes" at bounding box center [110, 193] width 110 height 14
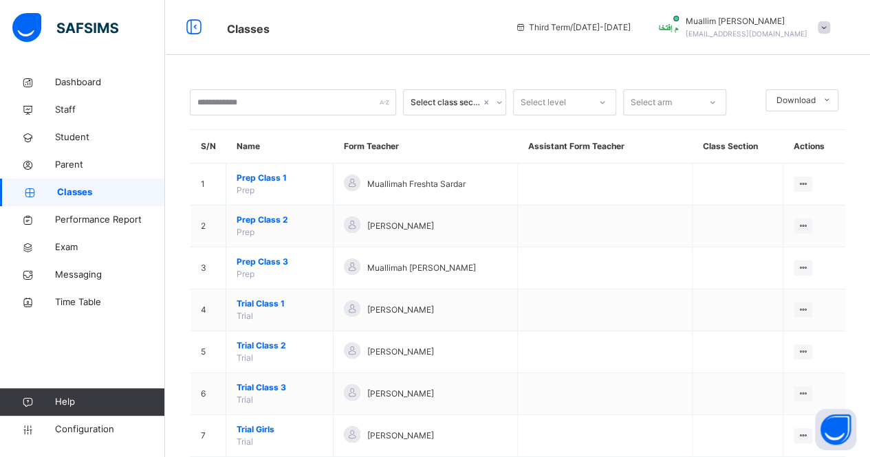
click at [268, 140] on th "Name" at bounding box center [279, 147] width 107 height 34
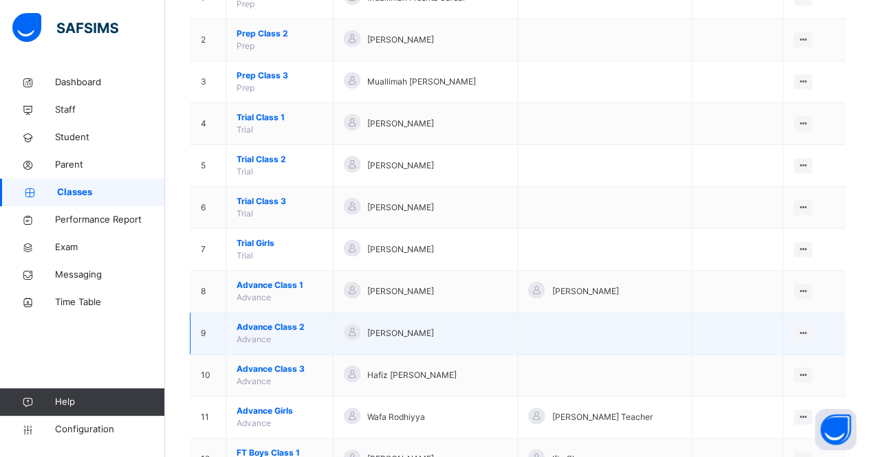
scroll to position [199, 0]
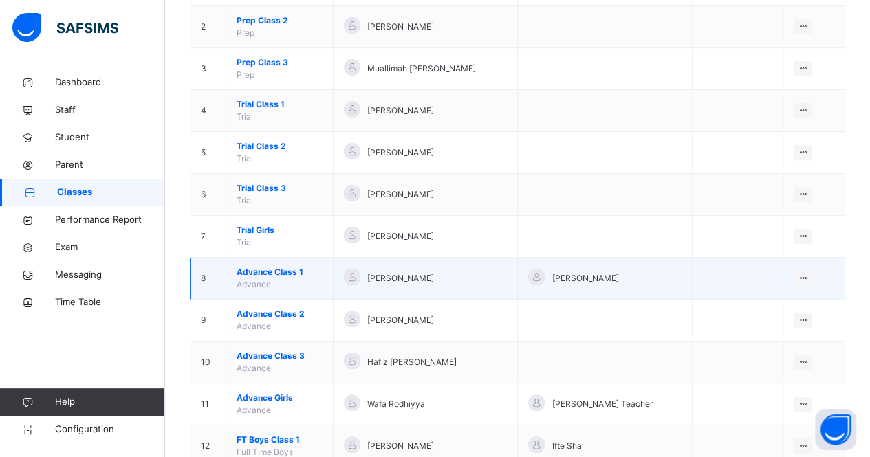
click at [284, 269] on span "Advance Class 1" at bounding box center [280, 272] width 86 height 12
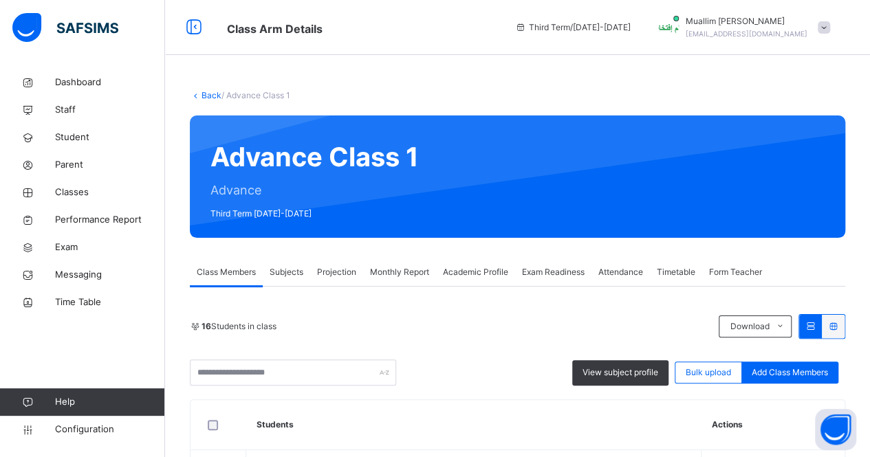
click at [404, 265] on div "Monthly Report" at bounding box center [399, 273] width 73 height 28
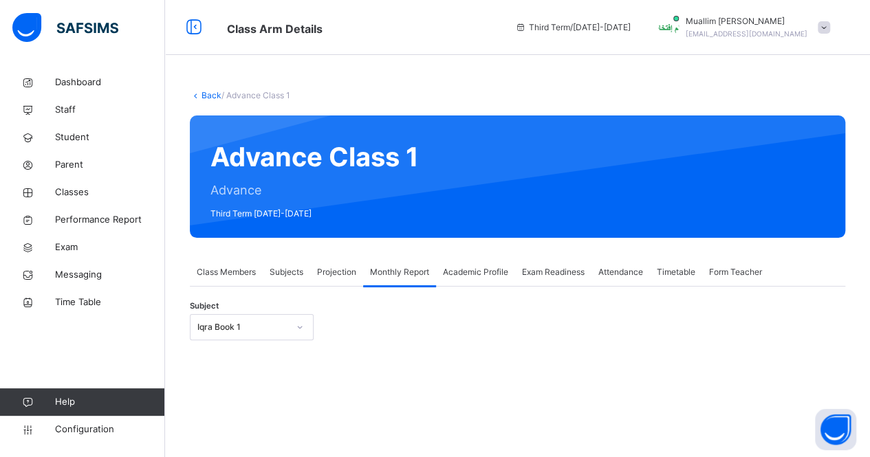
click at [246, 345] on div "Subject Iqra Book 1" at bounding box center [517, 327] width 655 height 40
click at [253, 332] on div "Iqra Book 1" at bounding box center [252, 327] width 124 height 26
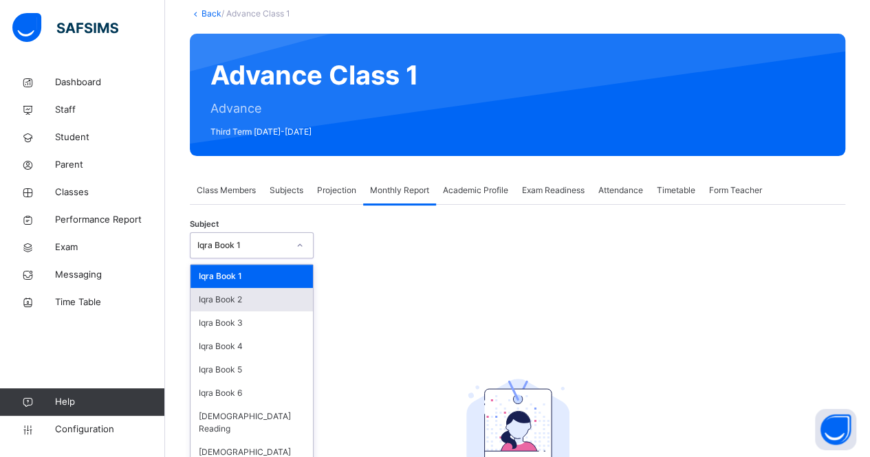
click at [250, 298] on div "Iqra Book 2" at bounding box center [252, 299] width 122 height 23
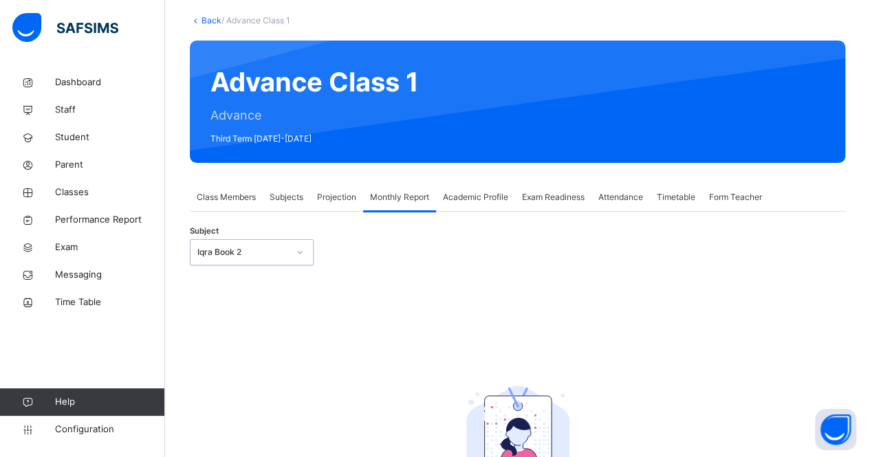
scroll to position [82, 0]
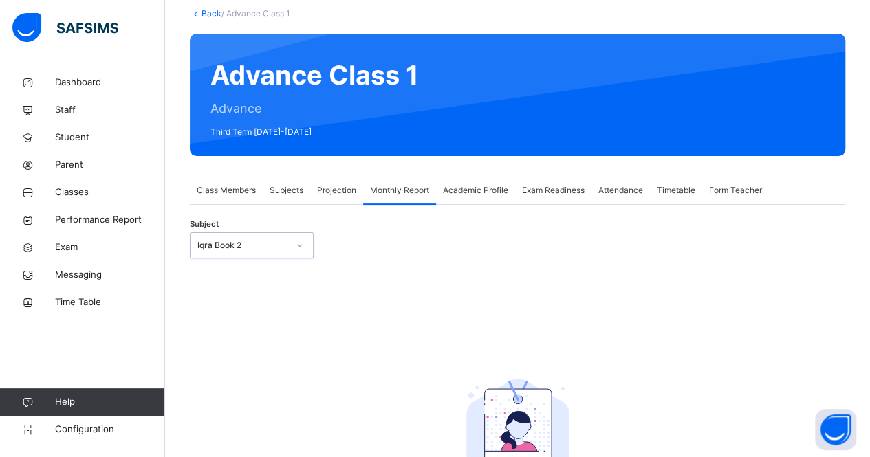
click at [239, 255] on div "Iqra Book 2" at bounding box center [252, 245] width 124 height 26
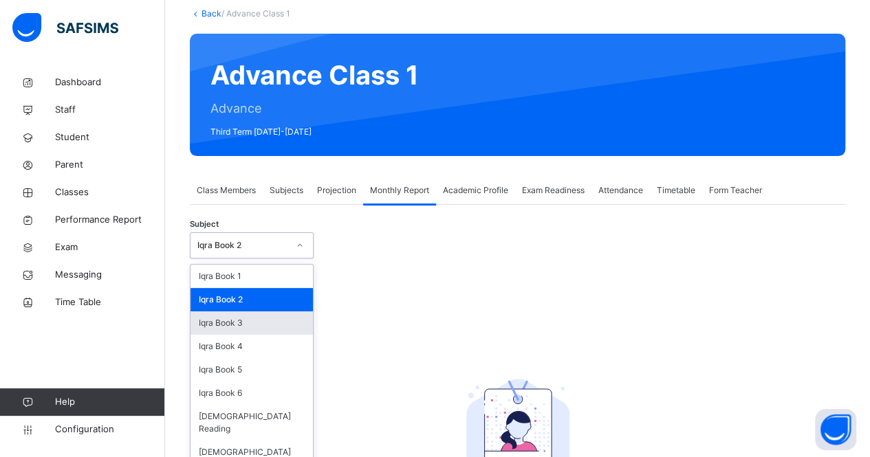
click at [268, 323] on div "Iqra Book 3" at bounding box center [252, 323] width 122 height 23
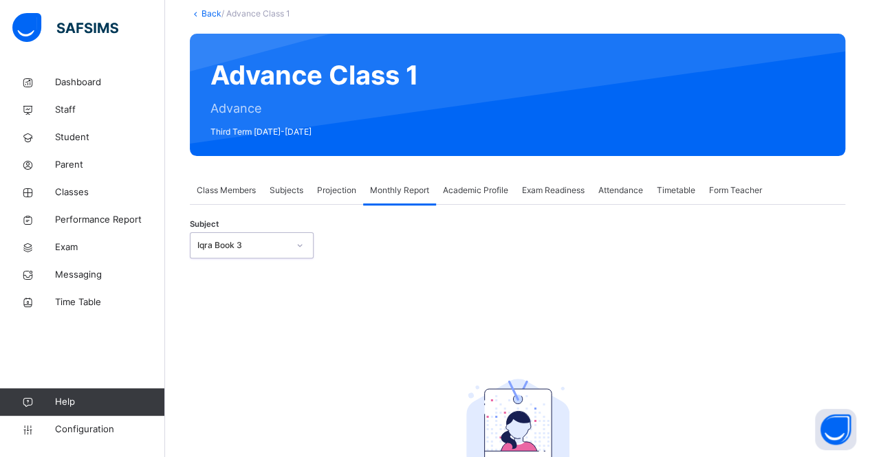
click at [241, 250] on div "Iqra Book 3" at bounding box center [242, 245] width 91 height 12
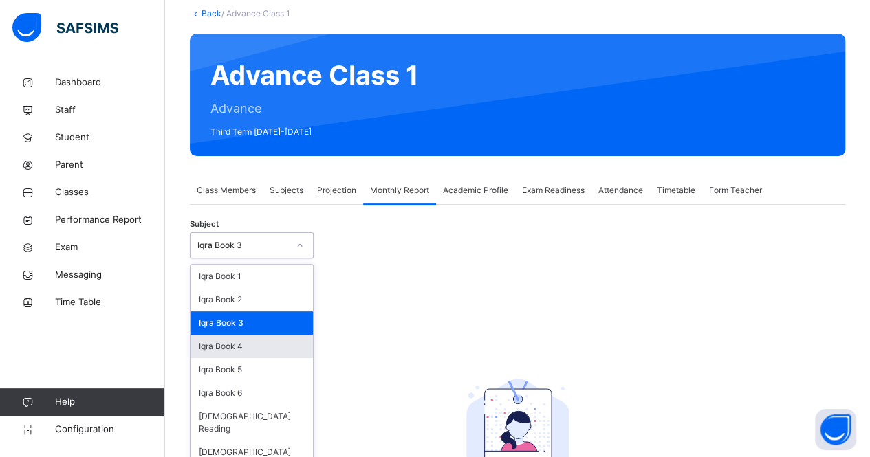
click at [260, 340] on div "Iqra Book 4" at bounding box center [252, 346] width 122 height 23
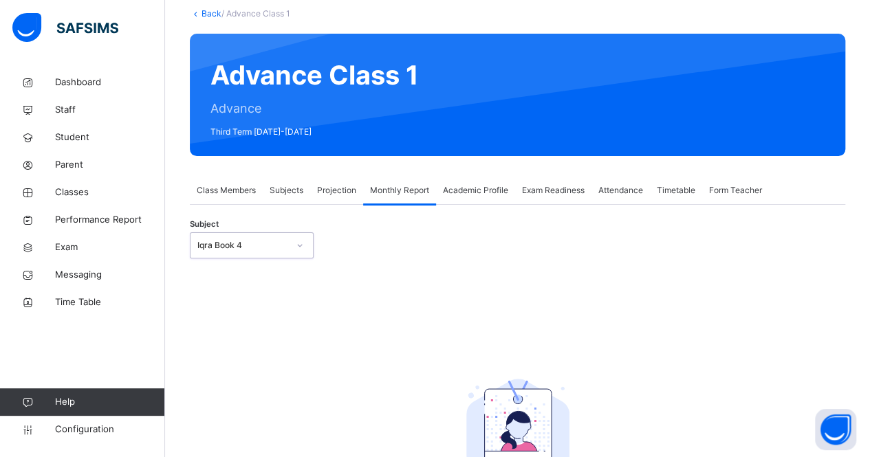
click at [246, 248] on div "Iqra Book 4" at bounding box center [242, 245] width 91 height 12
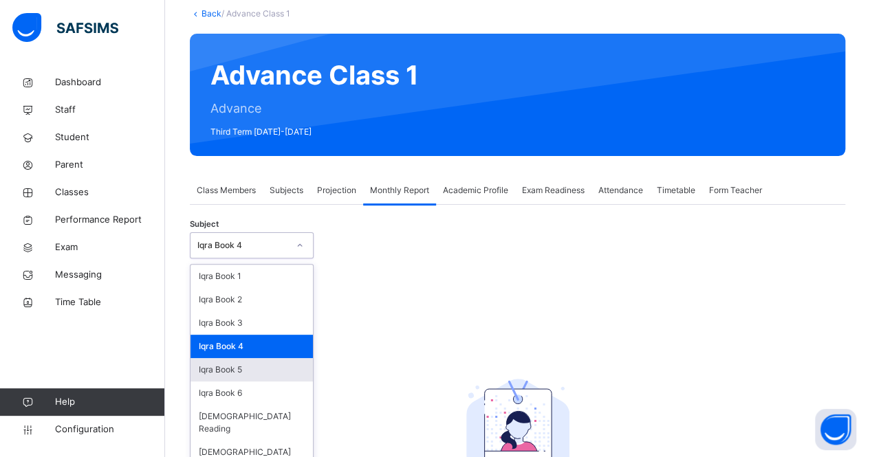
click at [271, 364] on div "Iqra Book 5" at bounding box center [252, 369] width 122 height 23
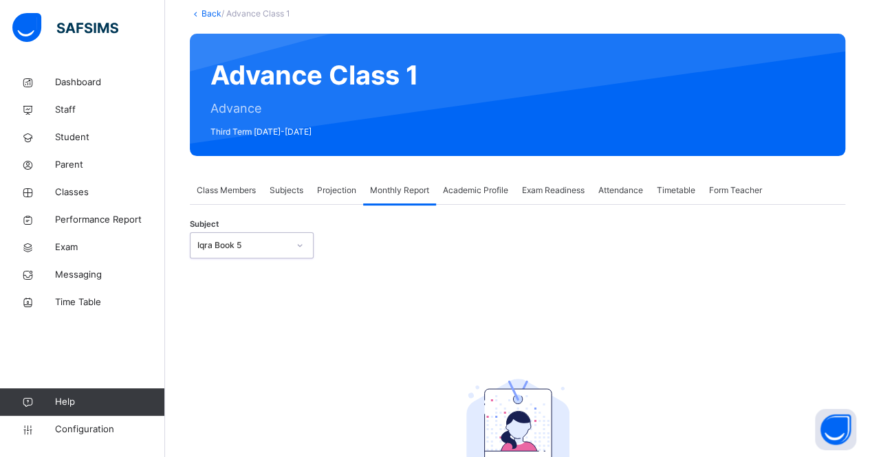
click at [231, 241] on div "Iqra Book 5" at bounding box center [242, 245] width 91 height 12
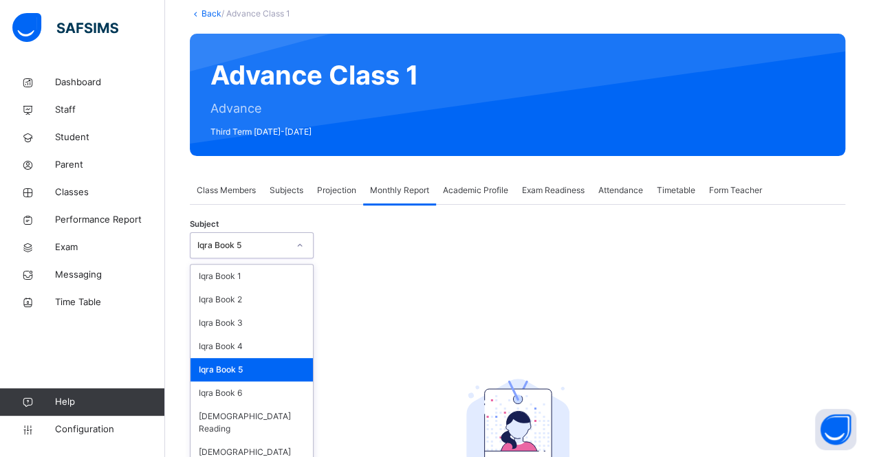
click at [246, 378] on div "Iqra Book 5" at bounding box center [252, 369] width 122 height 23
click at [252, 248] on div "Iqra Book 5" at bounding box center [242, 245] width 91 height 12
click at [273, 392] on div "Iqra Book 6" at bounding box center [252, 393] width 122 height 23
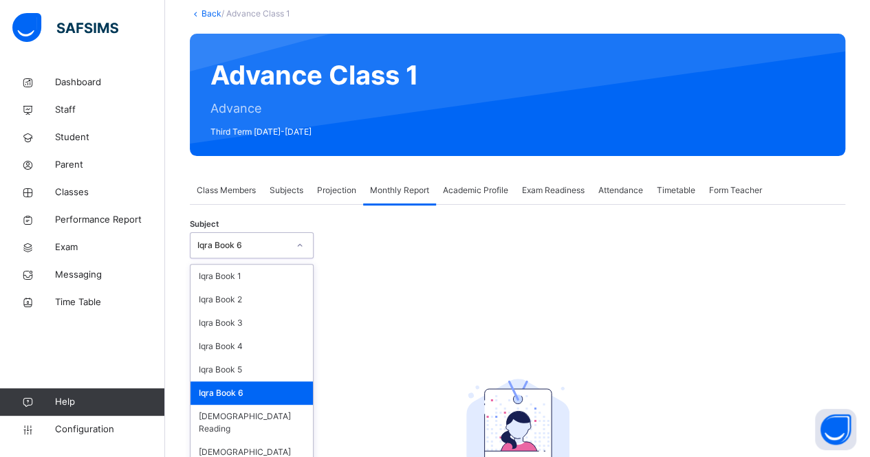
click at [259, 246] on div "Iqra Book 6" at bounding box center [242, 245] width 91 height 12
click at [265, 422] on div "[DEMOGRAPHIC_DATA] Reading" at bounding box center [252, 423] width 122 height 36
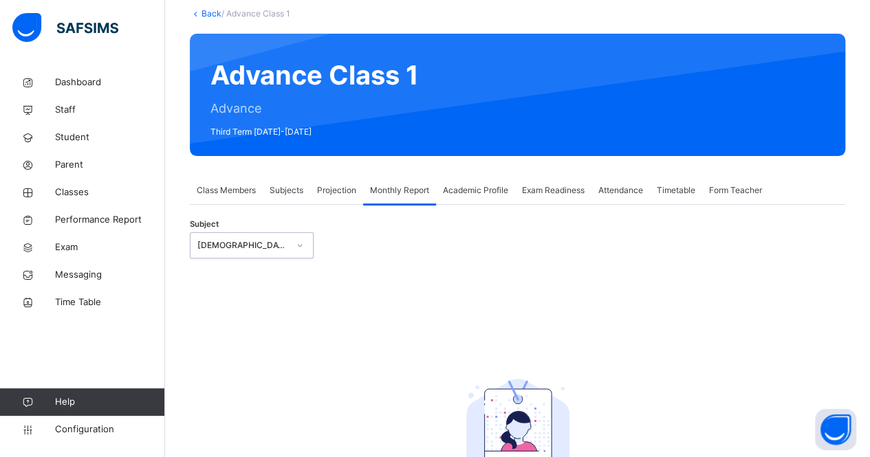
click at [272, 257] on div "[DEMOGRAPHIC_DATA] Reading" at bounding box center [252, 245] width 124 height 26
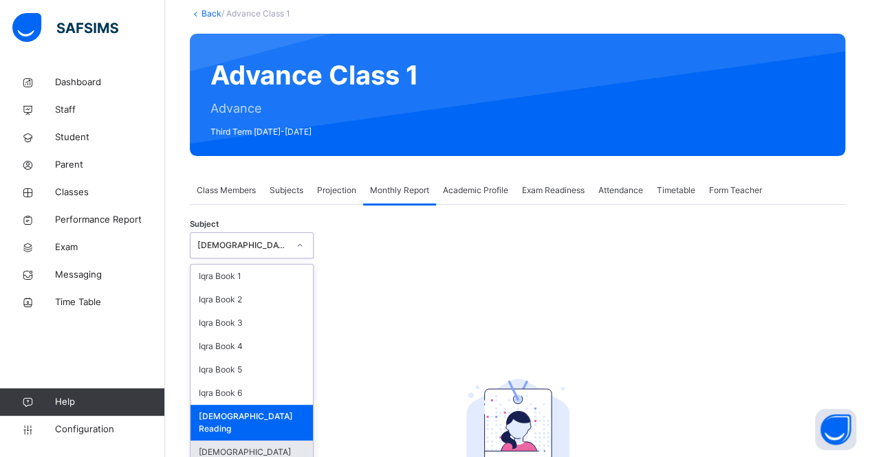
click at [270, 441] on div "[DEMOGRAPHIC_DATA] Memorisation" at bounding box center [252, 459] width 122 height 36
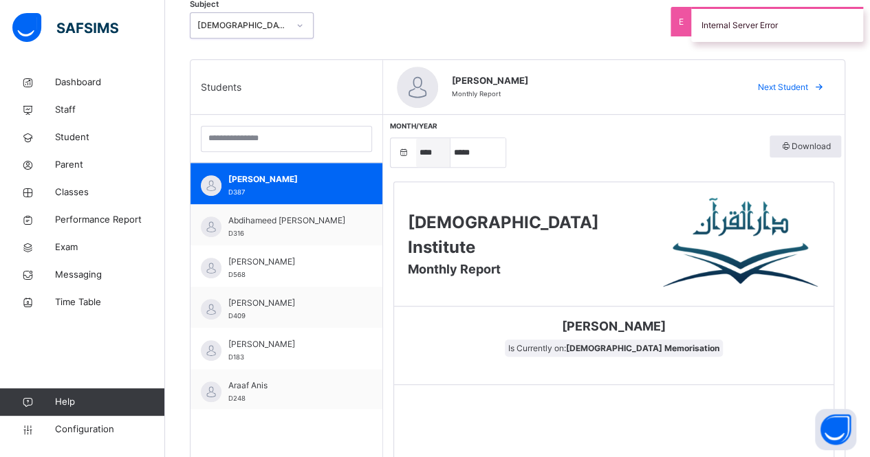
scroll to position [303, 0]
click at [478, 151] on select "***** ******** ***** ***** *** **** **** ****** ********* ******* ******** ****…" at bounding box center [478, 152] width 55 height 29
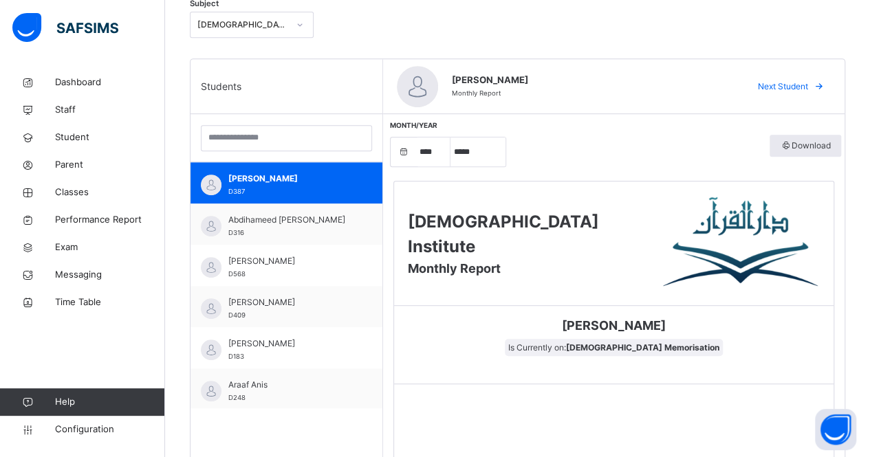
select select "*"
click at [451, 138] on select "***** ******** ***** ***** *** **** **** ****** ********* ******* ******** ****…" at bounding box center [478, 152] width 55 height 29
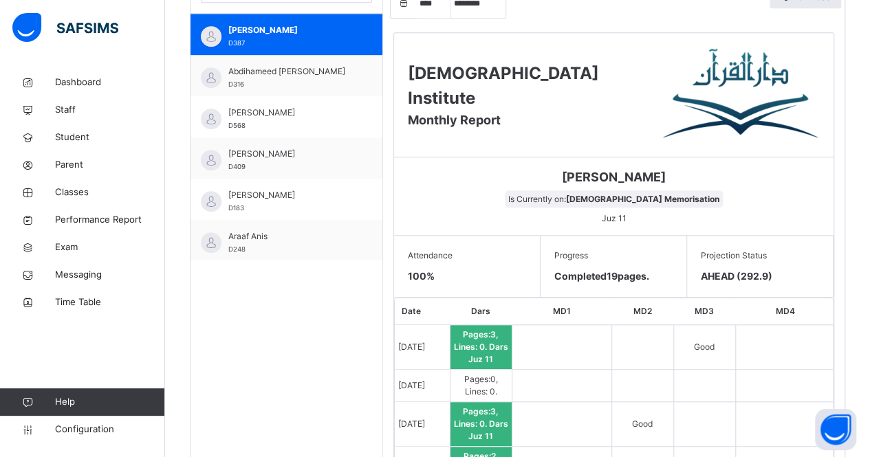
scroll to position [451, 0]
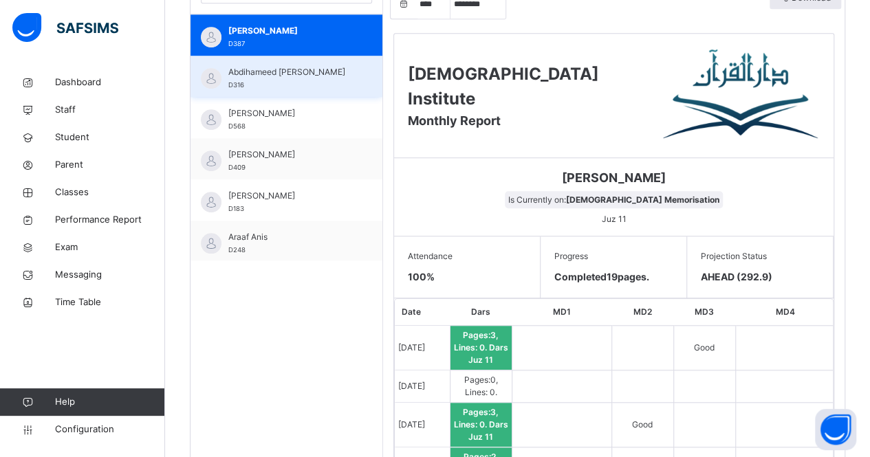
click at [249, 91] on div "Abdihameed [PERSON_NAME] D316" at bounding box center [287, 76] width 192 height 41
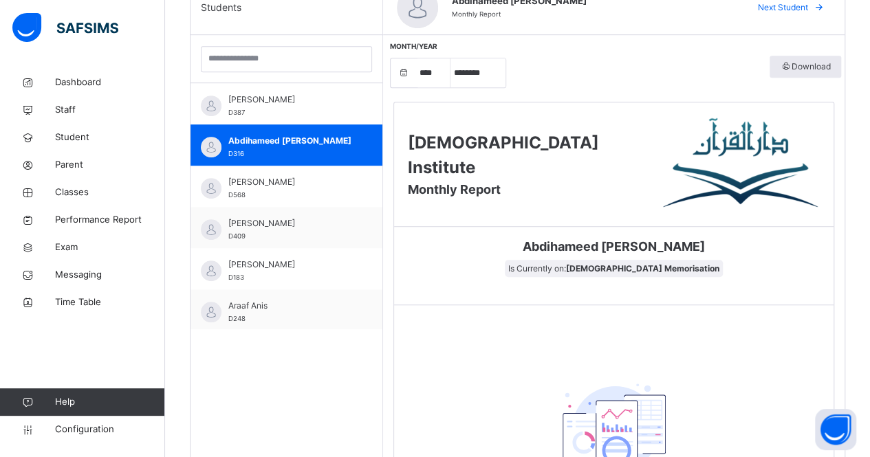
scroll to position [313, 0]
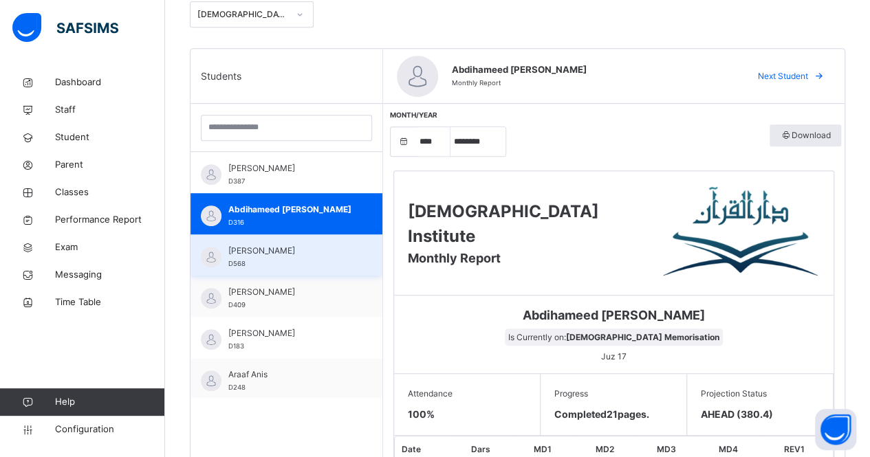
click at [283, 257] on div "[PERSON_NAME] D568" at bounding box center [289, 257] width 123 height 25
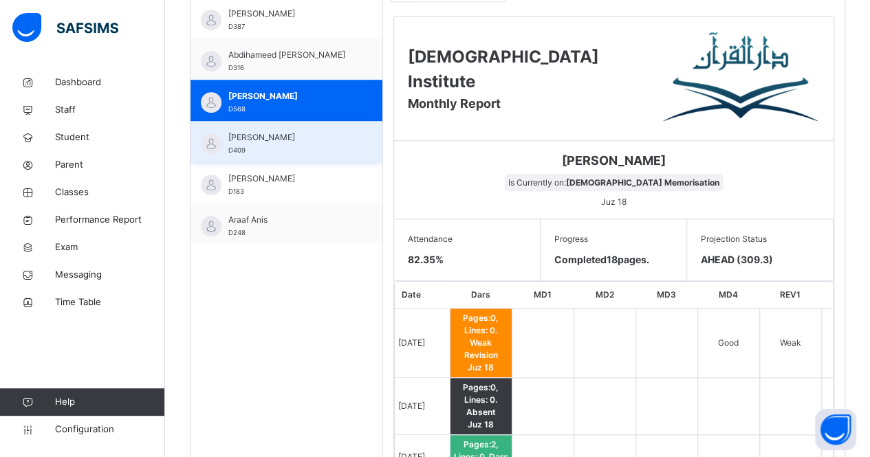
click at [235, 152] on span "D409" at bounding box center [236, 151] width 17 height 8
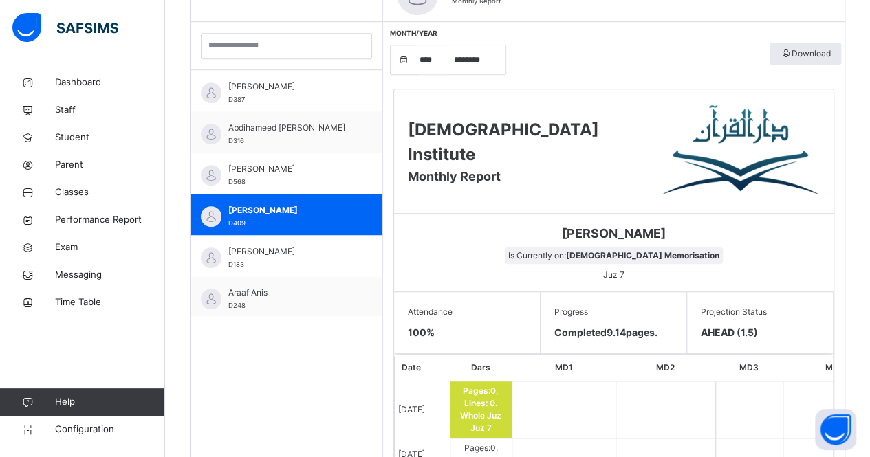
scroll to position [336, 0]
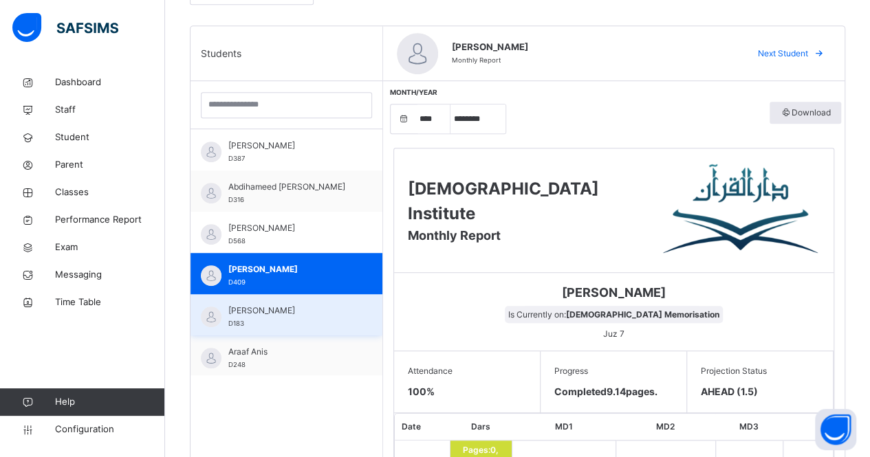
click at [238, 324] on span "D183" at bounding box center [236, 324] width 16 height 8
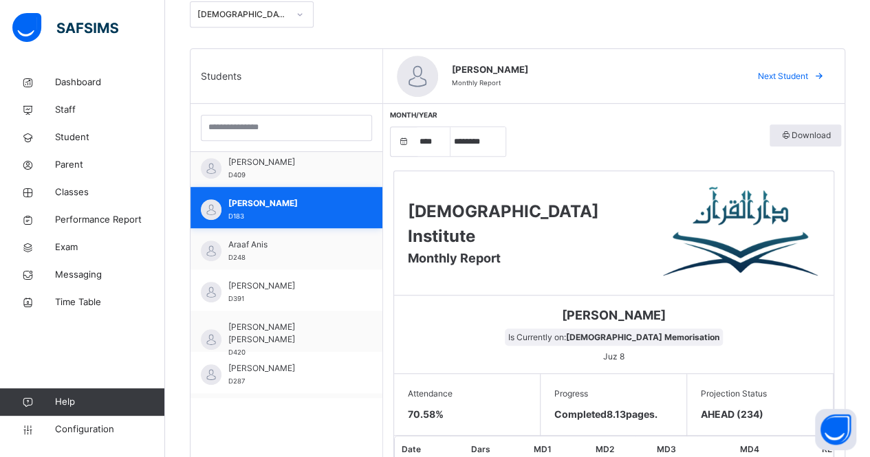
scroll to position [129, 0]
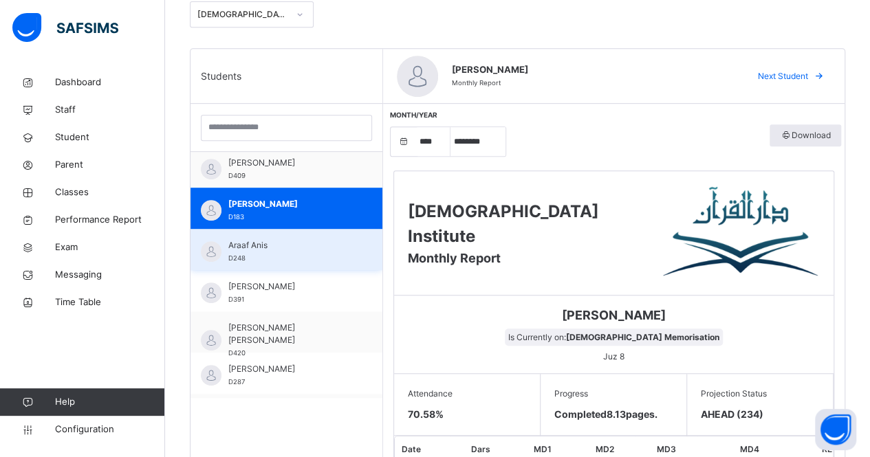
click at [273, 239] on span "Araaf Anis" at bounding box center [289, 245] width 123 height 12
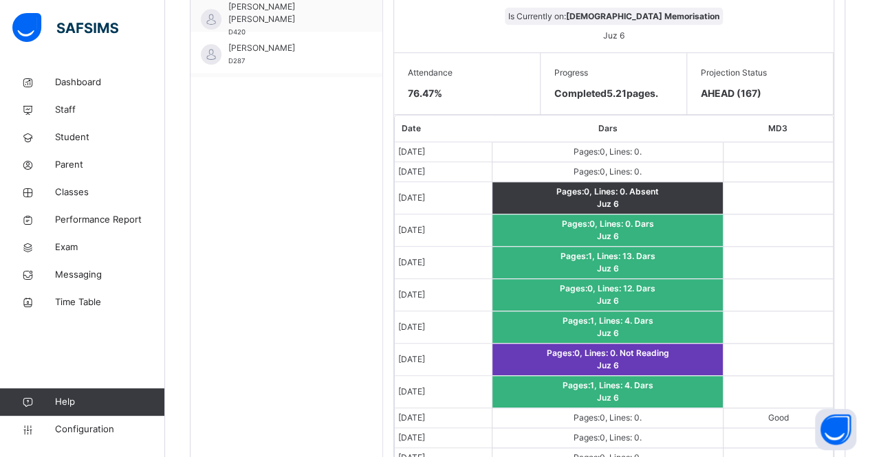
scroll to position [579, 0]
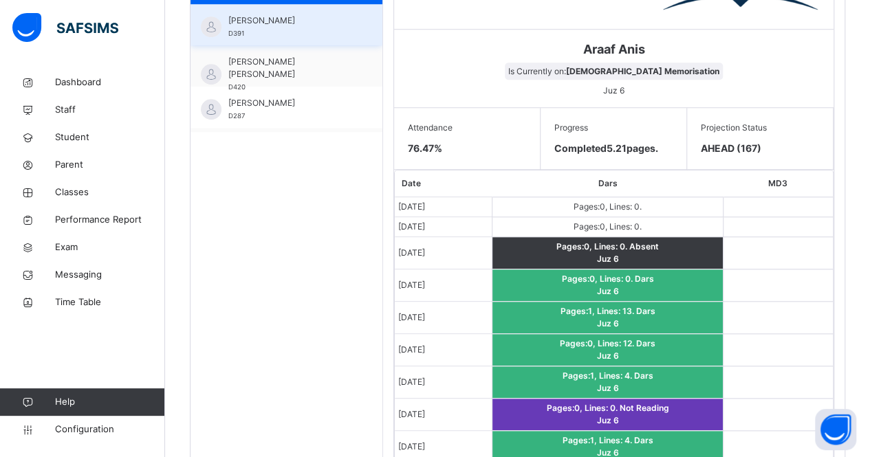
click at [235, 39] on div "[PERSON_NAME] D391" at bounding box center [287, 24] width 192 height 41
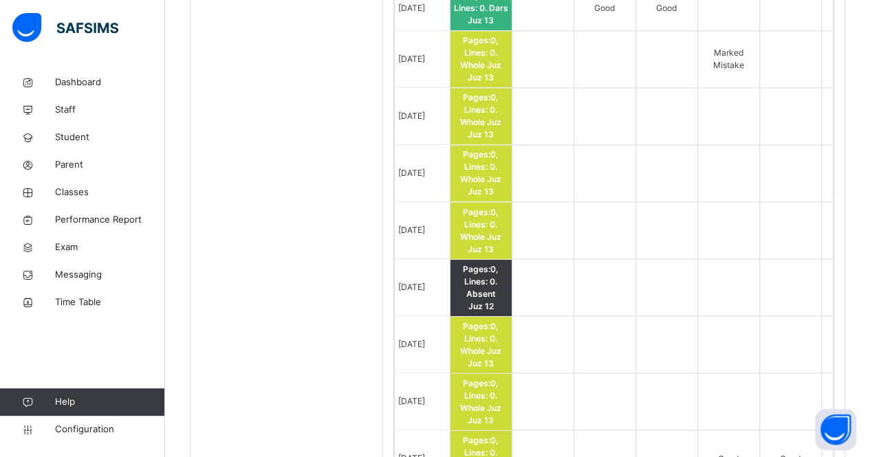
scroll to position [1426, 0]
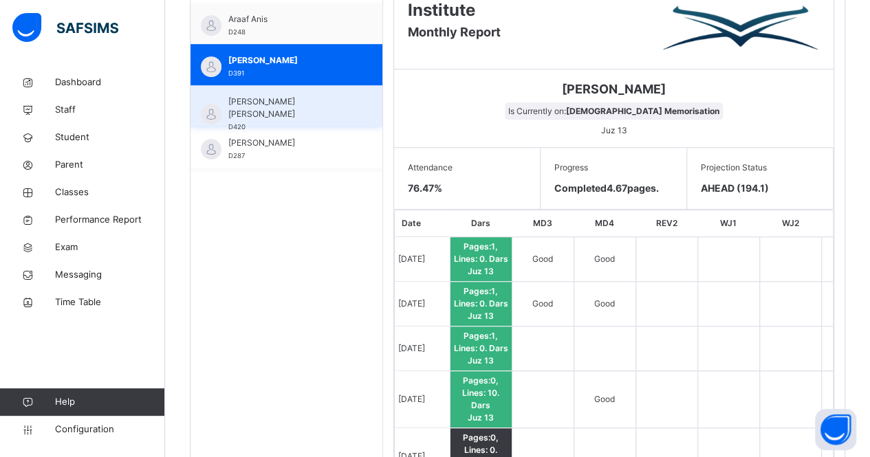
click at [301, 100] on span "[PERSON_NAME] [PERSON_NAME]" at bounding box center [289, 108] width 123 height 25
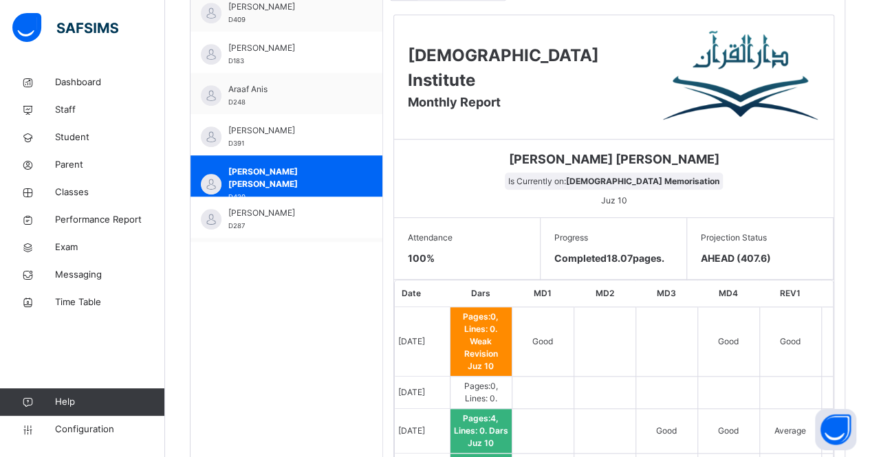
scroll to position [378, 0]
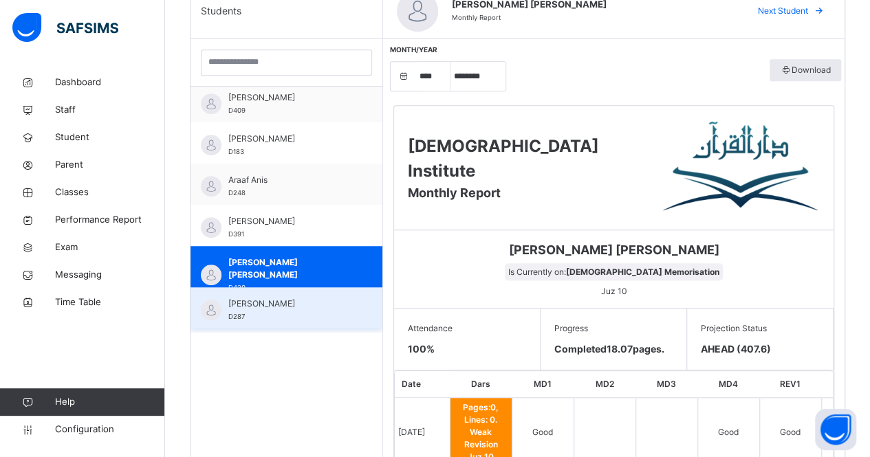
click at [294, 316] on div "[PERSON_NAME] D287" at bounding box center [289, 310] width 123 height 25
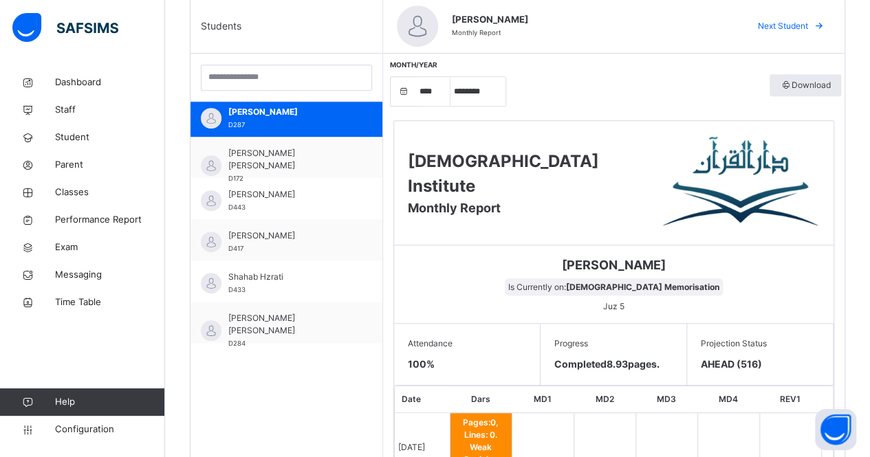
scroll to position [340, 0]
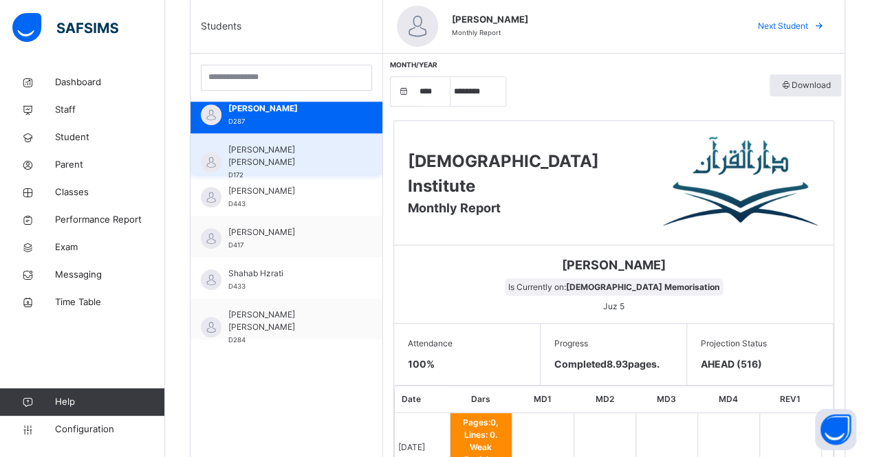
click at [283, 154] on span "[PERSON_NAME] [PERSON_NAME]" at bounding box center [289, 156] width 123 height 25
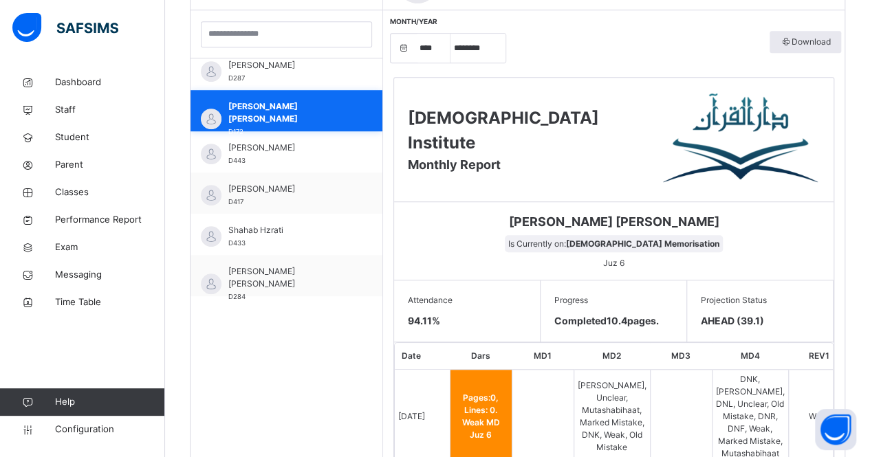
scroll to position [400, 0]
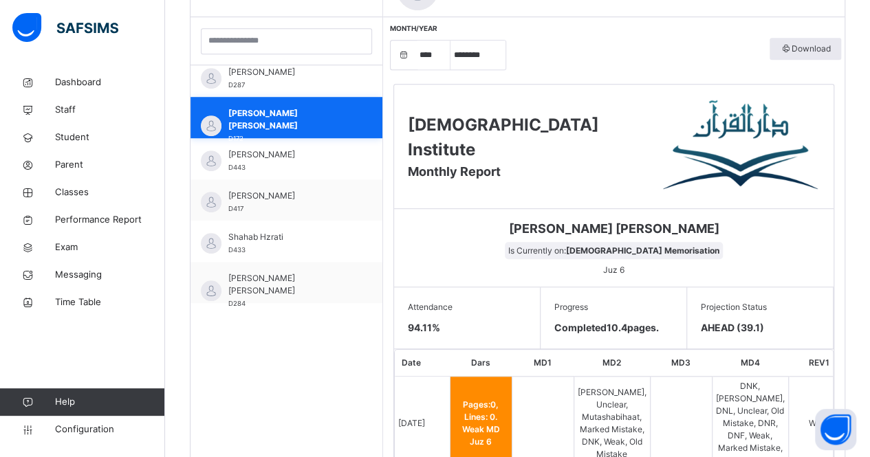
click at [232, 133] on div "[PERSON_NAME] [PERSON_NAME] D172" at bounding box center [289, 125] width 123 height 37
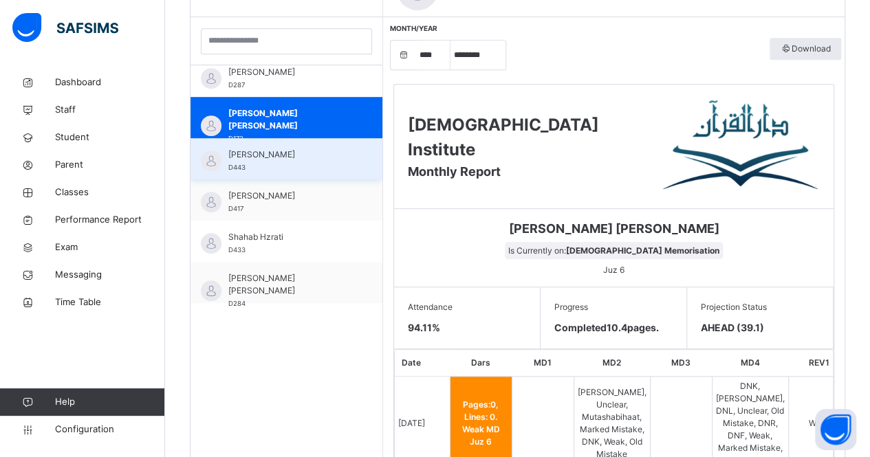
click at [235, 160] on span "[PERSON_NAME]" at bounding box center [289, 155] width 123 height 12
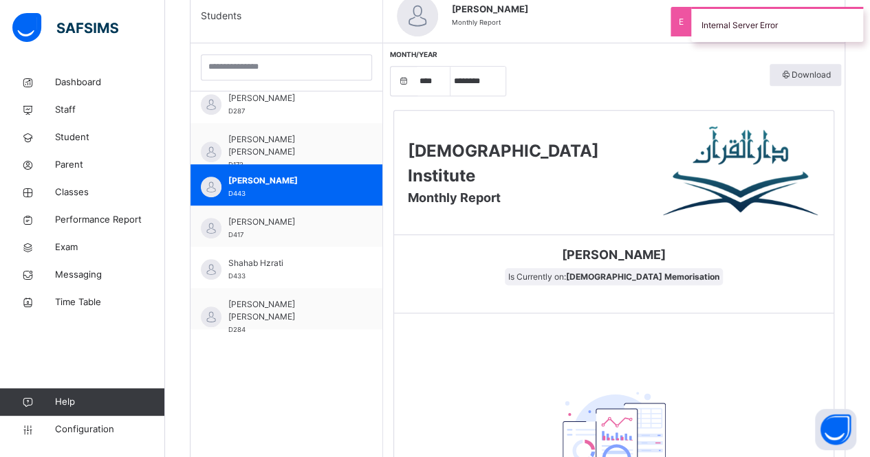
scroll to position [374, 0]
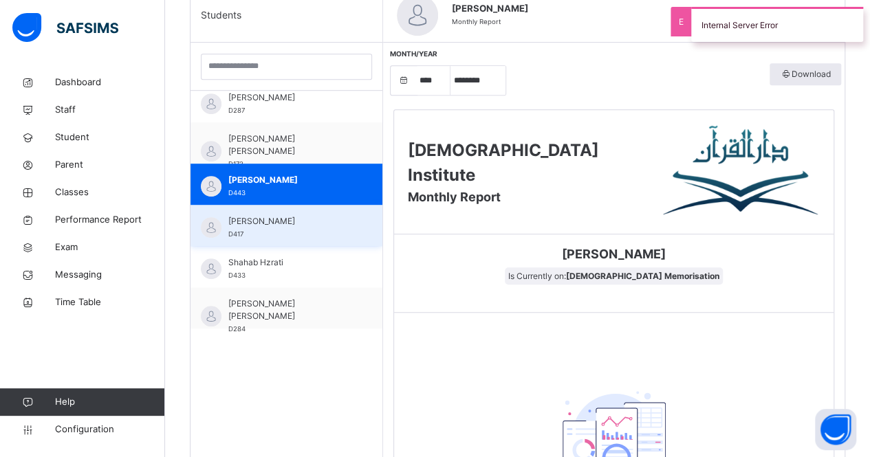
click at [271, 214] on div "[PERSON_NAME] D417" at bounding box center [287, 225] width 192 height 41
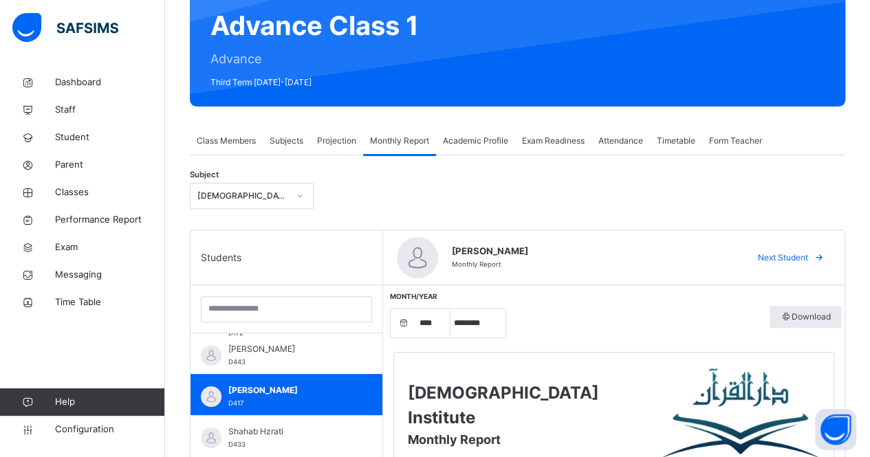
scroll to position [445, 0]
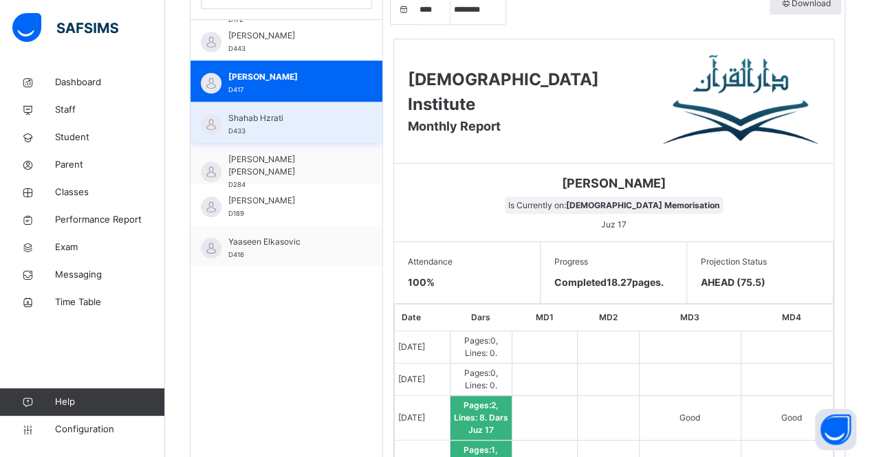
click at [308, 123] on div "Shahab Hzrati D433" at bounding box center [289, 124] width 123 height 25
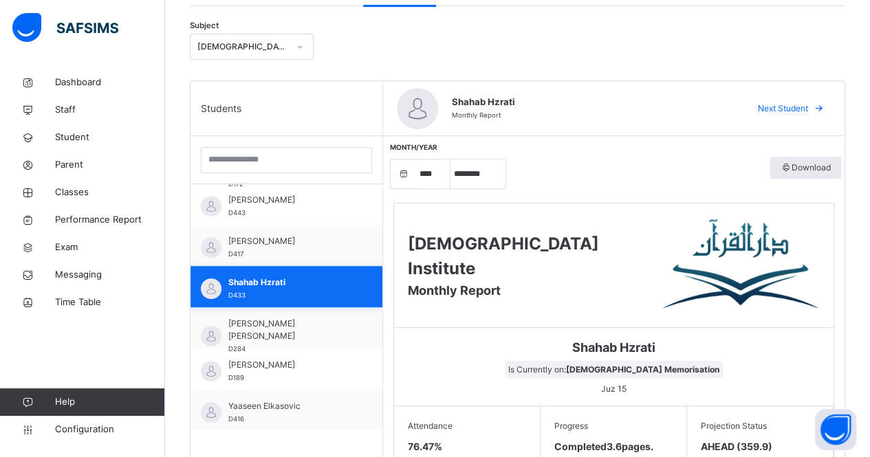
scroll to position [268, 0]
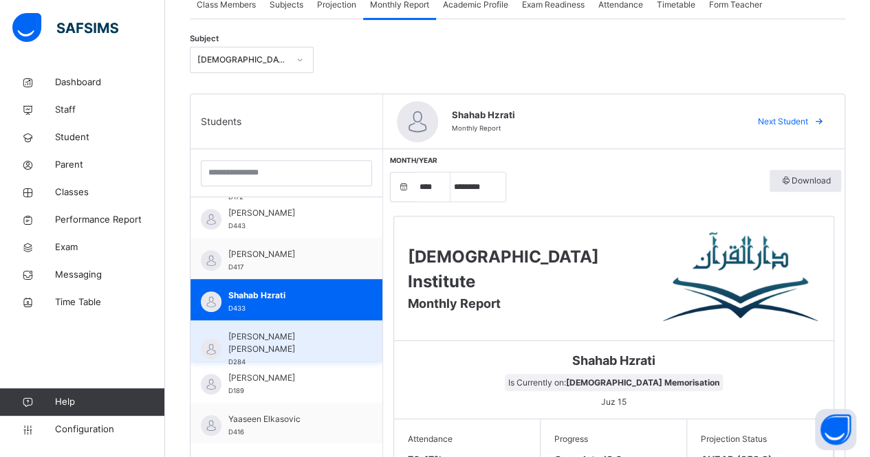
click at [292, 349] on span "[PERSON_NAME] [PERSON_NAME]" at bounding box center [289, 343] width 123 height 25
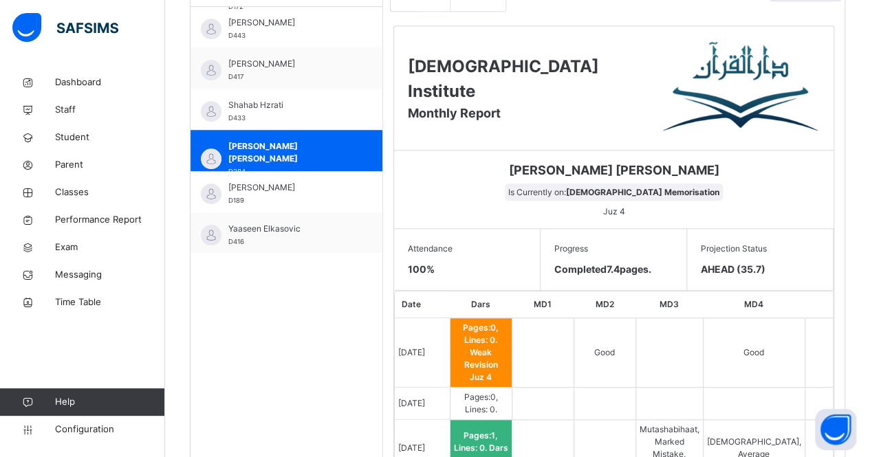
scroll to position [447, 0]
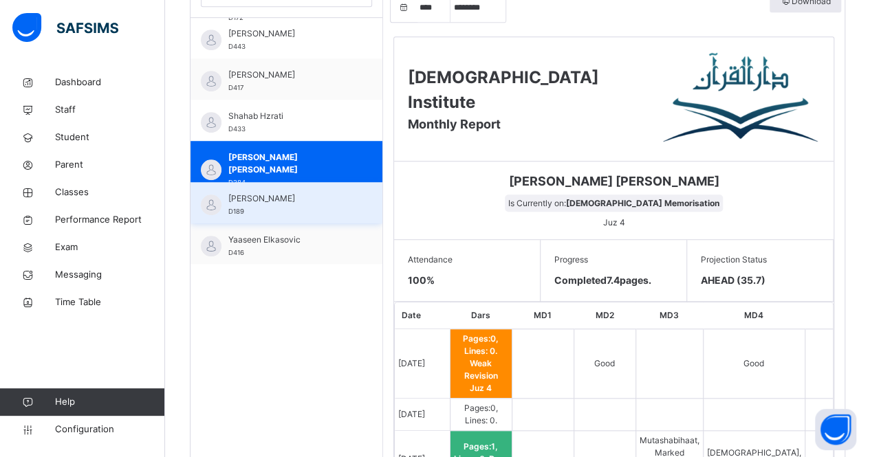
click at [260, 207] on div "[PERSON_NAME] D189" at bounding box center [289, 205] width 123 height 25
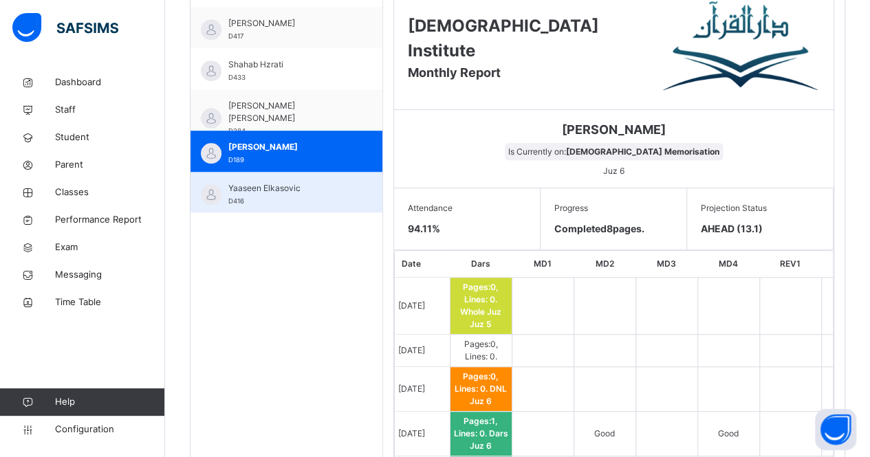
click at [257, 190] on span "Yaaseen Elkasovic" at bounding box center [289, 188] width 123 height 12
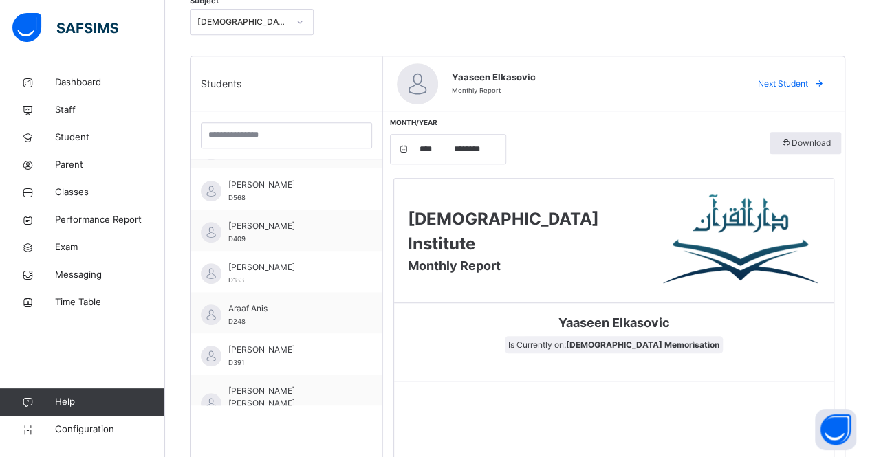
scroll to position [273, 0]
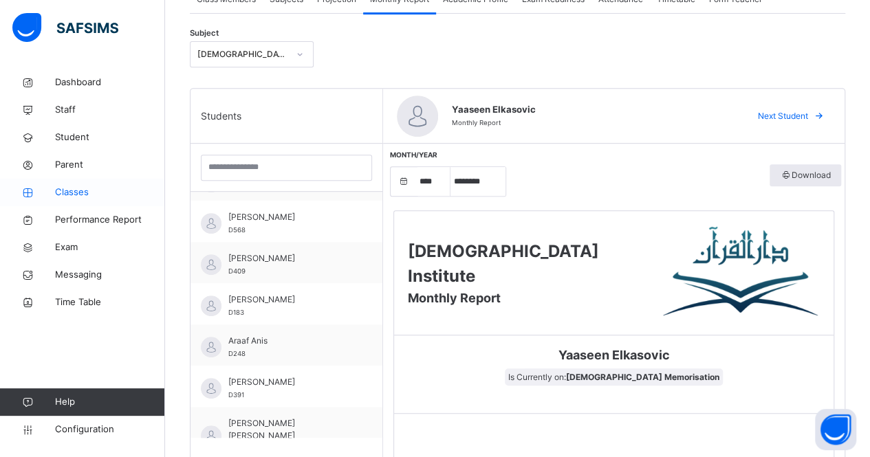
click at [66, 187] on span "Classes" at bounding box center [110, 193] width 110 height 14
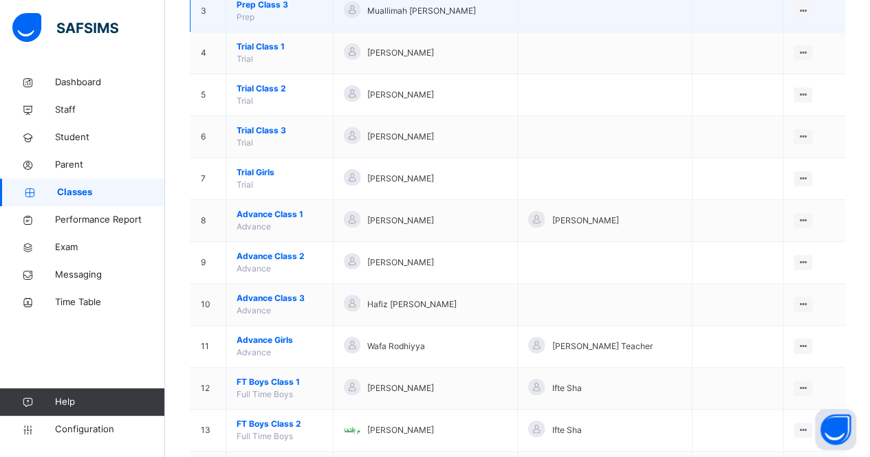
scroll to position [261, 0]
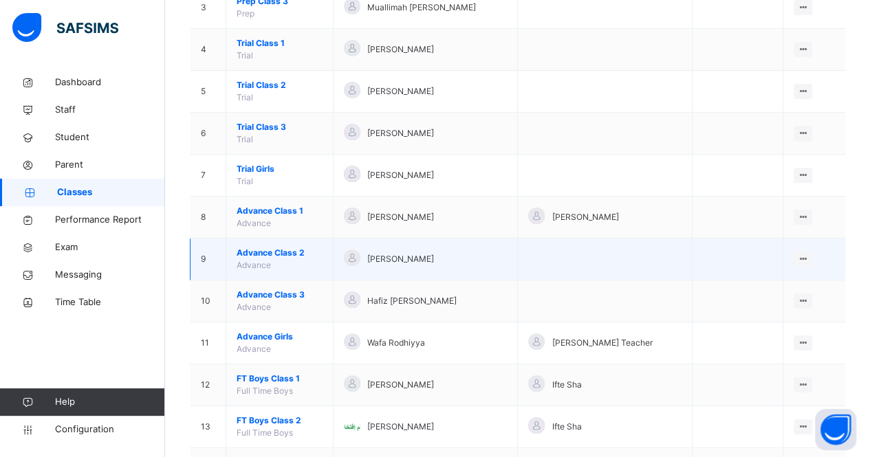
click at [258, 257] on td "Advance Class 2 Advance" at bounding box center [279, 260] width 107 height 42
click at [262, 250] on span "Advance Class 2" at bounding box center [280, 253] width 86 height 12
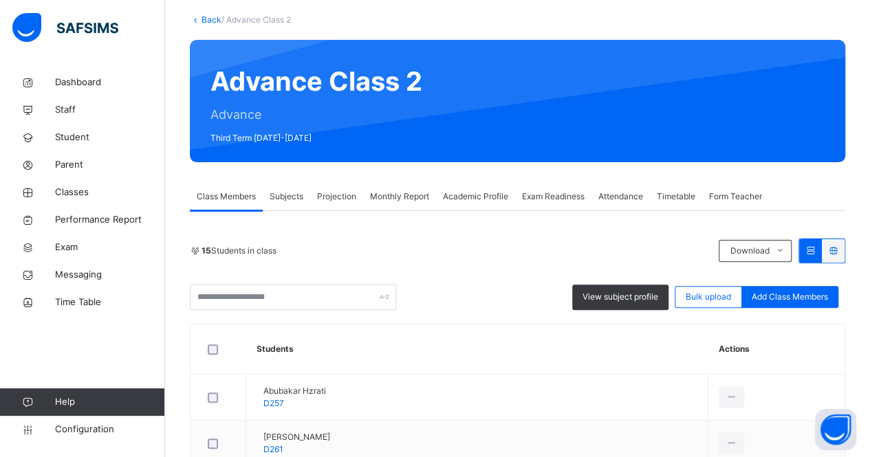
scroll to position [77, 0]
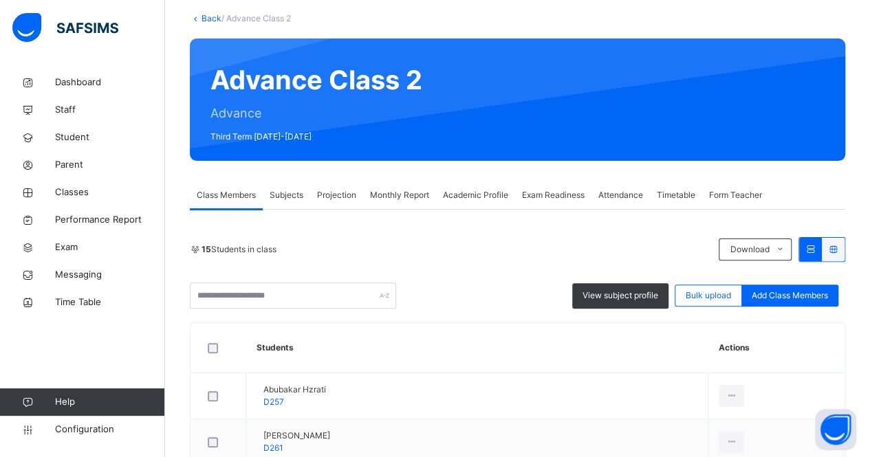
click at [356, 195] on span "Projection" at bounding box center [336, 195] width 39 height 12
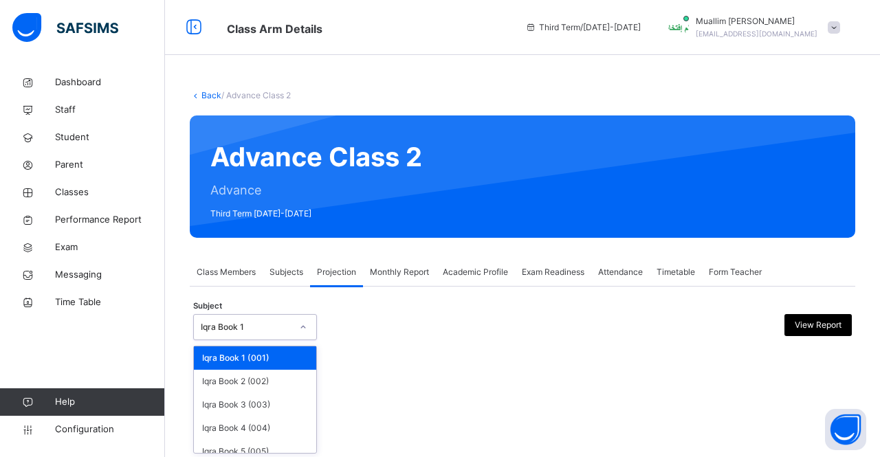
click at [402, 272] on span "Monthly Report" at bounding box center [399, 272] width 59 height 12
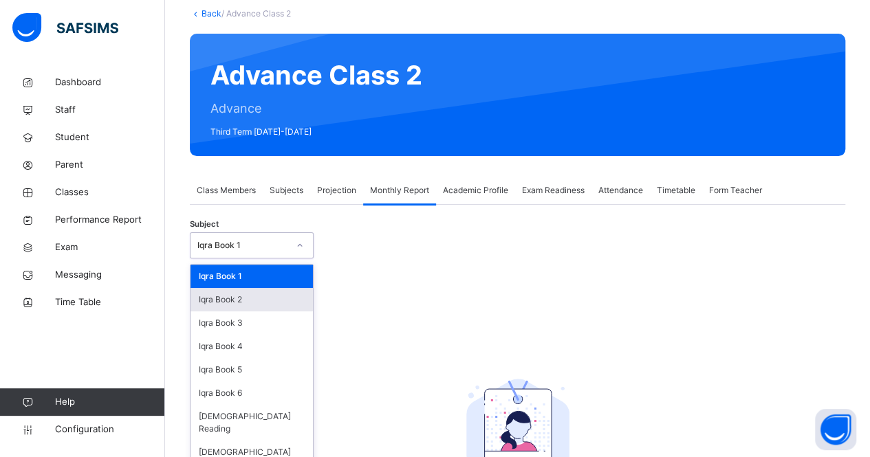
click at [270, 303] on div "Iqra Book 2" at bounding box center [252, 299] width 122 height 23
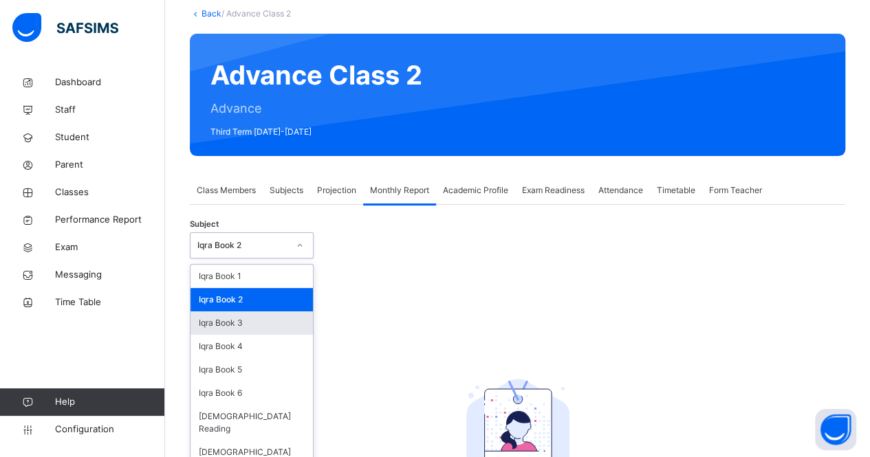
click at [274, 325] on div "Iqra Book 3" at bounding box center [252, 323] width 122 height 23
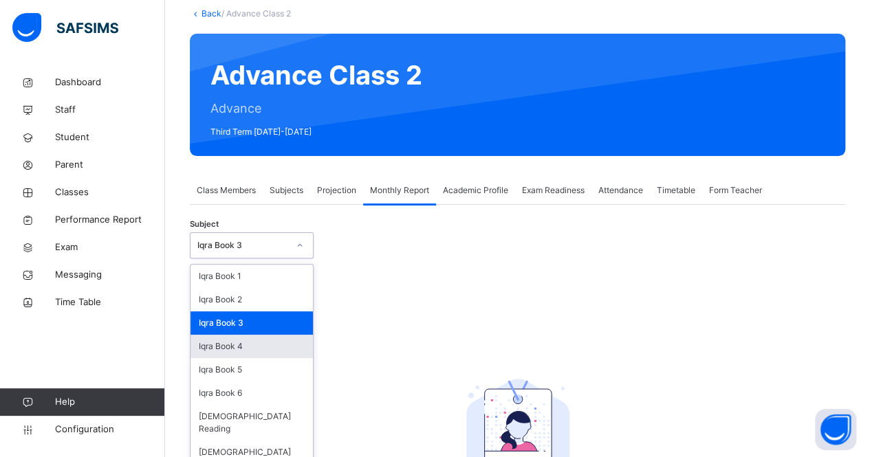
click at [260, 351] on div "Iqra Book 4" at bounding box center [252, 346] width 122 height 23
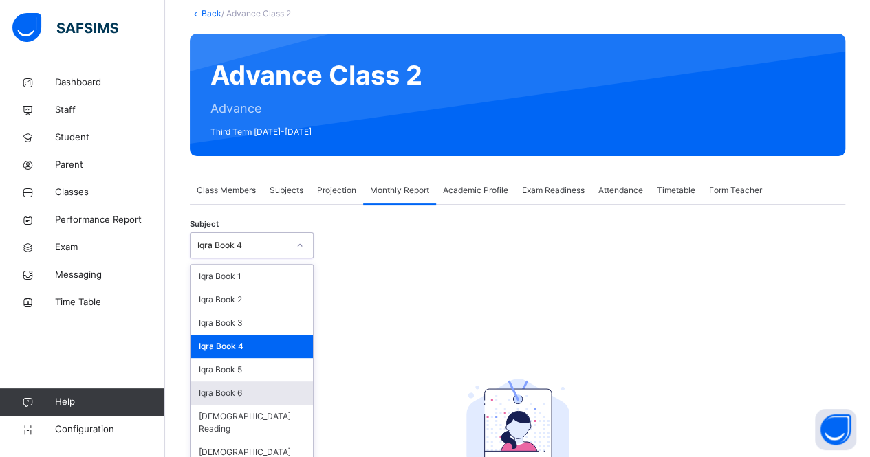
click at [259, 382] on div "Iqra Book 6" at bounding box center [252, 393] width 122 height 23
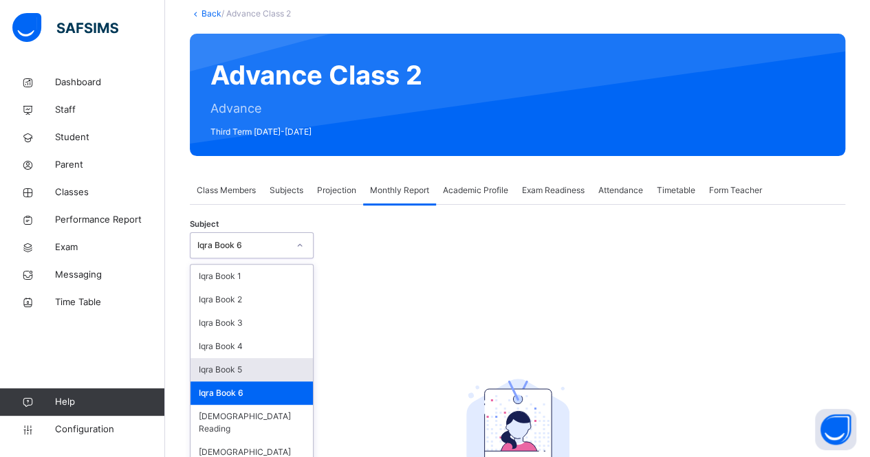
click at [267, 375] on div "Iqra Book 5" at bounding box center [252, 369] width 122 height 23
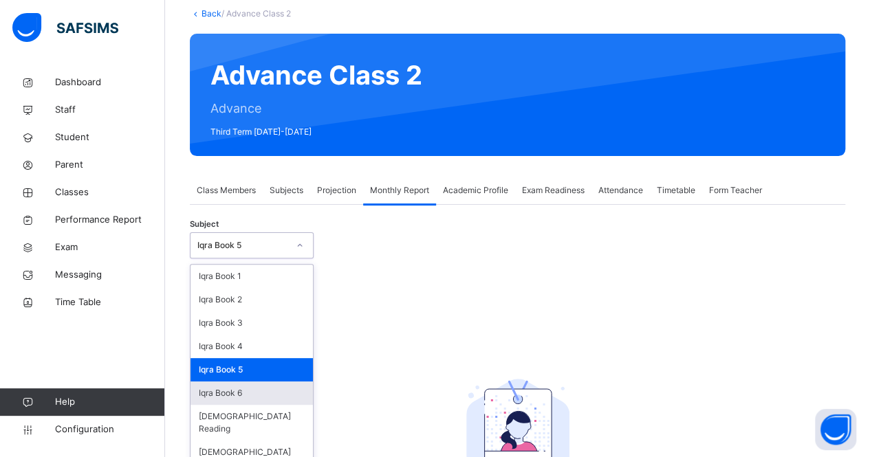
click at [262, 394] on div "Iqra Book 6" at bounding box center [252, 393] width 122 height 23
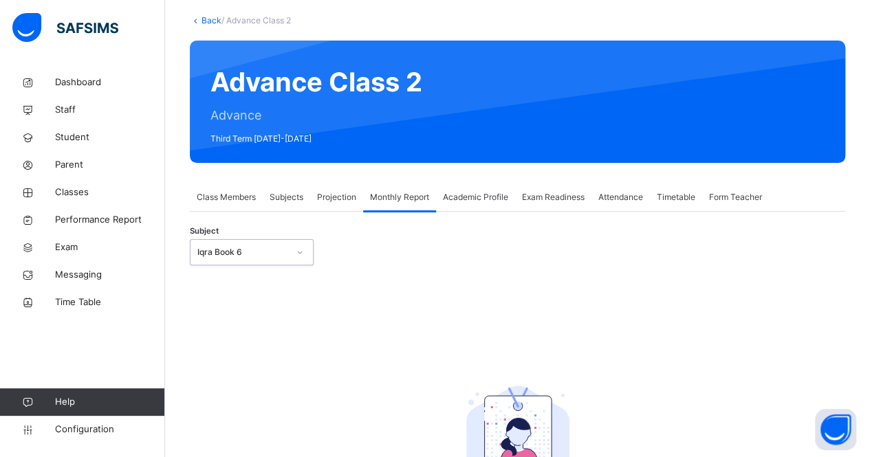
scroll to position [82, 0]
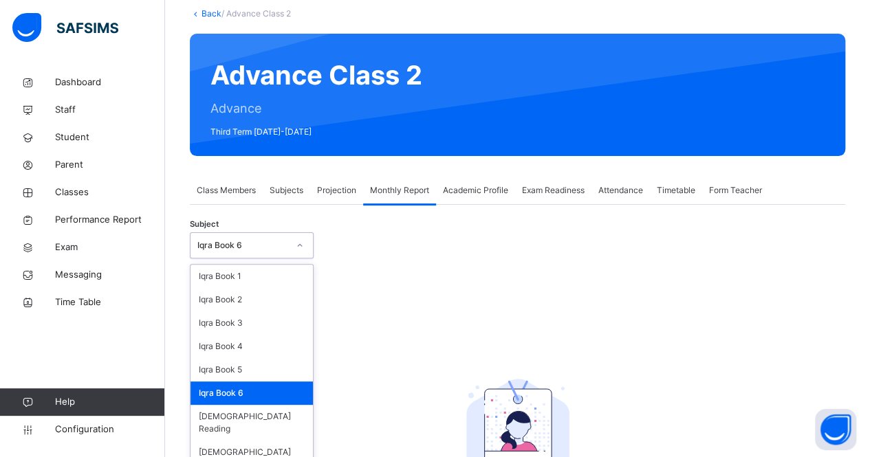
click at [257, 404] on div "Iqra Book 6" at bounding box center [252, 393] width 122 height 23
click at [262, 424] on div "[DEMOGRAPHIC_DATA] Reading" at bounding box center [252, 423] width 122 height 36
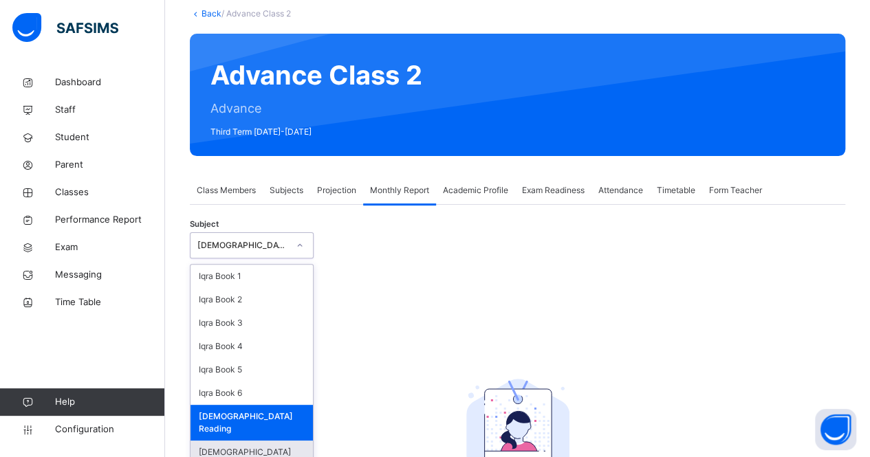
click at [252, 446] on div "[DEMOGRAPHIC_DATA] Memorisation" at bounding box center [252, 459] width 122 height 36
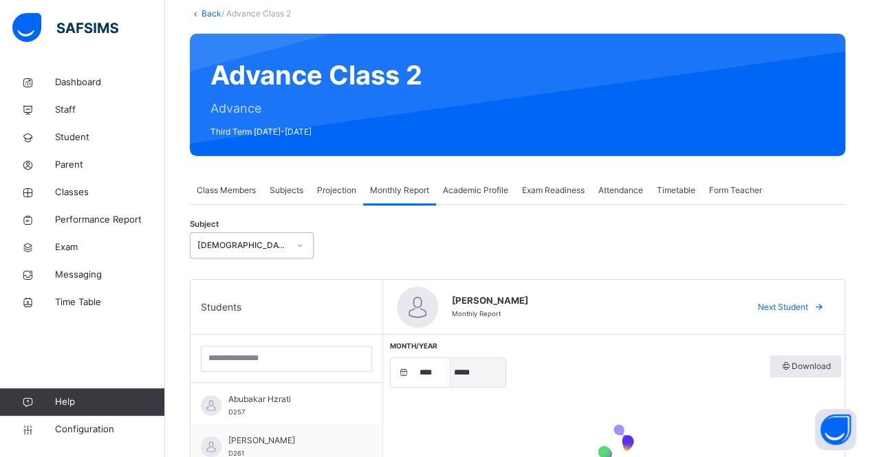
click at [470, 371] on select "***** ******** ***** ***** *** **** **** ****** ********* ******* ******** ****…" at bounding box center [478, 372] width 55 height 29
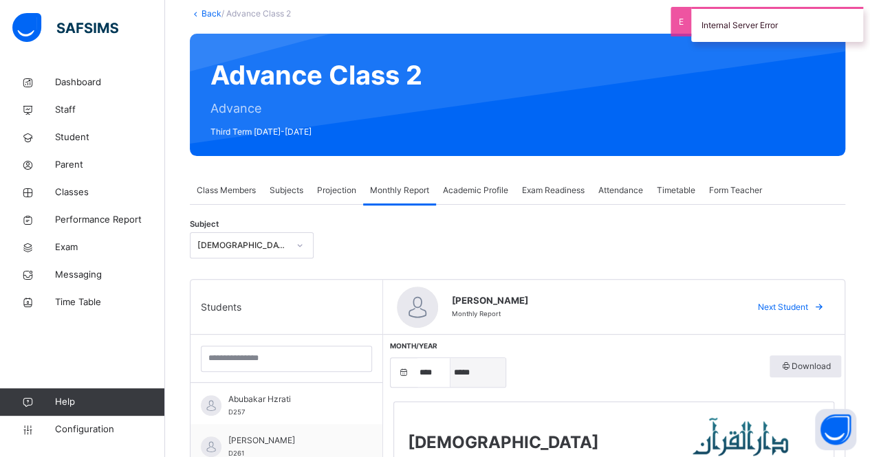
select select "*"
click at [451, 358] on select "***** ******** ***** ***** *** **** **** ****** ********* ******* ******** ****…" at bounding box center [478, 372] width 55 height 29
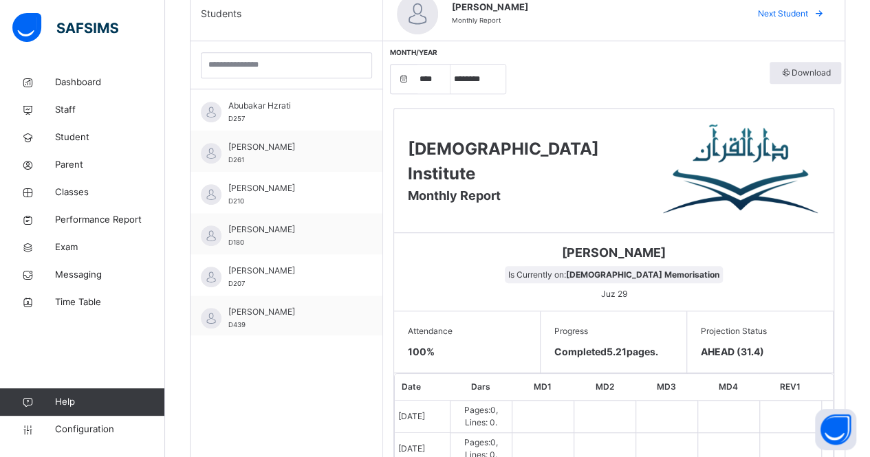
scroll to position [380, 0]
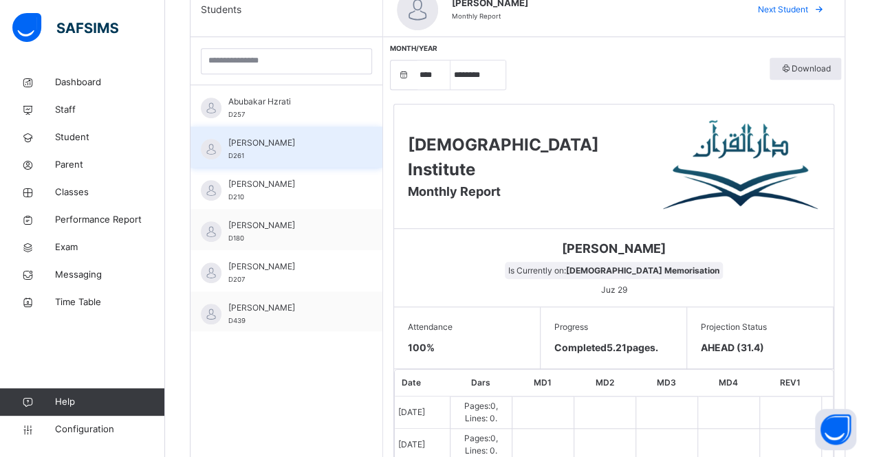
click at [276, 145] on span "[PERSON_NAME]" at bounding box center [289, 143] width 123 height 12
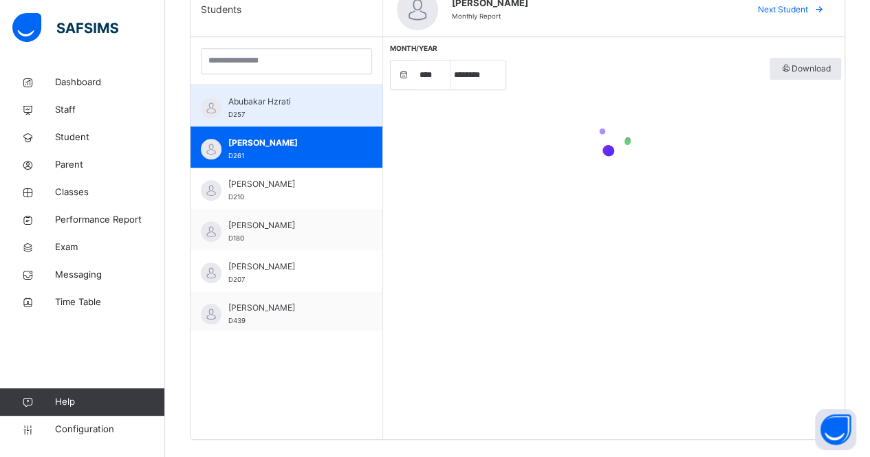
click at [262, 99] on span "Abubakar Hzrati" at bounding box center [289, 102] width 123 height 12
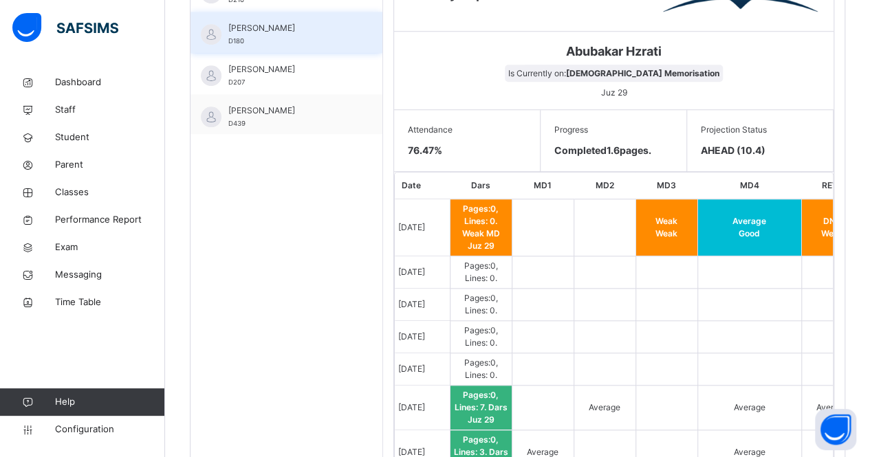
scroll to position [384, 0]
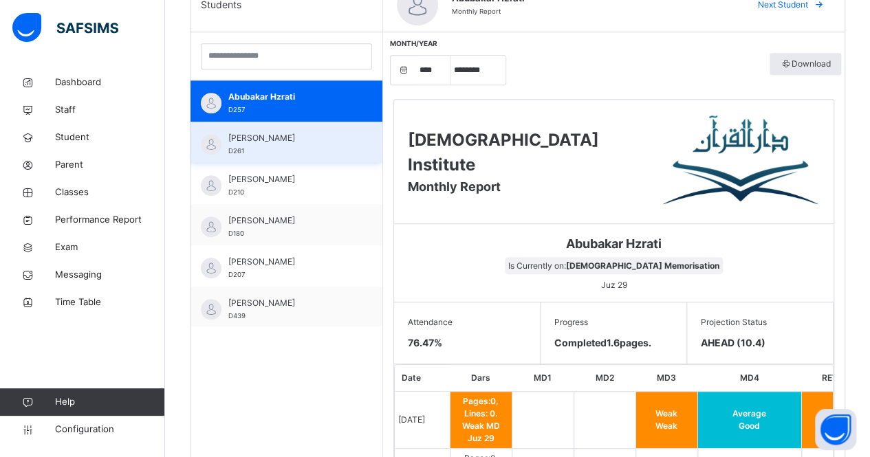
click at [288, 145] on div "[PERSON_NAME] D261" at bounding box center [289, 144] width 123 height 25
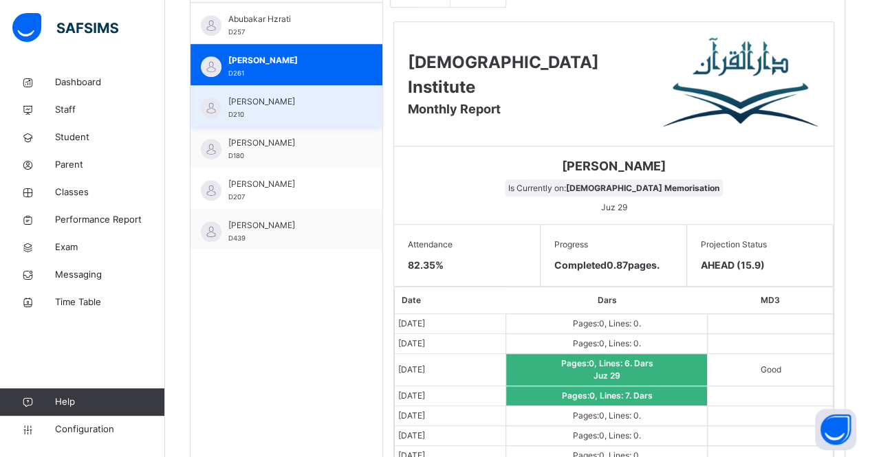
click at [243, 112] on span "D210" at bounding box center [236, 115] width 16 height 8
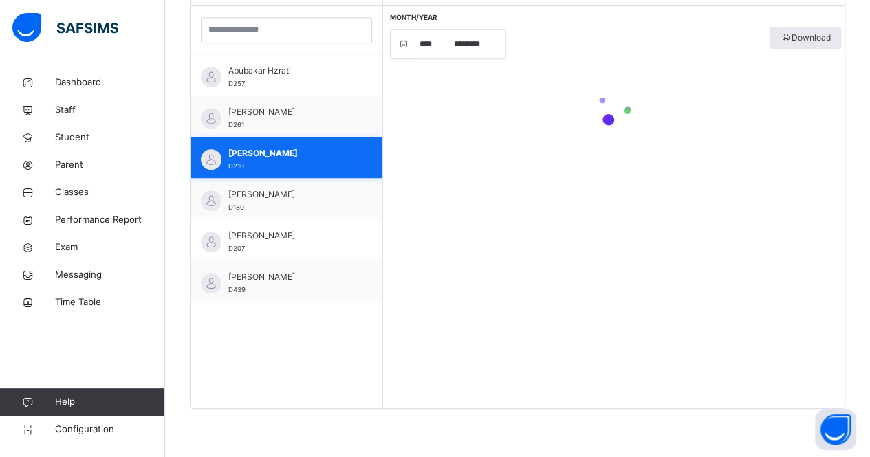
scroll to position [410, 0]
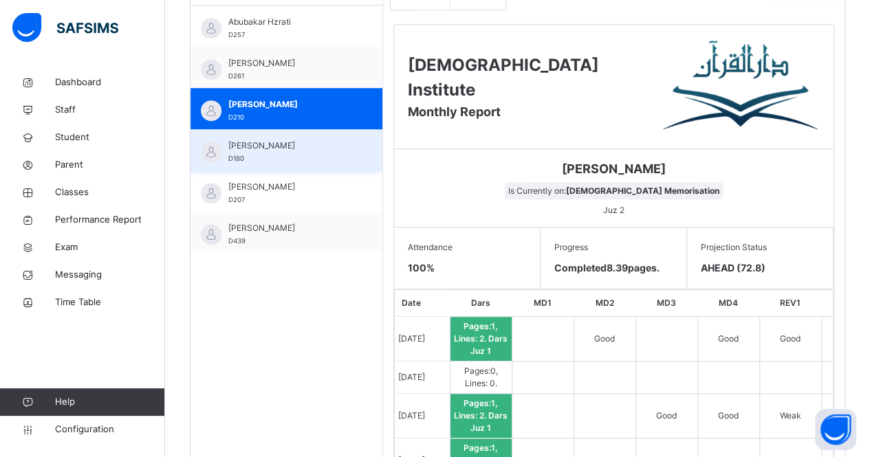
click at [275, 158] on div "[PERSON_NAME] D180" at bounding box center [289, 152] width 123 height 25
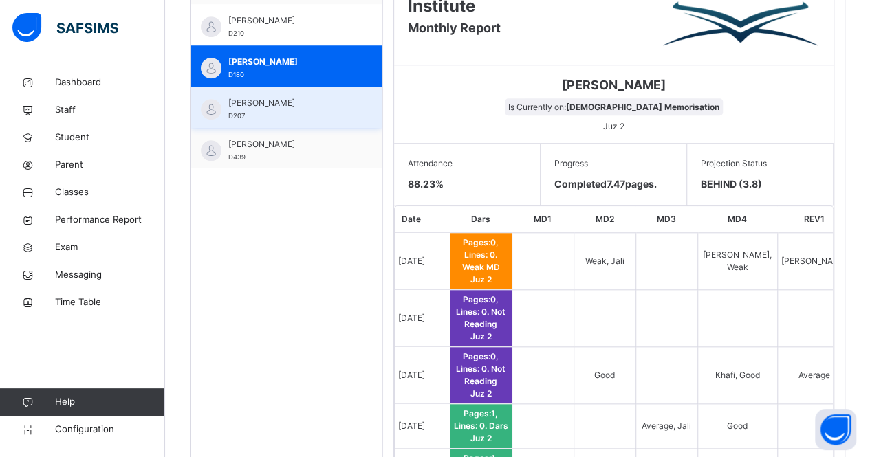
click at [294, 107] on span "[PERSON_NAME]" at bounding box center [289, 103] width 123 height 12
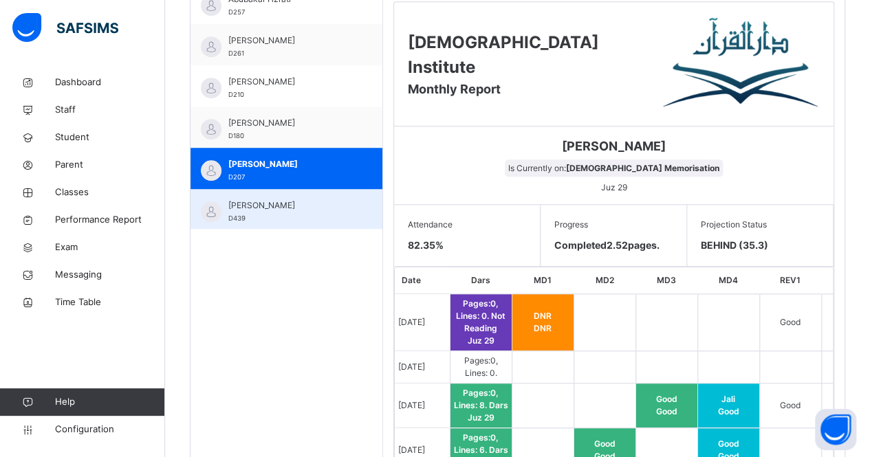
click at [281, 194] on div "[PERSON_NAME] D439" at bounding box center [287, 209] width 192 height 41
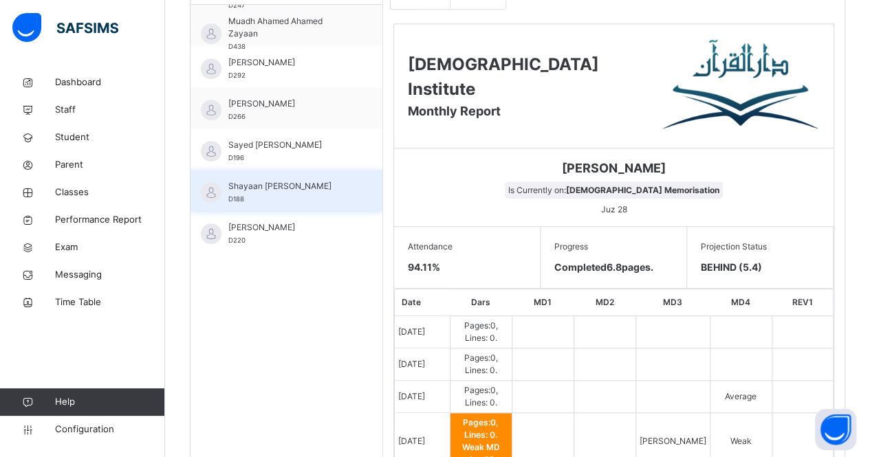
scroll to position [143, 0]
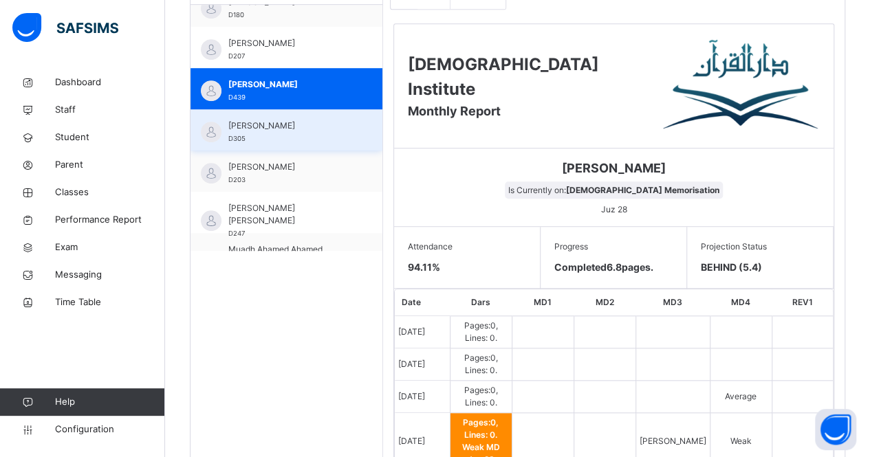
click at [277, 147] on div "[PERSON_NAME] D305" at bounding box center [287, 129] width 192 height 41
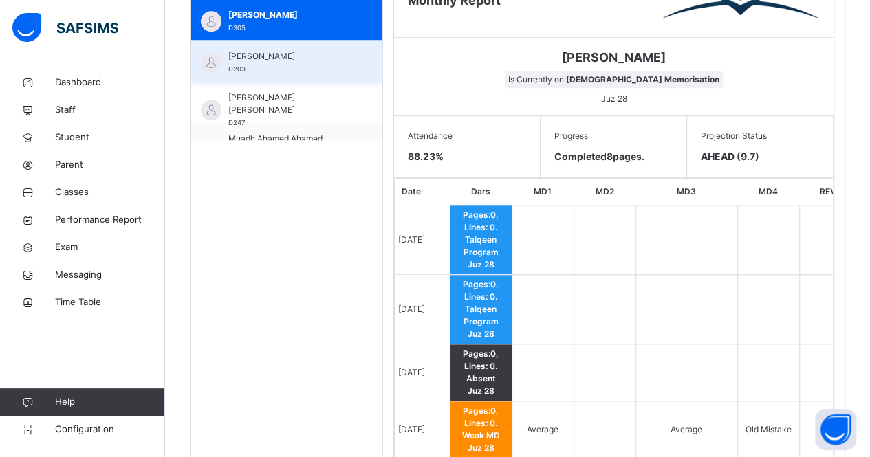
click at [274, 70] on div "[PERSON_NAME] D203" at bounding box center [289, 62] width 123 height 25
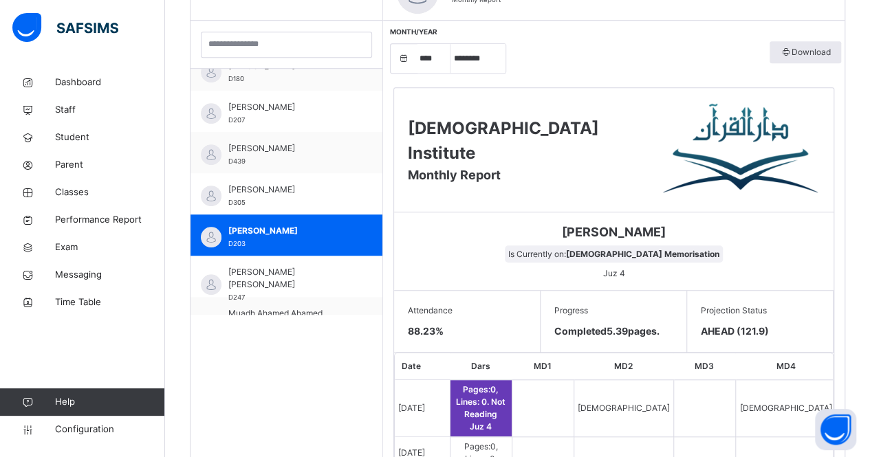
scroll to position [371, 0]
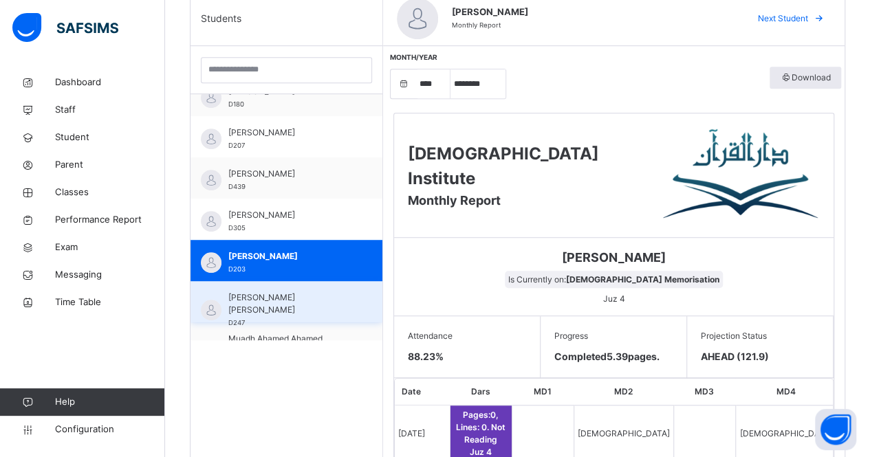
click at [290, 295] on span "[PERSON_NAME] [PERSON_NAME]" at bounding box center [289, 304] width 123 height 25
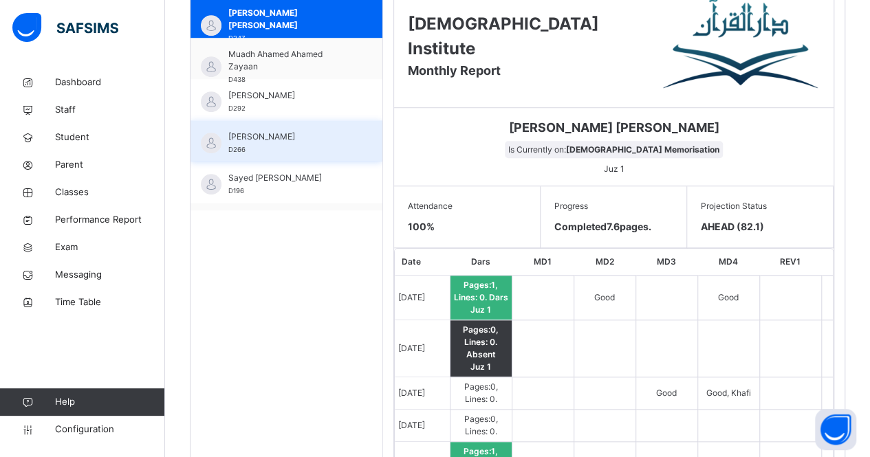
scroll to position [288, 0]
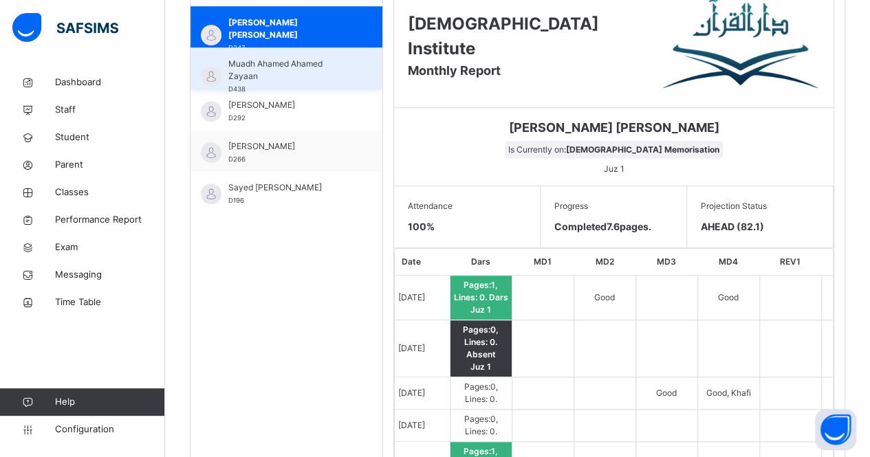
click at [272, 66] on span "Muadh Ahamed Ahamed Zayaan" at bounding box center [289, 70] width 123 height 25
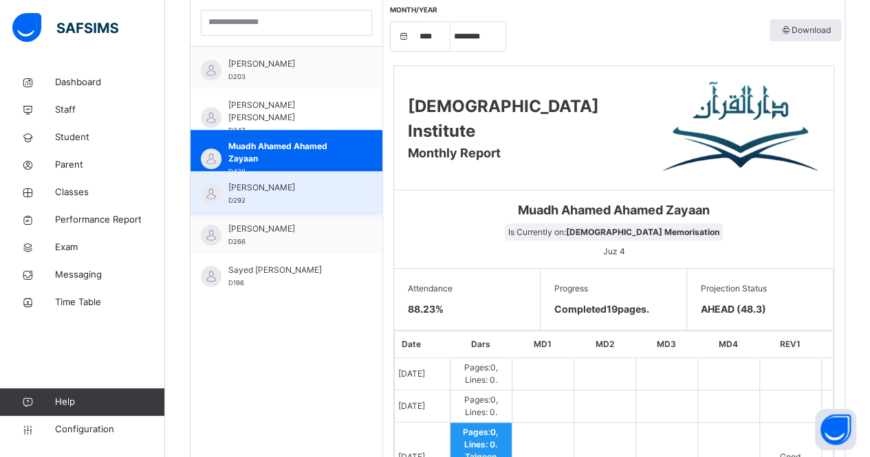
click at [268, 184] on span "[PERSON_NAME]" at bounding box center [289, 188] width 123 height 12
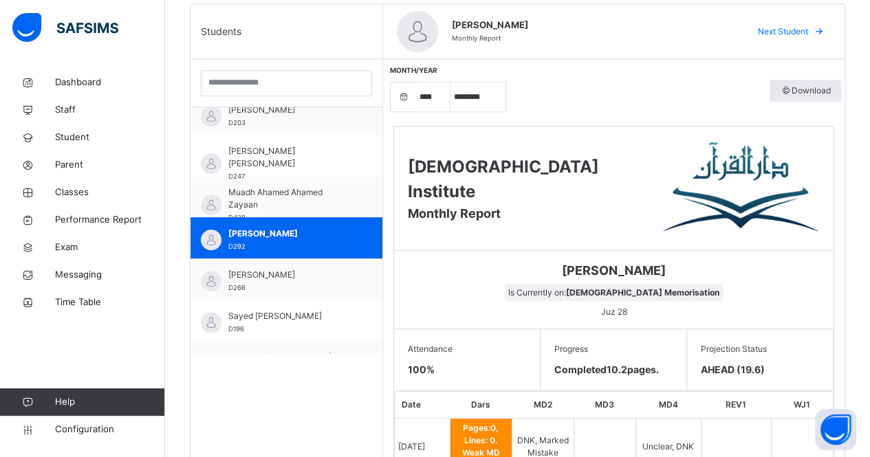
scroll to position [305, 0]
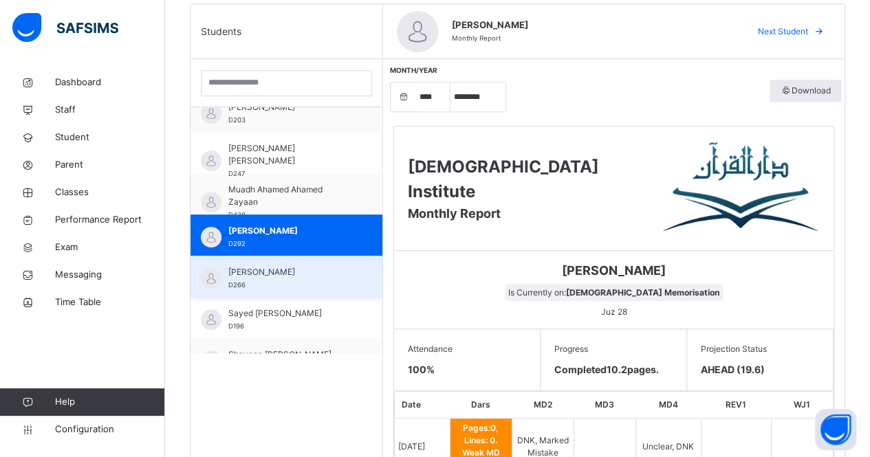
click at [264, 280] on div "[PERSON_NAME] D266" at bounding box center [289, 278] width 123 height 25
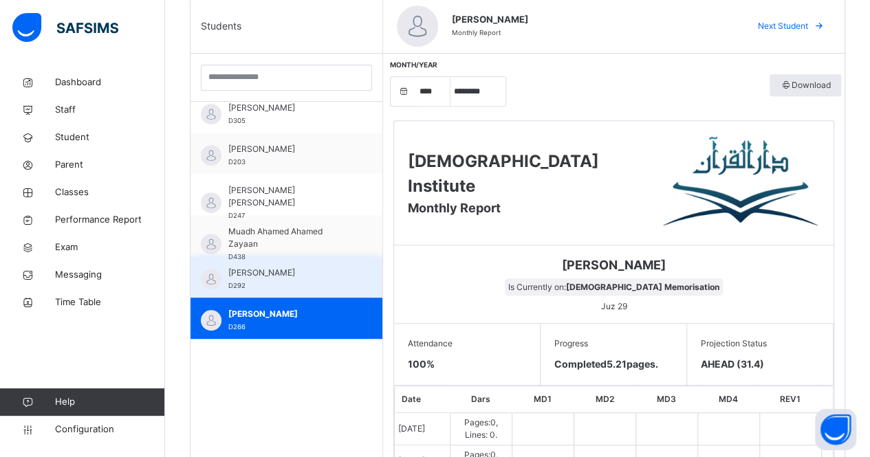
scroll to position [372, 0]
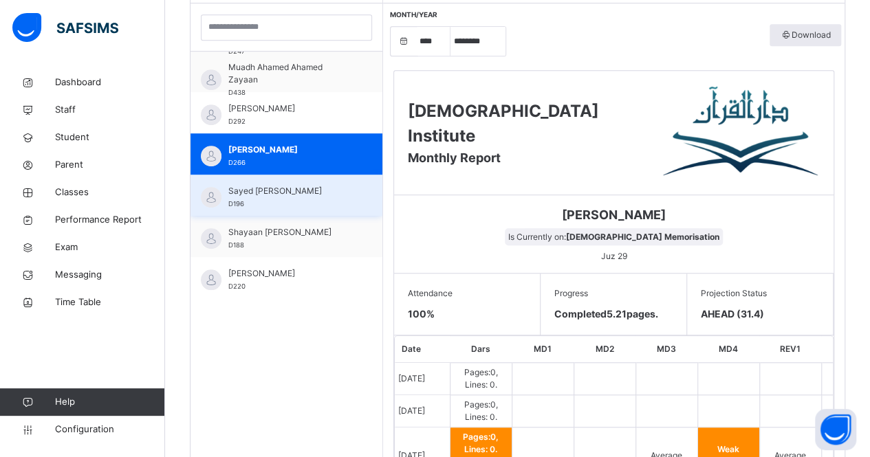
click at [250, 201] on div "Sayed [PERSON_NAME] D196" at bounding box center [289, 197] width 123 height 25
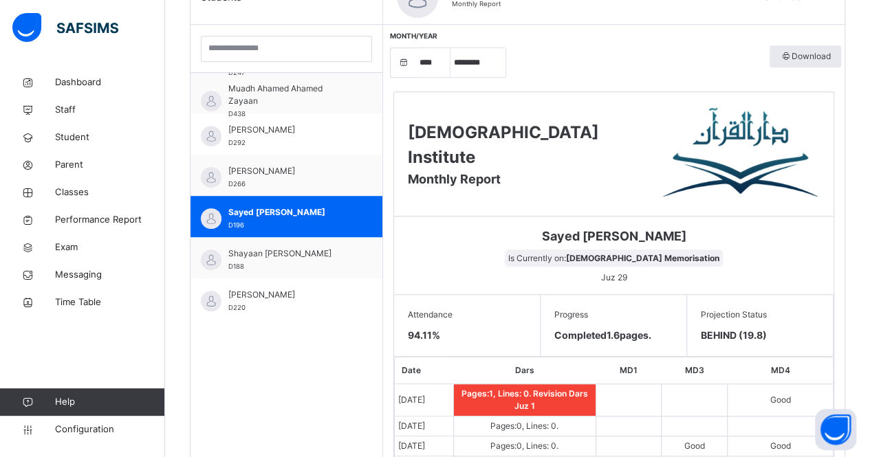
scroll to position [376, 0]
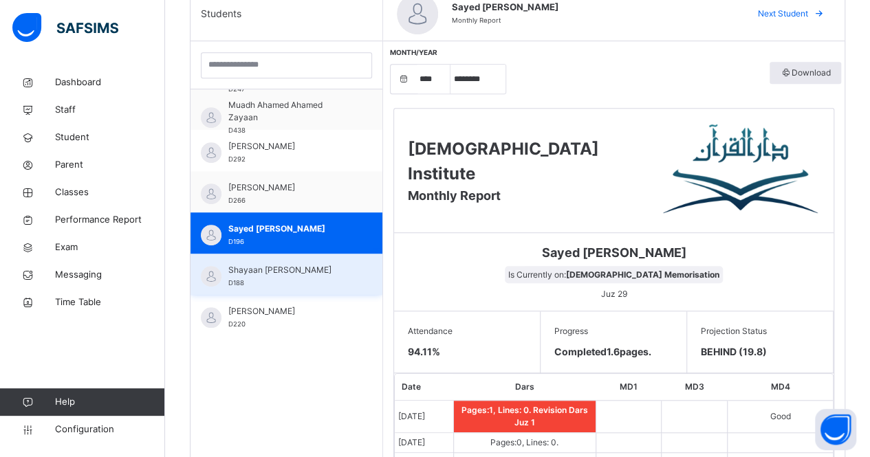
click at [272, 287] on div "Shayaan [PERSON_NAME] D188" at bounding box center [289, 276] width 123 height 25
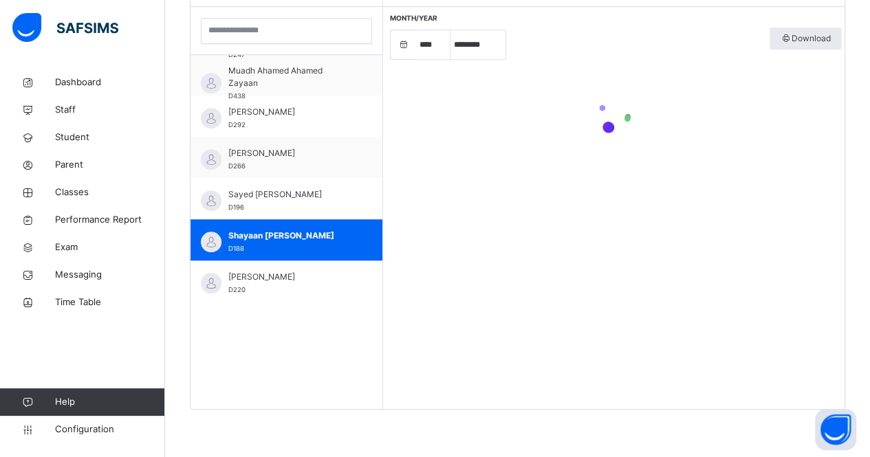
scroll to position [561, 0]
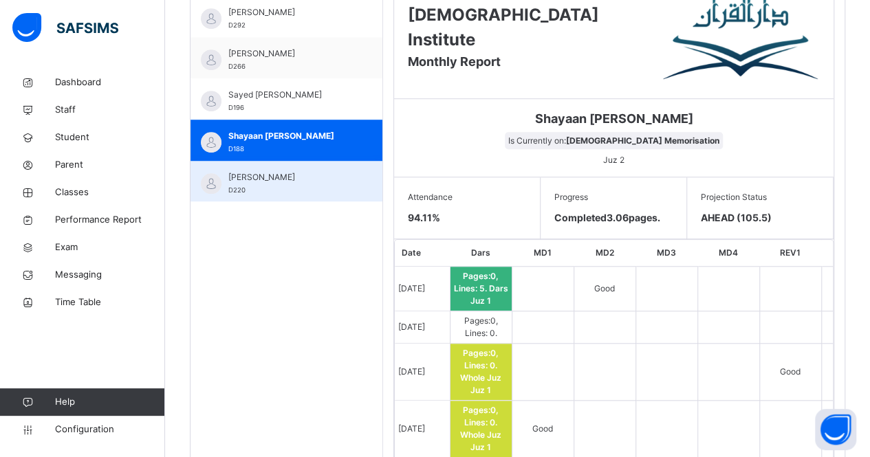
click at [304, 190] on div "[PERSON_NAME] D220" at bounding box center [289, 183] width 123 height 25
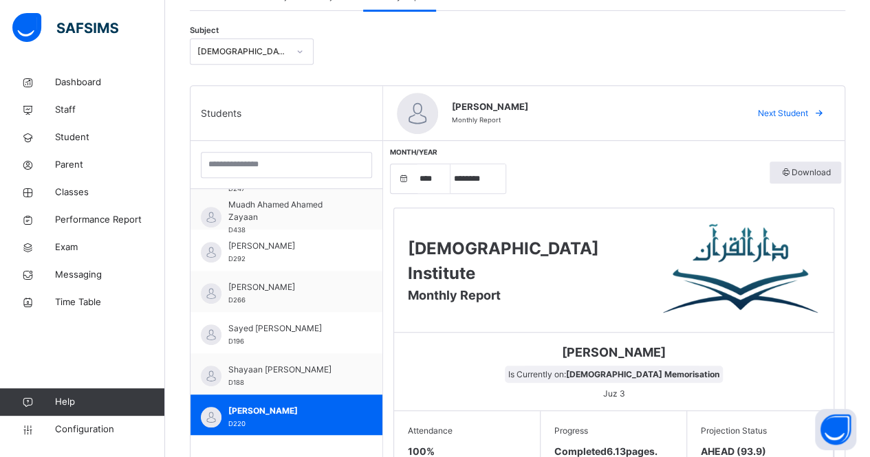
scroll to position [275, 0]
click at [83, 189] on span "Classes" at bounding box center [110, 193] width 110 height 14
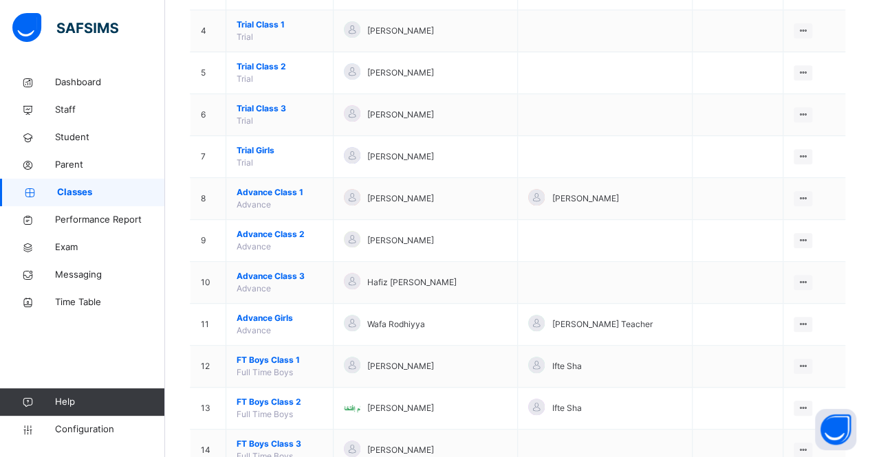
scroll to position [281, 0]
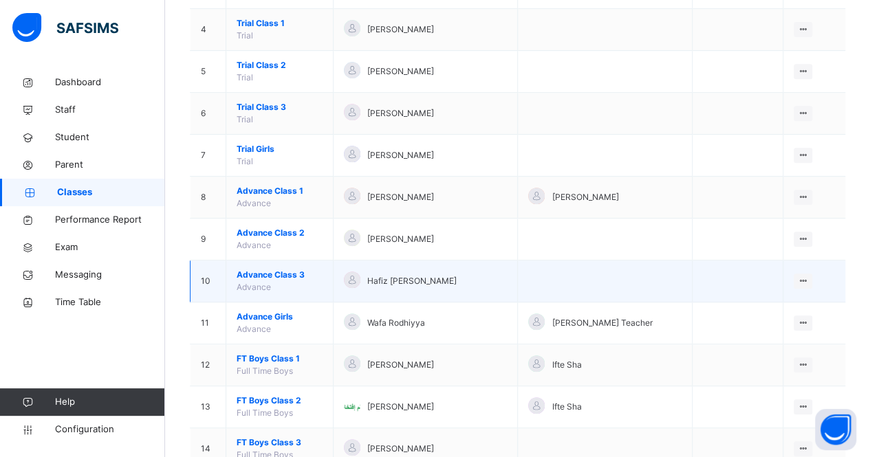
click at [270, 269] on span "Advance Class 3" at bounding box center [280, 275] width 86 height 12
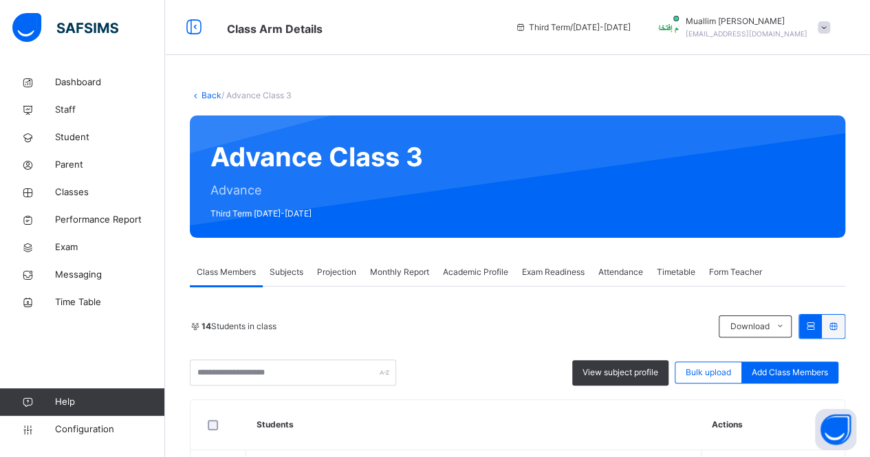
click at [373, 276] on span "Monthly Report" at bounding box center [399, 272] width 59 height 12
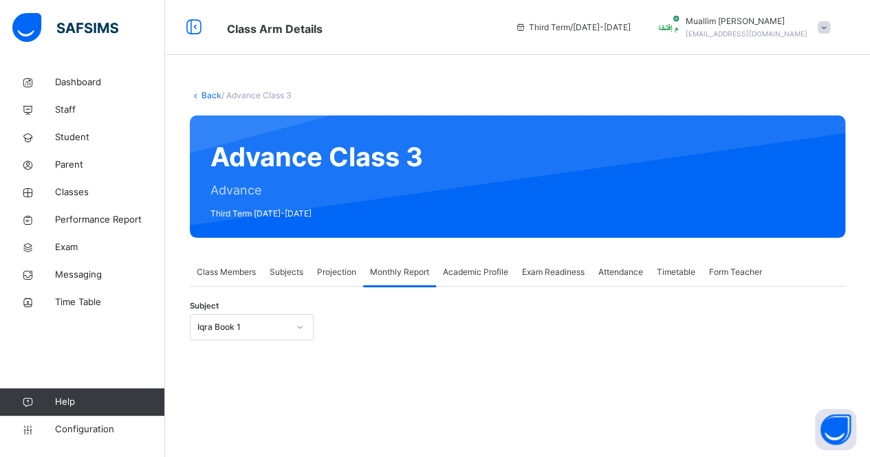
click at [250, 327] on div "Iqra Book 1" at bounding box center [252, 327] width 124 height 26
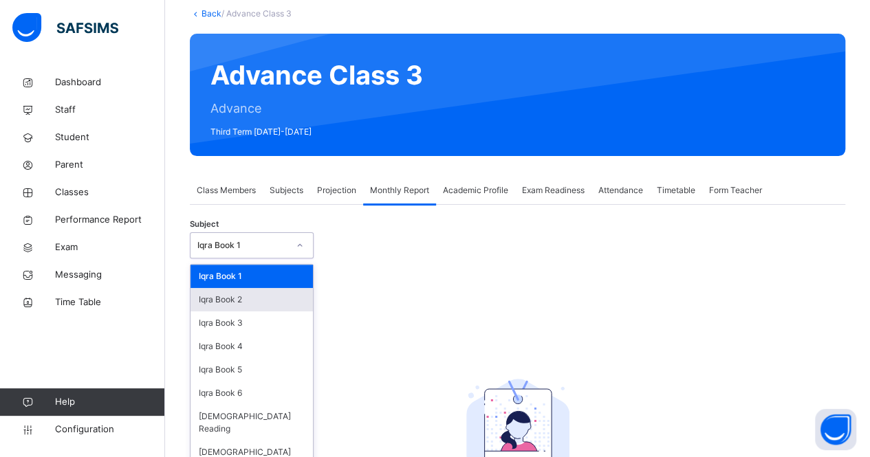
click at [231, 298] on div "Iqra Book 2" at bounding box center [252, 299] width 122 height 23
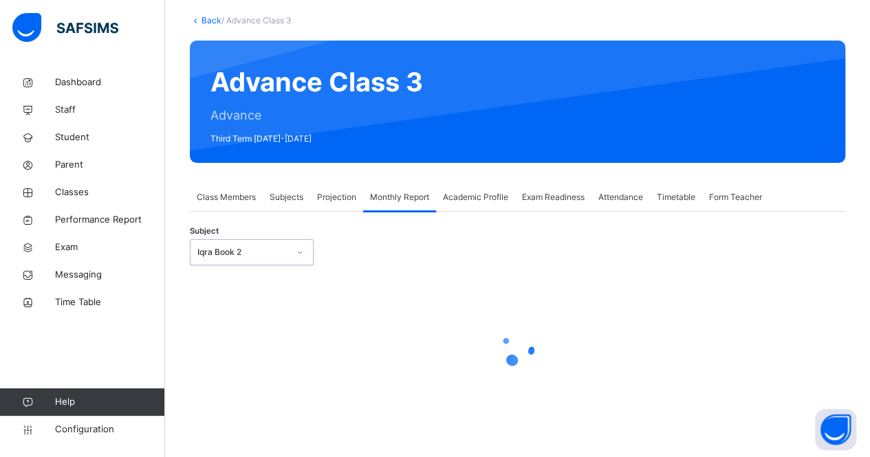
scroll to position [82, 0]
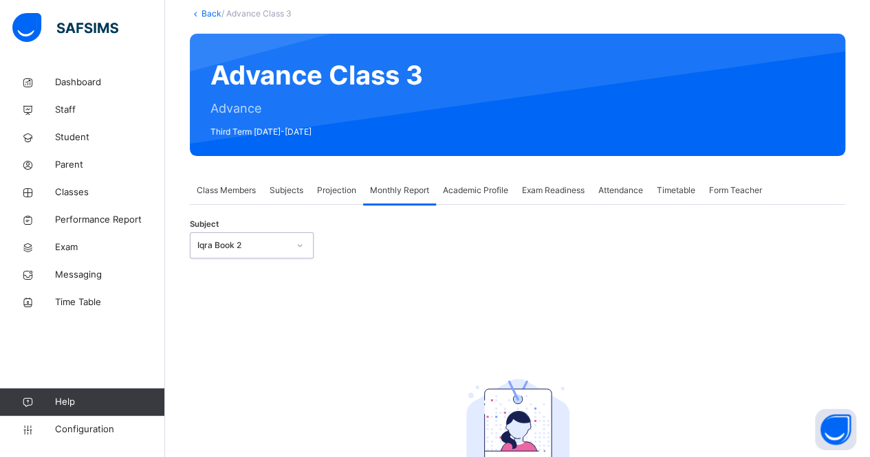
click at [219, 261] on div "Subject option Iqra Book 2, selected. 0 results available. Select is focused ,t…" at bounding box center [517, 246] width 655 height 40
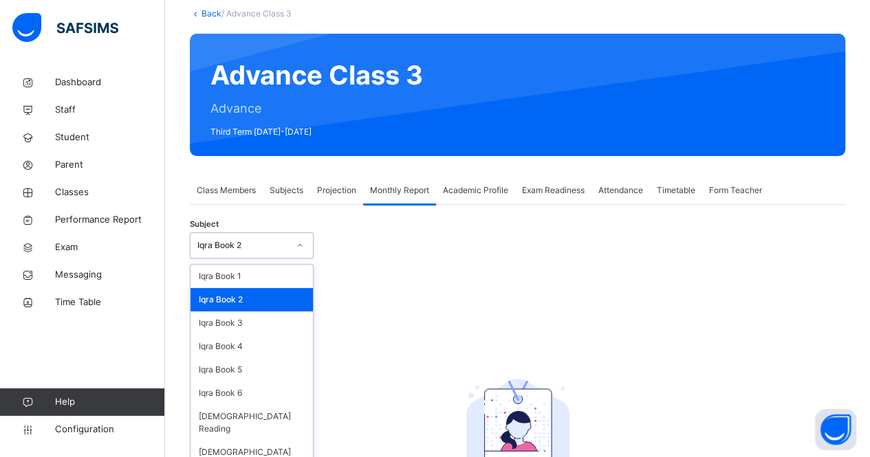
click at [219, 248] on div "Iqra Book 2" at bounding box center [242, 245] width 91 height 12
click at [237, 324] on div "Iqra Book 3" at bounding box center [252, 323] width 122 height 23
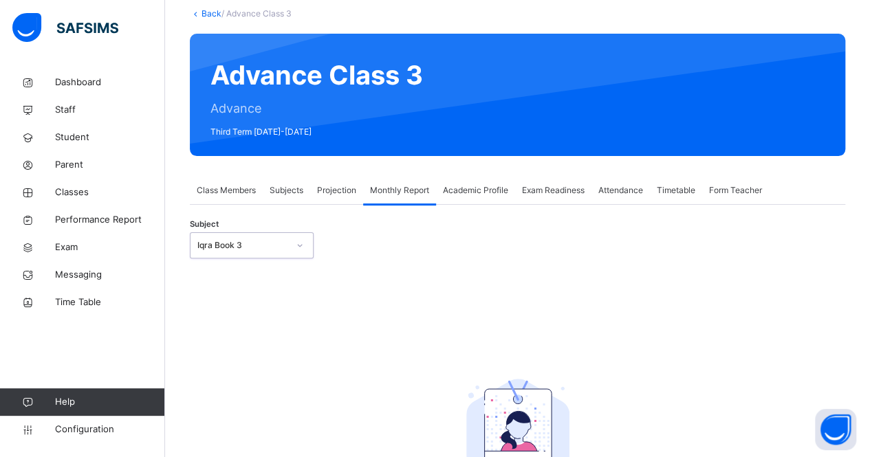
click at [230, 248] on div "Iqra Book 3" at bounding box center [242, 245] width 91 height 12
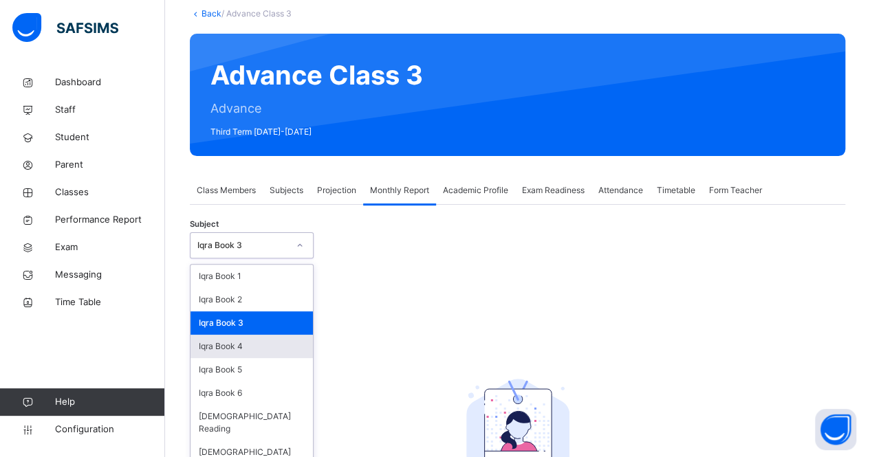
click at [252, 343] on div "Iqra Book 4" at bounding box center [252, 346] width 122 height 23
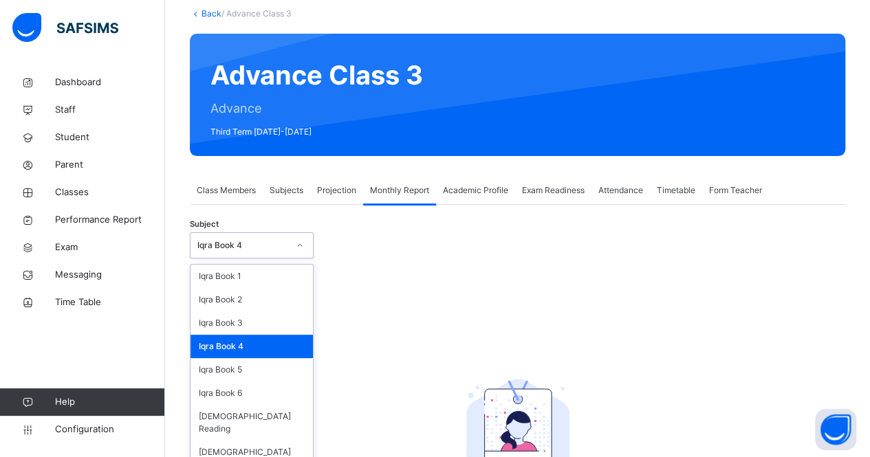
click at [243, 257] on div "Iqra Book 4" at bounding box center [252, 245] width 124 height 26
click at [265, 368] on div "Iqra Book 5" at bounding box center [252, 369] width 122 height 23
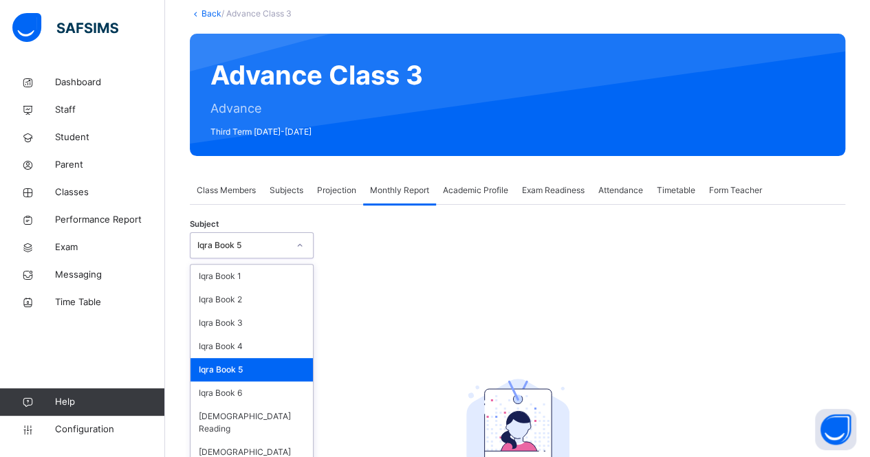
click at [211, 247] on div "Iqra Book 5" at bounding box center [242, 245] width 91 height 12
click at [240, 383] on div "Iqra Book 6" at bounding box center [252, 393] width 122 height 23
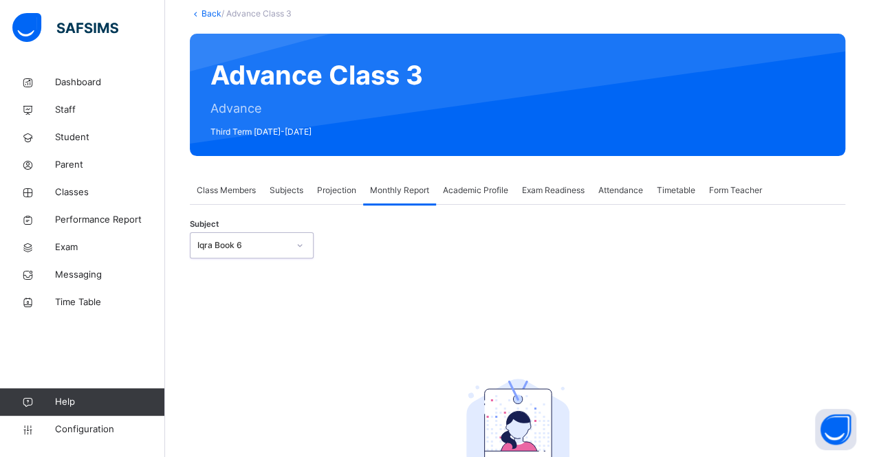
click at [234, 254] on div "Iqra Book 6" at bounding box center [239, 245] width 96 height 21
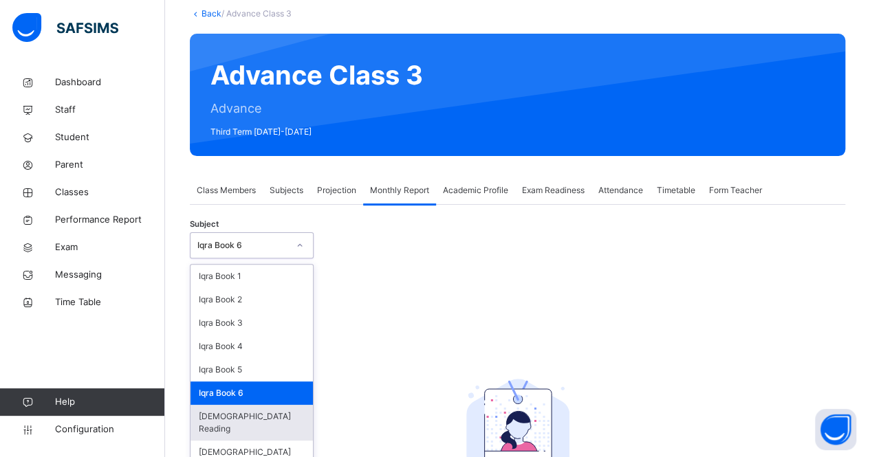
click at [252, 410] on div "[DEMOGRAPHIC_DATA] Reading" at bounding box center [252, 423] width 122 height 36
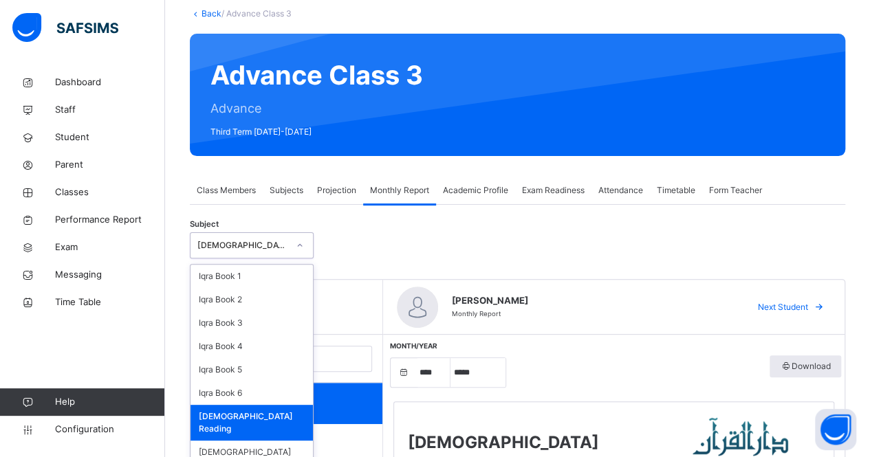
drag, startPoint x: 259, startPoint y: 251, endPoint x: 398, endPoint y: 241, distance: 138.6
click at [398, 241] on div "Subject option [DEMOGRAPHIC_DATA] Reading, selected. option [DEMOGRAPHIC_DATA] …" at bounding box center [517, 246] width 655 height 40
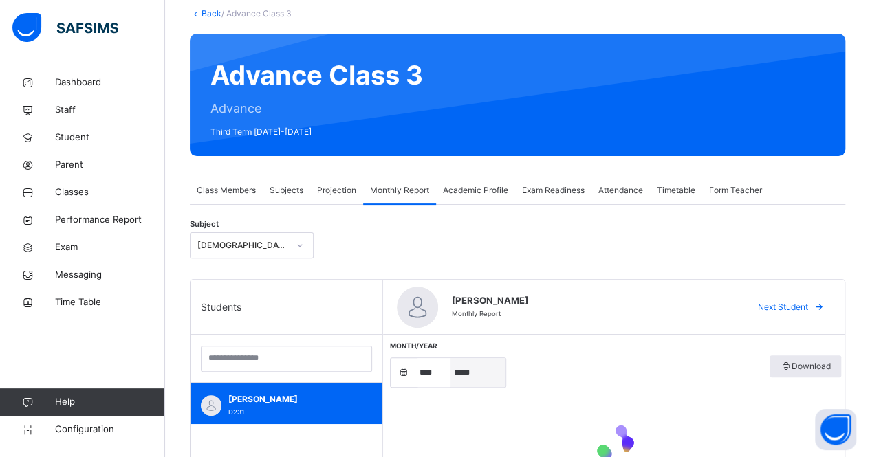
click at [468, 373] on select "***** ******** ***** ***** *** **** **** ****** ********* ******* ******** ****…" at bounding box center [478, 372] width 55 height 29
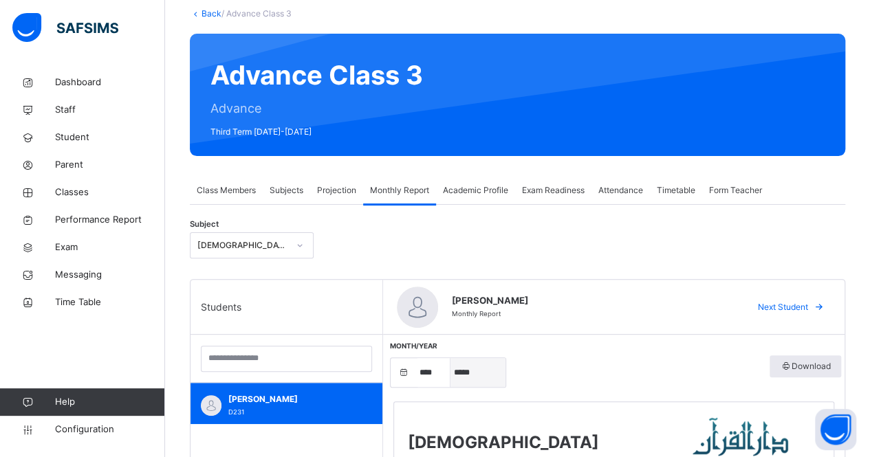
select select "*"
click at [451, 358] on select "***** ******** ***** ***** *** **** **** ****** ********* ******* ******** ****…" at bounding box center [478, 372] width 55 height 29
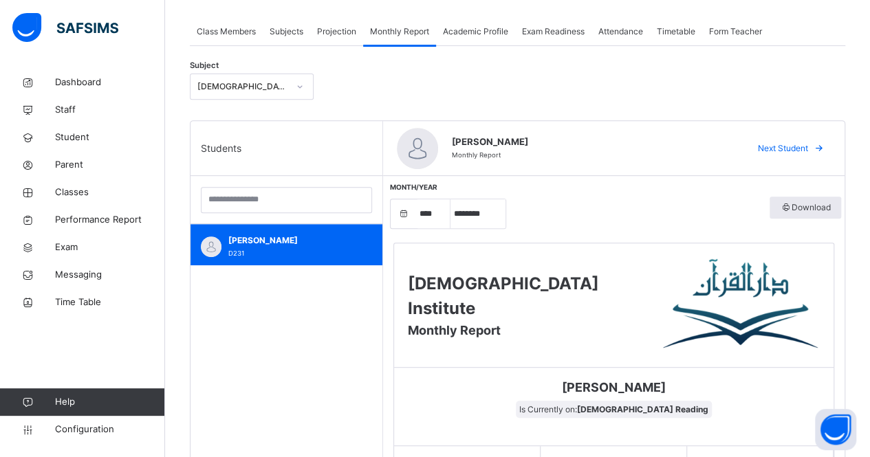
scroll to position [241, 0]
click at [249, 91] on div "[DEMOGRAPHIC_DATA] Reading" at bounding box center [242, 86] width 91 height 12
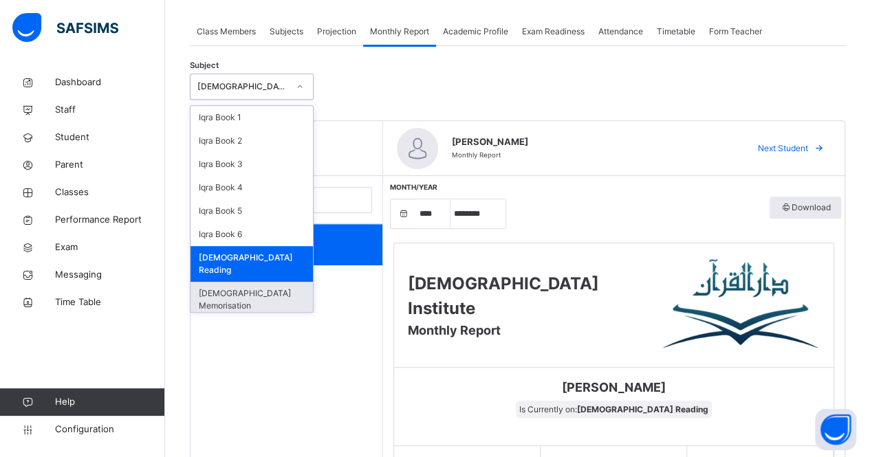
click at [272, 282] on div "[DEMOGRAPHIC_DATA] Memorisation" at bounding box center [252, 300] width 122 height 36
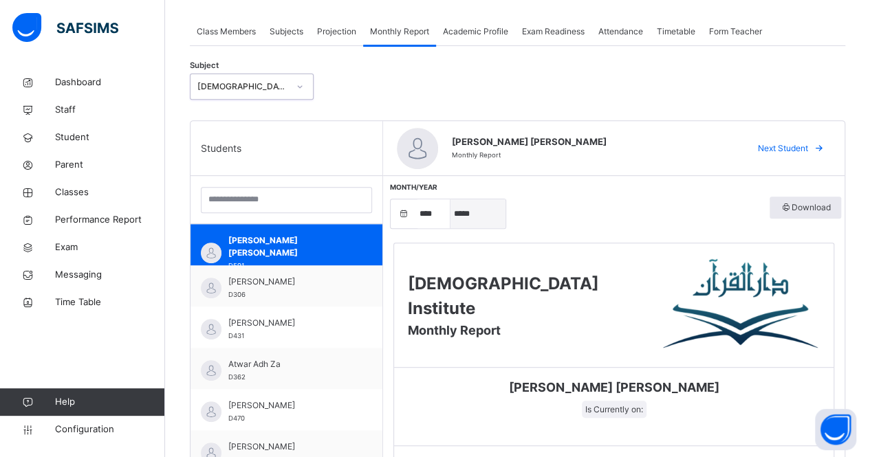
click at [481, 222] on select "***** ******** ***** ***** *** **** **** ****** ********* ******* ******** ****…" at bounding box center [478, 213] width 55 height 29
select select "*"
click at [451, 199] on select "***** ******** ***** ***** *** **** **** ****** ********* ******* ******** ****…" at bounding box center [478, 213] width 55 height 29
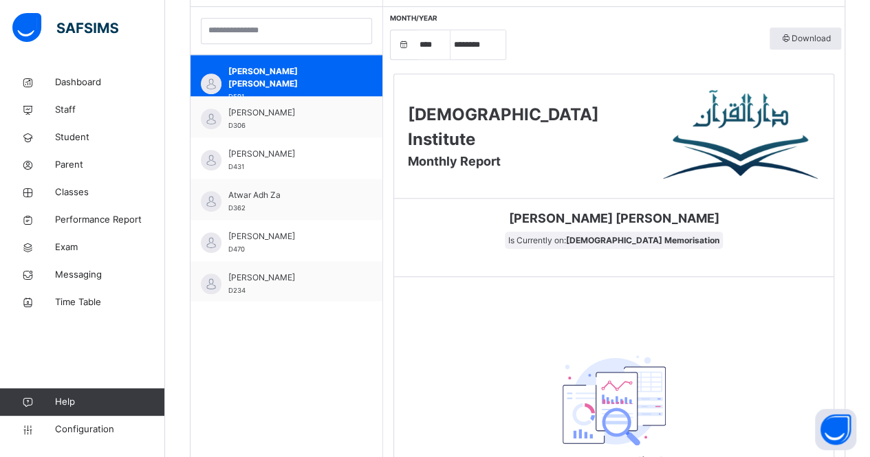
scroll to position [561, 0]
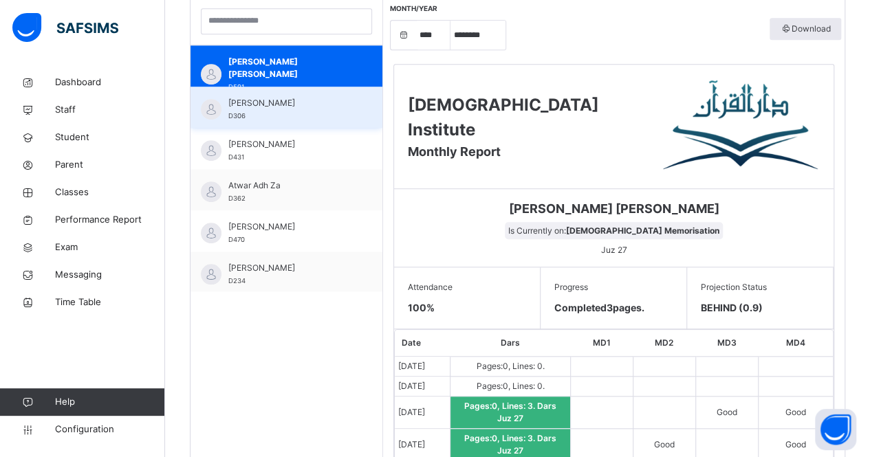
click at [283, 109] on div "[PERSON_NAME] D306" at bounding box center [289, 109] width 123 height 25
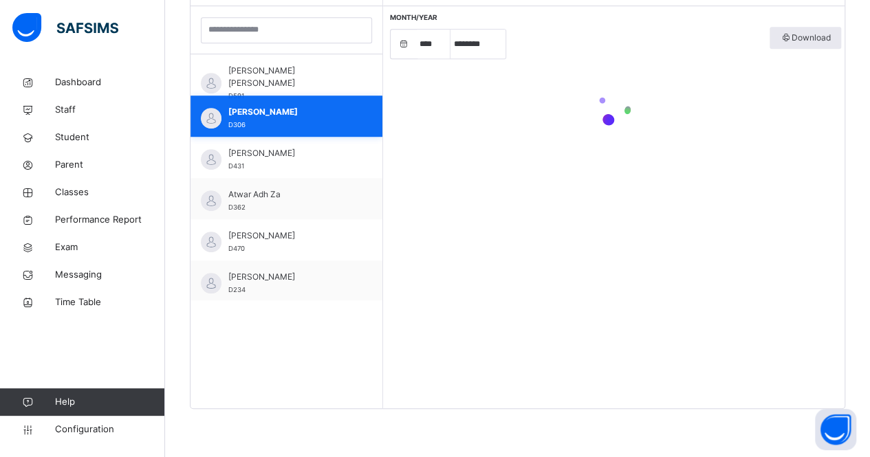
scroll to position [410, 0]
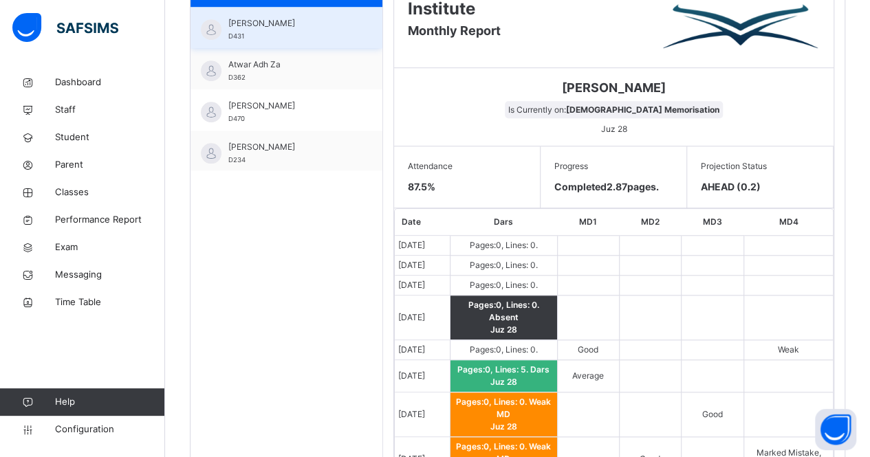
click at [288, 20] on span "[PERSON_NAME]" at bounding box center [289, 23] width 123 height 12
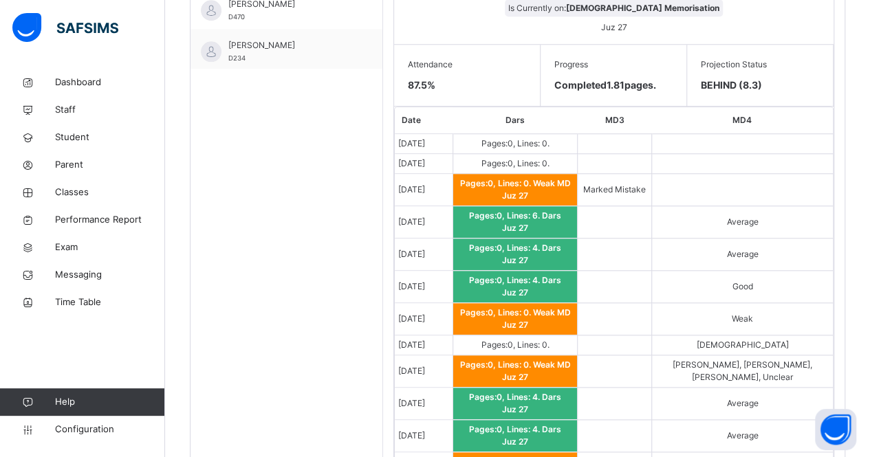
scroll to position [641, 0]
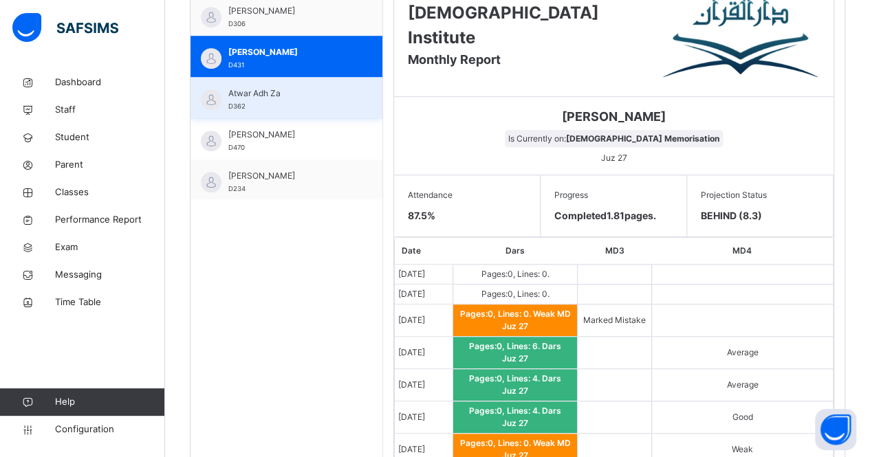
click at [232, 100] on div "Atwar Adh Za D362" at bounding box center [289, 99] width 123 height 25
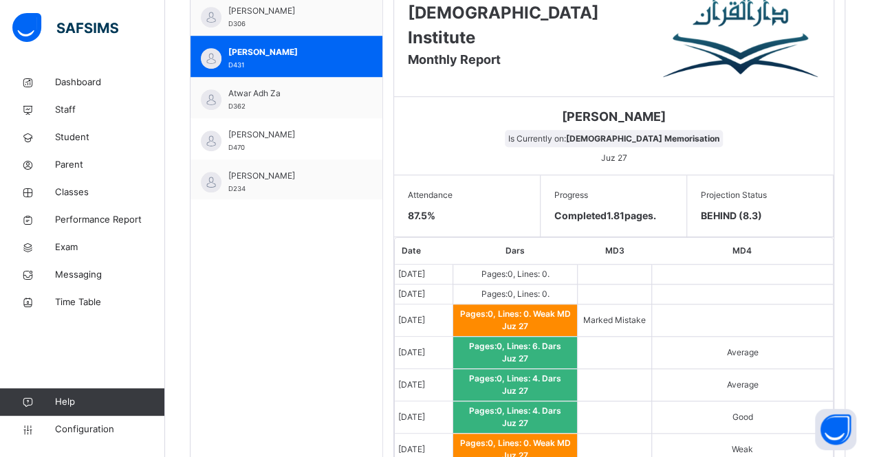
scroll to position [410, 0]
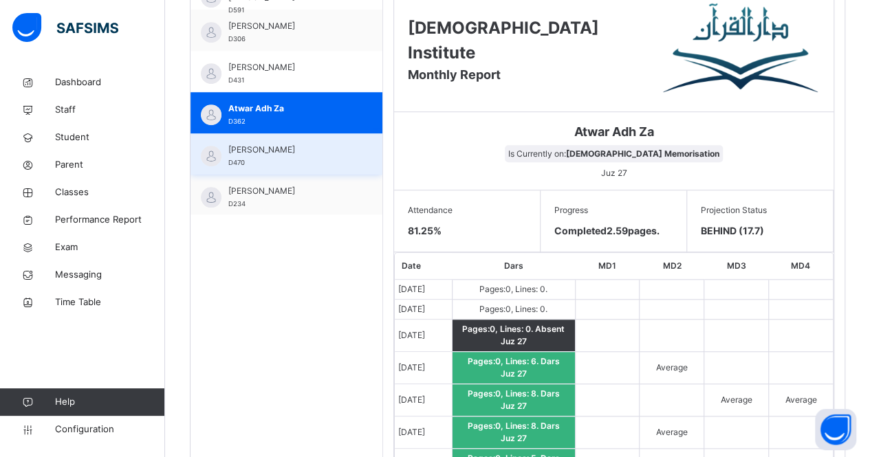
click at [280, 165] on div "[PERSON_NAME] D470" at bounding box center [289, 156] width 123 height 25
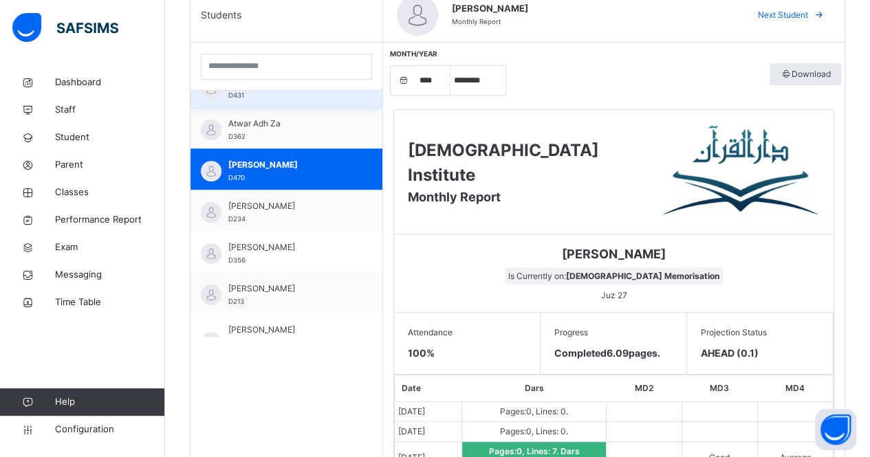
scroll to position [109, 0]
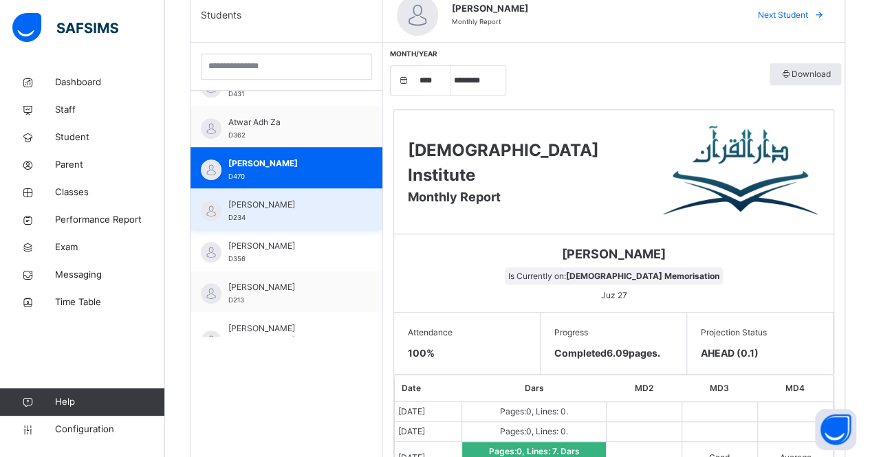
click at [231, 217] on span "D234" at bounding box center [236, 218] width 17 height 8
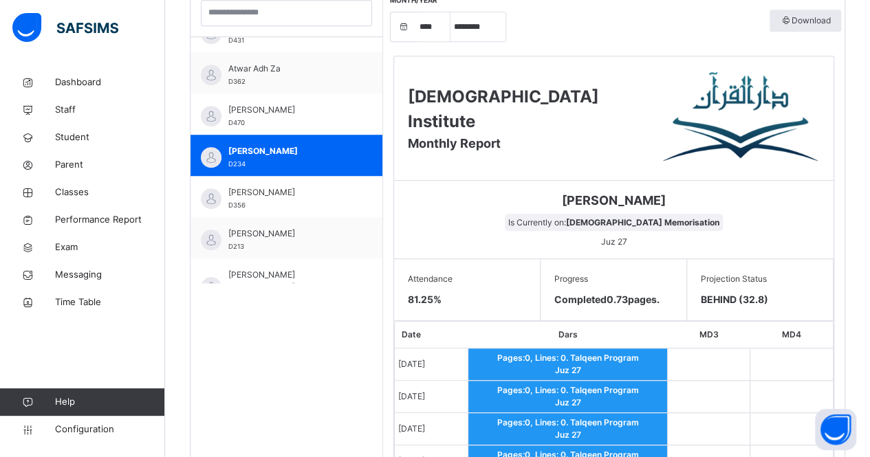
scroll to position [498, 0]
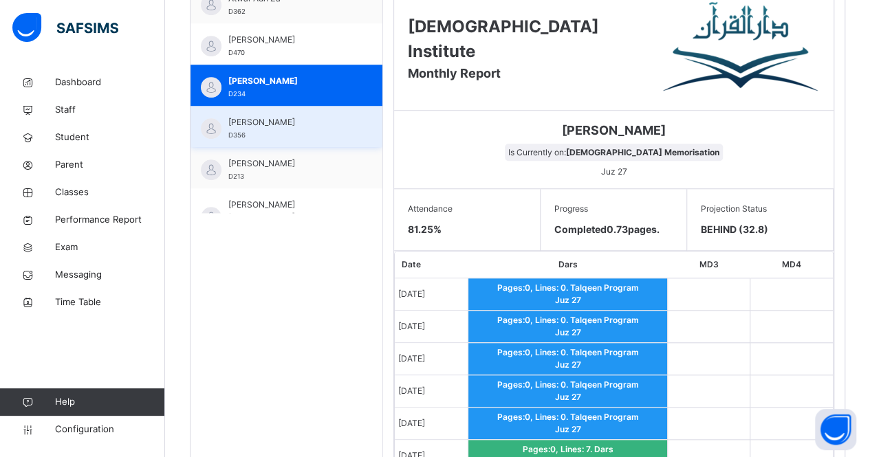
click at [259, 123] on span "[PERSON_NAME]" at bounding box center [289, 122] width 123 height 12
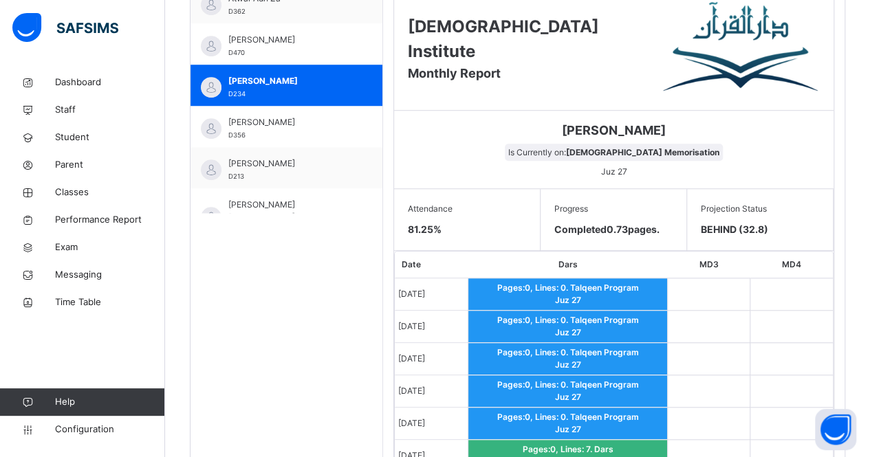
scroll to position [410, 0]
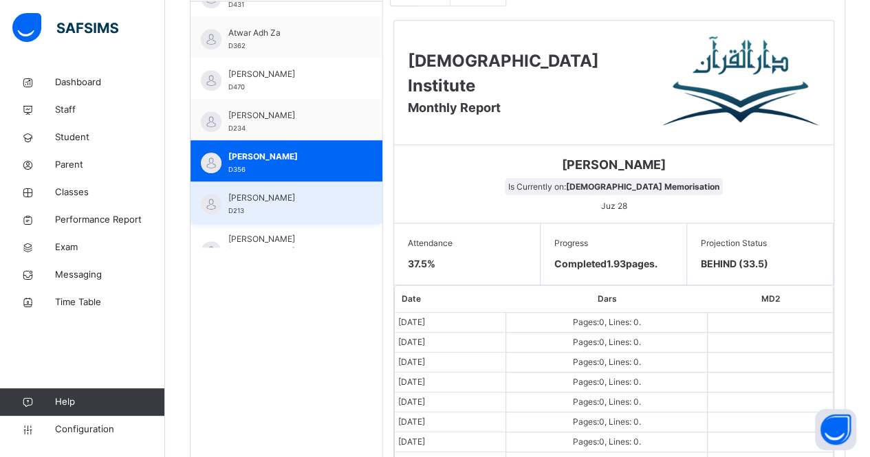
click at [246, 186] on div "[PERSON_NAME] D213" at bounding box center [287, 202] width 192 height 41
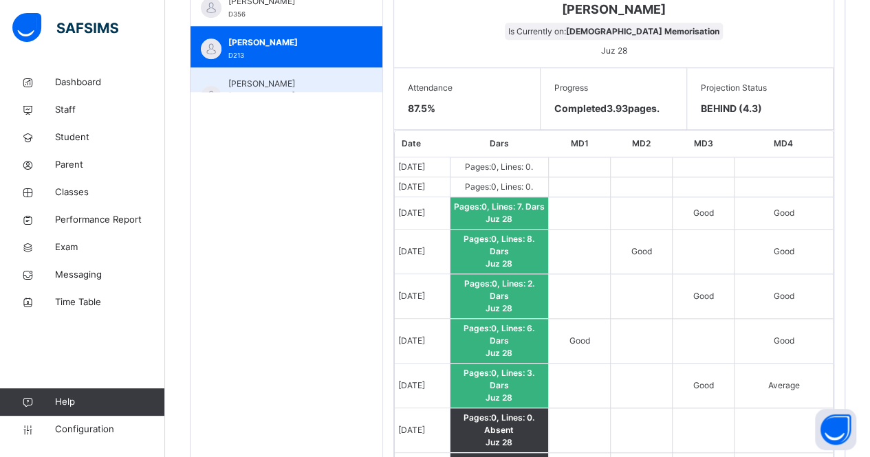
click at [265, 86] on span "[PERSON_NAME] [PERSON_NAME]" at bounding box center [289, 90] width 123 height 25
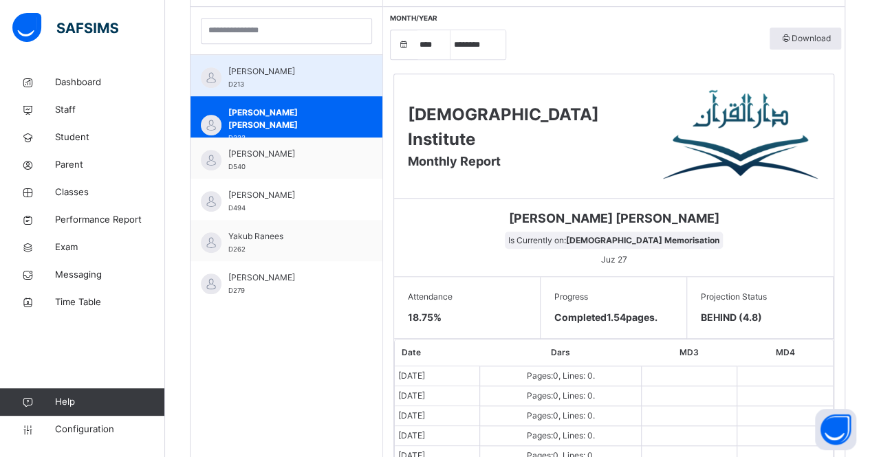
scroll to position [290, 0]
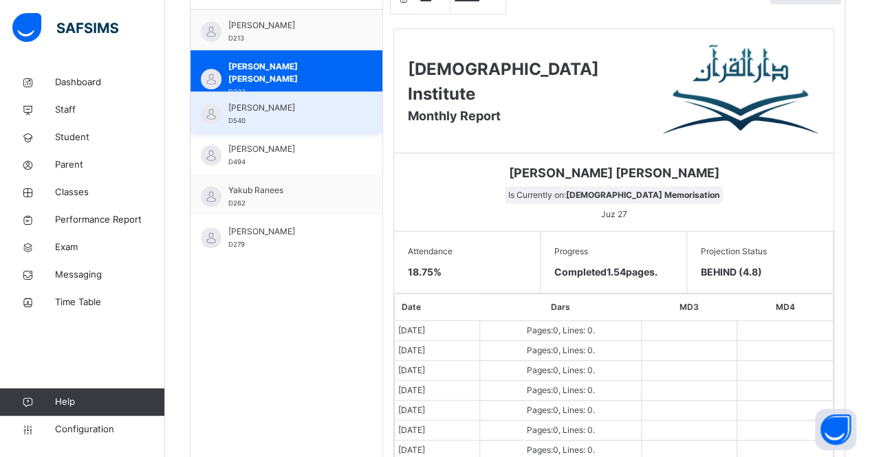
click at [285, 120] on div "[PERSON_NAME] D540" at bounding box center [289, 114] width 123 height 25
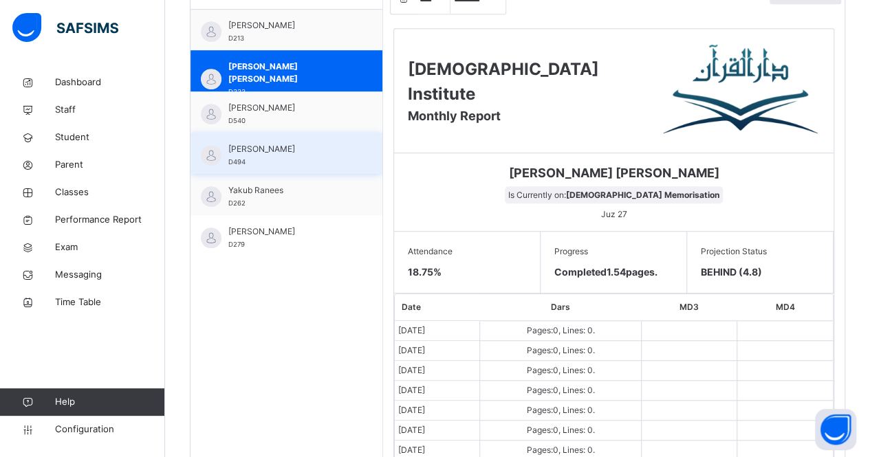
scroll to position [410, 0]
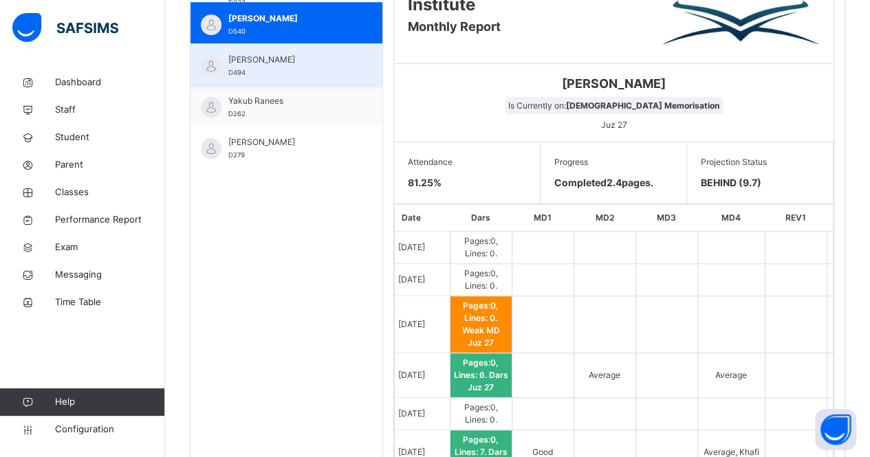
click at [263, 77] on div "[PERSON_NAME] D494" at bounding box center [289, 66] width 123 height 25
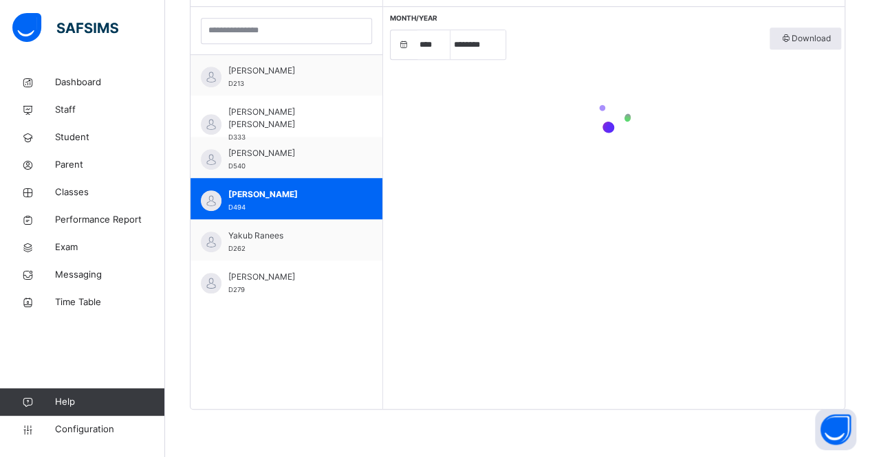
scroll to position [545, 0]
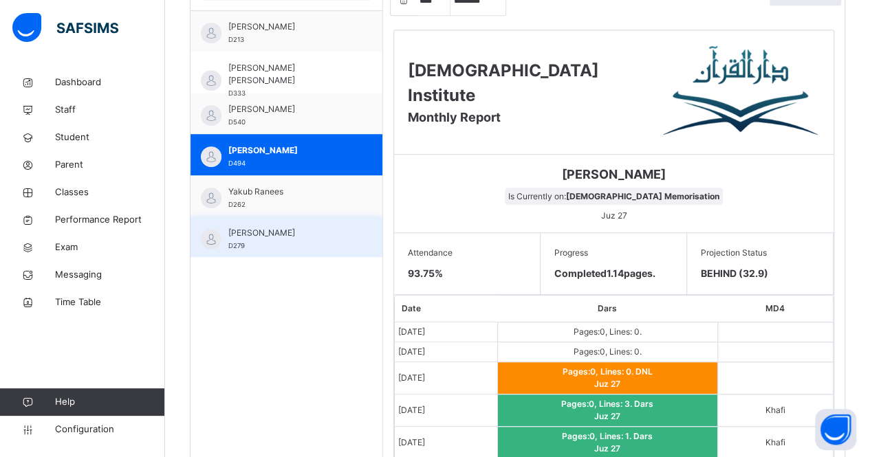
click at [316, 217] on div "[PERSON_NAME] D279" at bounding box center [287, 237] width 192 height 41
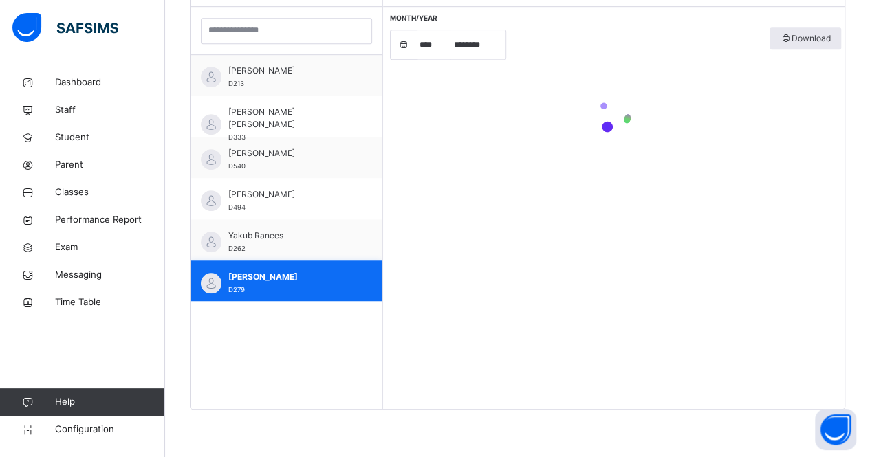
click at [314, 246] on div "[PERSON_NAME] [PERSON_NAME] D591 [PERSON_NAME] D306 [PERSON_NAME] D431 Atwar Ad…" at bounding box center [287, 178] width 192 height 246
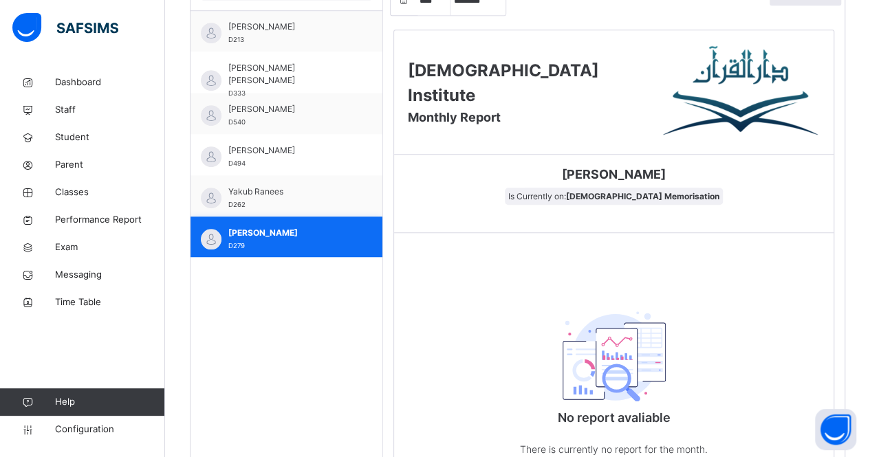
click at [312, 244] on div "[PERSON_NAME] D279" at bounding box center [289, 239] width 123 height 25
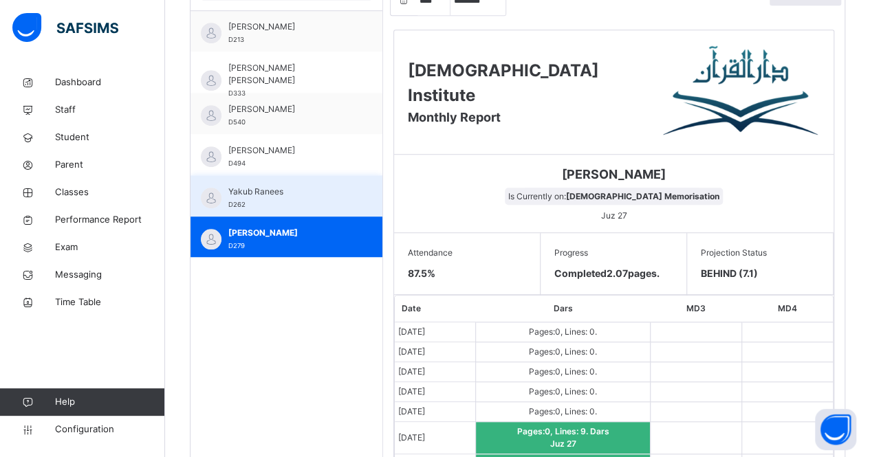
click at [288, 191] on span "Yakub Ranees" at bounding box center [289, 192] width 123 height 12
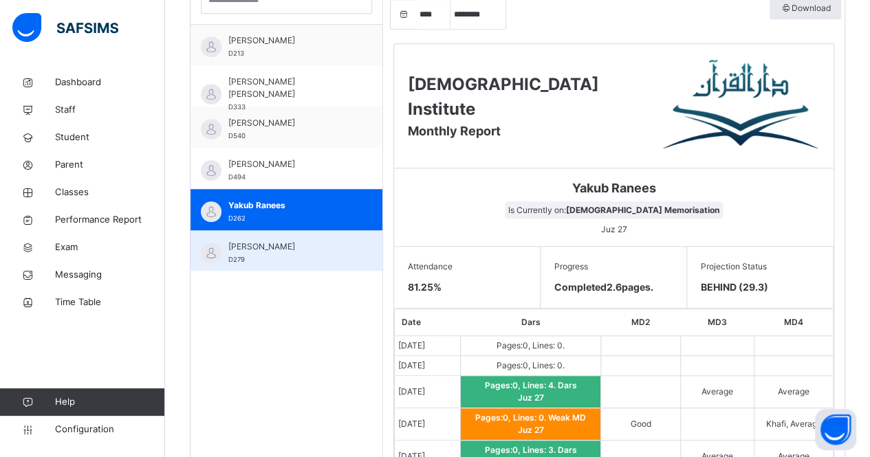
click at [278, 248] on span "[PERSON_NAME]" at bounding box center [289, 247] width 123 height 12
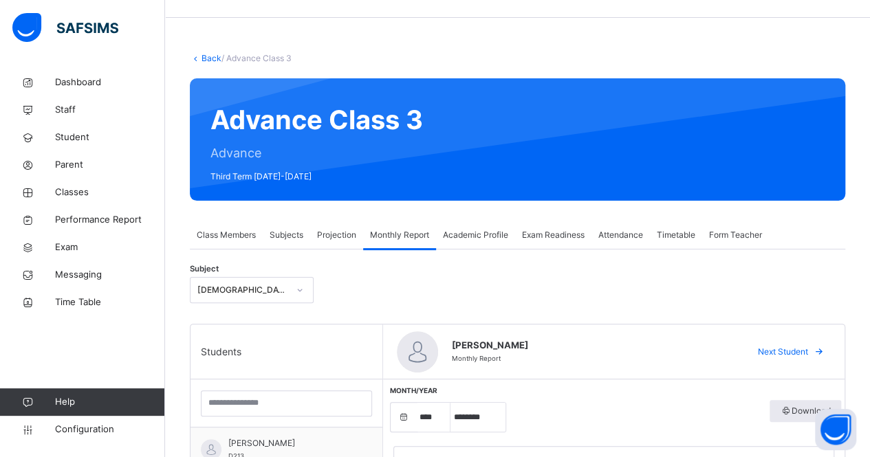
scroll to position [0, 0]
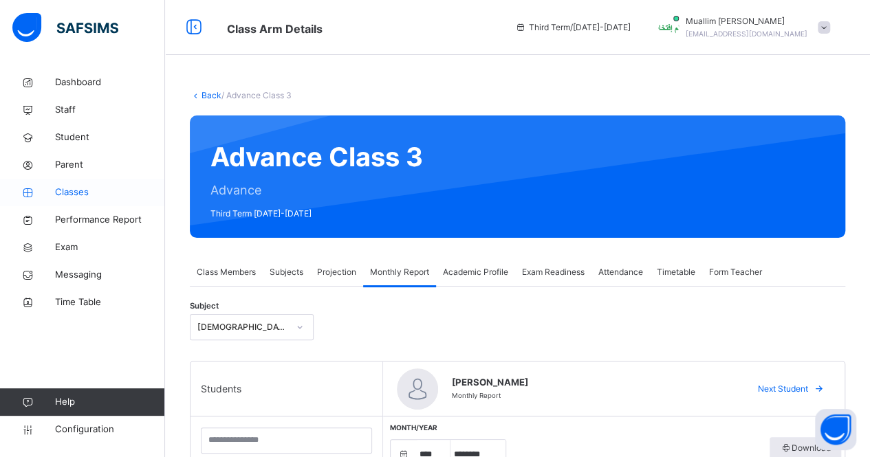
click at [113, 193] on span "Classes" at bounding box center [110, 193] width 110 height 14
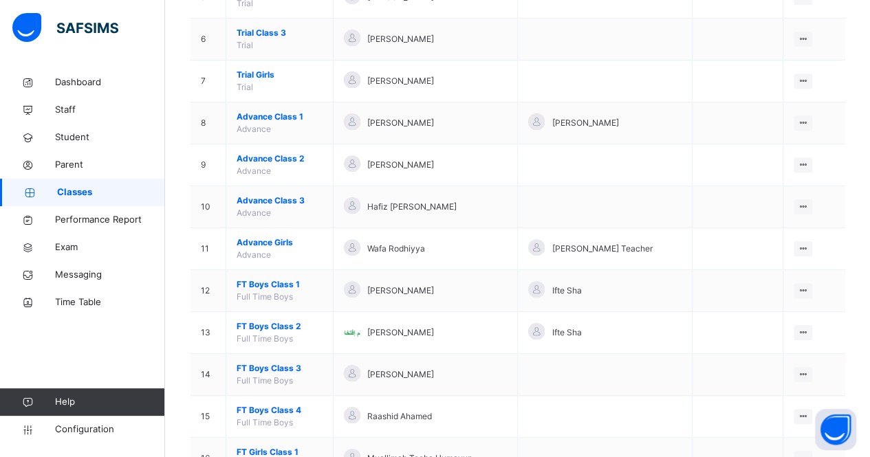
scroll to position [354, 0]
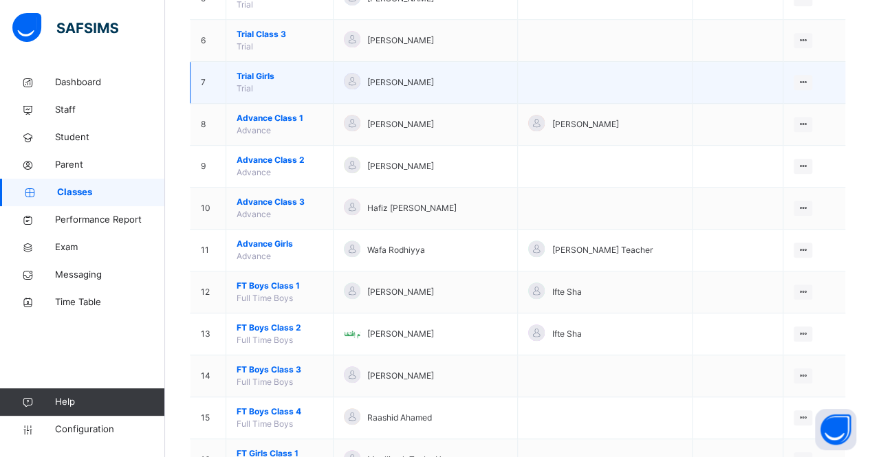
click at [249, 81] on td "Trial Girls Trial" at bounding box center [279, 83] width 107 height 42
click at [253, 73] on span "Trial Girls" at bounding box center [280, 76] width 86 height 12
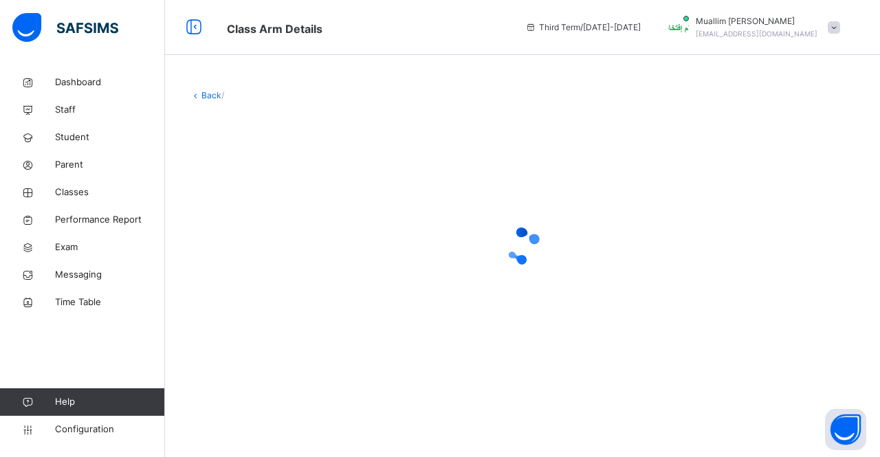
click at [219, 94] on link "Back" at bounding box center [212, 95] width 20 height 10
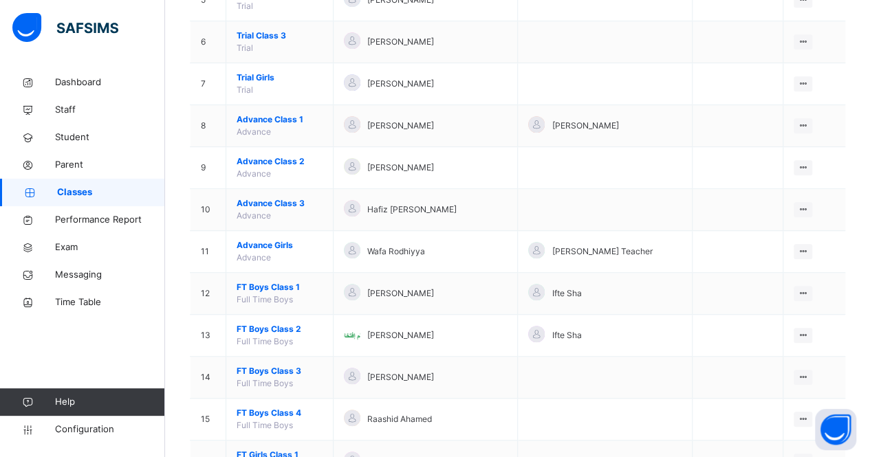
scroll to position [407, 0]
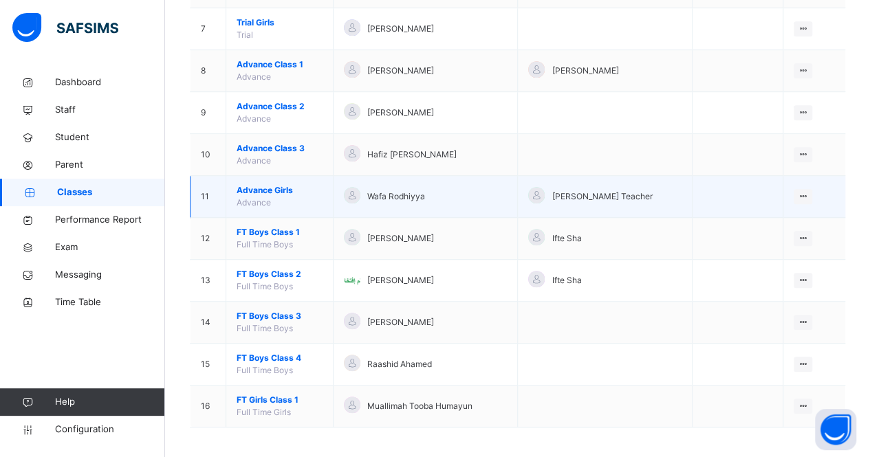
click at [271, 188] on span "Advance Girls" at bounding box center [280, 190] width 86 height 12
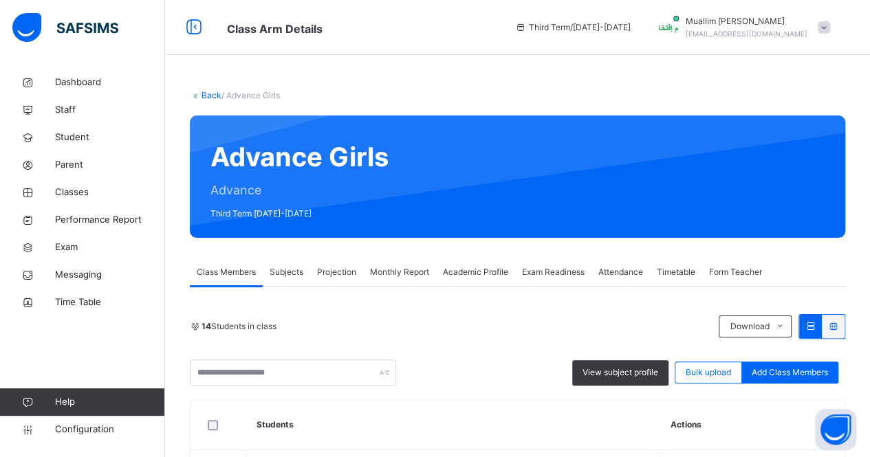
click at [350, 285] on div "Projection" at bounding box center [336, 273] width 53 height 28
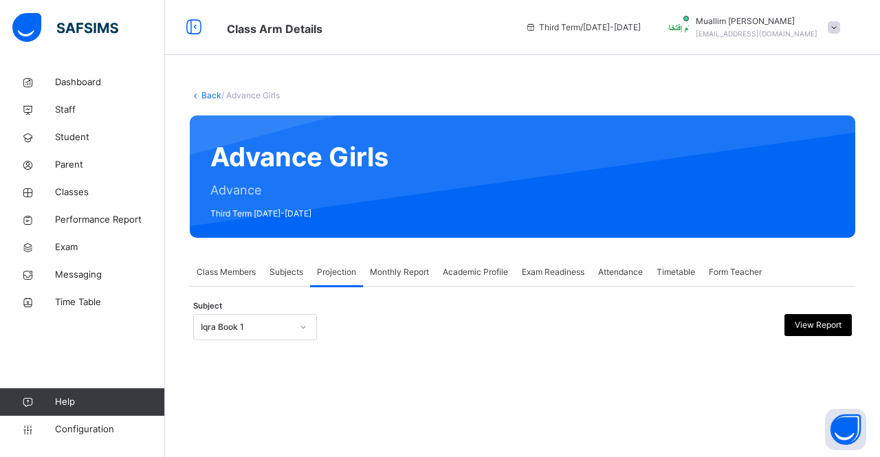
click at [409, 273] on span "Monthly Report" at bounding box center [399, 272] width 59 height 12
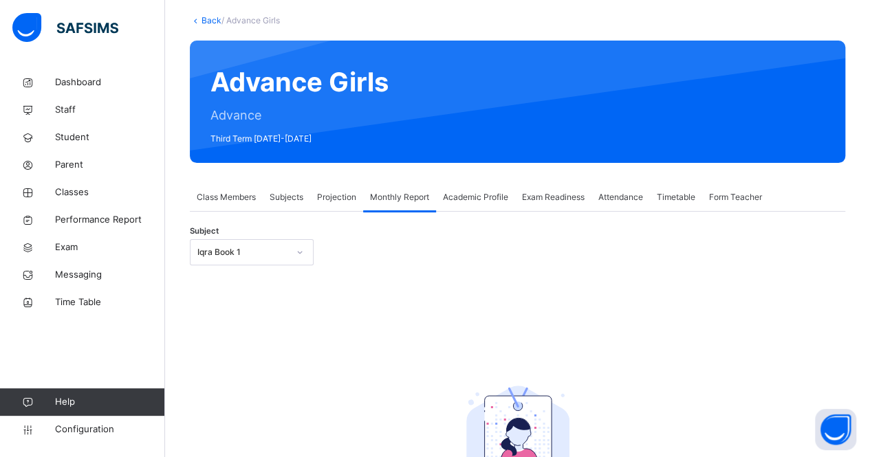
click at [297, 265] on div "Iqra Book 1" at bounding box center [252, 252] width 124 height 26
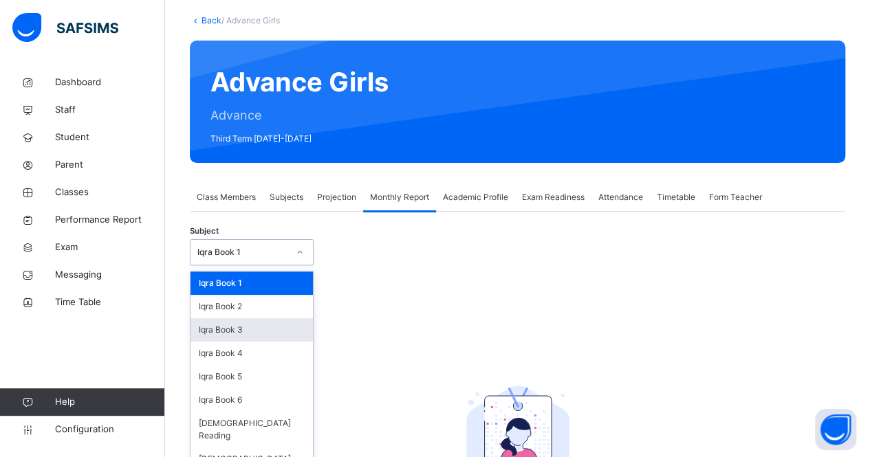
scroll to position [82, 0]
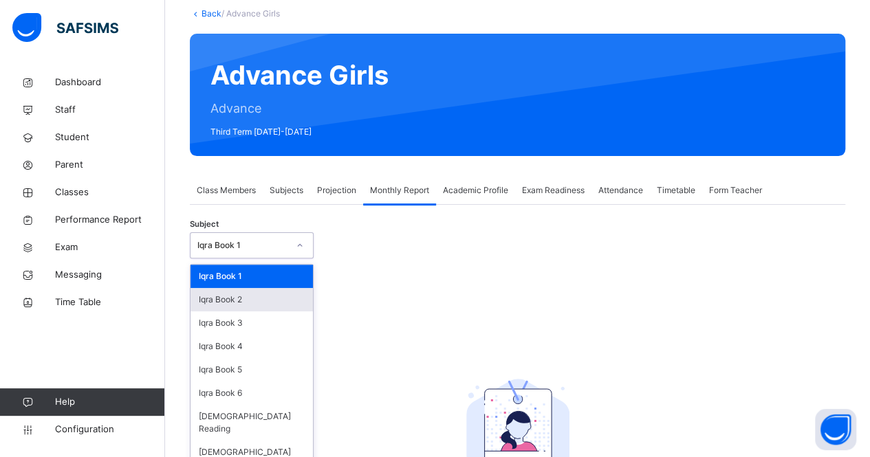
click at [217, 290] on div "Iqra Book 2" at bounding box center [252, 299] width 122 height 23
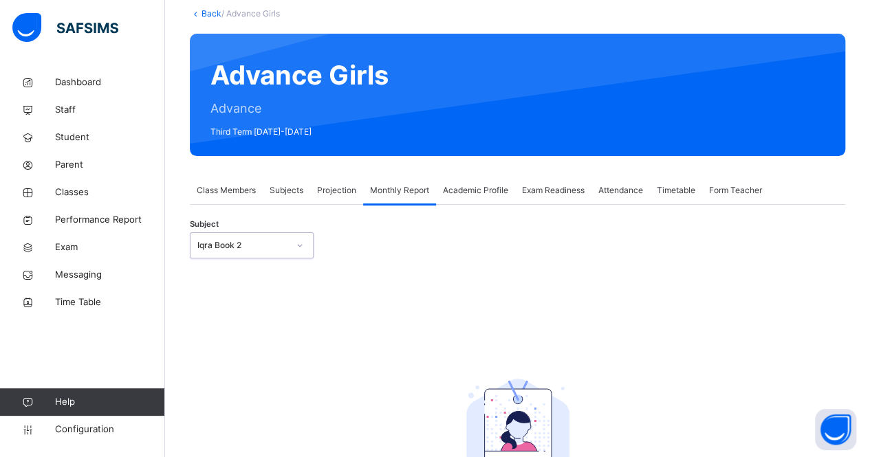
click at [219, 248] on div "Iqra Book 2" at bounding box center [242, 245] width 91 height 12
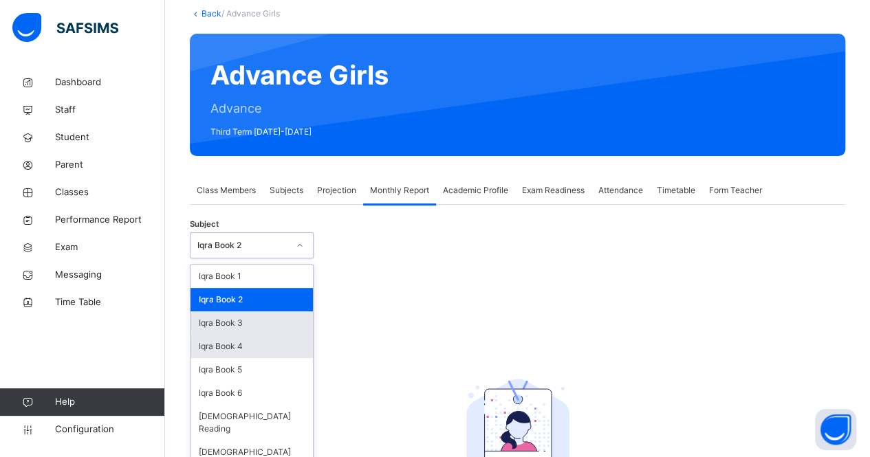
click at [243, 321] on div "Iqra Book 3" at bounding box center [252, 323] width 122 height 23
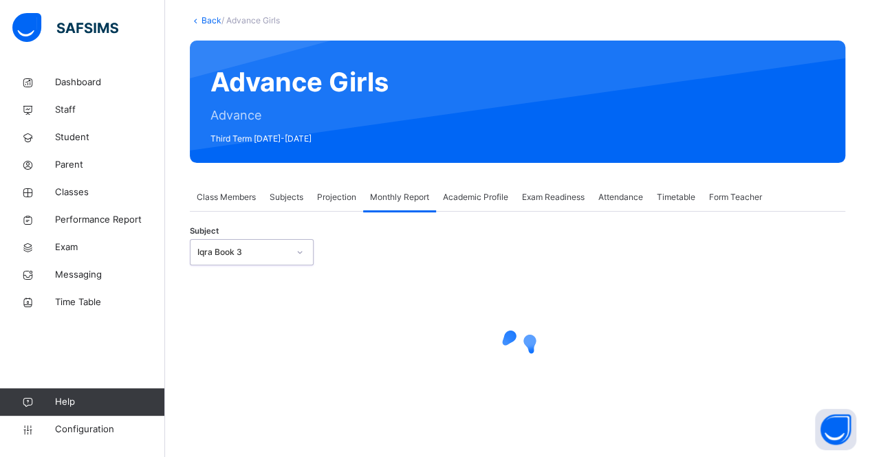
click at [243, 252] on div "Iqra Book 3" at bounding box center [242, 252] width 91 height 12
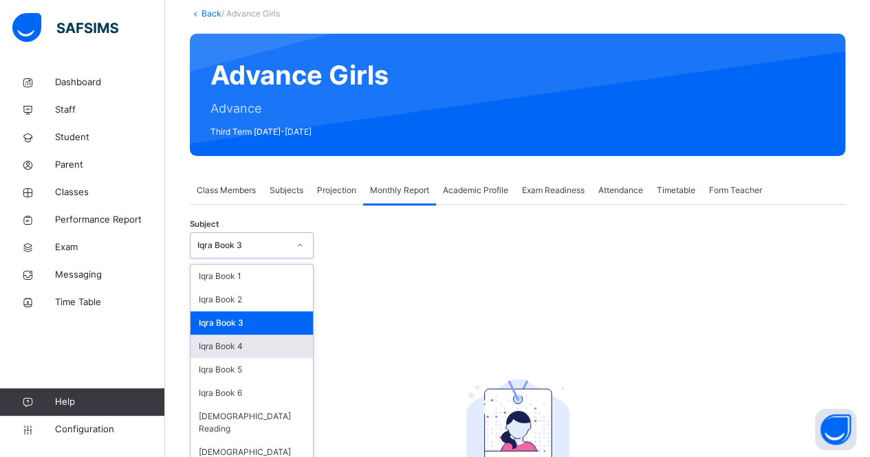
click at [271, 353] on div "Iqra Book 4" at bounding box center [252, 346] width 122 height 23
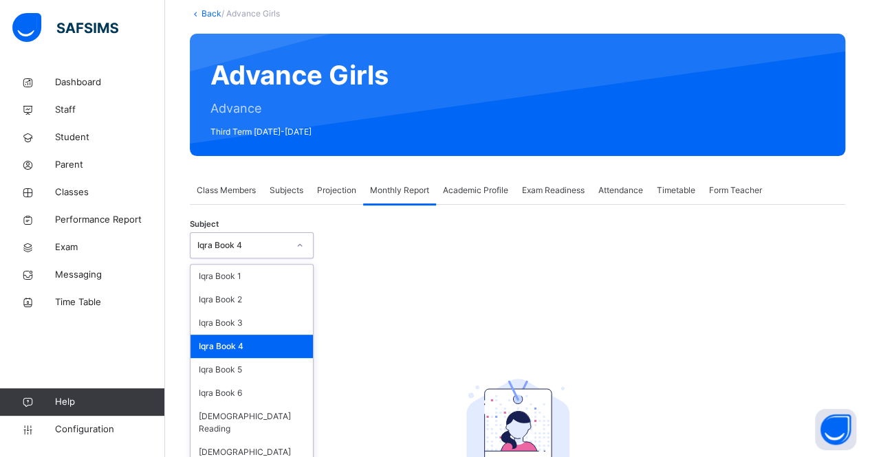
click at [253, 257] on div "Iqra Book 4" at bounding box center [252, 245] width 124 height 26
click at [276, 369] on div "Iqra Book 5" at bounding box center [252, 369] width 122 height 23
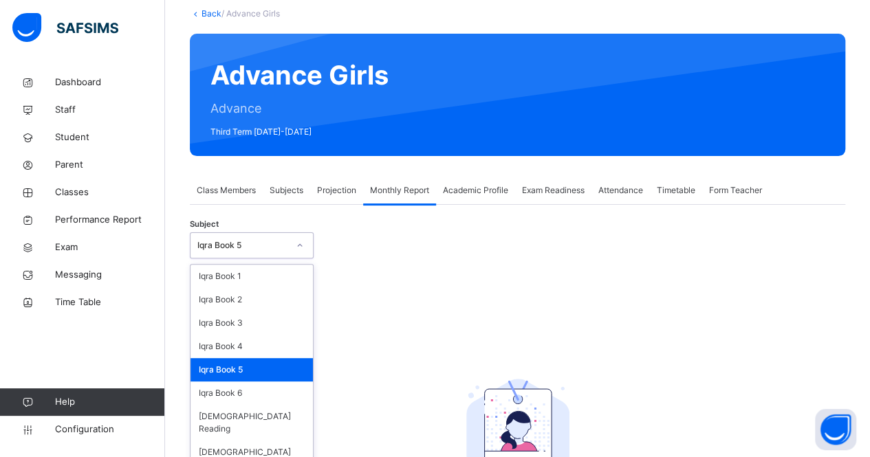
click at [237, 256] on div "Iqra Book 5" at bounding box center [252, 245] width 124 height 26
click at [246, 391] on div "Iqra Book 6" at bounding box center [252, 393] width 122 height 23
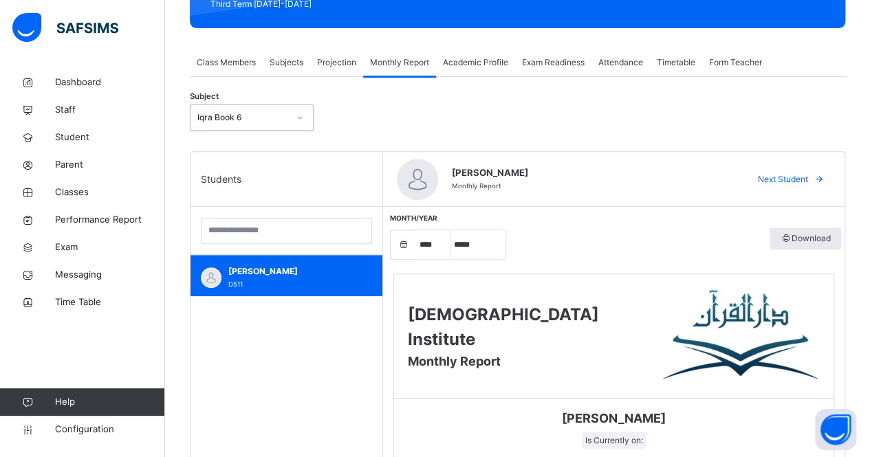
scroll to position [243, 0]
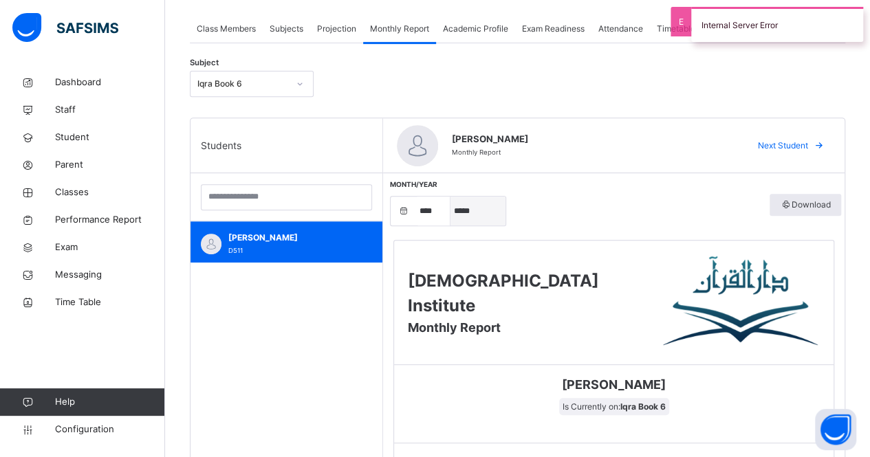
click at [480, 215] on select "***** ******** ***** ***** *** **** **** ****** ********* ******* ******** ****…" at bounding box center [478, 211] width 55 height 29
select select "*"
click at [451, 197] on select "***** ******** ***** ***** *** **** **** ****** ********* ******* ******** ****…" at bounding box center [478, 211] width 55 height 29
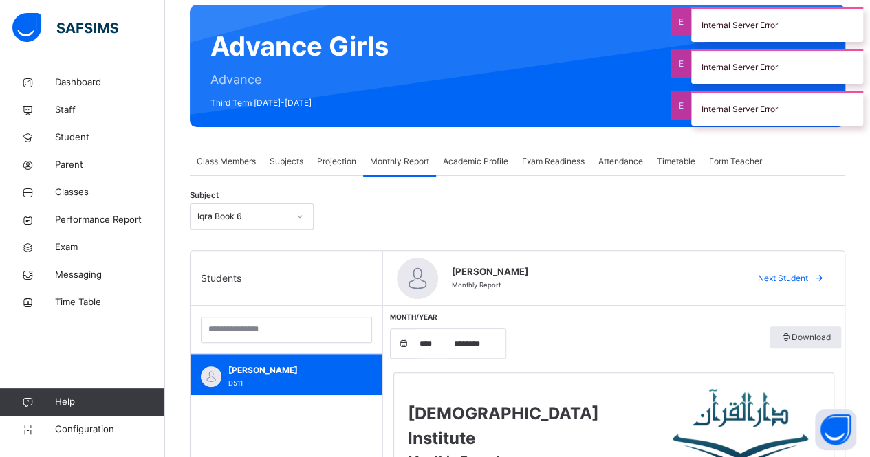
scroll to position [109, 0]
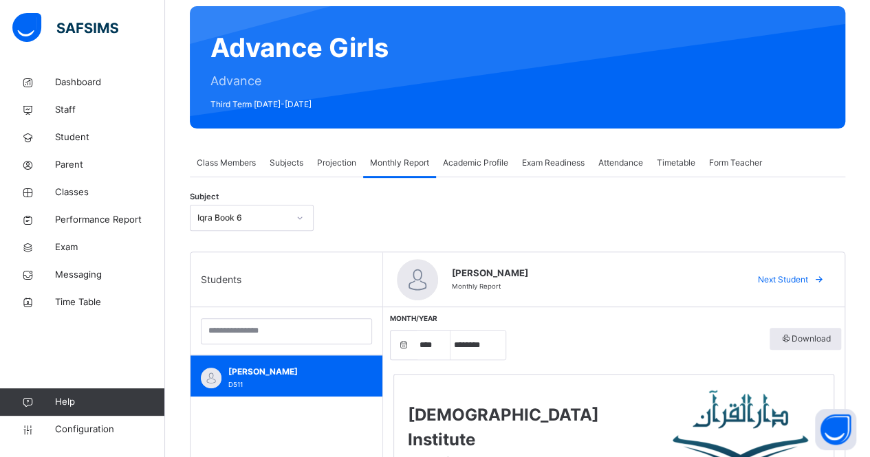
click at [226, 210] on div "Iqra Book 6" at bounding box center [239, 218] width 96 height 21
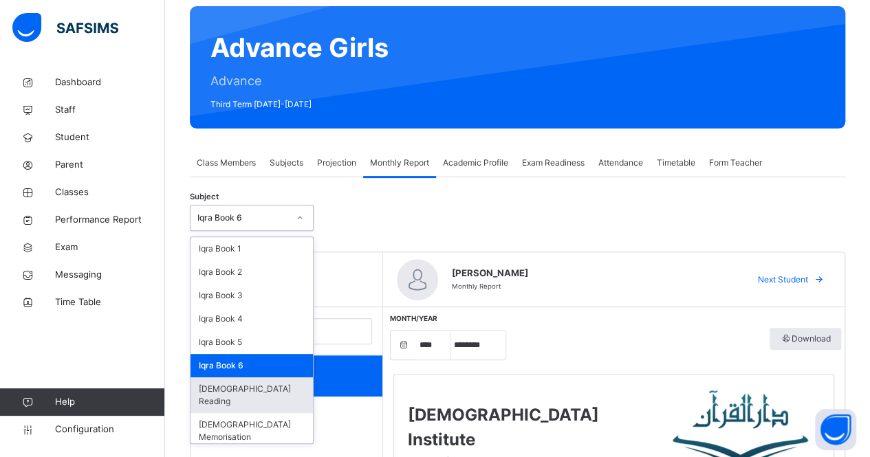
click at [281, 392] on div "[DEMOGRAPHIC_DATA] Reading" at bounding box center [252, 396] width 122 height 36
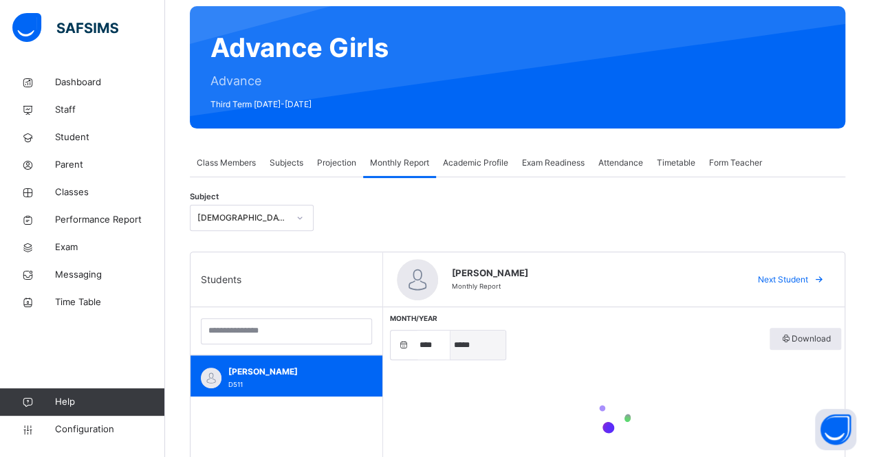
click at [469, 349] on select "***** ******** ***** ***** *** **** **** ****** ********* ******* ******** ****…" at bounding box center [478, 345] width 55 height 29
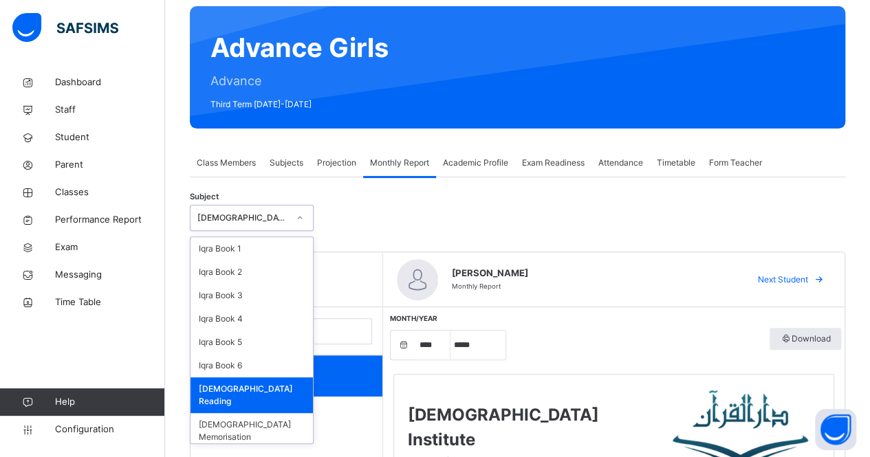
click at [278, 219] on div "[DEMOGRAPHIC_DATA] Reading" at bounding box center [242, 218] width 91 height 12
click at [276, 413] on div "[DEMOGRAPHIC_DATA] Memorisation" at bounding box center [252, 431] width 122 height 36
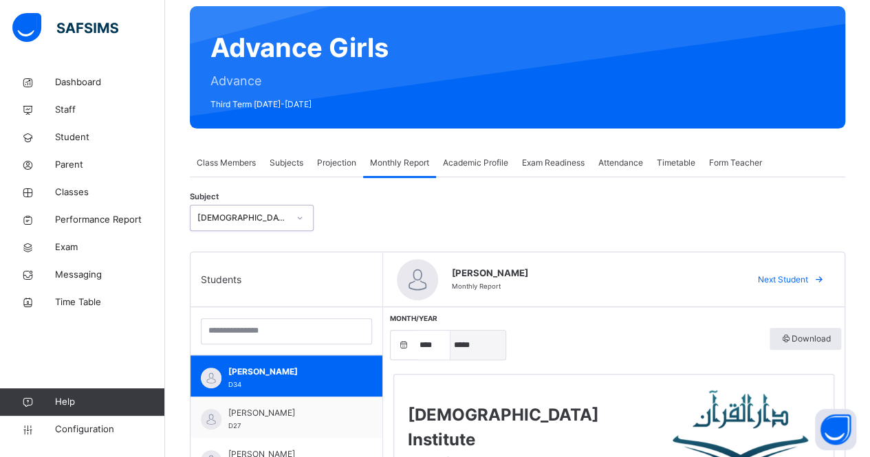
click at [483, 349] on select "***** ******** ***** ***** *** **** **** ****** ********* ******* ******** ****…" at bounding box center [478, 345] width 55 height 29
select select "*"
click at [451, 331] on select "***** ******** ***** ***** *** **** **** ****** ********* ******* ******** ****…" at bounding box center [478, 345] width 55 height 29
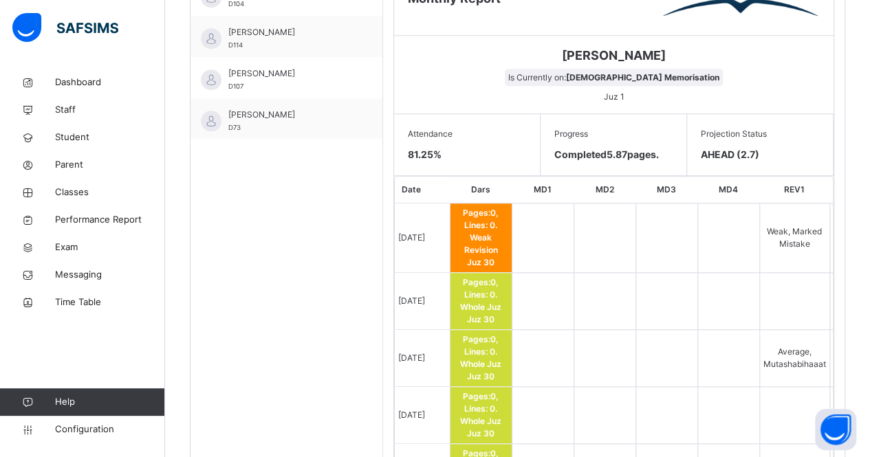
scroll to position [278, 0]
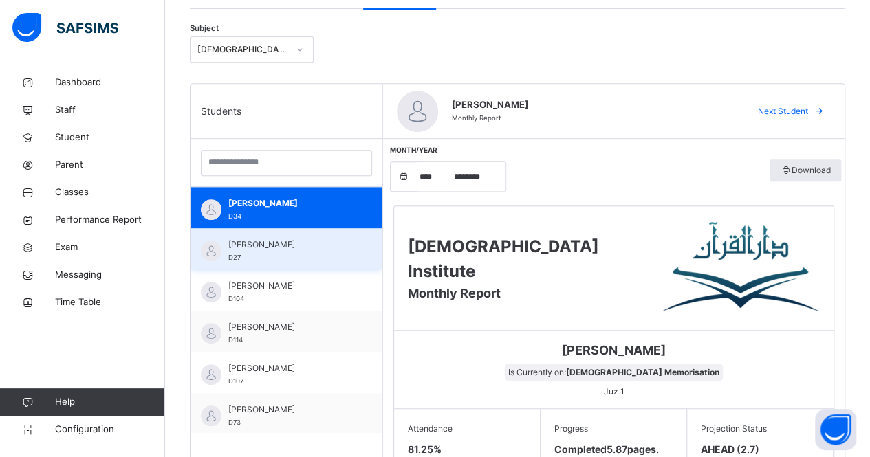
click at [248, 246] on span "[PERSON_NAME]" at bounding box center [289, 245] width 123 height 12
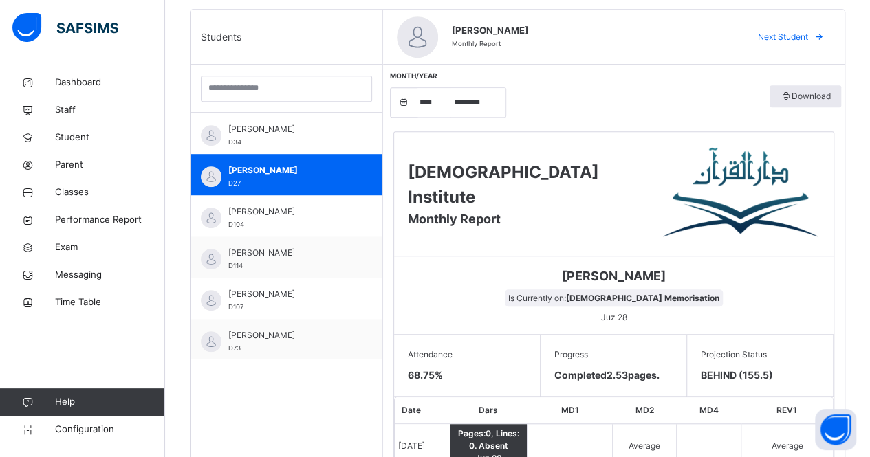
scroll to position [342, 0]
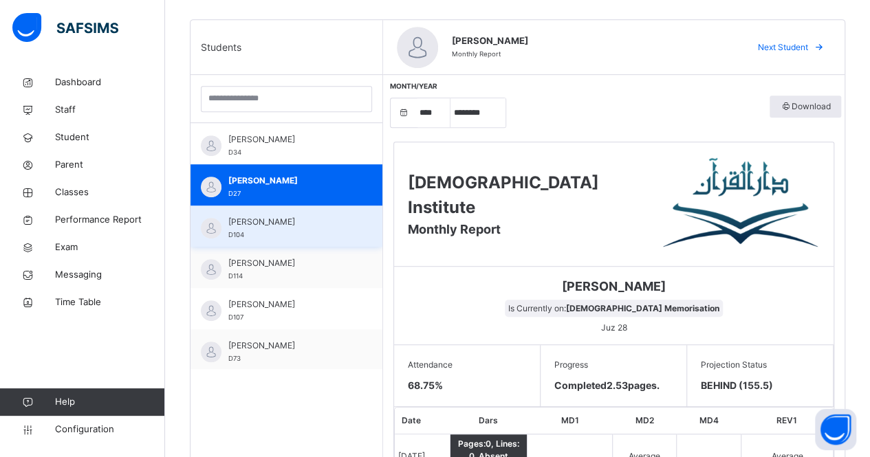
click at [277, 235] on div "[PERSON_NAME] D104" at bounding box center [289, 228] width 123 height 25
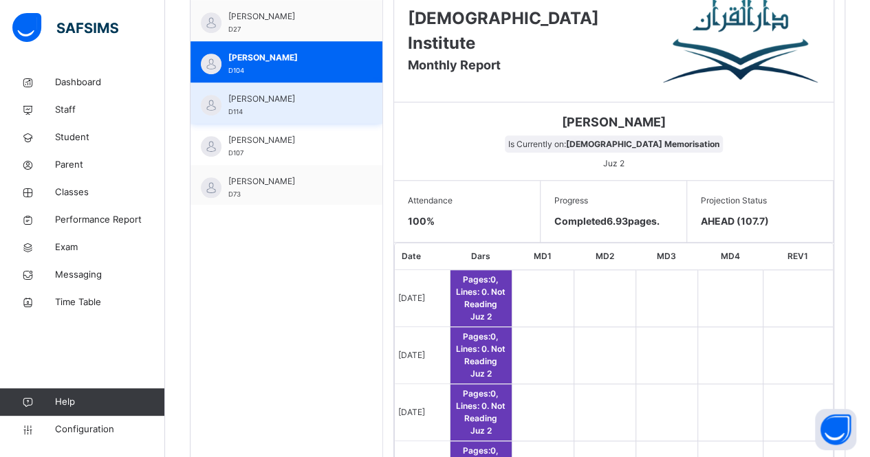
click at [283, 93] on span "[PERSON_NAME]" at bounding box center [289, 99] width 123 height 12
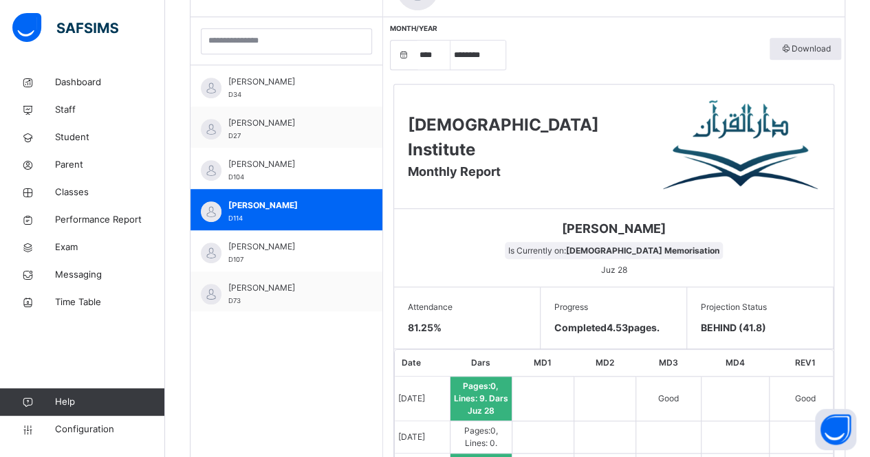
scroll to position [398, 0]
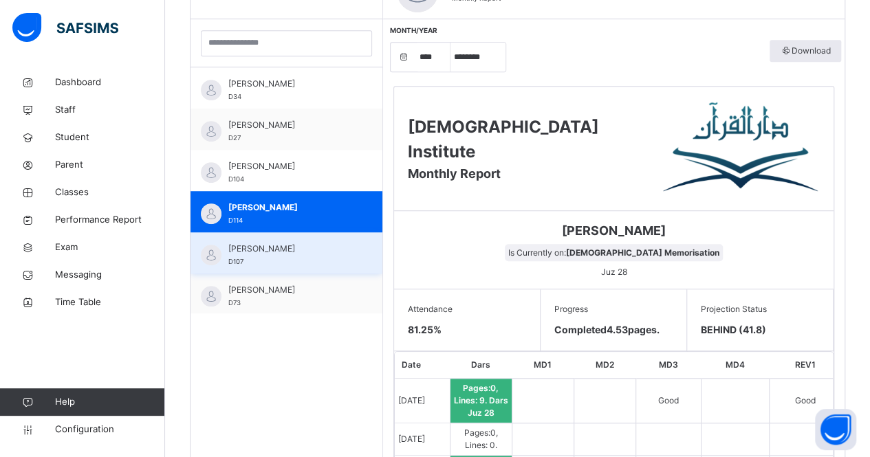
click at [278, 253] on span "[PERSON_NAME]" at bounding box center [289, 249] width 123 height 12
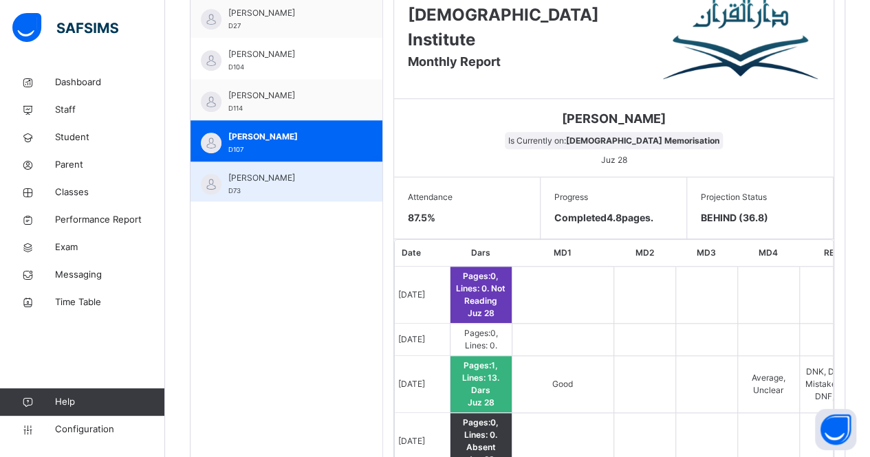
click at [262, 177] on span "[PERSON_NAME]" at bounding box center [289, 178] width 123 height 12
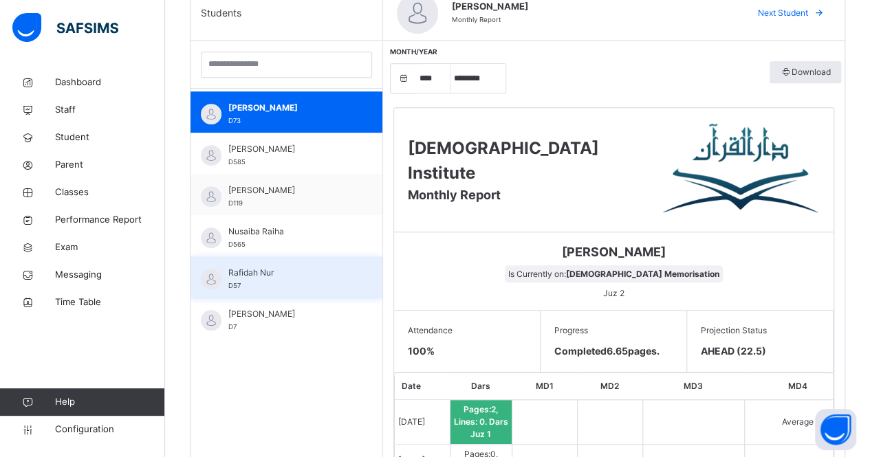
scroll to position [202, 0]
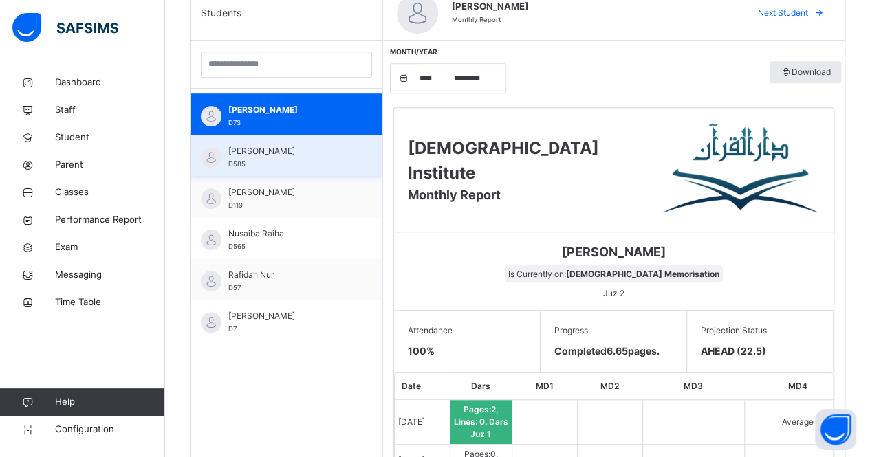
click at [243, 165] on span "D585" at bounding box center [236, 164] width 17 height 8
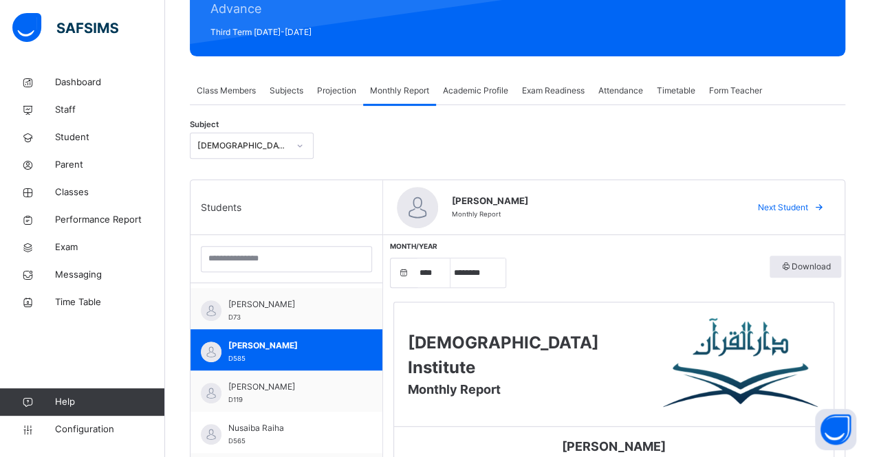
scroll to position [330, 0]
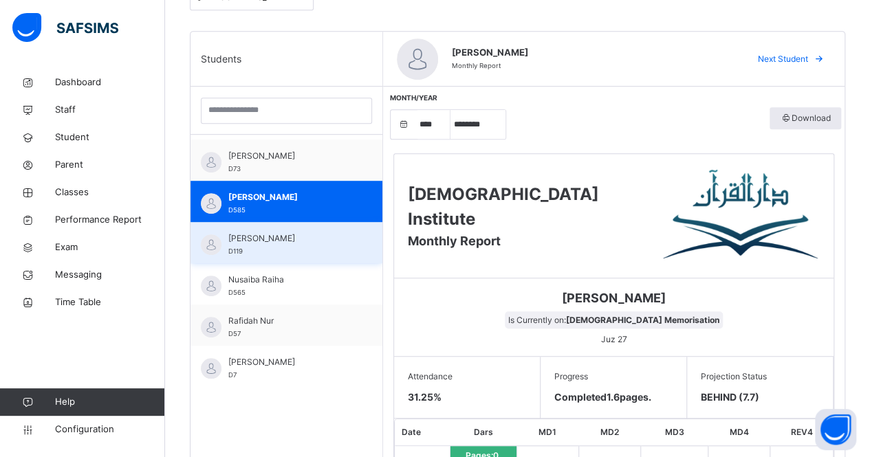
click at [241, 252] on span "D119" at bounding box center [235, 252] width 14 height 8
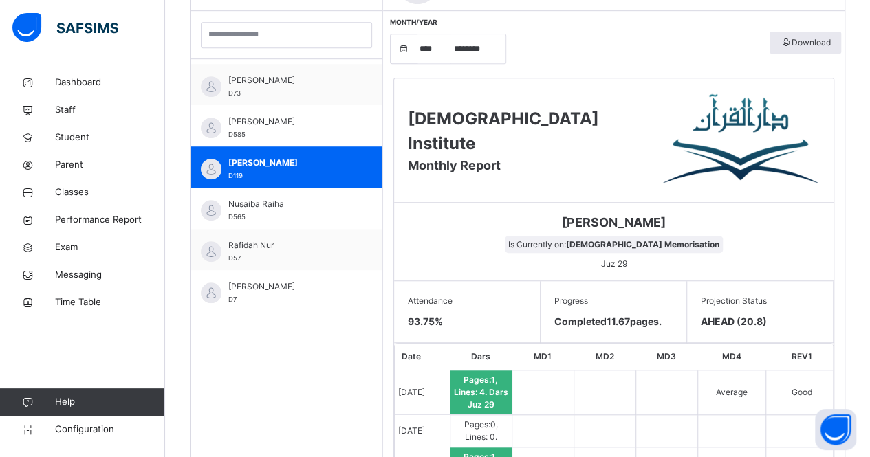
scroll to position [381, 0]
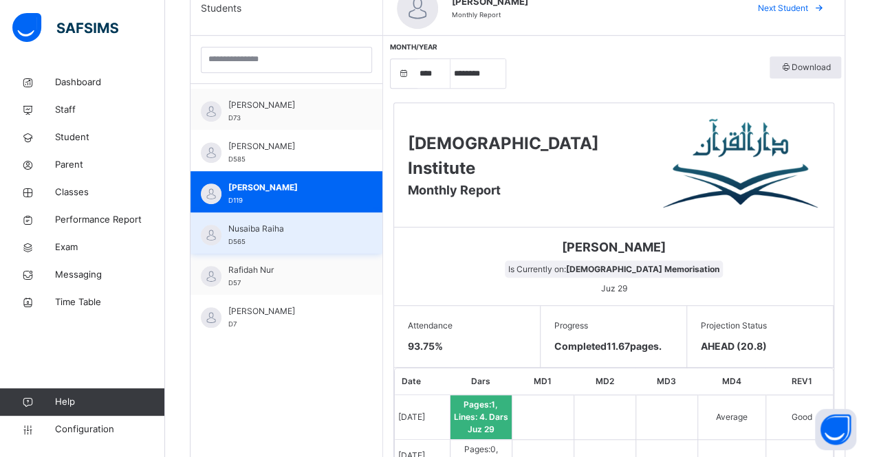
click at [248, 237] on div "[PERSON_NAME] D565" at bounding box center [289, 235] width 123 height 25
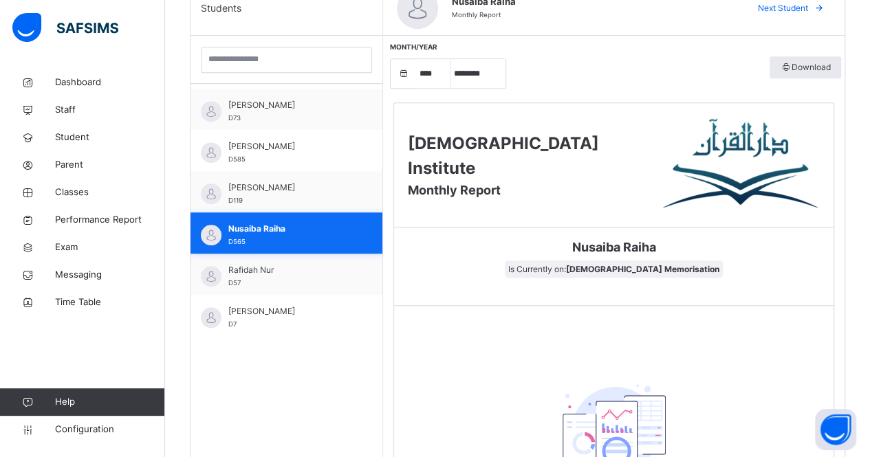
scroll to position [290, 0]
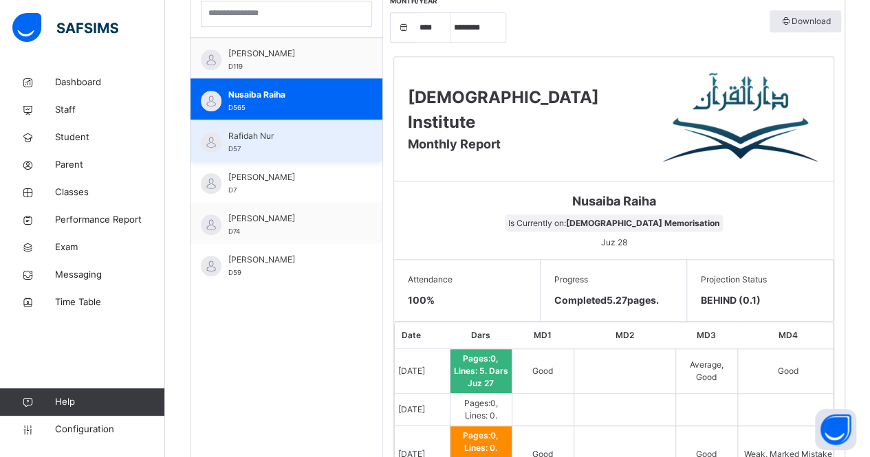
click at [241, 144] on div "Rafidah Nur D57" at bounding box center [289, 142] width 123 height 25
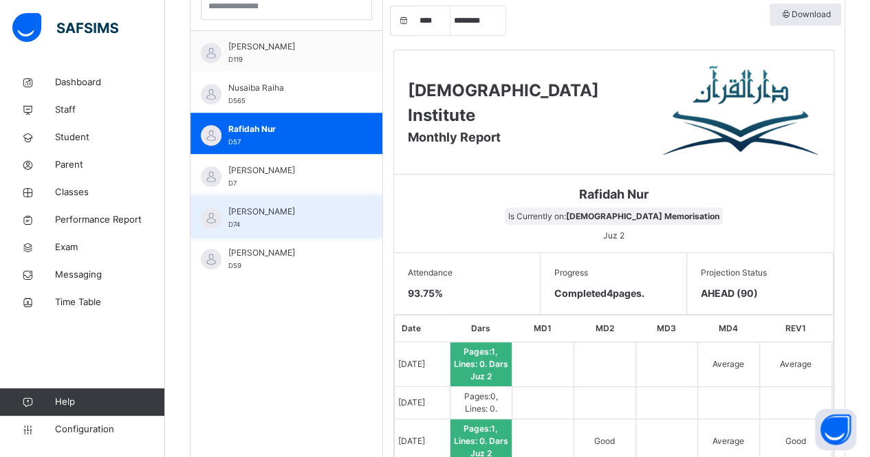
scroll to position [398, 0]
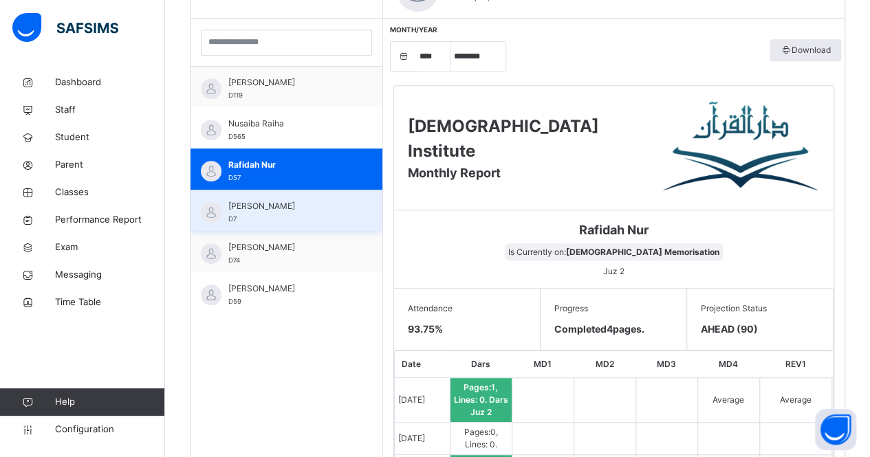
click at [259, 202] on span "[PERSON_NAME]" at bounding box center [289, 206] width 123 height 12
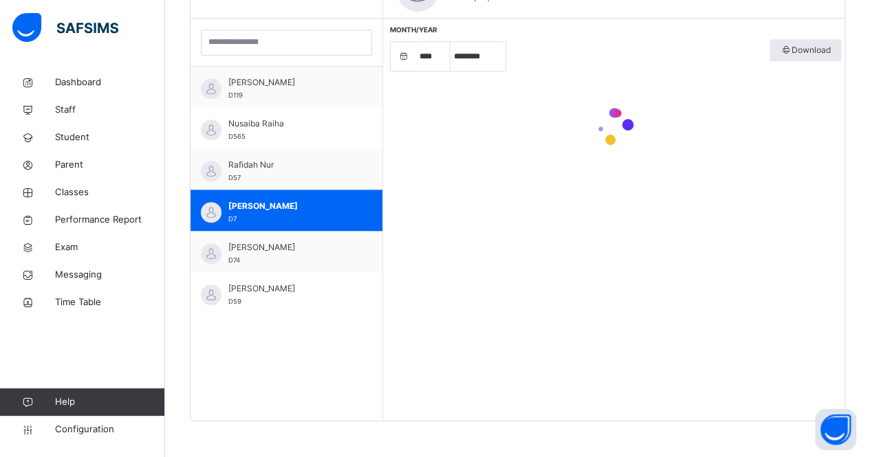
click at [285, 387] on div "Students [PERSON_NAME] D34 [PERSON_NAME] D27 [PERSON_NAME] D104 [PERSON_NAME] D…" at bounding box center [287, 192] width 193 height 457
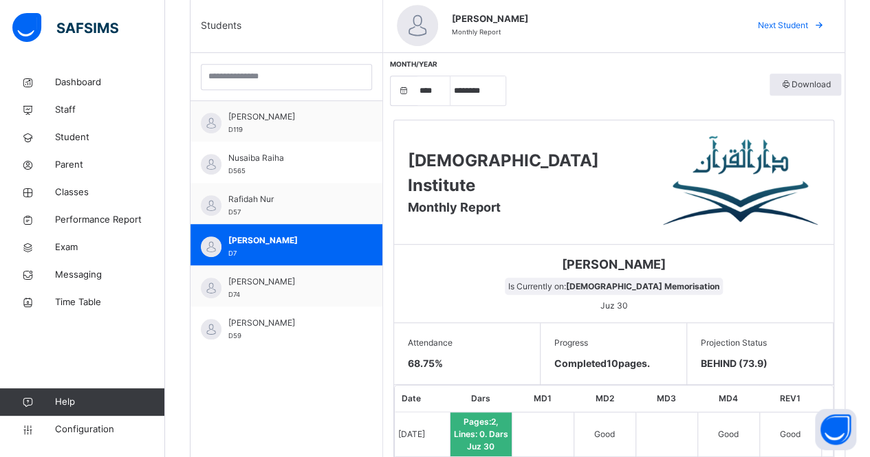
scroll to position [324, 0]
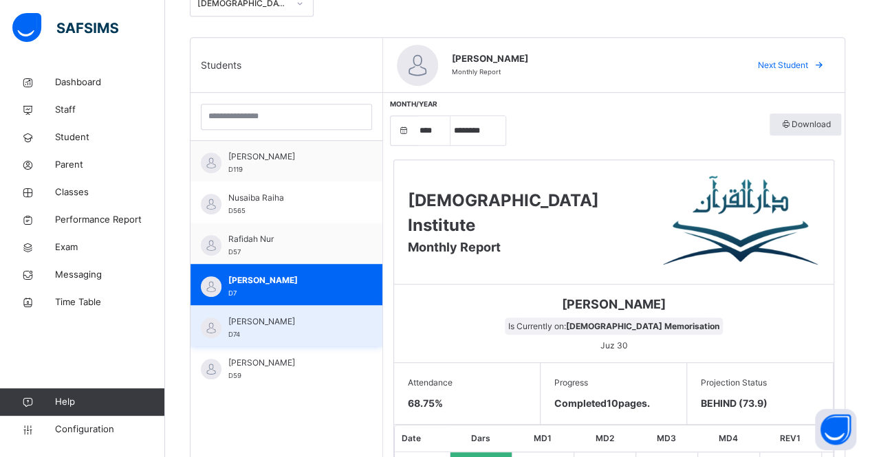
click at [264, 326] on span "[PERSON_NAME]" at bounding box center [289, 322] width 123 height 12
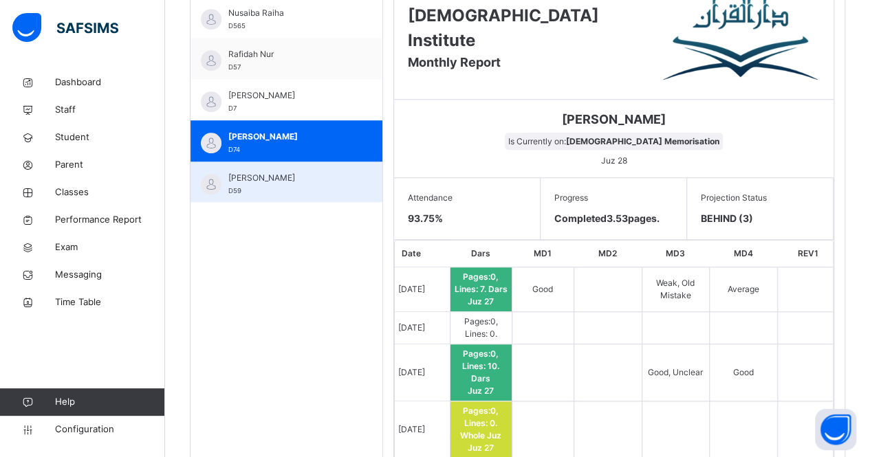
click at [263, 182] on span "[PERSON_NAME]" at bounding box center [289, 178] width 123 height 12
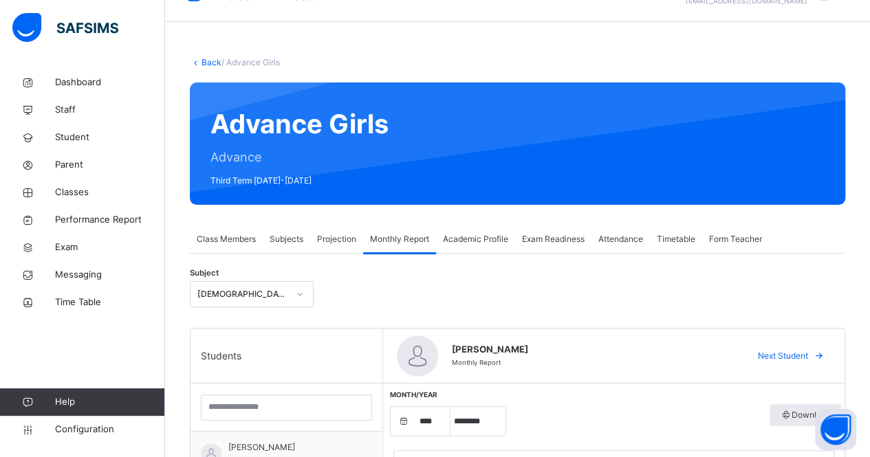
scroll to position [0, 0]
